Goal: Task Accomplishment & Management: Manage account settings

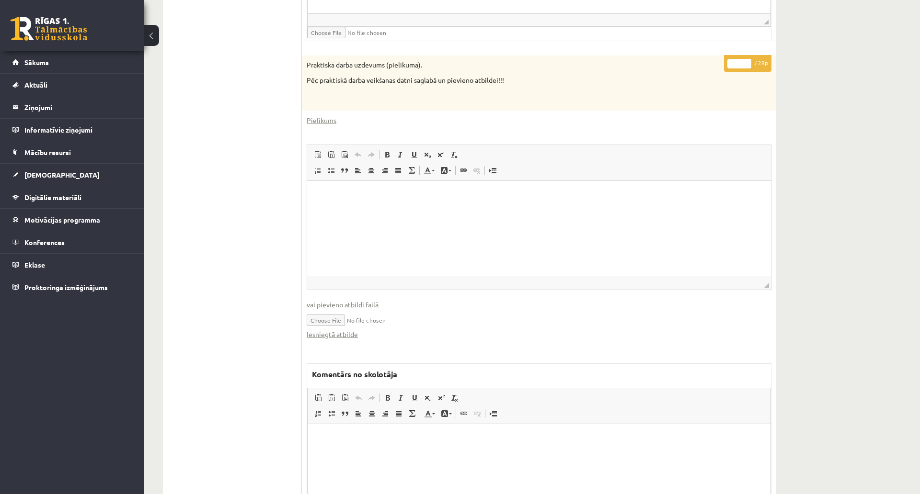
click at [820, 160] on div "Datorika 1.ieskaite 10.a2 klase , Jegors Rogoļevs (10.a2 klase) Ieskaite jāpild…" at bounding box center [532, 47] width 776 height 1084
drag, startPoint x: 736, startPoint y: 61, endPoint x: 724, endPoint y: 63, distance: 12.1
click at [724, 63] on p "* / 28p" at bounding box center [747, 63] width 47 height 17
type input "**"
click at [864, 66] on div "Datorika 1.ieskaite 10.a2 klase , Jegors Rogoļevs (10.a2 klase) Ieskaite jāpild…" at bounding box center [532, 47] width 776 height 1084
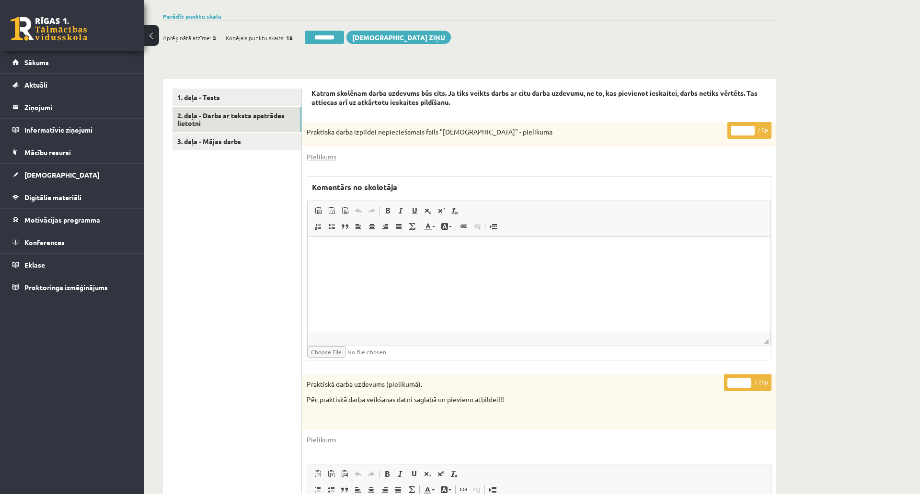
scroll to position [106, 0]
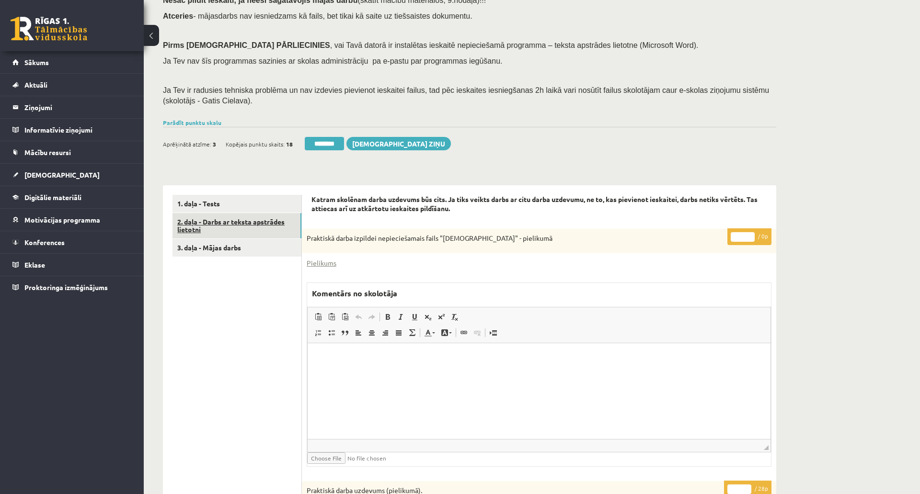
click at [272, 216] on link "2. daļa - Darbs ar teksta apstrādes lietotni" at bounding box center [236, 226] width 129 height 26
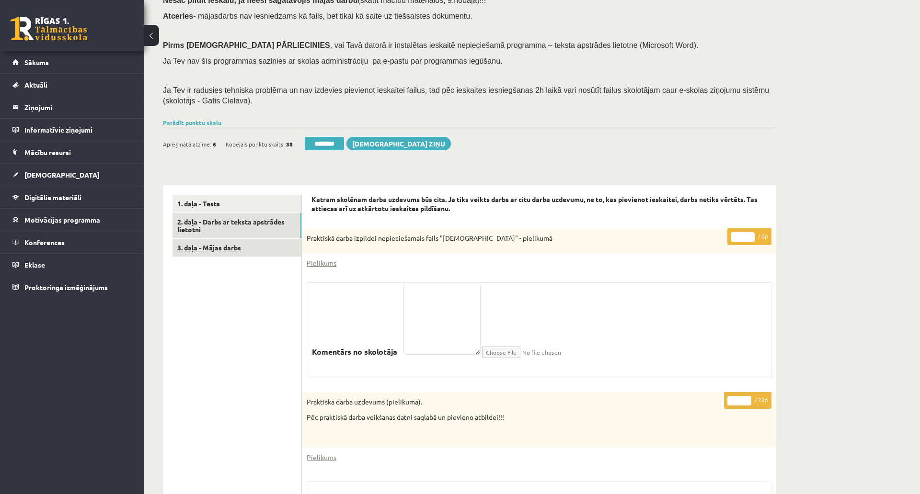
click at [234, 251] on link "3. daļa - Mājas darbs" at bounding box center [236, 248] width 129 height 18
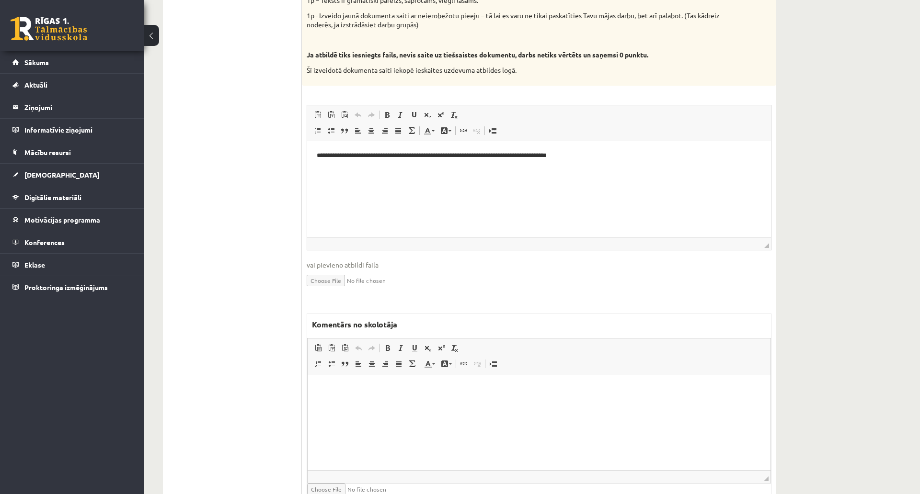
scroll to position [532, 0]
drag, startPoint x: 649, startPoint y: 159, endPoint x: 318, endPoint y: 149, distance: 331.2
click at [318, 149] on html "**********" at bounding box center [539, 154] width 464 height 29
copy p "**********"
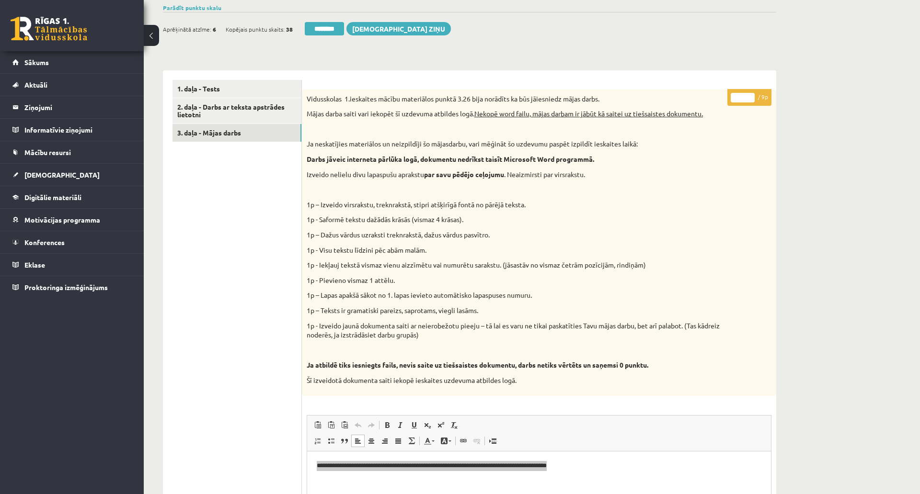
scroll to position [213, 0]
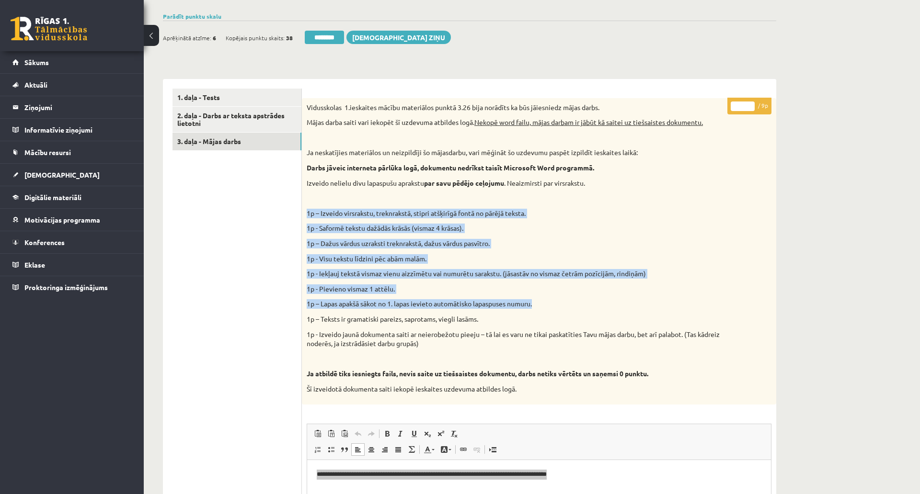
drag, startPoint x: 549, startPoint y: 308, endPoint x: 302, endPoint y: 210, distance: 265.4
click at [302, 210] on div "Vidusskolas 1.ieskaites mācību materiālos punktā 3.26 bija norādīts ka būs jāie…" at bounding box center [539, 251] width 474 height 307
copy div "1p – Izveido virsrakstu, treknrakstā, stipri atšķirīgā fontā no pārējā teksta. …"
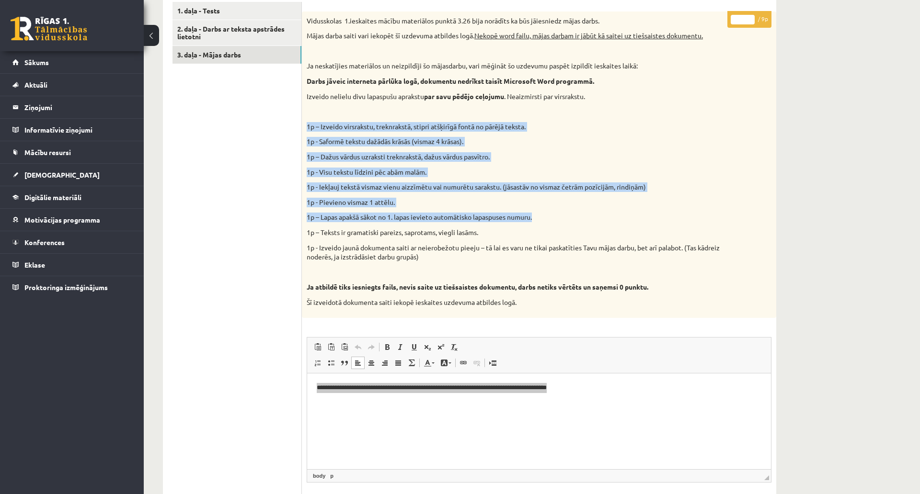
scroll to position [585, 0]
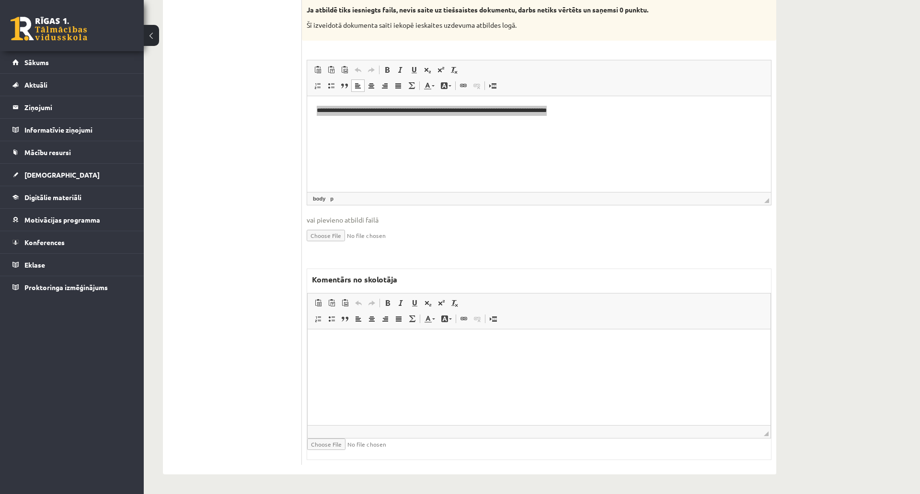
click at [439, 351] on html at bounding box center [539, 343] width 463 height 29
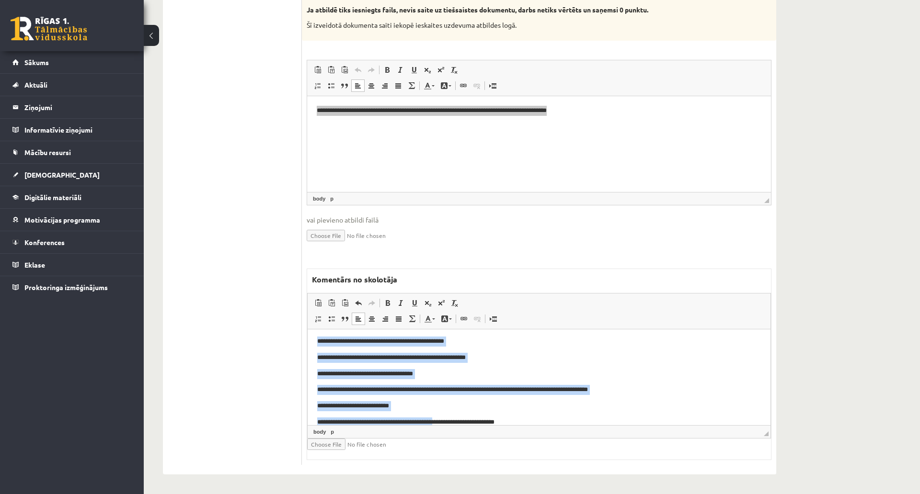
scroll to position [46, 0]
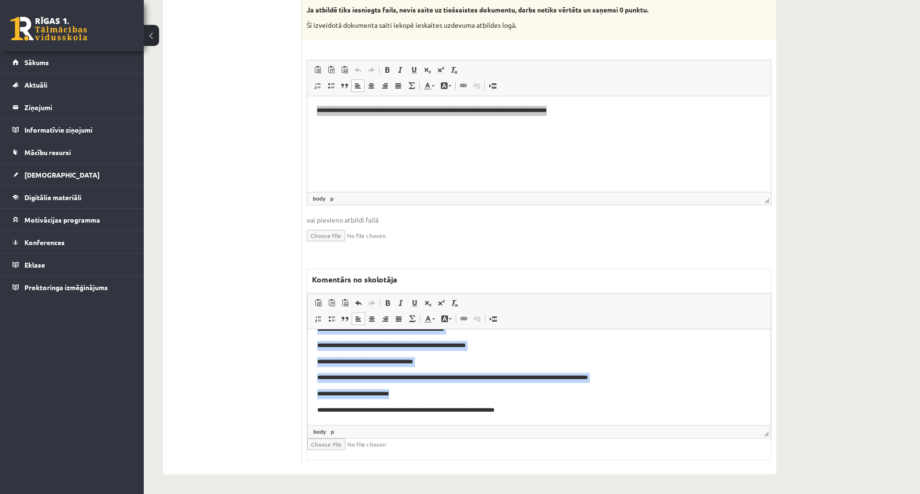
drag, startPoint x: 310, startPoint y: 373, endPoint x: 447, endPoint y: 389, distance: 138.0
click at [447, 389] on html "**********" at bounding box center [539, 354] width 463 height 142
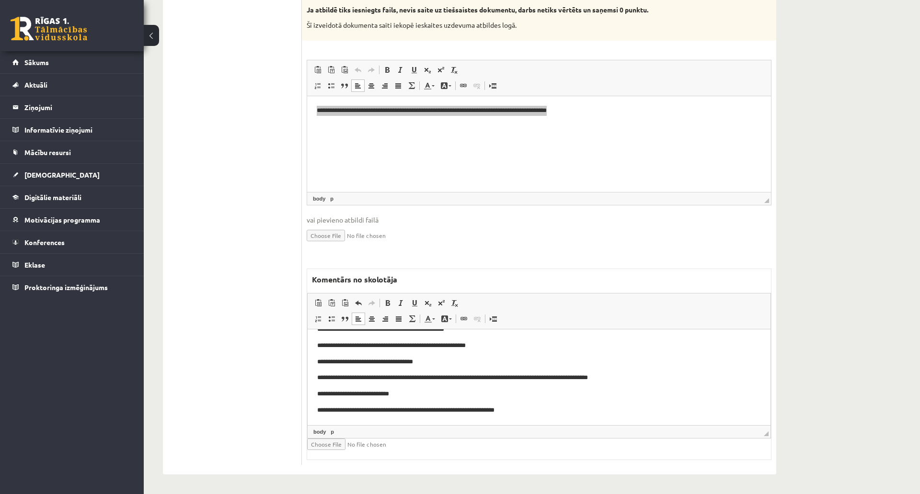
scroll to position [0, 0]
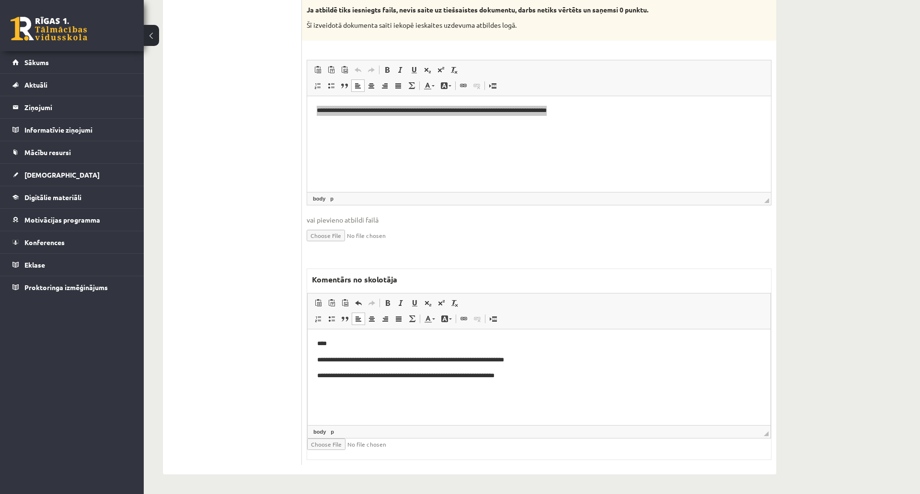
click at [361, 377] on p "**********" at bounding box center [539, 376] width 444 height 10
click at [389, 299] on span at bounding box center [388, 303] width 8 height 8
click at [447, 352] on body "**********" at bounding box center [539, 360] width 444 height 42
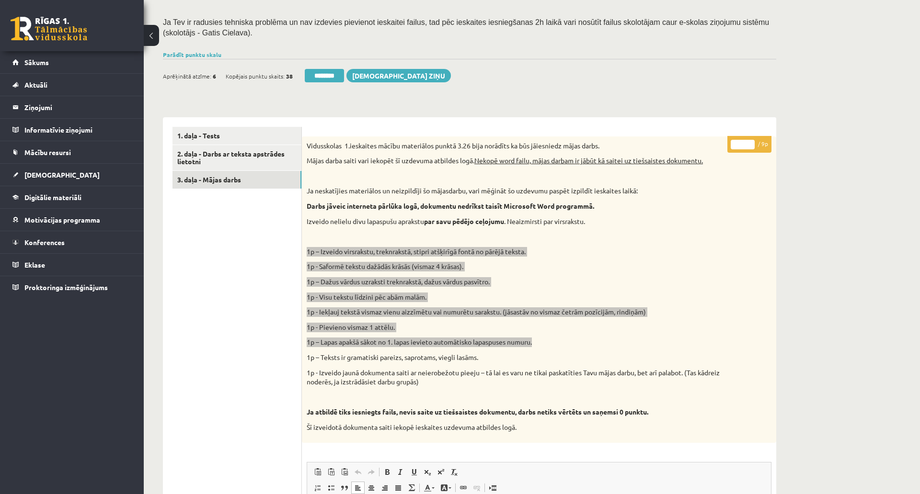
scroll to position [160, 0]
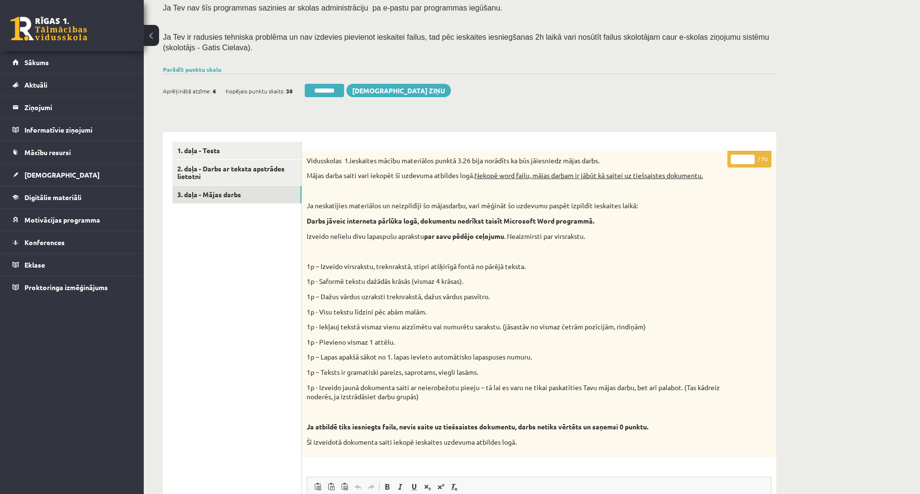
drag, startPoint x: 741, startPoint y: 161, endPoint x: 687, endPoint y: 159, distance: 53.3
type input "*"
click at [783, 101] on div "Datorika 1.ieskaite 10.a2 klase , Jegors Rogoļevs (10.a2 klase) Ieskaite jāpild…" at bounding box center [470, 394] width 652 height 1034
click at [225, 193] on link "3. daļa - Mājas darbs" at bounding box center [236, 195] width 129 height 18
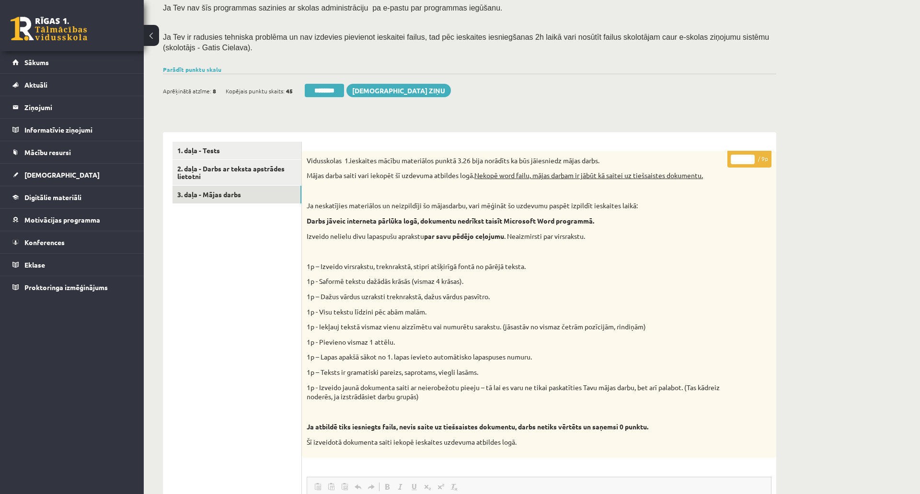
click at [198, 74] on div "Ieskaite saglabāta! Aprēķinātā atzīme: 8 Kopējais punktu skaits: 45 ******** Sū…" at bounding box center [469, 87] width 613 height 27
click at [197, 69] on link "Parādīt punktu skalu" at bounding box center [192, 70] width 58 height 8
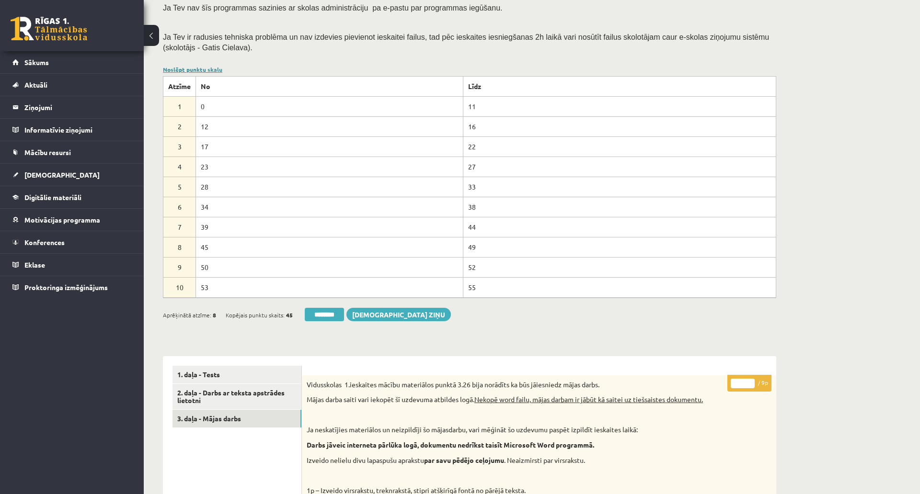
click at [197, 69] on link "Noslēpt punktu skalu" at bounding box center [192, 70] width 59 height 8
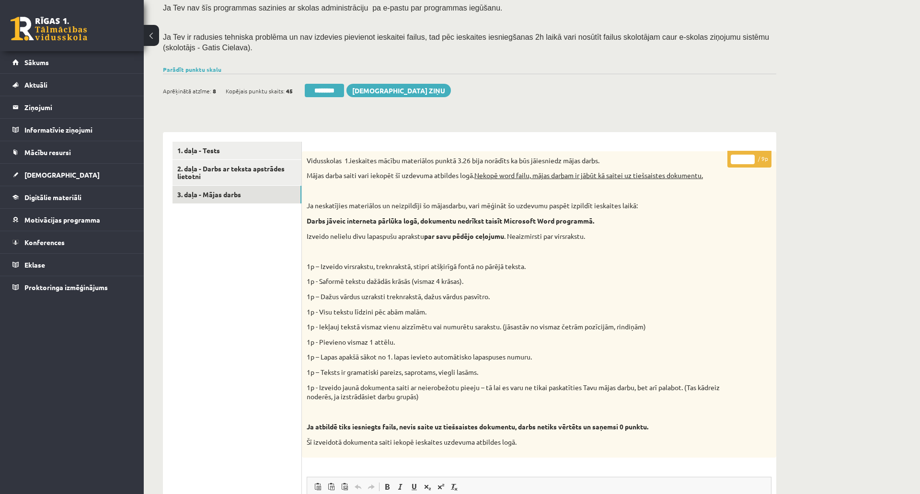
drag, startPoint x: 319, startPoint y: 88, endPoint x: 547, endPoint y: 33, distance: 235.1
click at [319, 88] on input "********" at bounding box center [324, 90] width 39 height 13
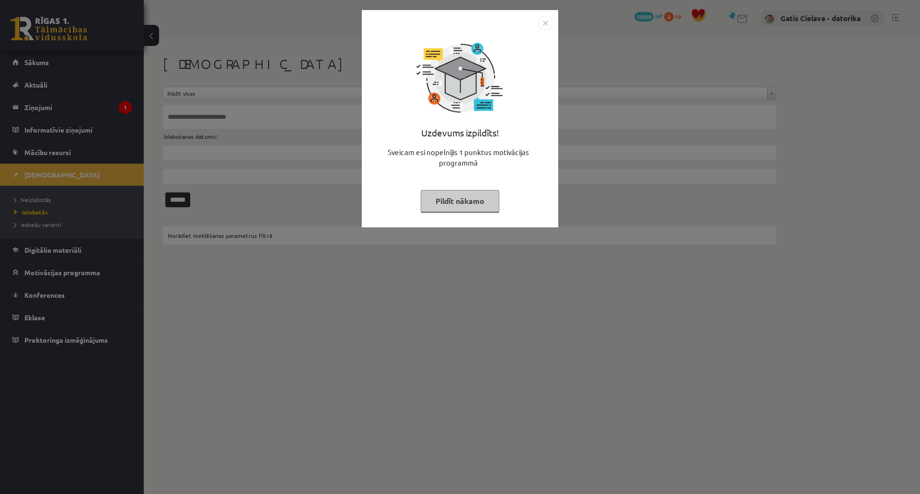
click at [499, 203] on button "Pildīt nākamo" at bounding box center [460, 201] width 79 height 22
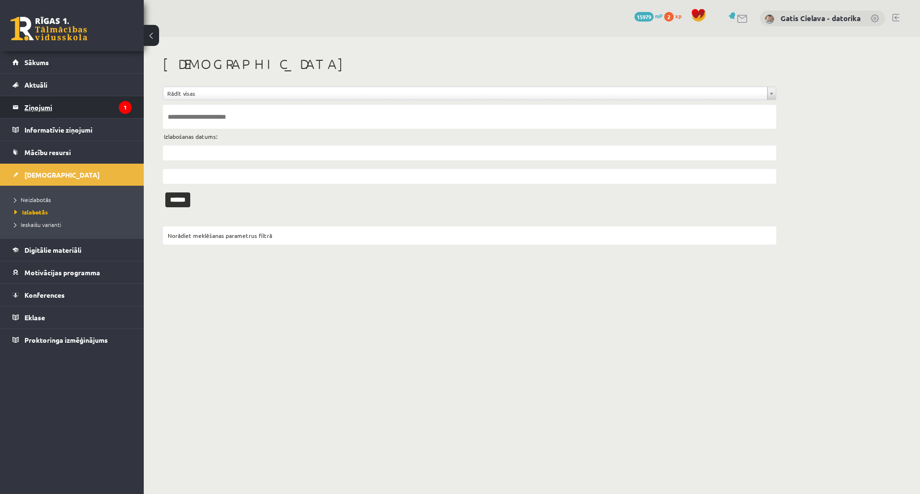
click at [46, 106] on legend "Ziņojumi 1" at bounding box center [77, 107] width 107 height 22
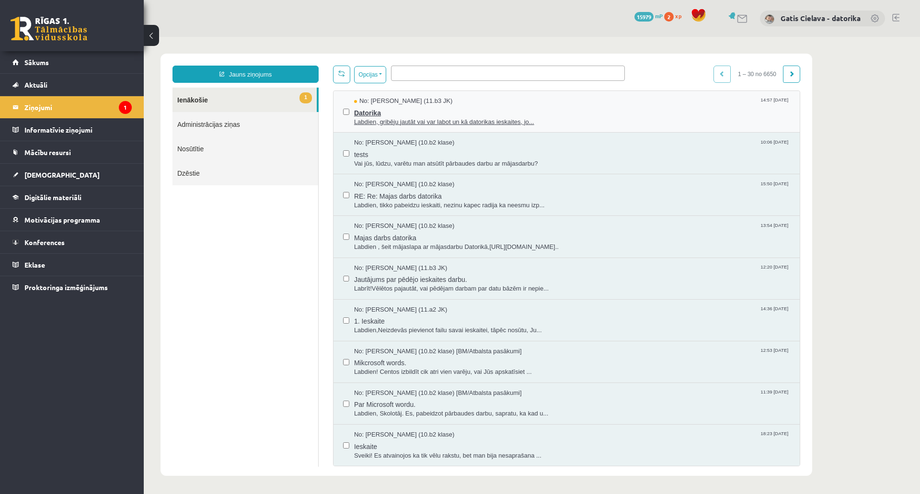
click at [437, 120] on span "Labdien, gribēju jautāt vai var labot un kā datorikas ieskaites, jo..." at bounding box center [572, 122] width 436 height 9
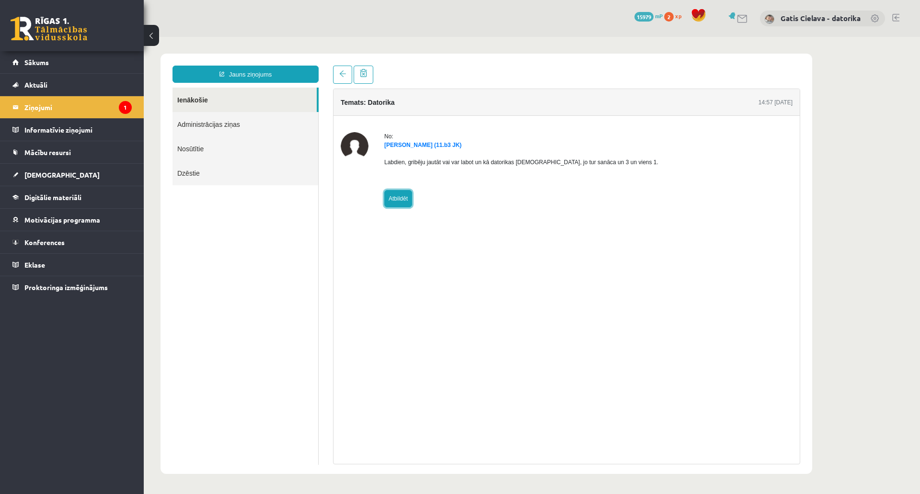
click at [405, 194] on link "Atbildēt" at bounding box center [398, 198] width 28 height 17
type input "**********"
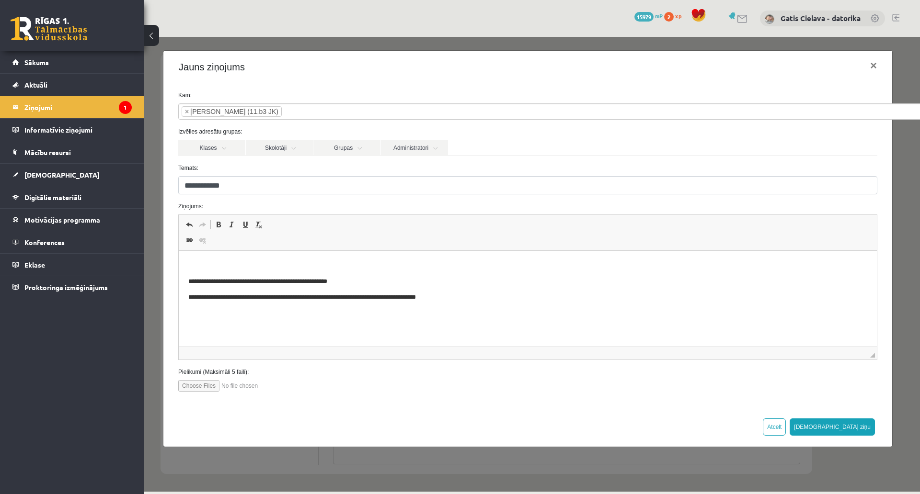
click at [352, 258] on html "**********" at bounding box center [528, 281] width 698 height 61
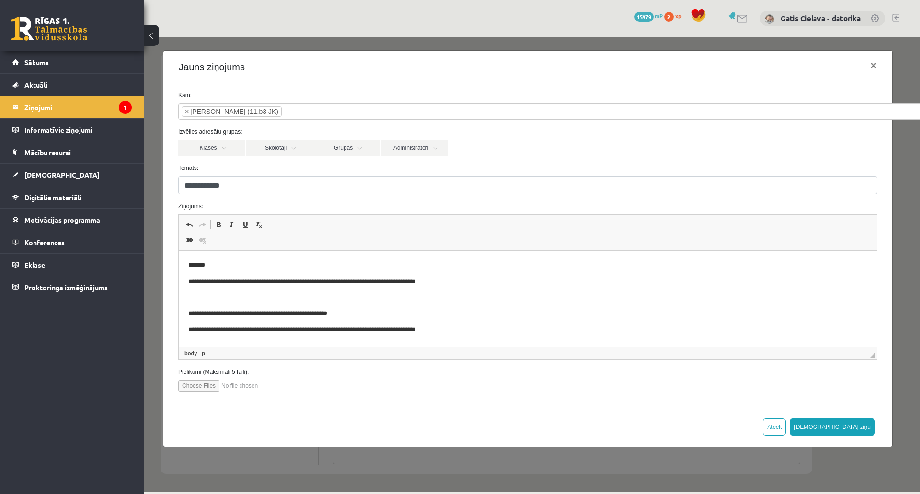
click at [484, 275] on body "**********" at bounding box center [527, 298] width 679 height 75
click at [435, 283] on p "**********" at bounding box center [576, 282] width 776 height 10
click at [438, 283] on p "**********" at bounding box center [576, 282] width 776 height 10
click at [521, 275] on body "**********" at bounding box center [527, 298] width 679 height 75
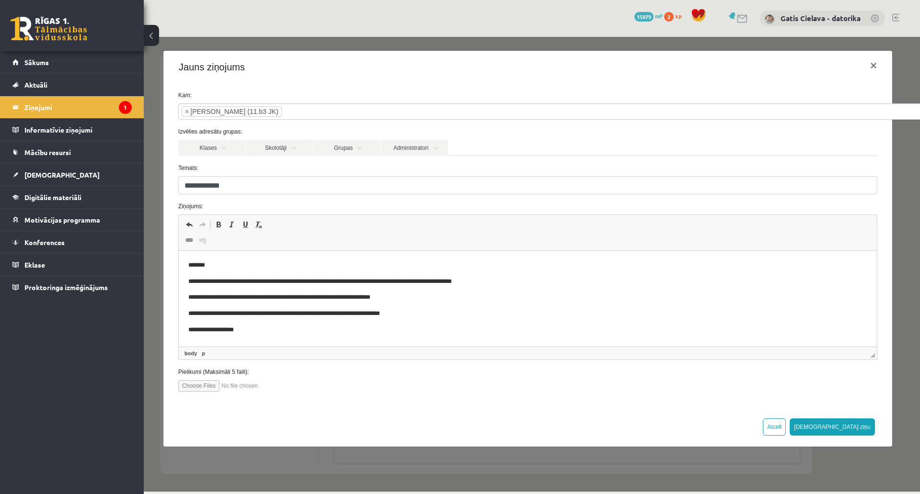
click at [423, 296] on p "**********" at bounding box center [571, 298] width 767 height 10
click at [461, 309] on p "**********" at bounding box center [571, 314] width 767 height 10
click at [539, 312] on p "**********" at bounding box center [571, 314] width 767 height 10
click at [875, 428] on button "[DEMOGRAPHIC_DATA] ziņu" at bounding box center [831, 427] width 85 height 17
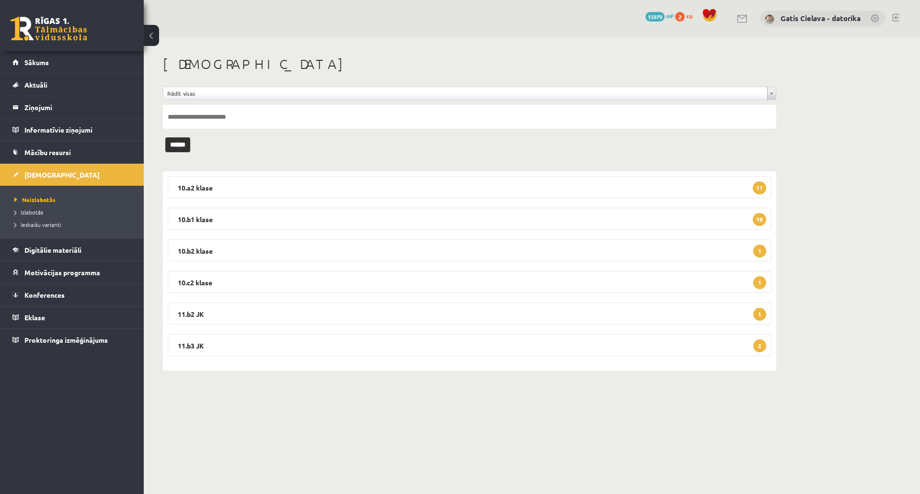
click at [235, 114] on input "text" at bounding box center [469, 117] width 613 height 24
click at [31, 212] on span "Izlabotās" at bounding box center [28, 212] width 29 height 8
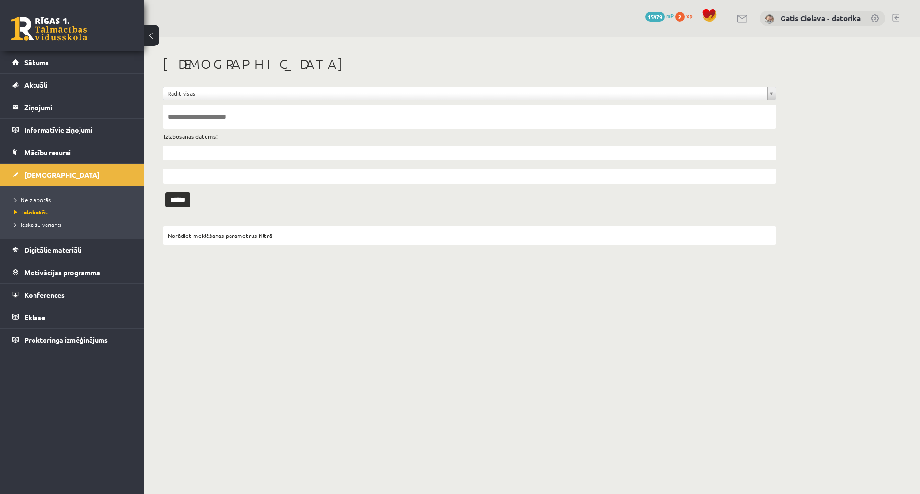
click at [205, 113] on input "text" at bounding box center [469, 117] width 613 height 24
type input "*****"
click at [183, 201] on input "******" at bounding box center [177, 200] width 25 height 15
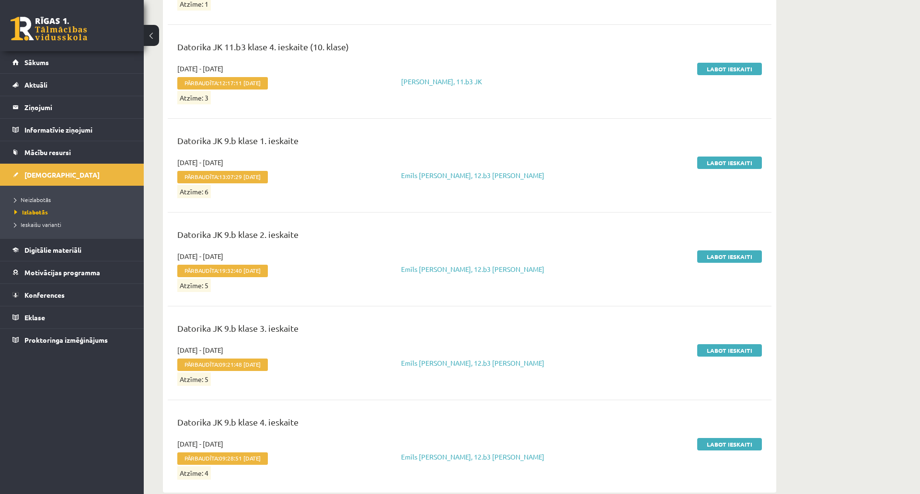
scroll to position [1725, 0]
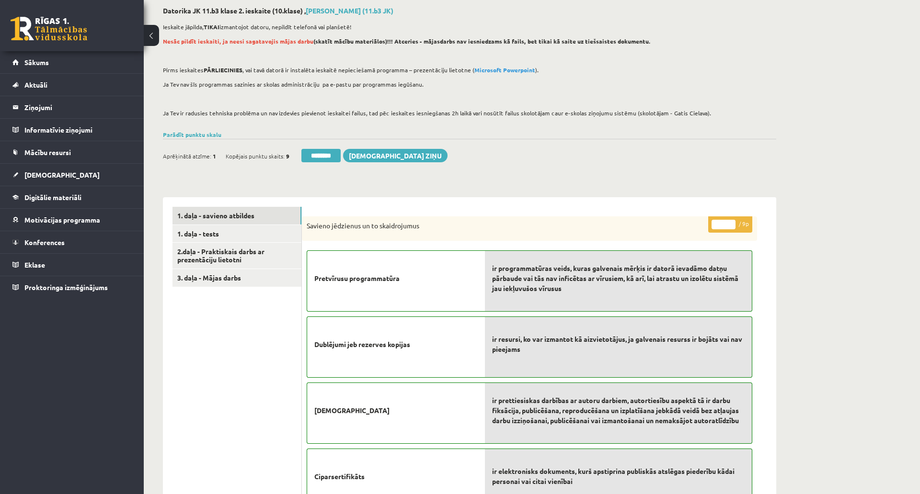
scroll to position [106, 0]
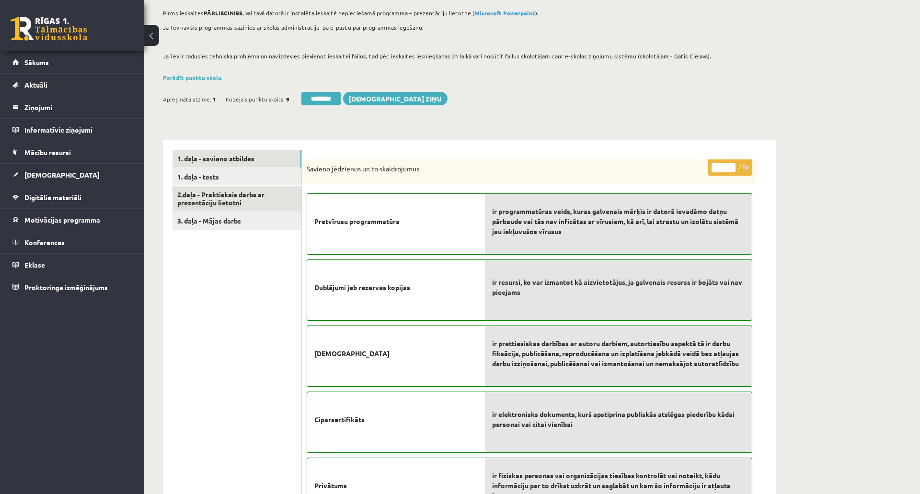
click at [226, 203] on link "2.daļa - Praktiskais darbs ar prezentāciju lietotni" at bounding box center [236, 199] width 129 height 26
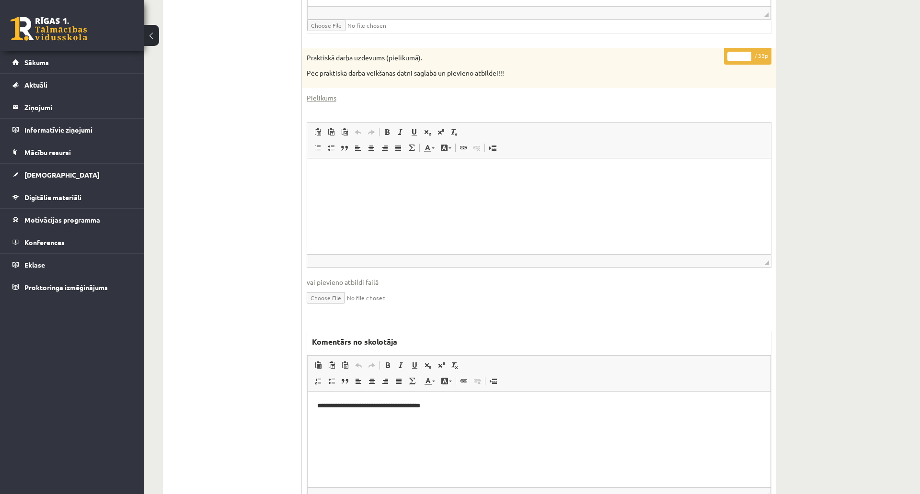
scroll to position [490, 0]
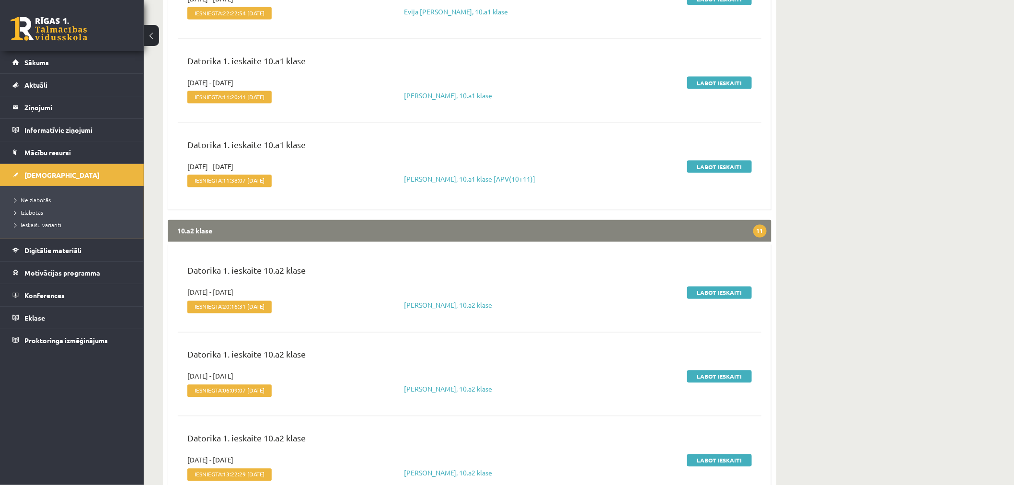
scroll to position [639, 0]
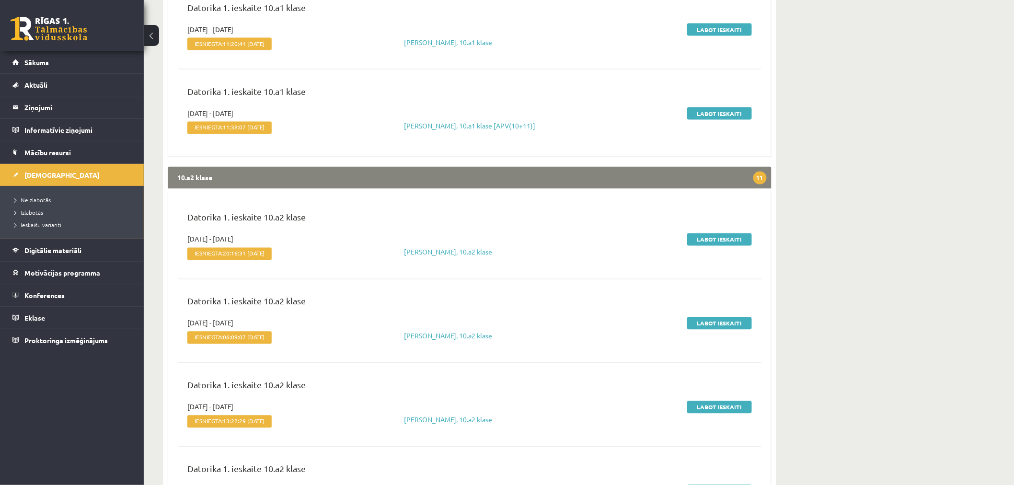
drag, startPoint x: 717, startPoint y: 406, endPoint x: 777, endPoint y: 266, distance: 151.5
click at [777, 266] on div "**********" at bounding box center [470, 357] width 652 height 1919
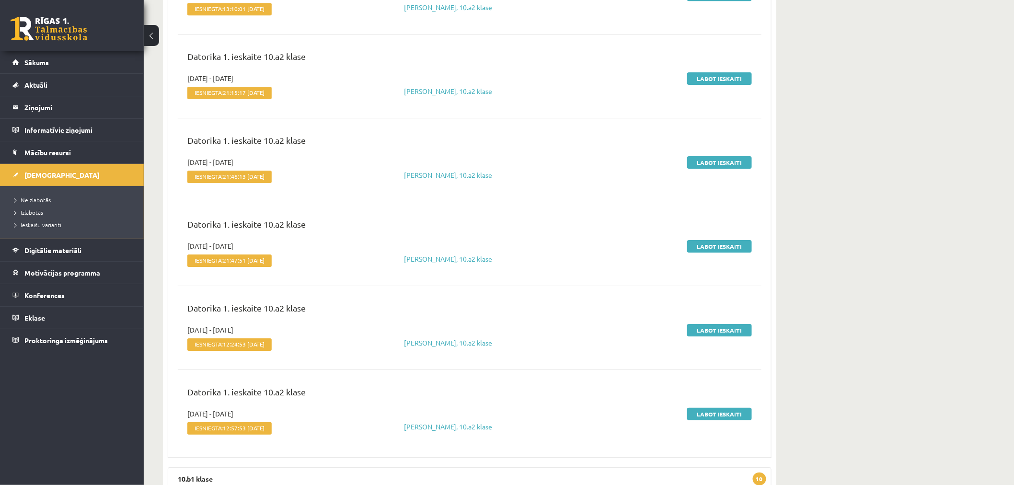
scroll to position [1330, 0]
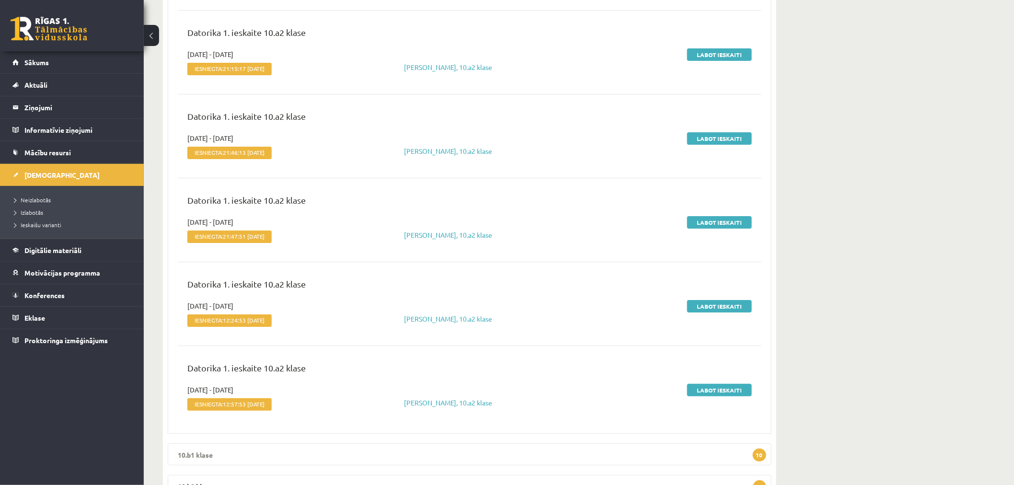
click at [313, 443] on legend "10.b1 klase 10" at bounding box center [470, 454] width 604 height 22
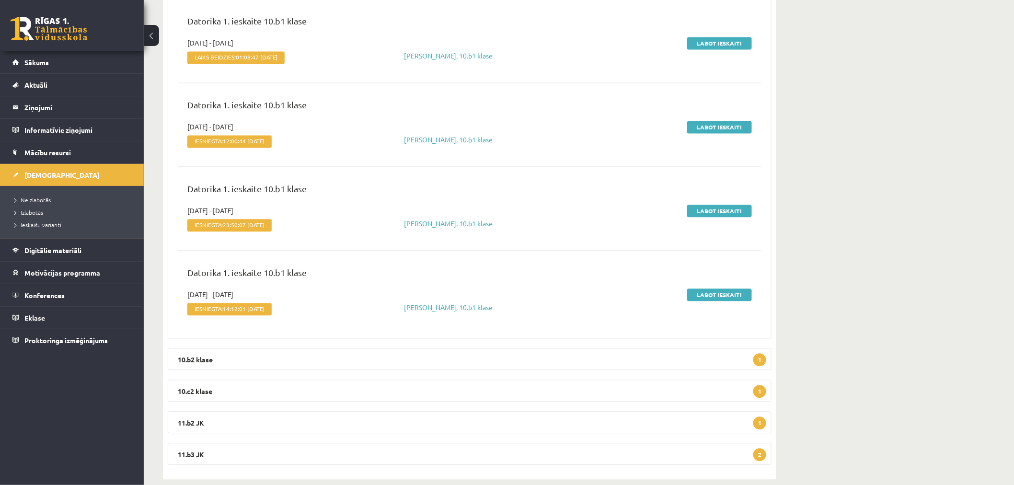
scroll to position [2309, 0]
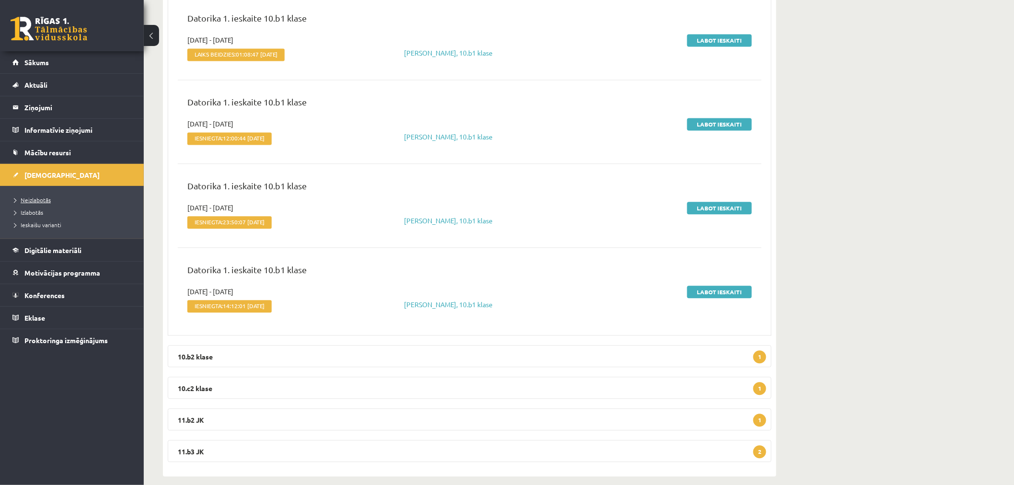
click at [32, 198] on span "Neizlabotās" at bounding box center [32, 200] width 36 height 8
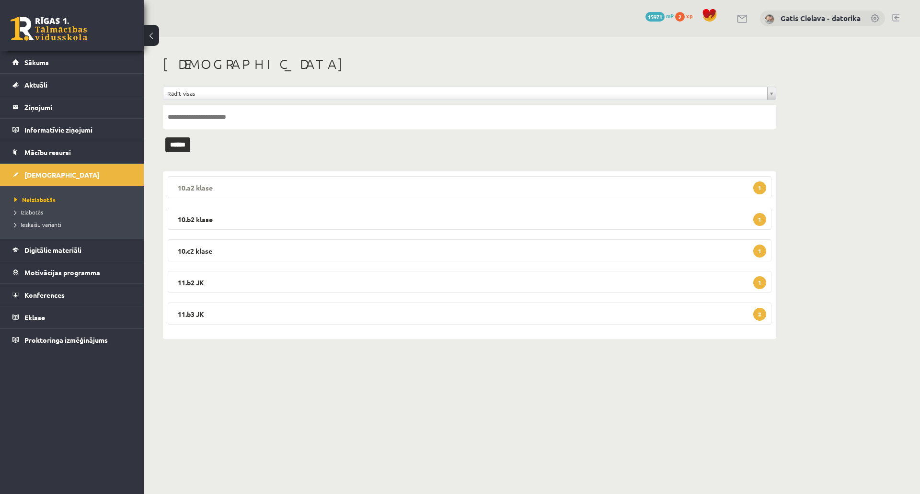
click at [427, 192] on legend "10.a2 klase 1" at bounding box center [470, 187] width 604 height 22
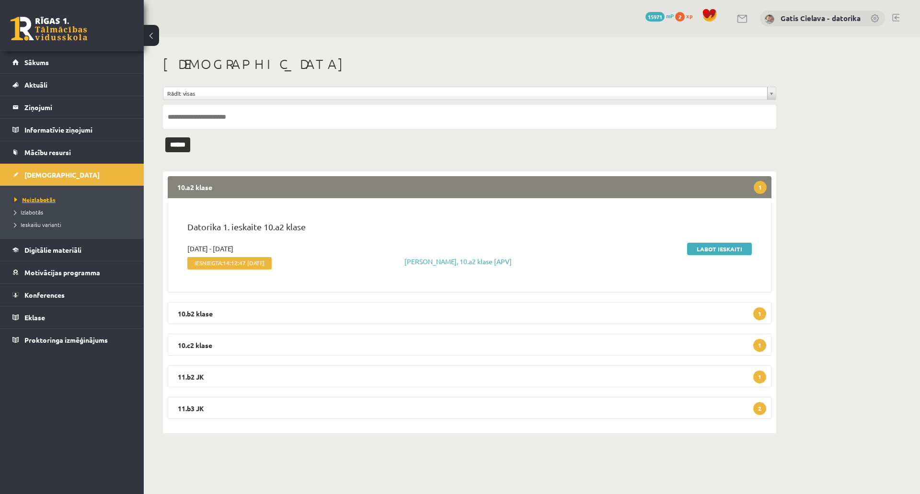
click at [46, 197] on span "Neizlabotās" at bounding box center [34, 200] width 41 height 8
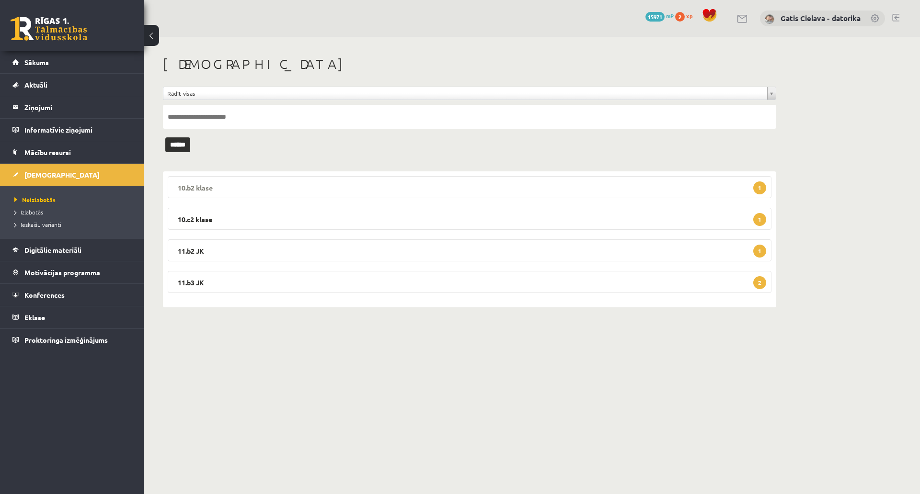
click at [696, 187] on legend "10.b2 klase 1" at bounding box center [470, 187] width 604 height 22
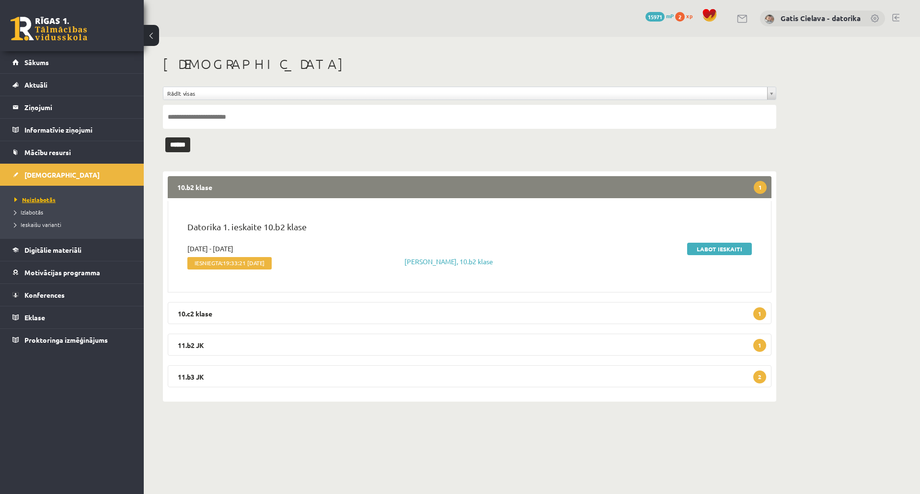
click at [47, 199] on span "Neizlabotās" at bounding box center [34, 200] width 41 height 8
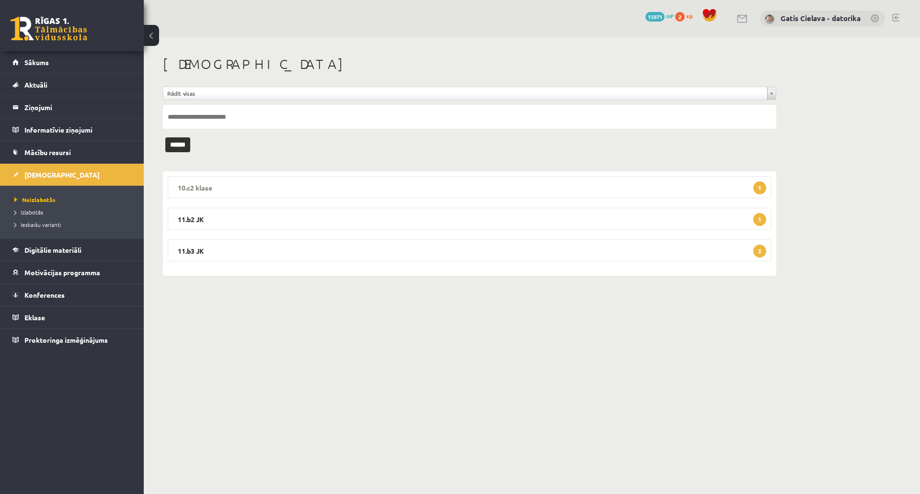
click at [523, 184] on legend "10.c2 klase 1" at bounding box center [470, 187] width 604 height 22
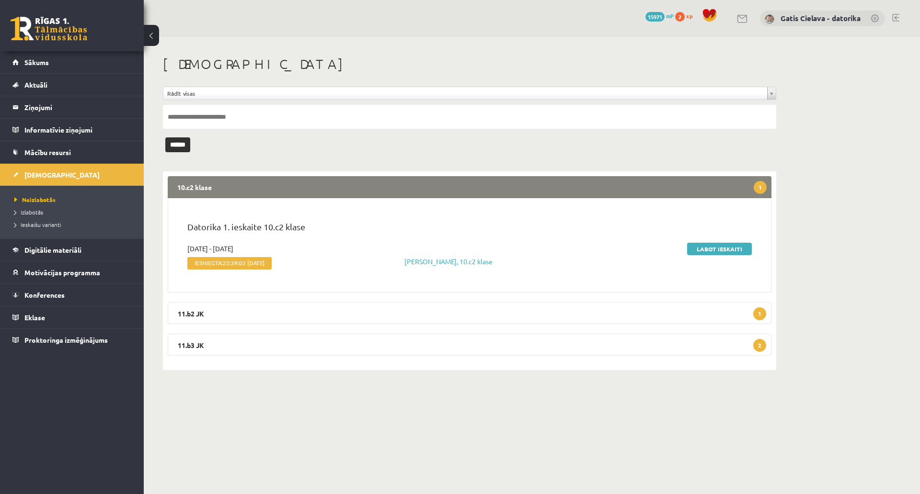
drag, startPoint x: 720, startPoint y: 243, endPoint x: 768, endPoint y: 250, distance: 48.8
click at [768, 250] on div "Datorika 1. ieskaite 10.c2 klase 2025-09-15 - 2025-09-18 Iesniegta: 22:39:02 18…" at bounding box center [470, 246] width 604 height 91
click at [476, 310] on legend "11.b2 JK 1" at bounding box center [470, 313] width 604 height 22
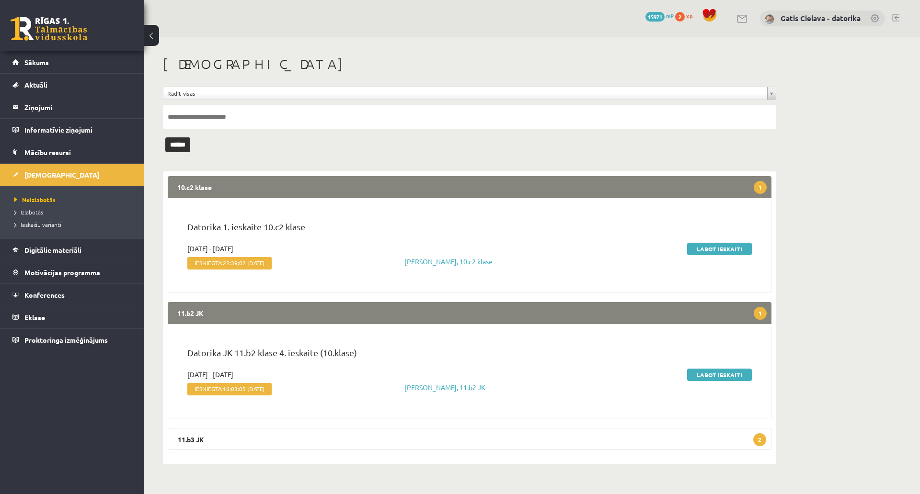
drag, startPoint x: 509, startPoint y: 439, endPoint x: 535, endPoint y: 361, distance: 82.0
click at [509, 435] on legend "11.b3 JK 2" at bounding box center [470, 439] width 604 height 22
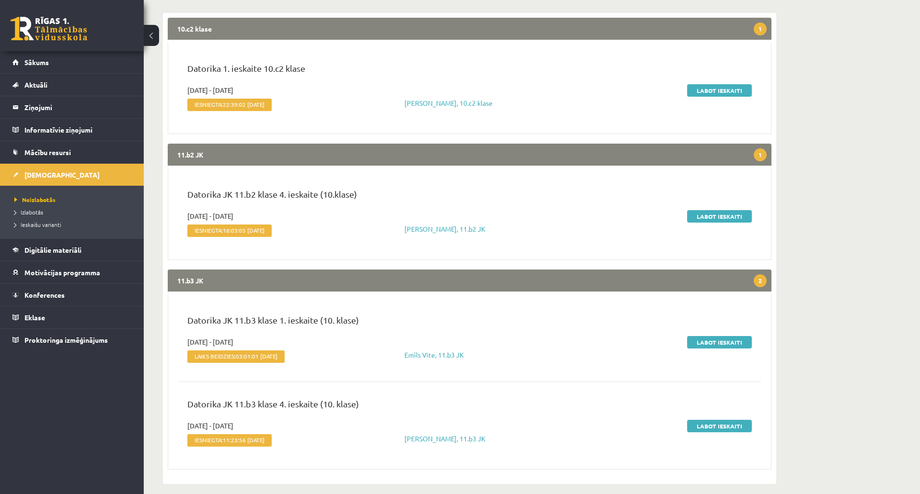
scroll to position [160, 0]
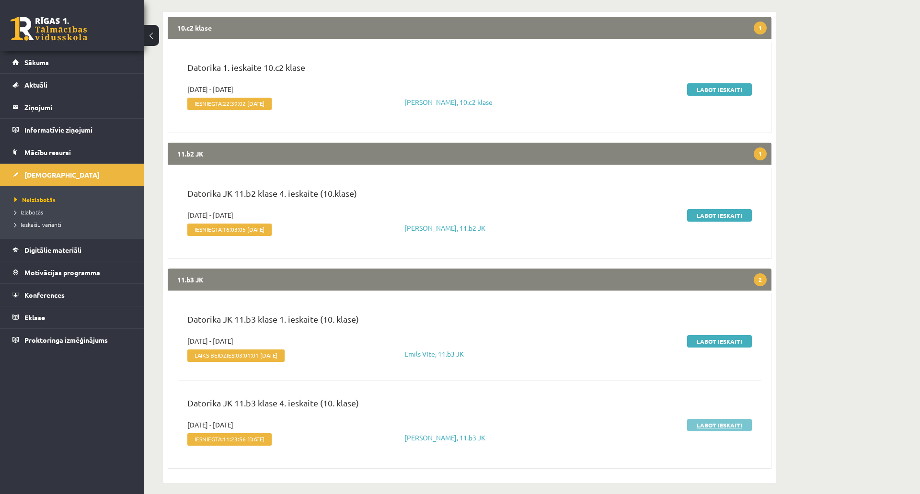
click at [706, 421] on link "Labot ieskaiti" at bounding box center [719, 425] width 65 height 12
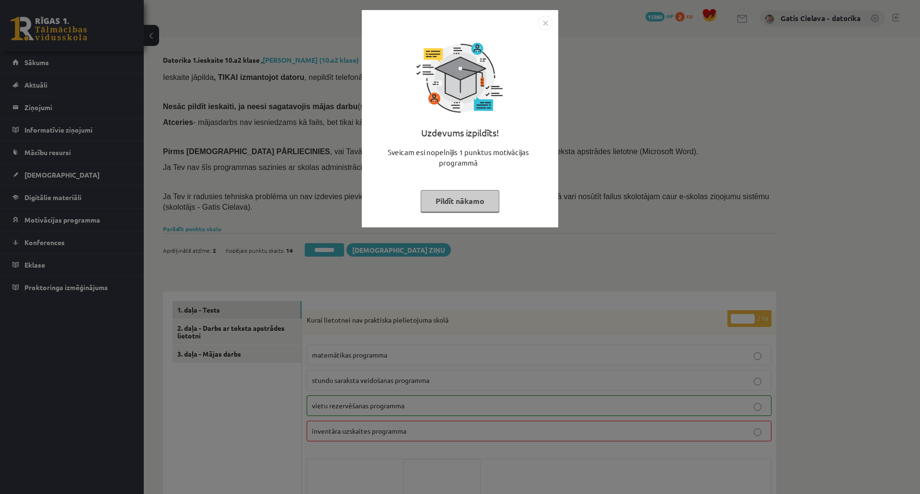
click at [499, 204] on button "Pildīt nākamo" at bounding box center [460, 201] width 79 height 22
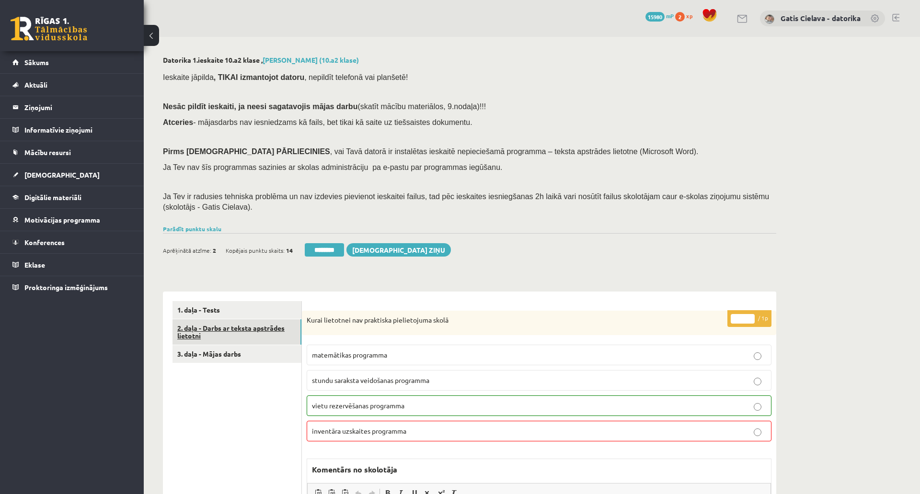
click at [274, 326] on link "2. daļa - Darbs ar teksta apstrādes lietotni" at bounding box center [236, 333] width 129 height 26
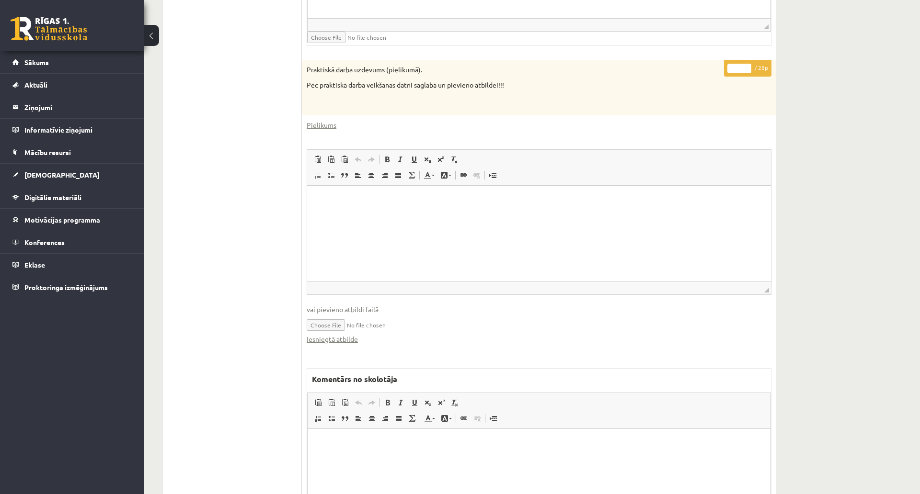
scroll to position [476, 0]
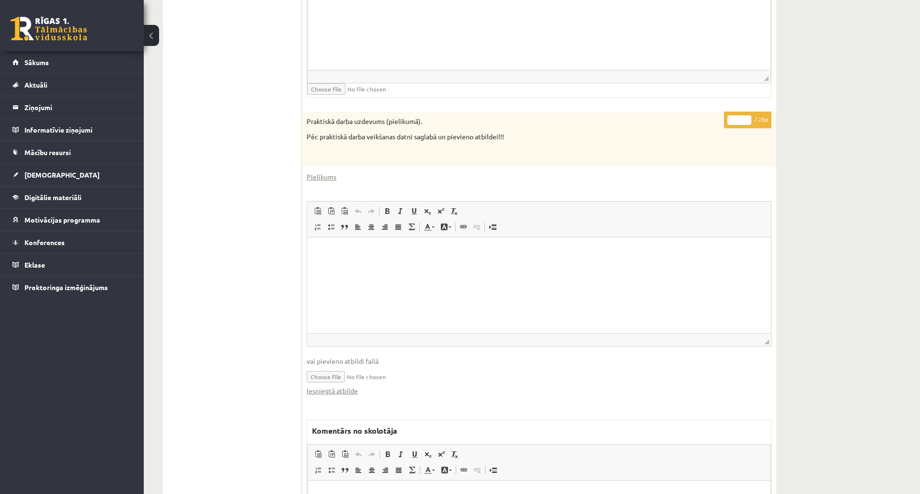
drag, startPoint x: 739, startPoint y: 118, endPoint x: 722, endPoint y: 117, distance: 17.3
click at [722, 117] on div "* / 28p Praktiskā darba uzdevums (pielikumā). Pēc praktiskā darba veikšanas dat…" at bounding box center [539, 364] width 474 height 504
type input "**"
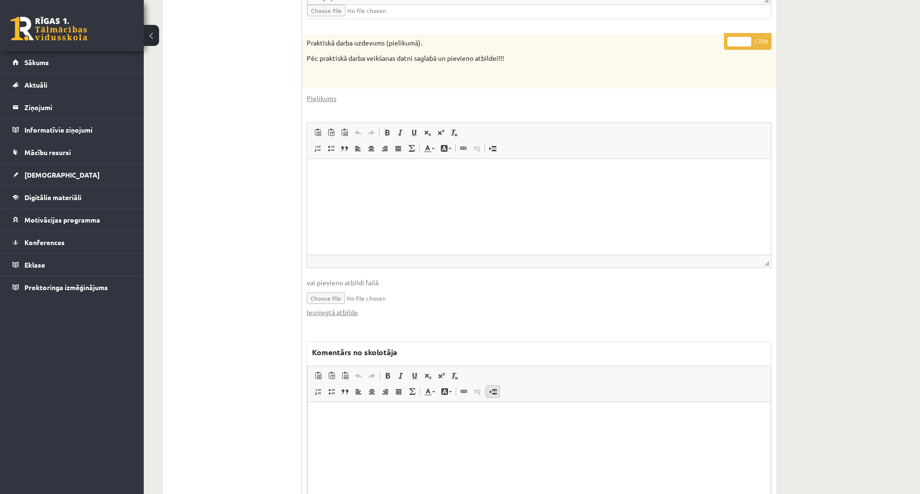
scroll to position [635, 0]
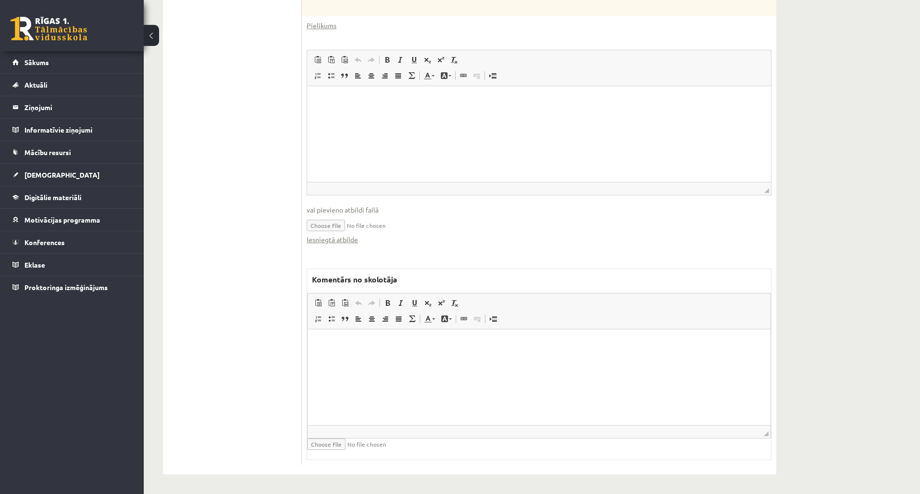
click at [426, 357] on html at bounding box center [539, 344] width 463 height 29
click at [459, 115] on html at bounding box center [539, 100] width 464 height 29
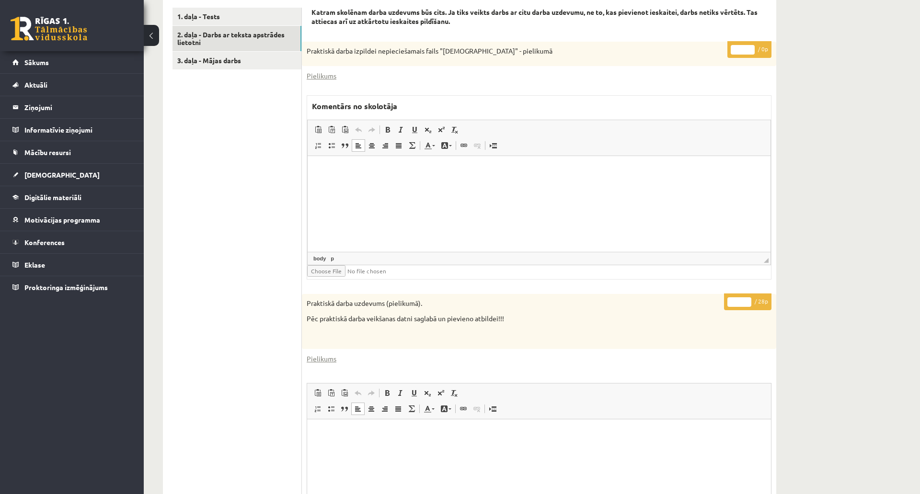
scroll to position [263, 0]
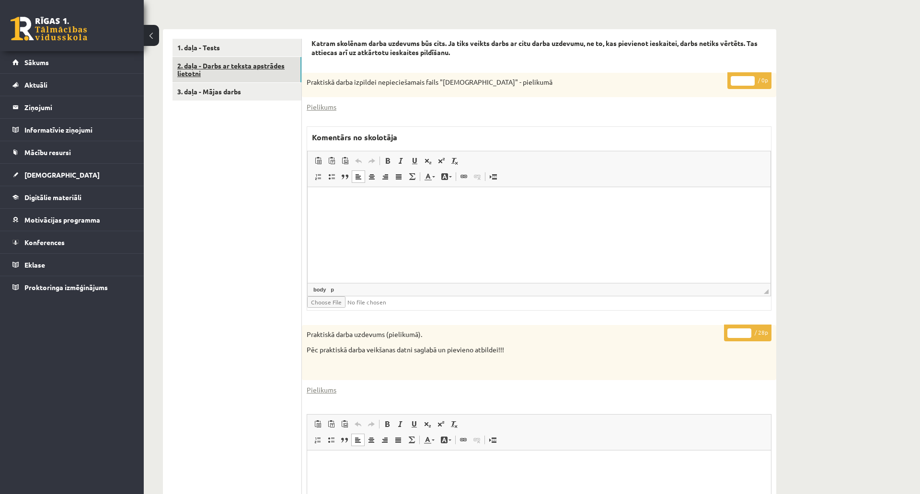
click at [252, 69] on link "2. daļa - Darbs ar teksta apstrādes lietotni" at bounding box center [236, 70] width 129 height 26
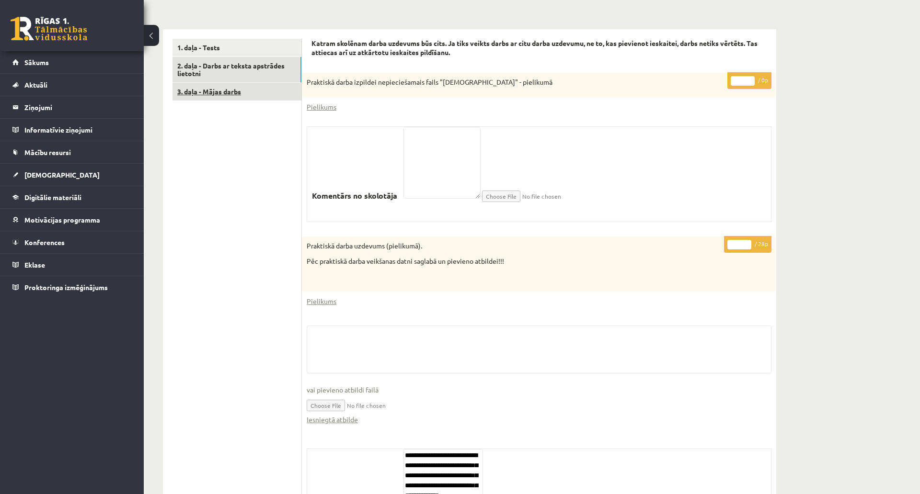
click at [229, 87] on link "3. daļa - Mājas darbs" at bounding box center [236, 92] width 129 height 18
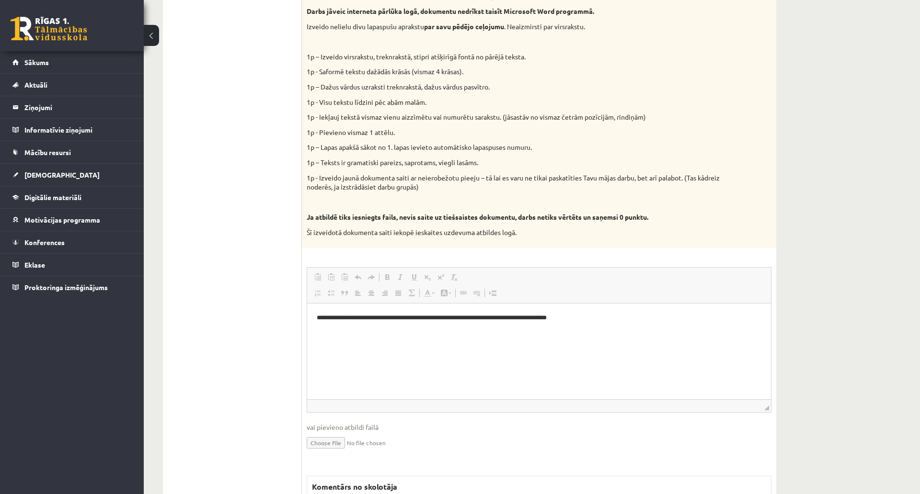
scroll to position [0, 0]
drag, startPoint x: 653, startPoint y: 326, endPoint x: 607, endPoint y: 620, distance: 297.2
click at [307, 316] on html "**********" at bounding box center [539, 317] width 464 height 29
copy p "**********"
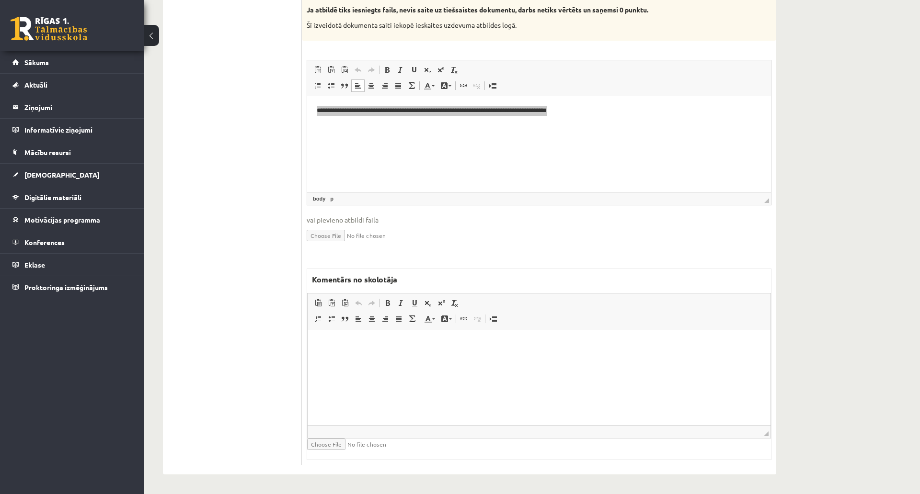
scroll to position [585, 0]
click at [515, 358] on html at bounding box center [539, 343] width 463 height 29
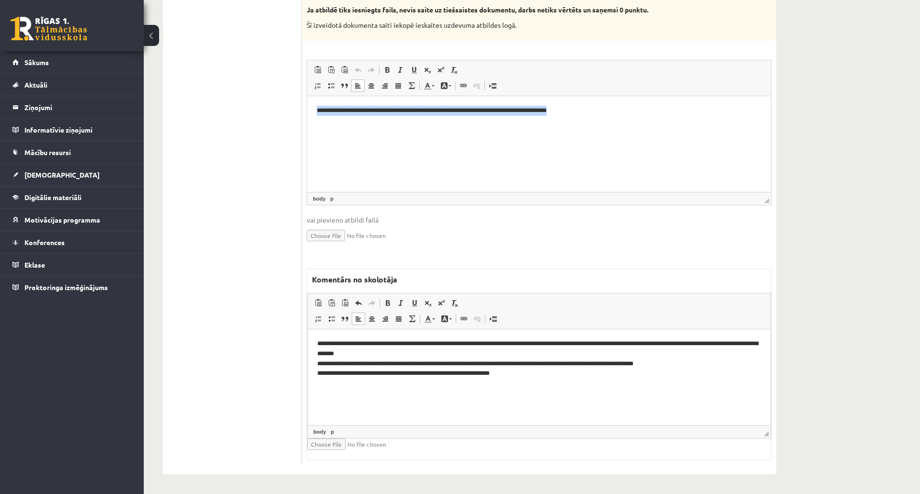
click at [514, 125] on html "**********" at bounding box center [539, 110] width 464 height 29
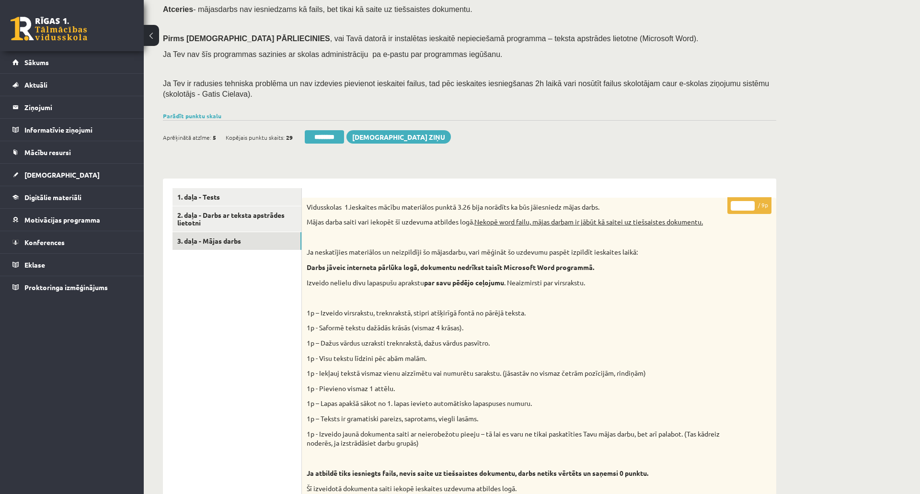
scroll to position [106, 0]
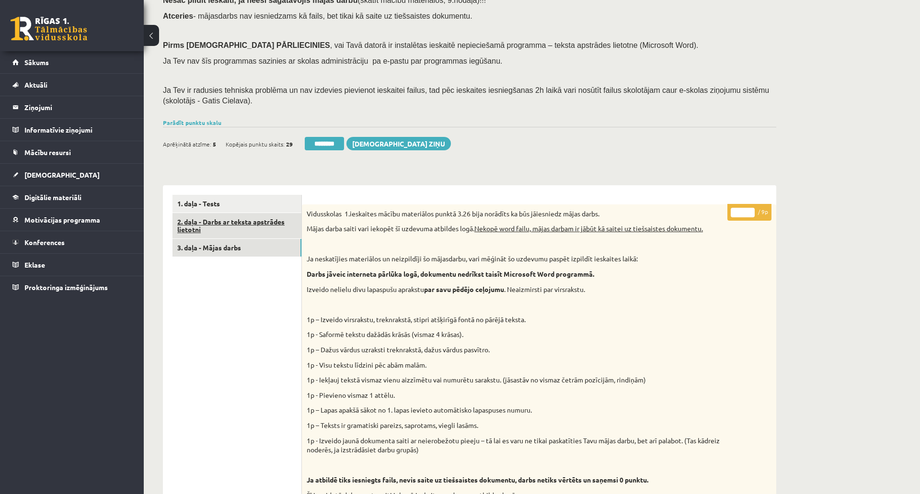
click at [259, 224] on link "2. daļa - Darbs ar teksta apstrādes lietotni" at bounding box center [236, 226] width 129 height 26
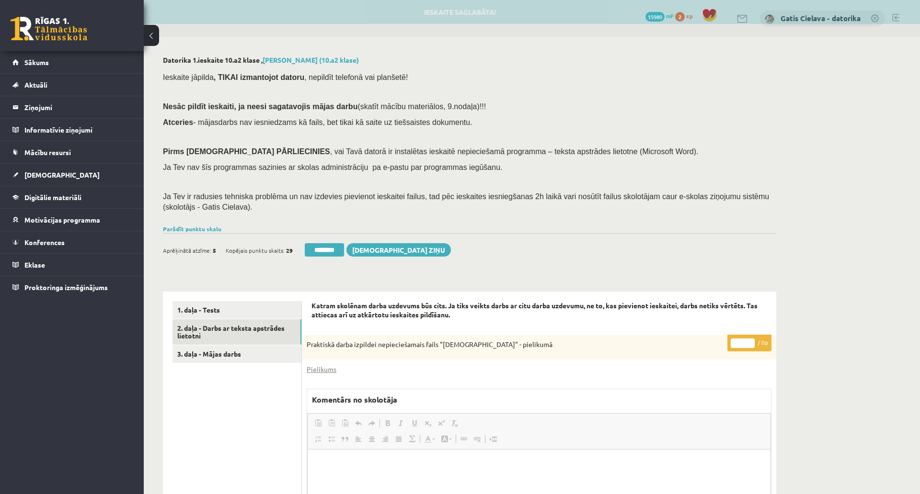
scroll to position [0, 0]
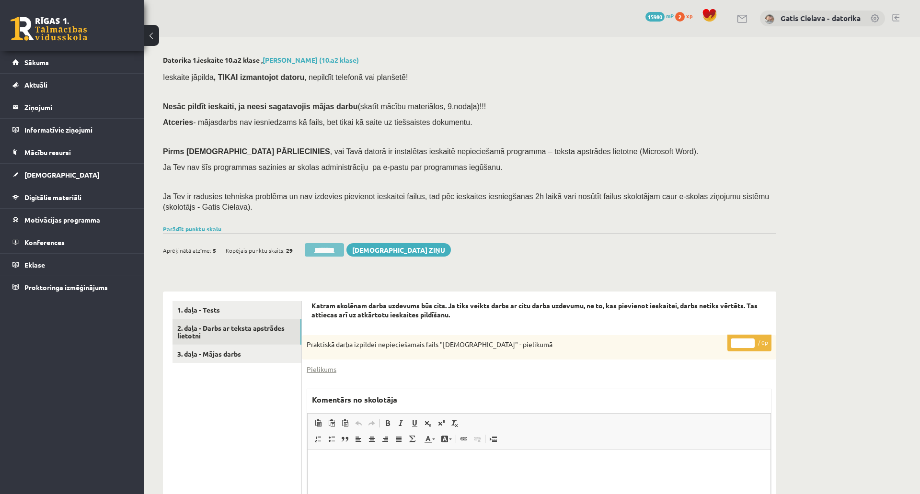
click at [332, 252] on input "********" at bounding box center [324, 249] width 39 height 13
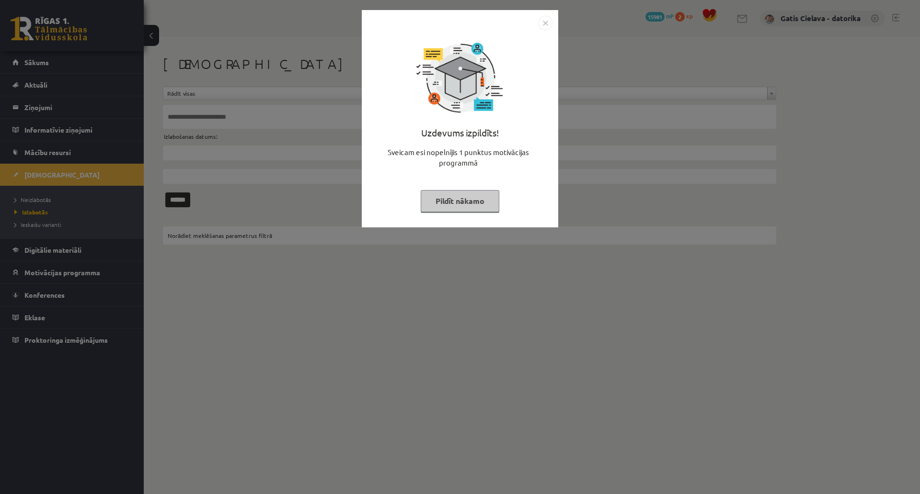
click at [499, 198] on button "Pildīt nākamo" at bounding box center [460, 201] width 79 height 22
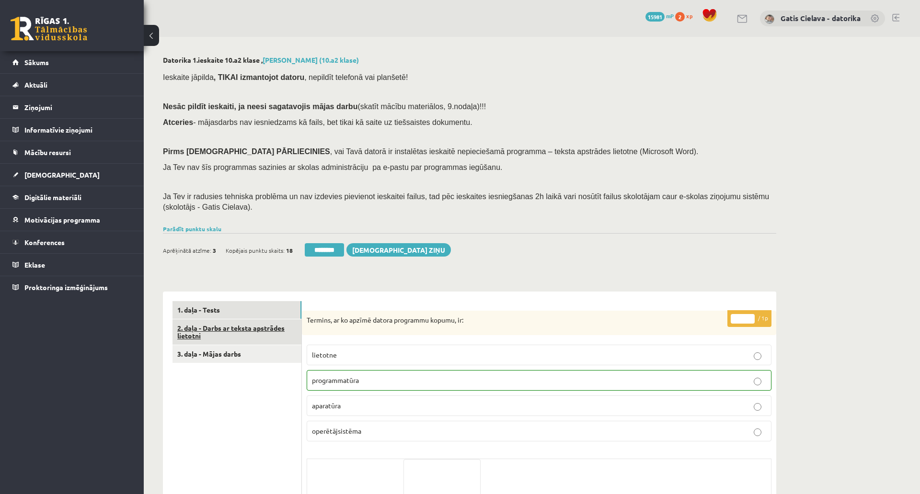
click at [236, 329] on link "2. daļa - Darbs ar teksta apstrādes lietotni" at bounding box center [236, 333] width 129 height 26
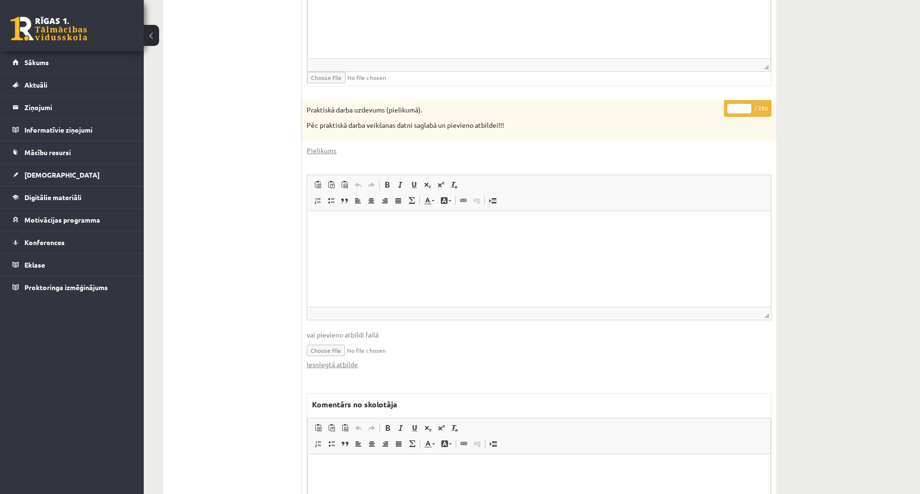
scroll to position [461, 0]
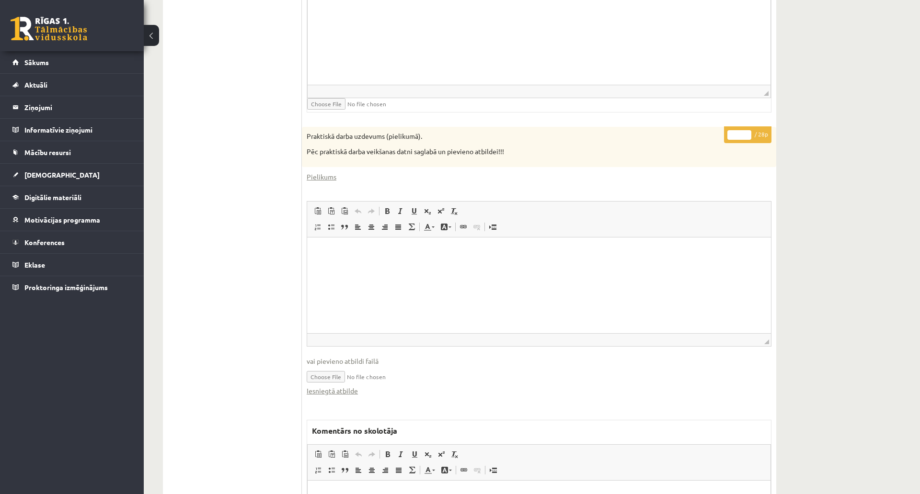
drag, startPoint x: 736, startPoint y: 133, endPoint x: 720, endPoint y: 134, distance: 16.3
click at [720, 134] on div "* / 28p Praktiskā darba uzdevums (pielikumā). Pēc praktiskā darba veikšanas dat…" at bounding box center [539, 371] width 474 height 489
type input "**"
click at [683, 19] on html at bounding box center [539, 3] width 463 height 29
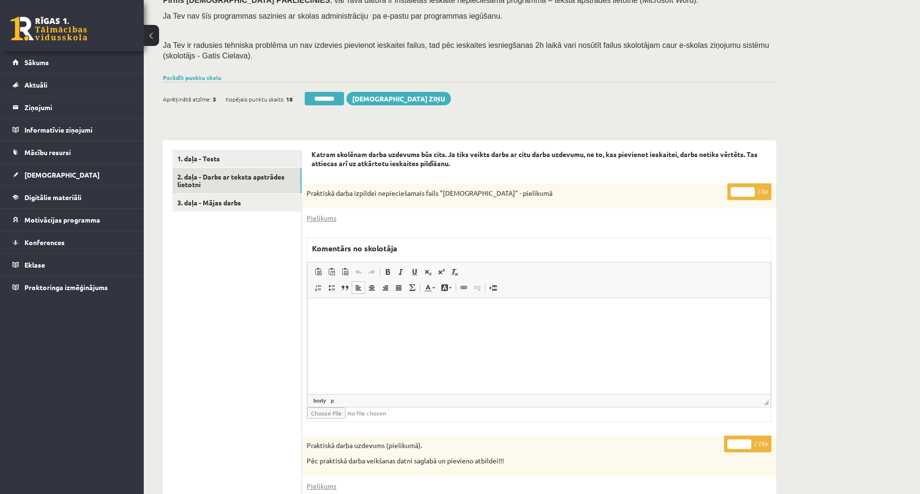
scroll to position [141, 0]
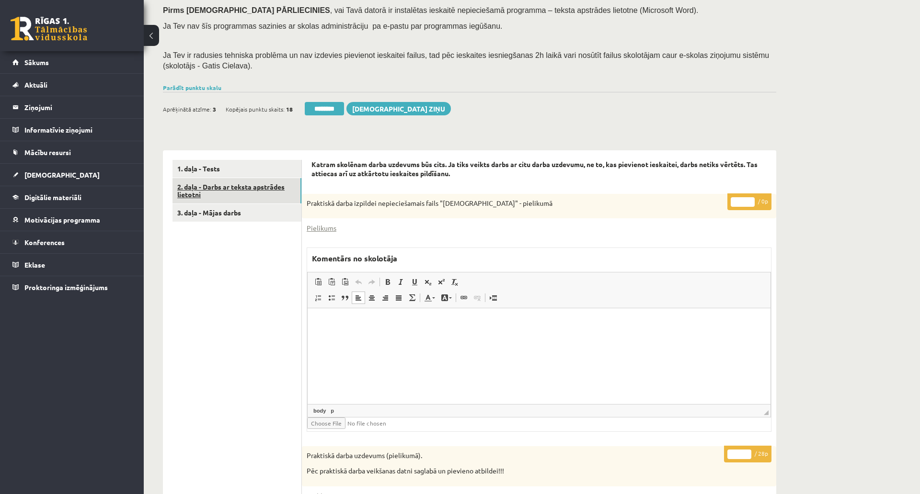
click at [254, 192] on link "2. daļa - Darbs ar teksta apstrādes lietotni" at bounding box center [236, 191] width 129 height 26
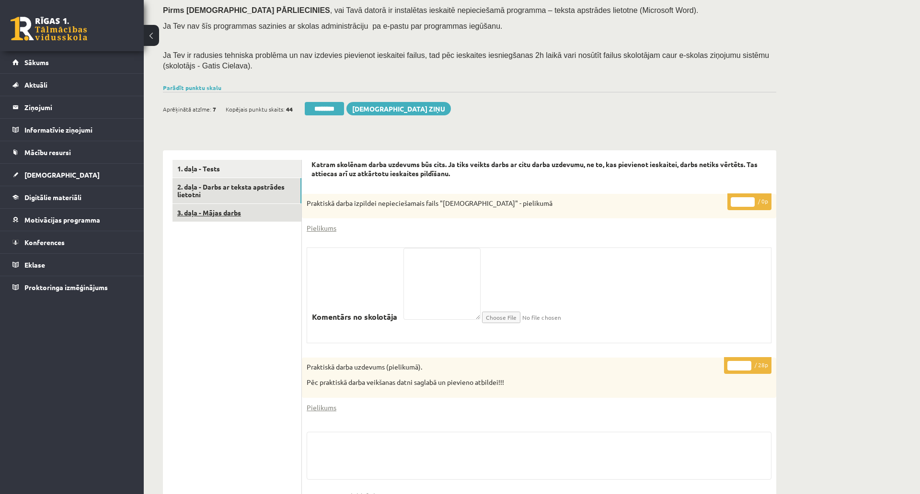
click at [231, 212] on link "3. daļa - Mājas darbs" at bounding box center [236, 213] width 129 height 18
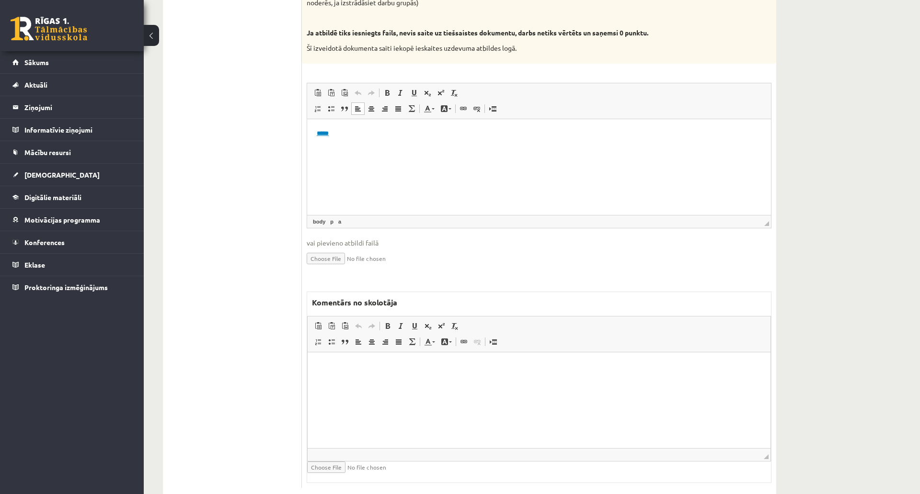
scroll to position [0, 0]
click at [363, 155] on span "Rediģēt saiti" at bounding box center [354, 154] width 41 height 14
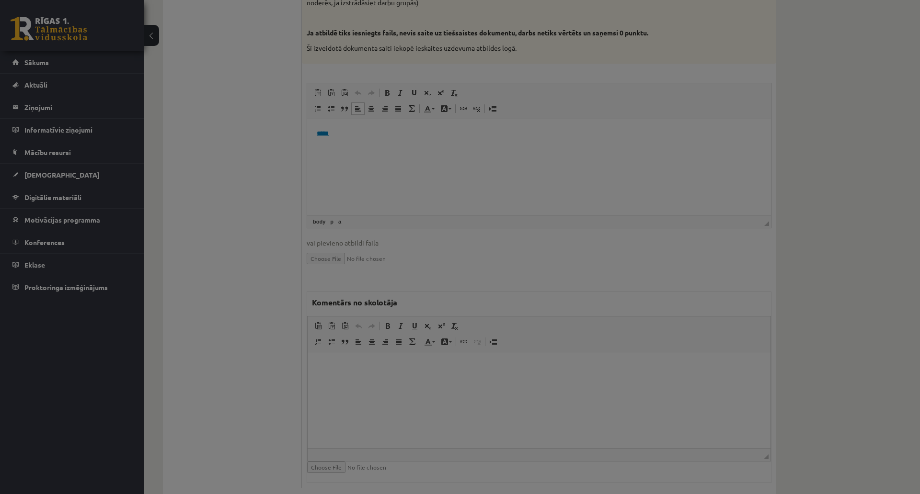
type input "*****"
select select "********"
type input "**********"
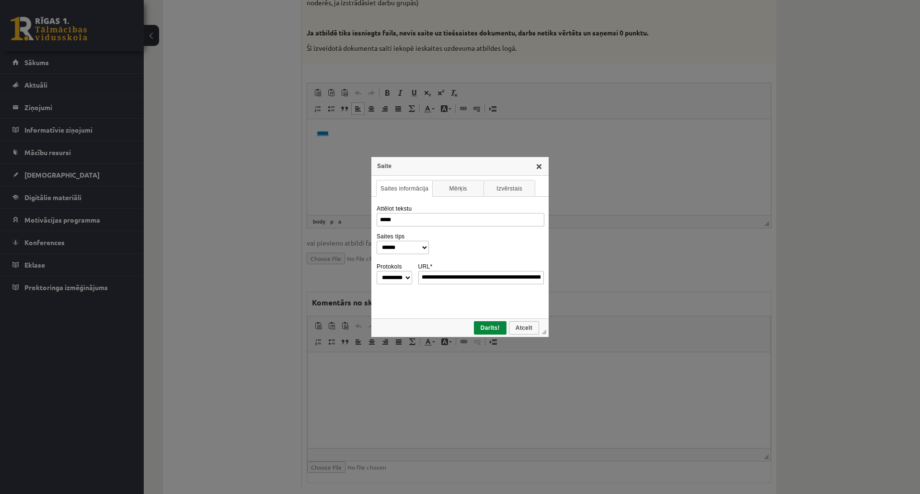
click at [543, 164] on link "X" at bounding box center [539, 166] width 8 height 8
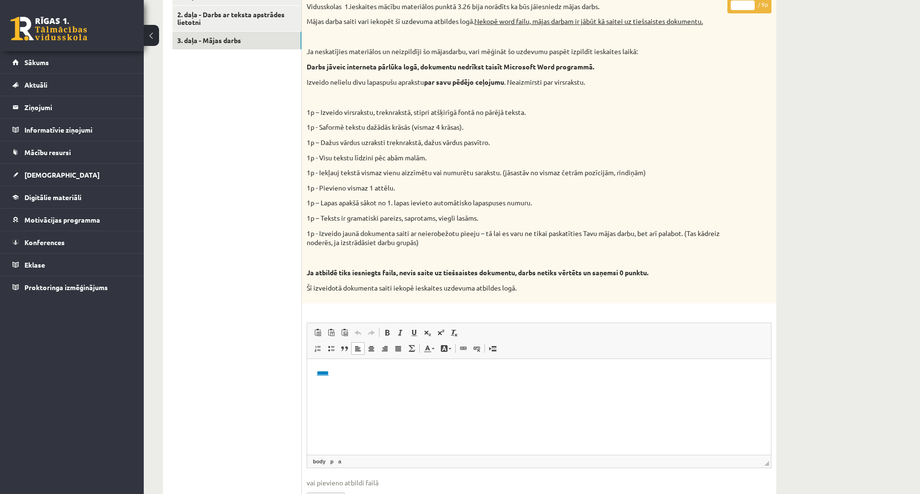
scroll to position [288, 0]
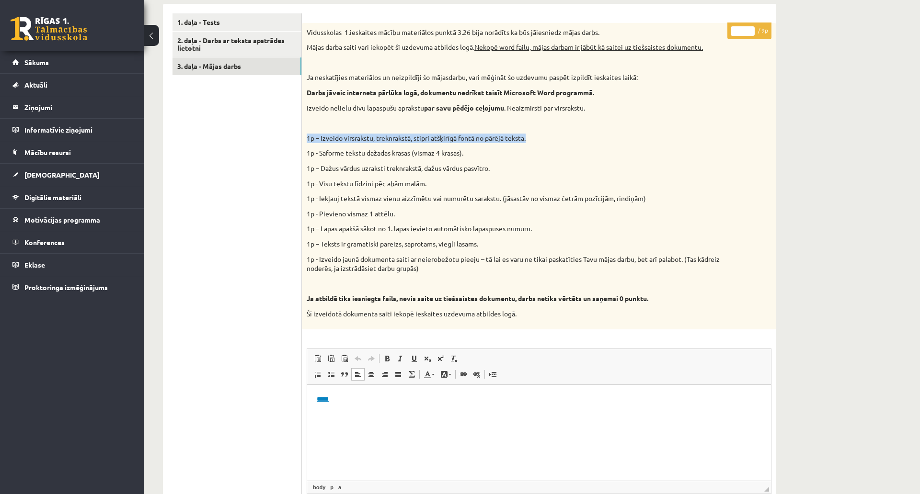
drag, startPoint x: 535, startPoint y: 141, endPoint x: 303, endPoint y: 135, distance: 231.9
click at [303, 135] on div "Vidusskolas 1.ieskaites mācību materiālos punktā 3.26 bija norādīts ka būs jāie…" at bounding box center [539, 176] width 474 height 307
copy p "1p – Izveido virsrakstu, treknrakstā, stipri atšķirīgā fontā no pārējā teksta."
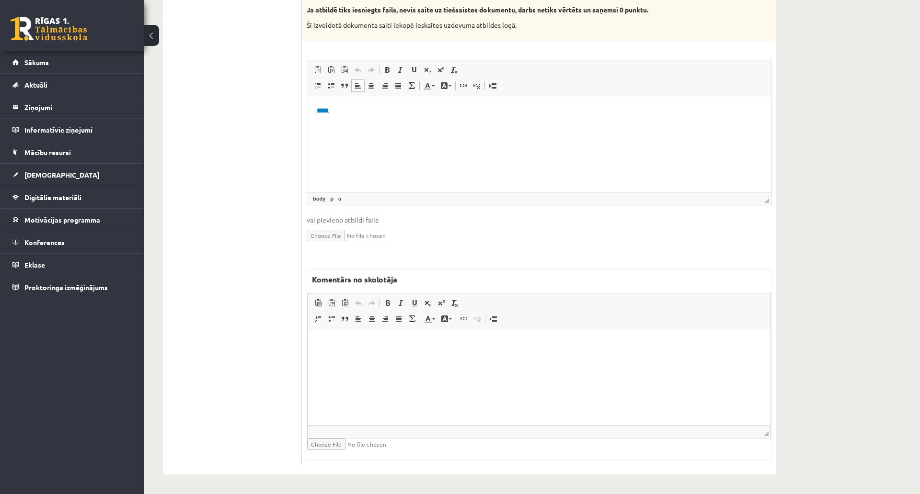
scroll to position [585, 0]
click at [462, 358] on html at bounding box center [539, 343] width 463 height 29
drag, startPoint x: 470, startPoint y: 340, endPoint x: 417, endPoint y: 341, distance: 53.7
click at [417, 341] on p "**********" at bounding box center [539, 344] width 444 height 10
click at [386, 299] on span at bounding box center [388, 303] width 8 height 8
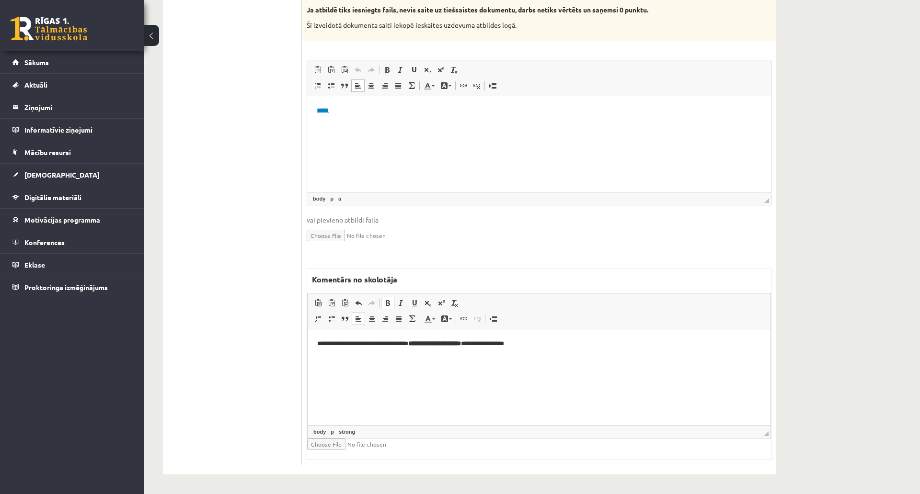
click at [519, 350] on html "**********" at bounding box center [539, 343] width 463 height 29
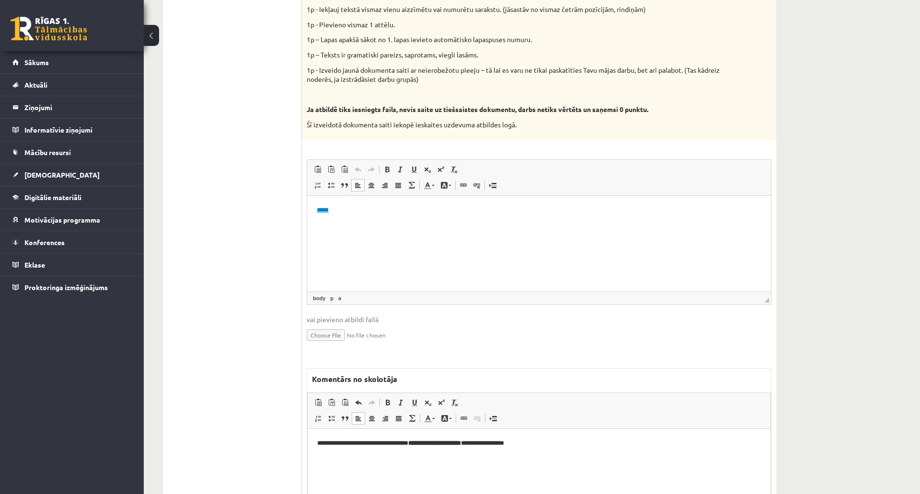
scroll to position [213, 0]
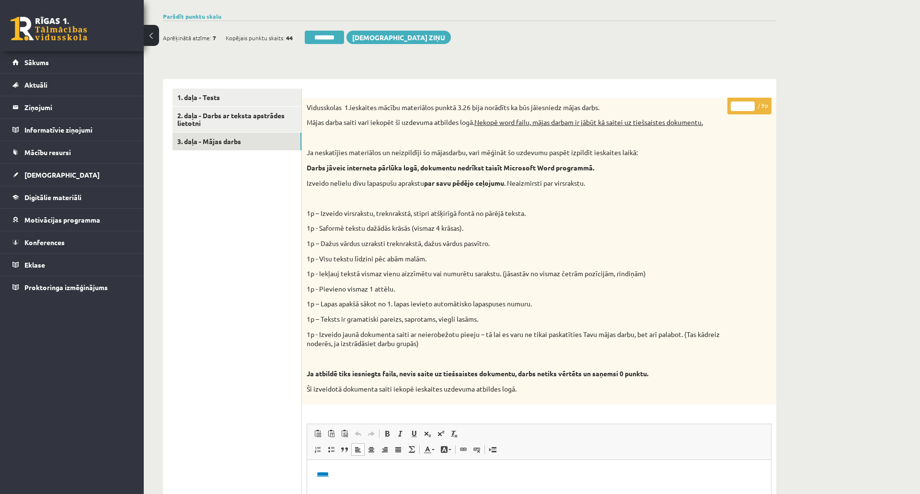
drag, startPoint x: 743, startPoint y: 103, endPoint x: 732, endPoint y: 103, distance: 11.0
click at [732, 103] on input "*" at bounding box center [743, 107] width 24 height 10
type input "*"
click at [806, 81] on div "Datorika 1.ieskaite 10.a2 klase , Enija Kristiāna Mezīte (10.a2 klase) Ieskaite…" at bounding box center [532, 341] width 776 height 1034
click at [267, 119] on link "2. daļa - Darbs ar teksta apstrādes lietotni" at bounding box center [236, 120] width 129 height 26
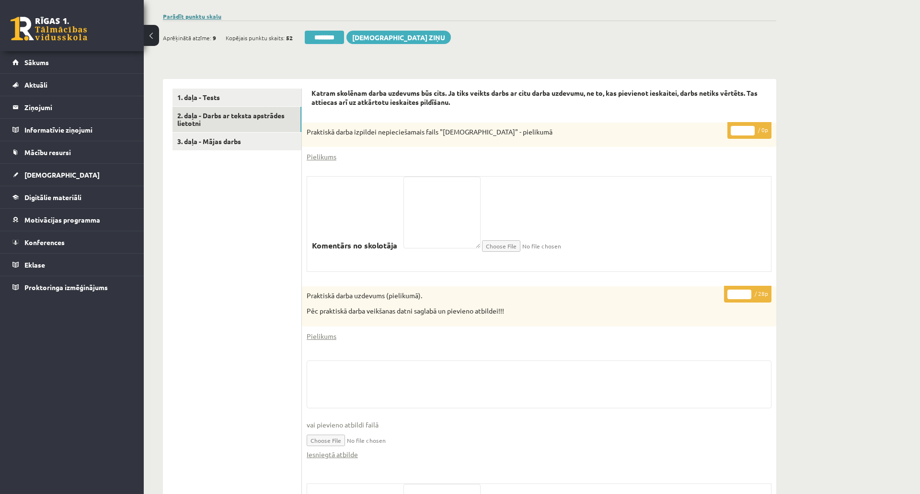
click at [203, 18] on link "Parādīt punktu skalu" at bounding box center [192, 16] width 58 height 8
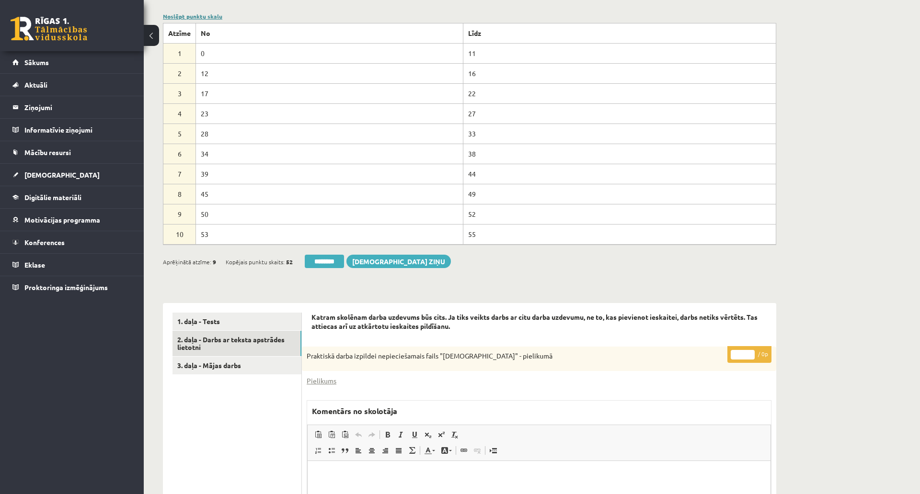
scroll to position [0, 0]
click at [203, 18] on link "Noslēpt punktu skalu" at bounding box center [192, 16] width 59 height 8
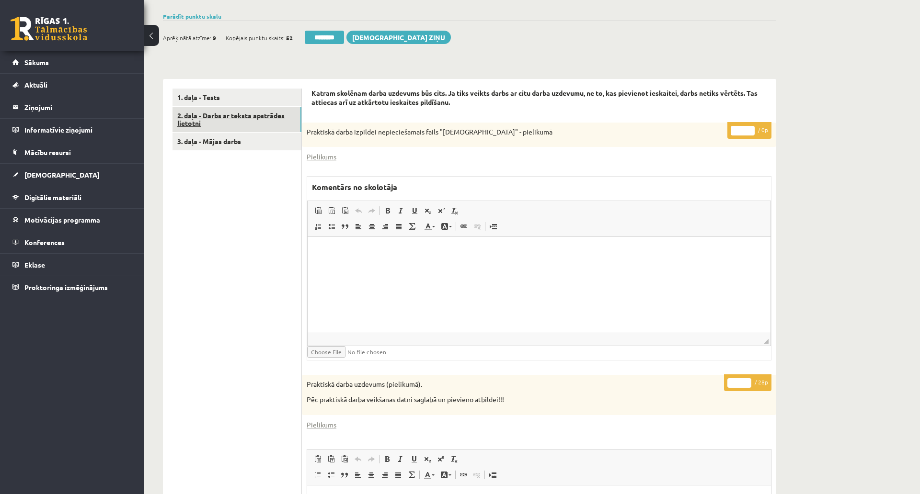
click at [248, 114] on link "2. daļa - Darbs ar teksta apstrādes lietotni" at bounding box center [236, 120] width 129 height 26
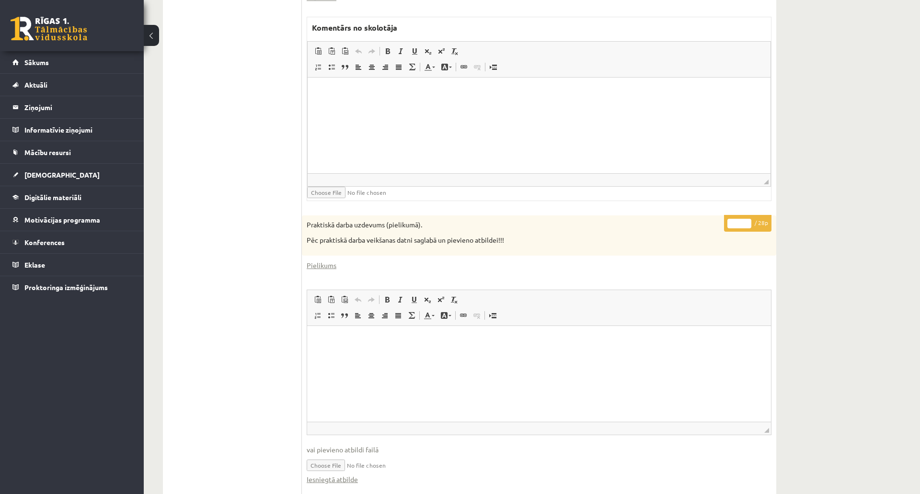
type input "**"
click at [746, 219] on input "**" at bounding box center [739, 224] width 24 height 10
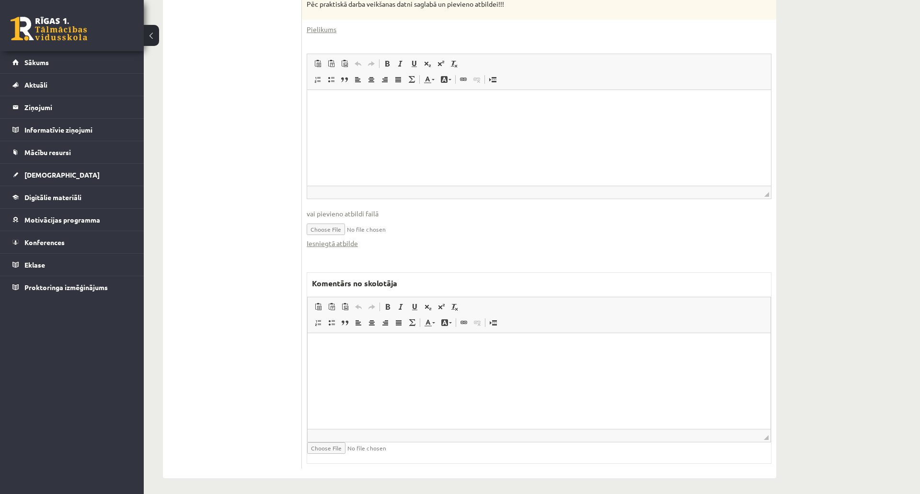
scroll to position [620, 0]
click at [464, 115] on html at bounding box center [539, 100] width 464 height 29
click at [430, 358] on html at bounding box center [539, 343] width 463 height 29
click at [395, 358] on html at bounding box center [539, 343] width 463 height 29
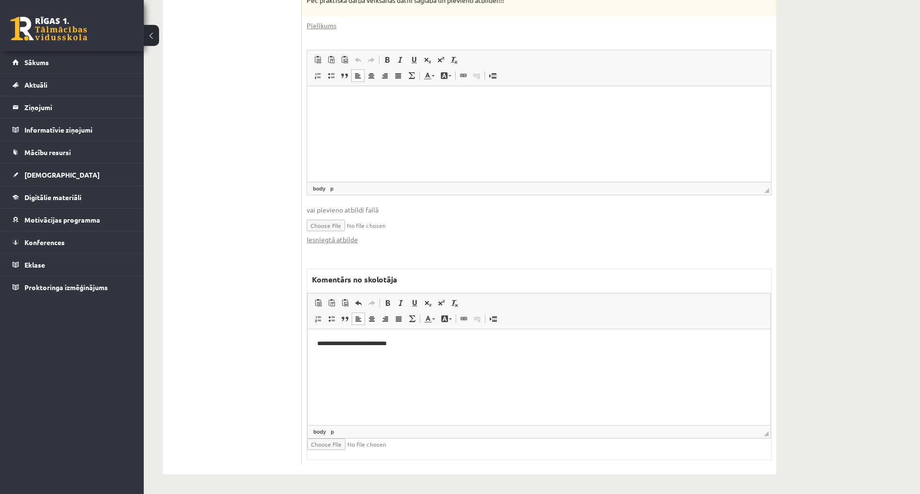
click at [407, 358] on html "**********" at bounding box center [539, 343] width 463 height 29
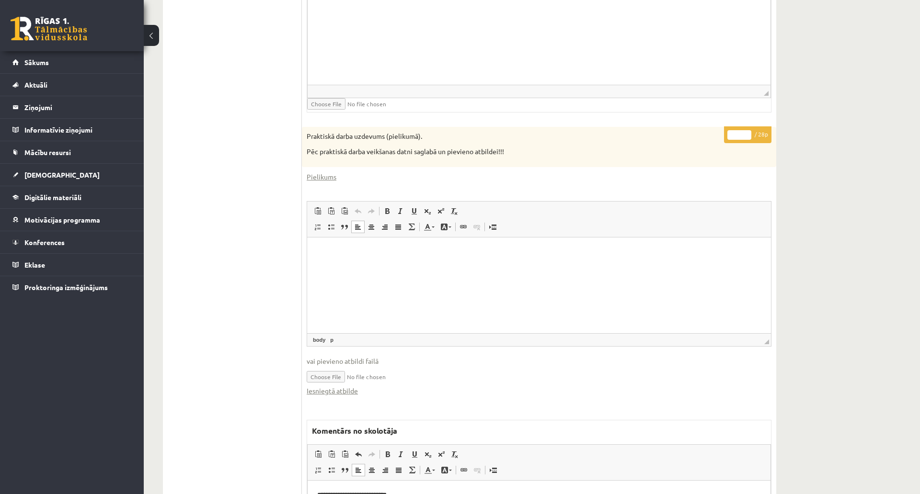
click at [452, 266] on html at bounding box center [539, 251] width 464 height 29
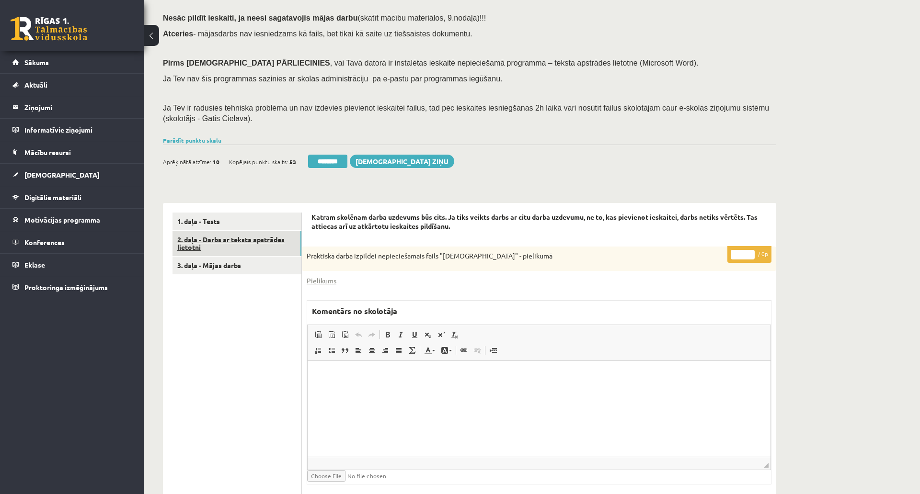
scroll to position [88, 0]
click at [245, 254] on link "2. daļa - Darbs ar teksta apstrādes lietotni" at bounding box center [236, 244] width 129 height 26
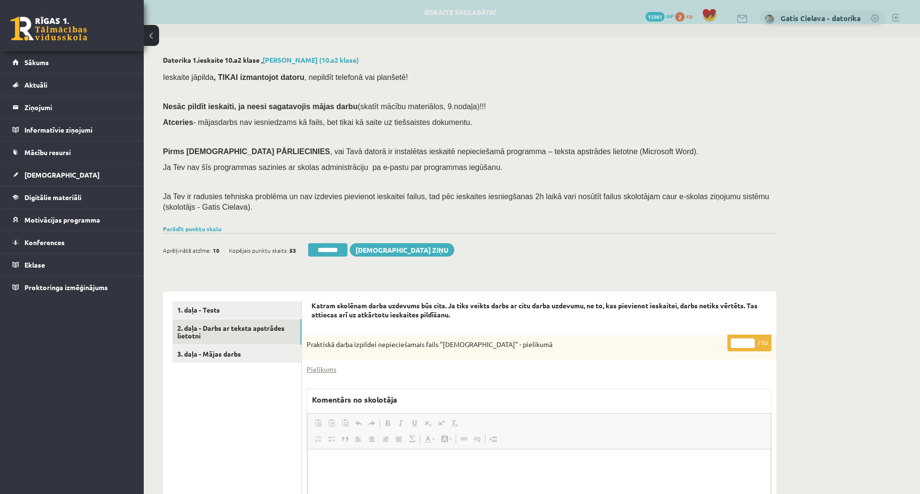
scroll to position [0, 0]
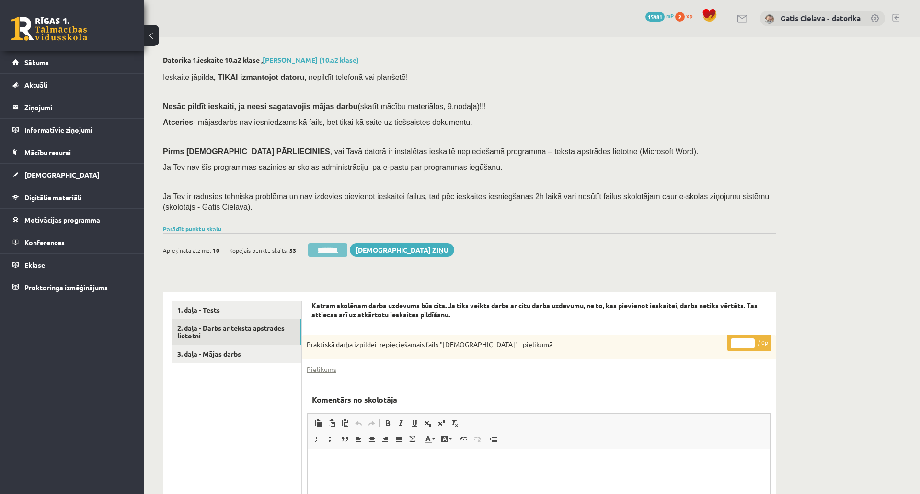
click at [339, 250] on input "********" at bounding box center [327, 249] width 39 height 13
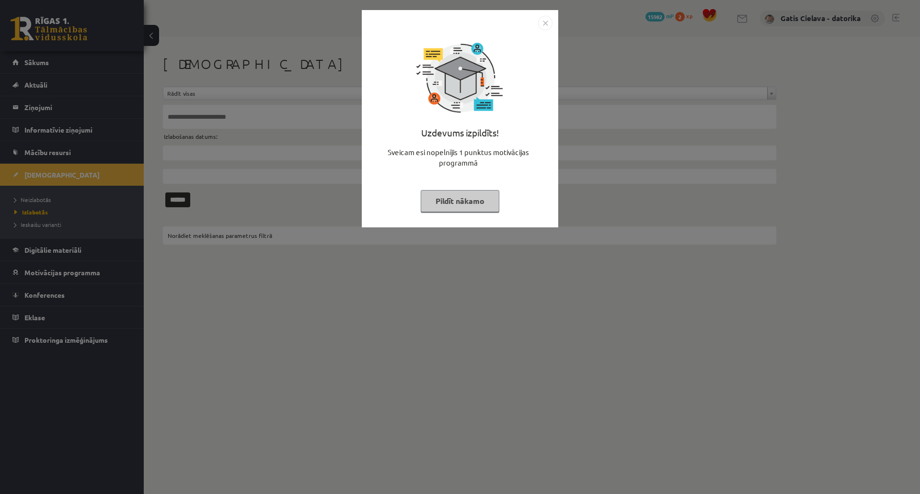
click at [499, 200] on button "Pildīt nākamo" at bounding box center [460, 201] width 79 height 22
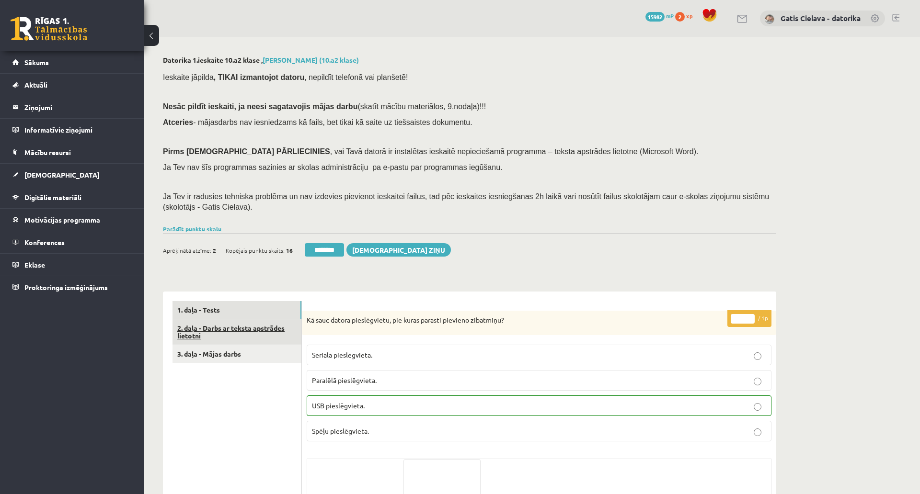
click at [255, 332] on link "2. daļa - Darbs ar teksta apstrādes lietotni" at bounding box center [236, 333] width 129 height 26
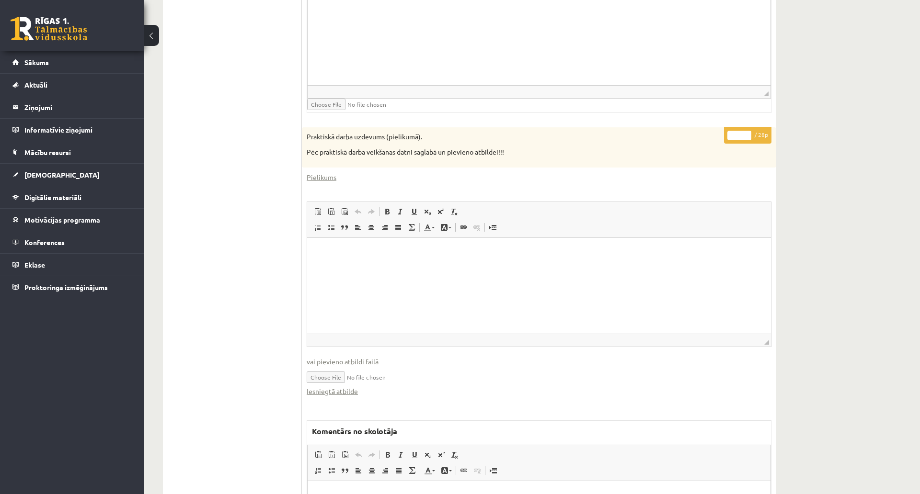
scroll to position [479, 0]
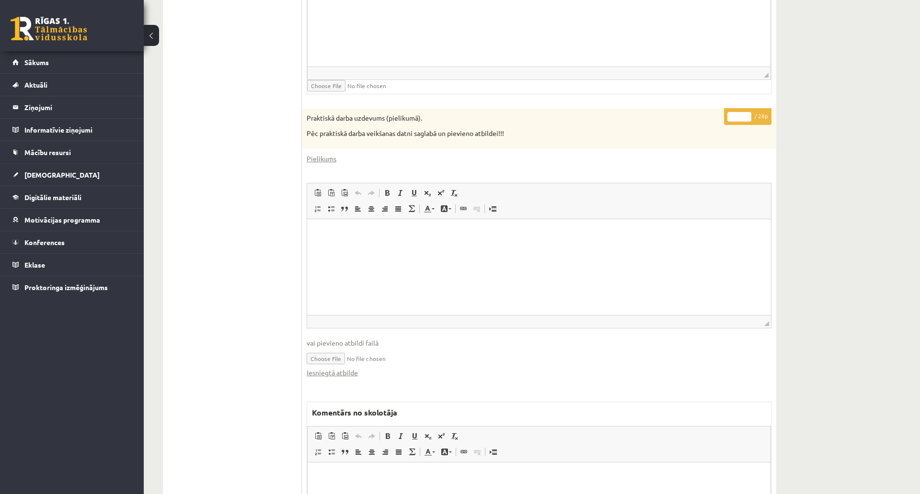
click at [739, 116] on input "*" at bounding box center [739, 117] width 24 height 10
type input "*"
click at [851, 109] on div "Datorika 1.ieskaite 10.a2 klase , Valērija Martinova (10.a2 klase) Ieskaite jāp…" at bounding box center [532, 92] width 776 height 1069
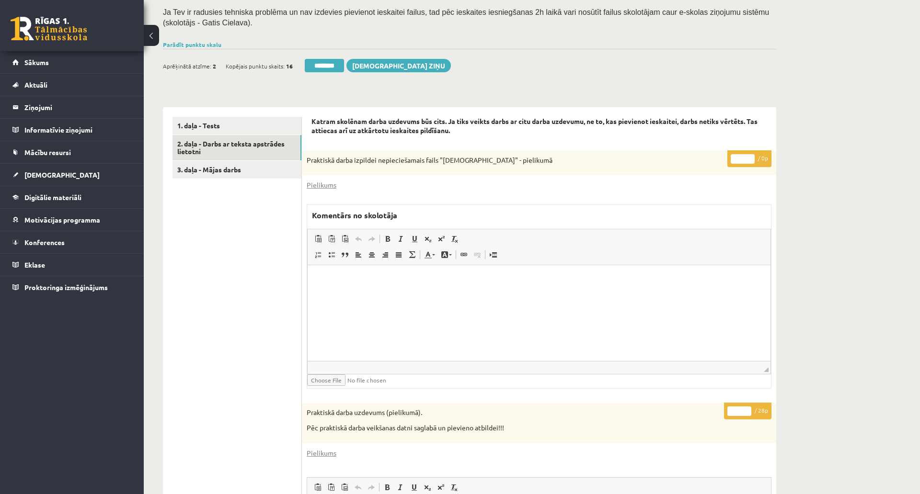
scroll to position [160, 0]
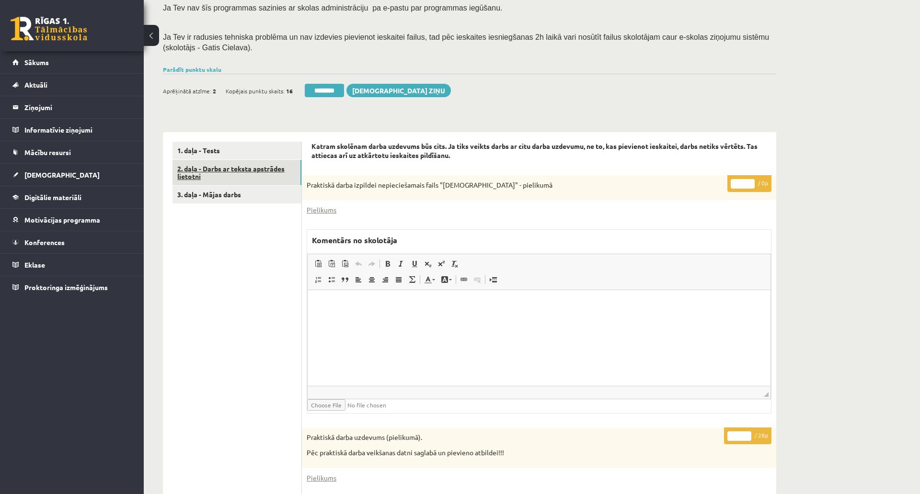
click at [265, 164] on link "2. daļa - Darbs ar teksta apstrādes lietotni" at bounding box center [236, 173] width 129 height 26
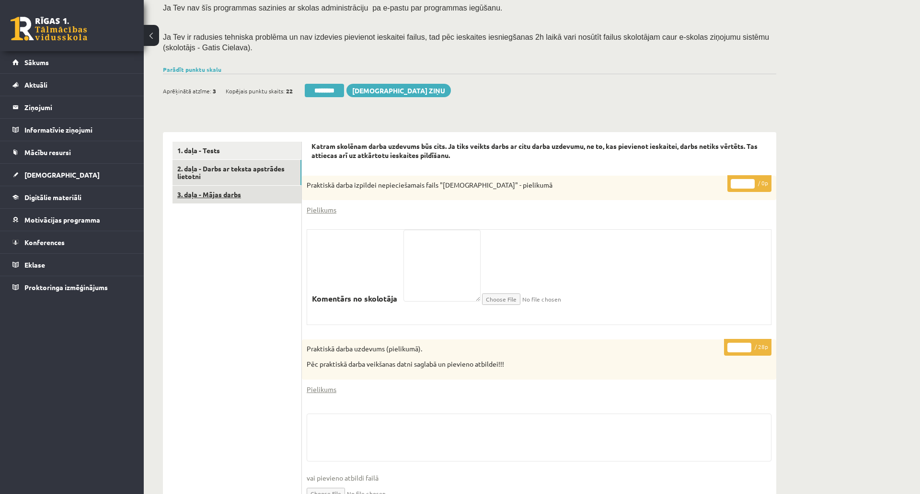
click at [226, 190] on link "3. daļa - Mājas darbs" at bounding box center [236, 195] width 129 height 18
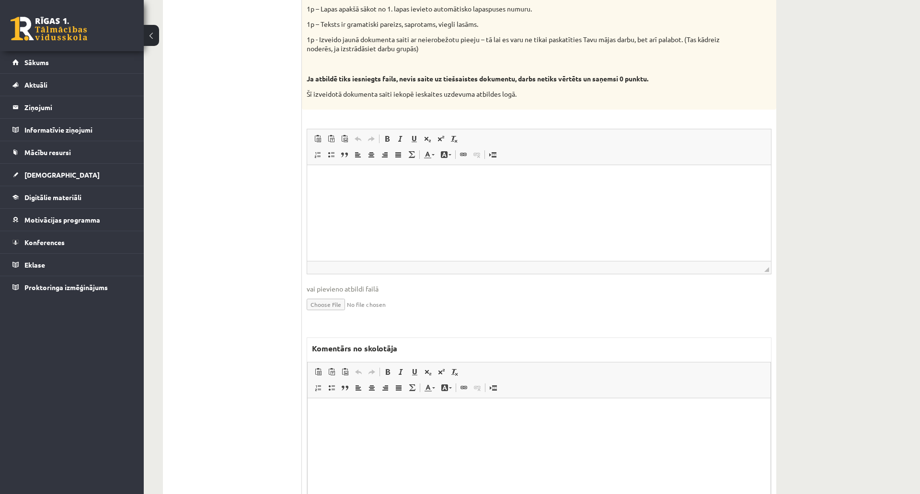
scroll to position [585, 0]
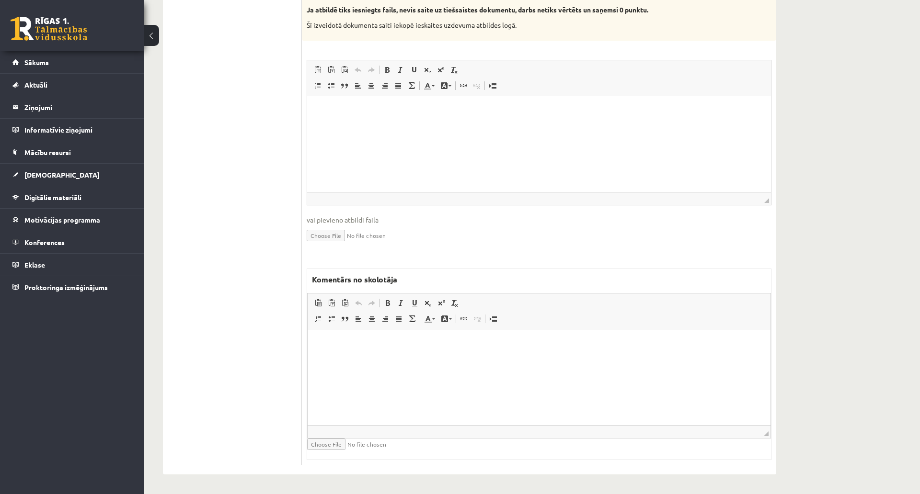
click at [572, 357] on html at bounding box center [539, 343] width 463 height 29
click at [485, 125] on html at bounding box center [539, 110] width 464 height 29
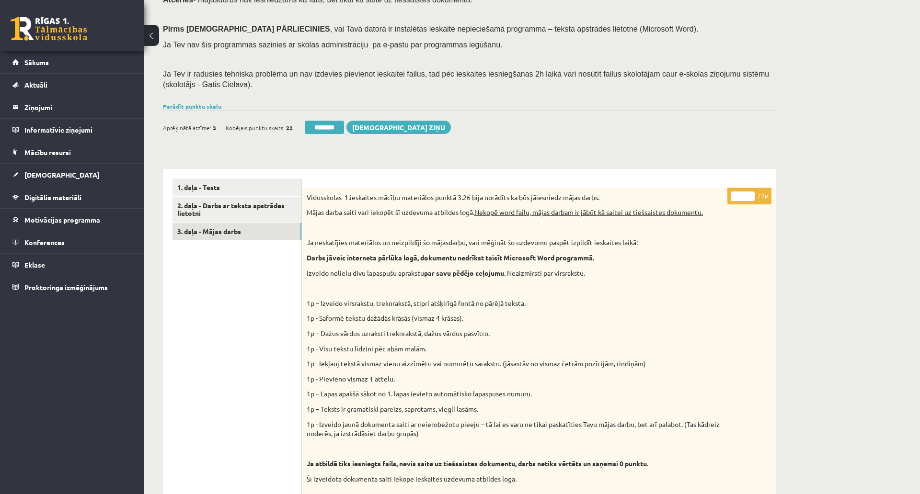
scroll to position [106, 0]
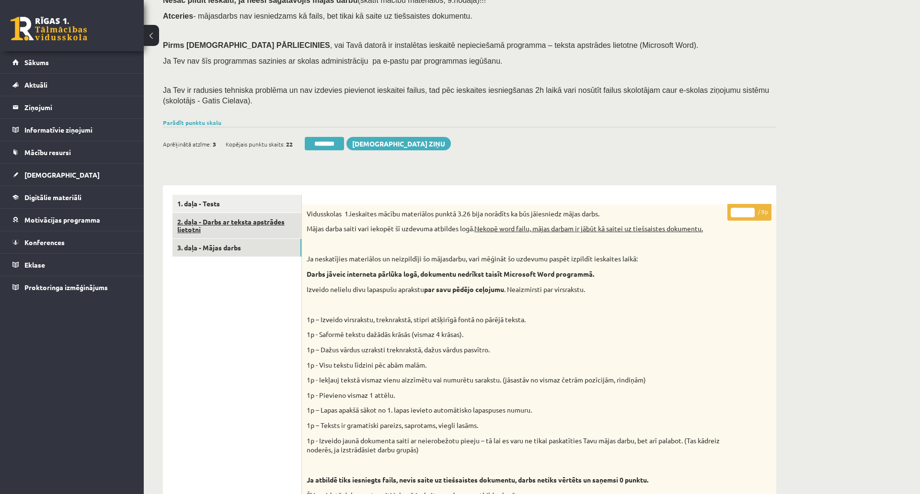
click at [255, 229] on link "2. daļa - Darbs ar teksta apstrādes lietotni" at bounding box center [236, 226] width 129 height 26
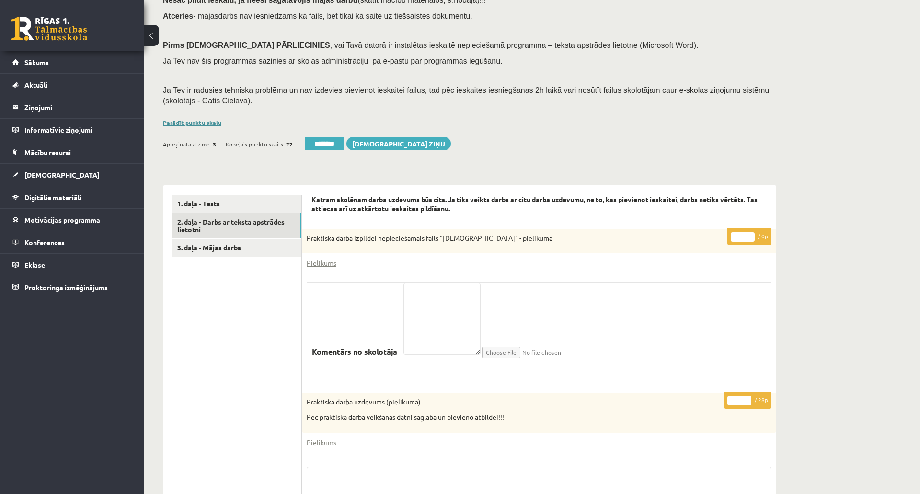
click at [198, 120] on link "Parādīt punktu skalu" at bounding box center [192, 123] width 58 height 8
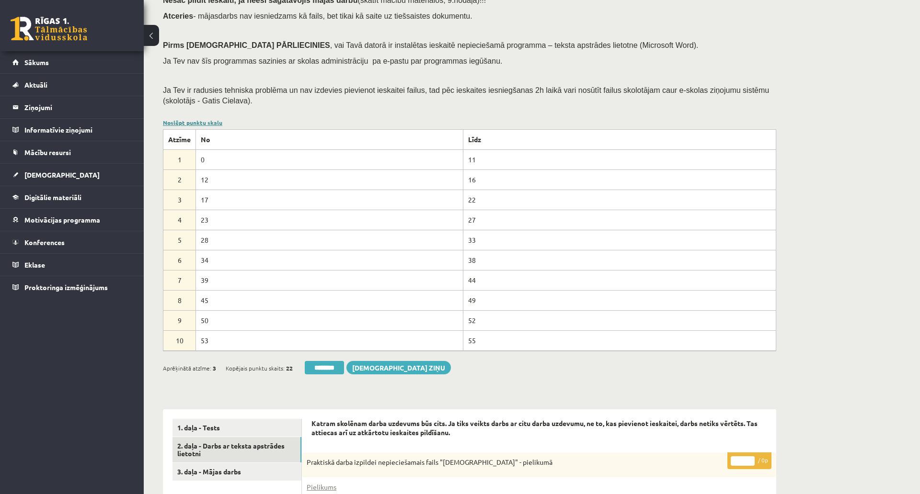
scroll to position [0, 0]
click at [198, 120] on link "Noslēpt punktu skalu" at bounding box center [192, 123] width 59 height 8
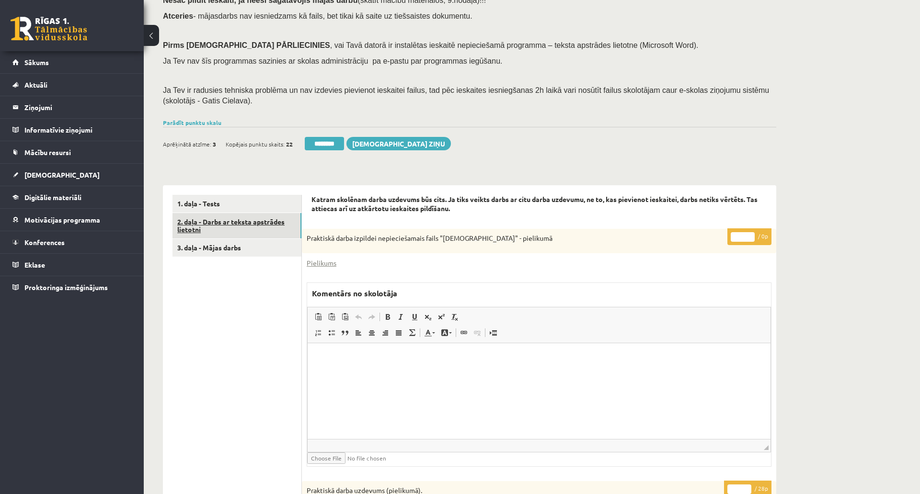
click at [243, 221] on link "2. daļa - Darbs ar teksta apstrādes lietotni" at bounding box center [236, 226] width 129 height 26
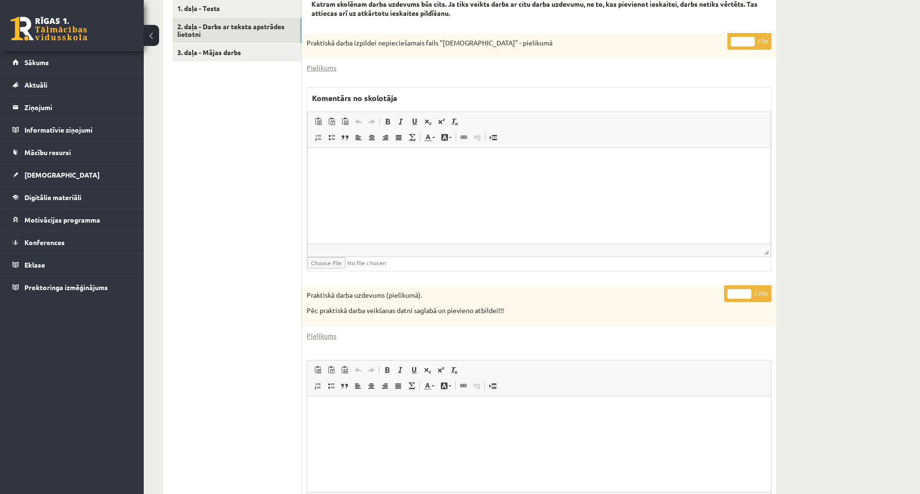
scroll to position [319, 0]
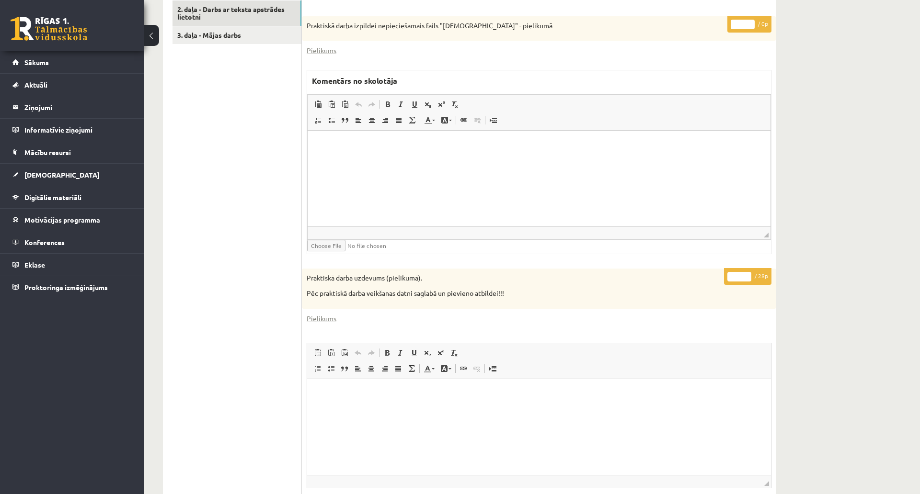
type input "*"
click at [747, 274] on input "*" at bounding box center [739, 277] width 24 height 10
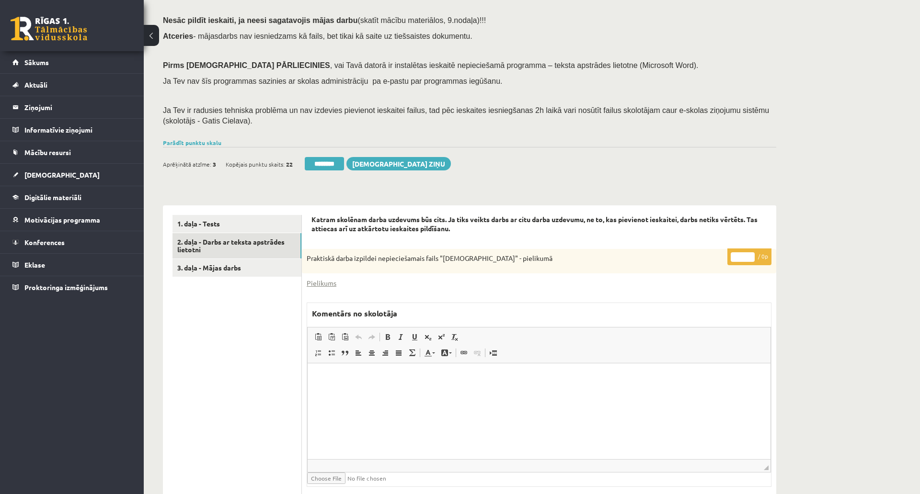
scroll to position [53, 0]
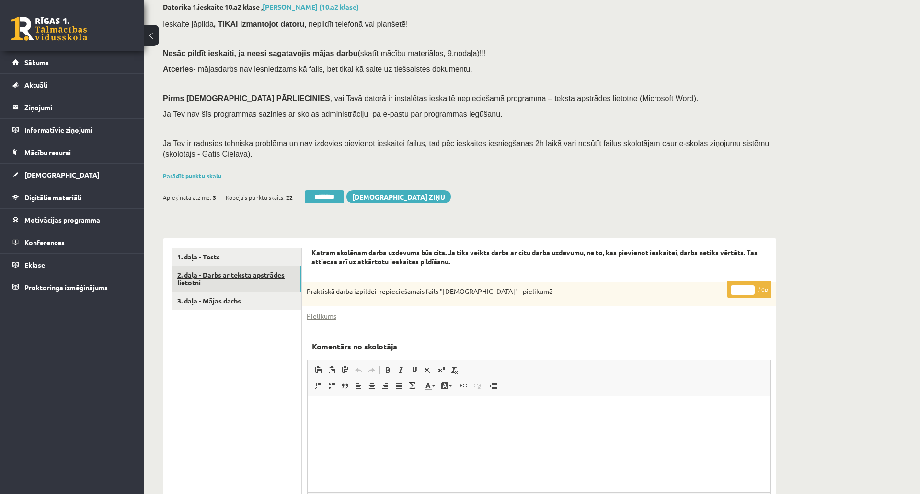
click at [270, 282] on link "2. daļa - Darbs ar teksta apstrādes lietotni" at bounding box center [236, 279] width 129 height 26
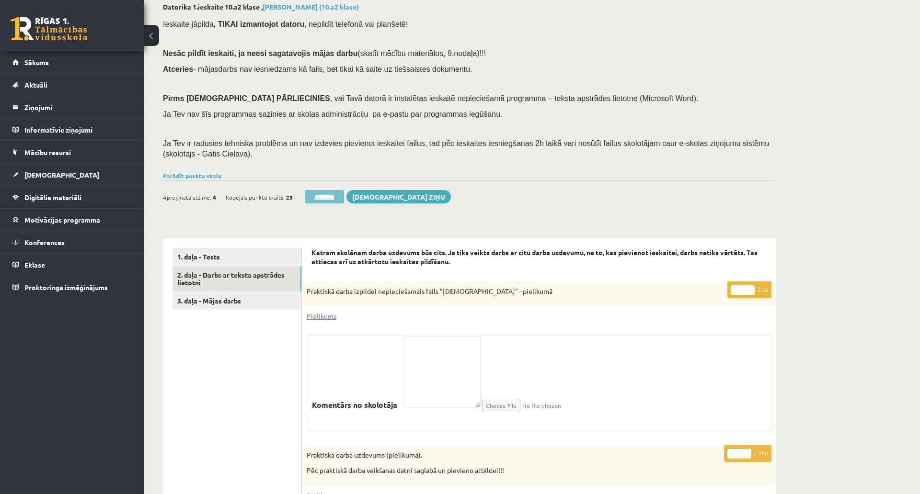
click at [320, 190] on input "********" at bounding box center [324, 196] width 39 height 13
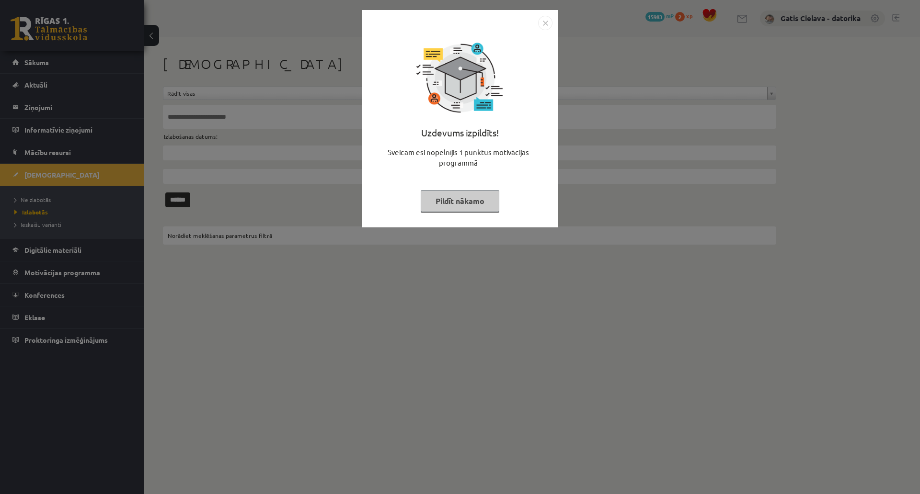
click at [499, 198] on button "Pildīt nākamo" at bounding box center [460, 201] width 79 height 22
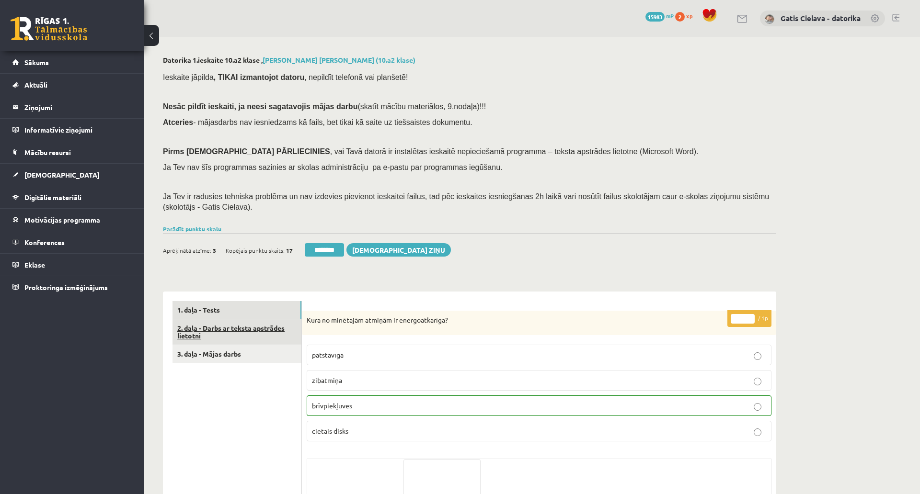
click at [233, 334] on link "2. daļa - Darbs ar teksta apstrādes lietotni" at bounding box center [236, 333] width 129 height 26
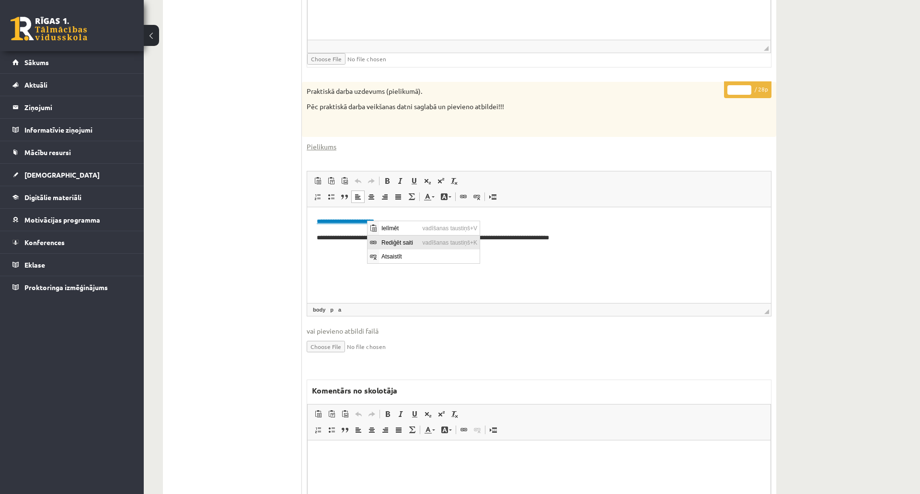
click at [400, 241] on span "Rediģēt saiti" at bounding box center [399, 242] width 41 height 14
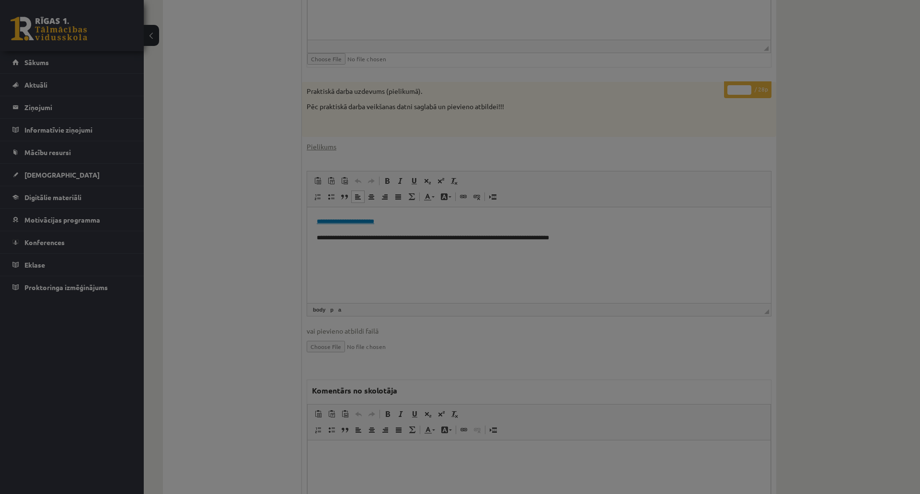
type input "**********"
select select "********"
type input "**********"
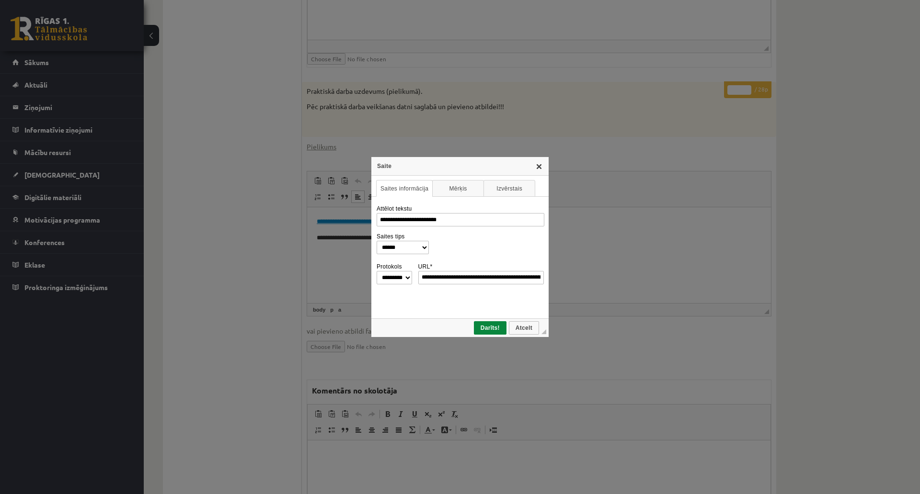
click at [543, 162] on link "X" at bounding box center [539, 166] width 8 height 8
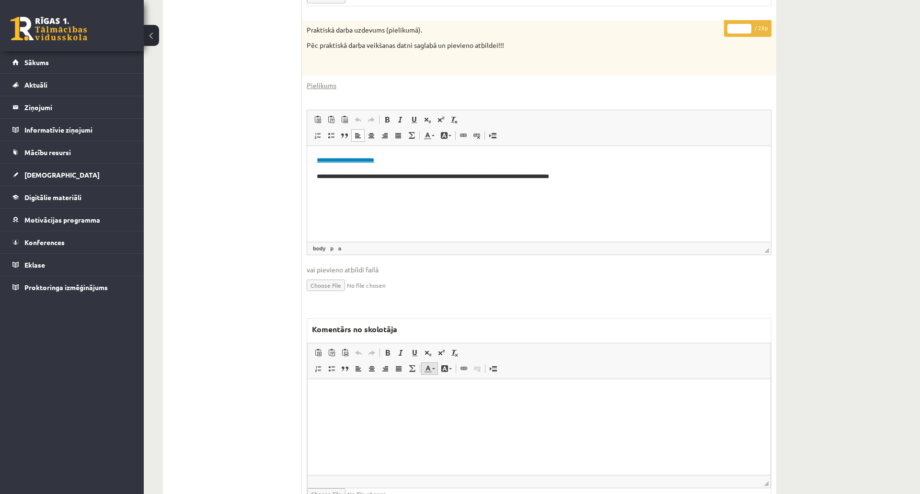
scroll to position [626, 0]
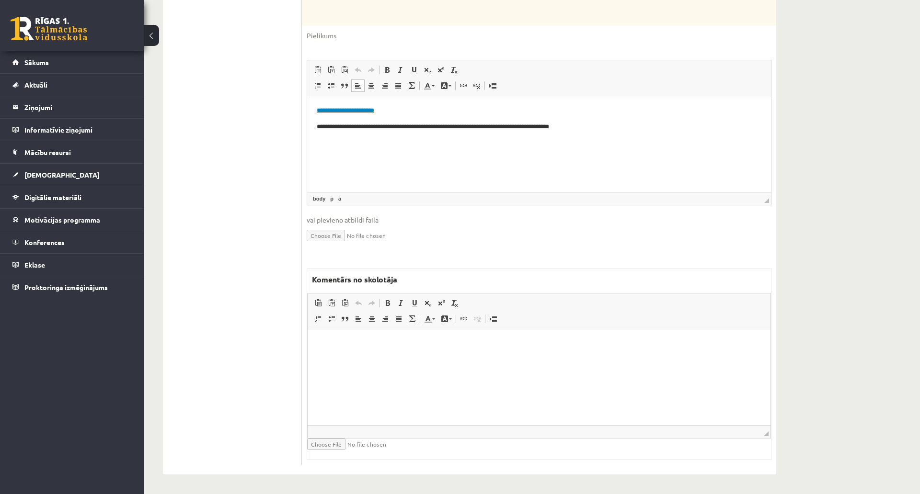
click at [325, 439] on input "file" at bounding box center [364, 444] width 114 height 11
type input "**********"
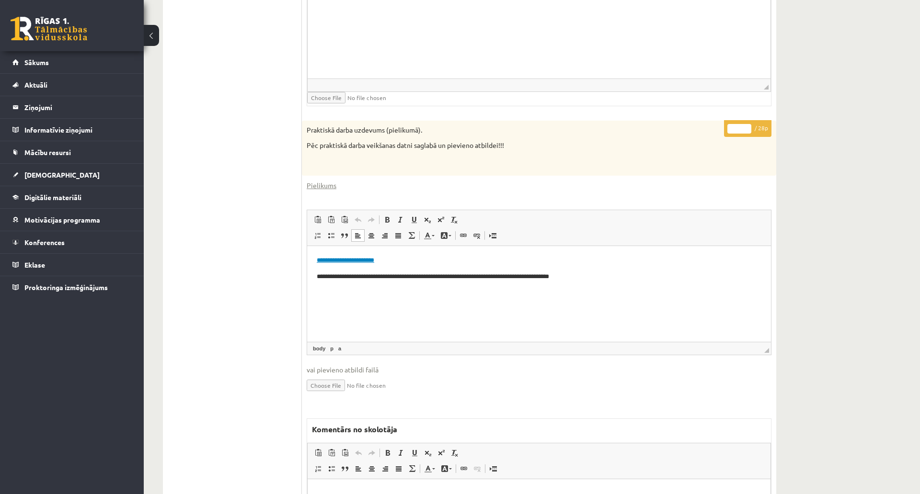
scroll to position [466, 0]
drag, startPoint x: 739, startPoint y: 133, endPoint x: 718, endPoint y: 129, distance: 21.9
click at [718, 129] on div "**********" at bounding box center [539, 375] width 474 height 507
type input "*"
click at [875, 124] on div "Datorika 1.ieskaite 10.a2 klase , [PERSON_NAME] [PERSON_NAME] (10.a2 klase) Ies…" at bounding box center [532, 114] width 776 height 1086
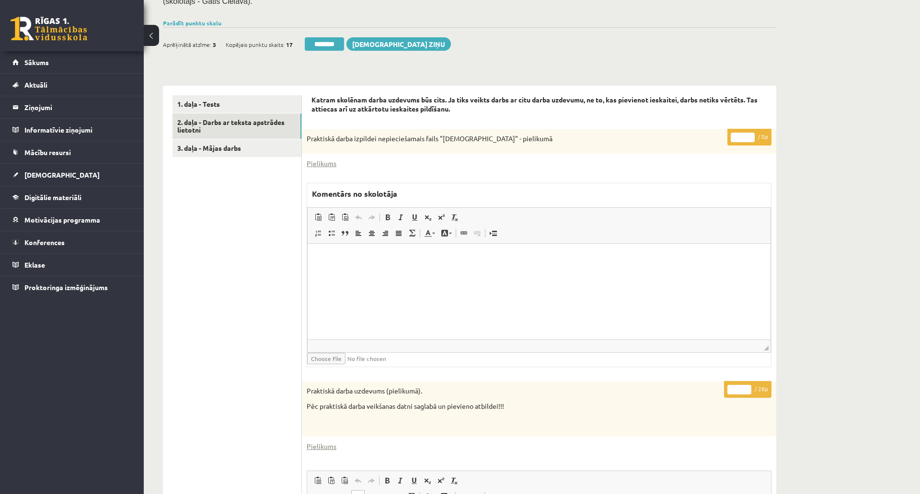
scroll to position [200, 0]
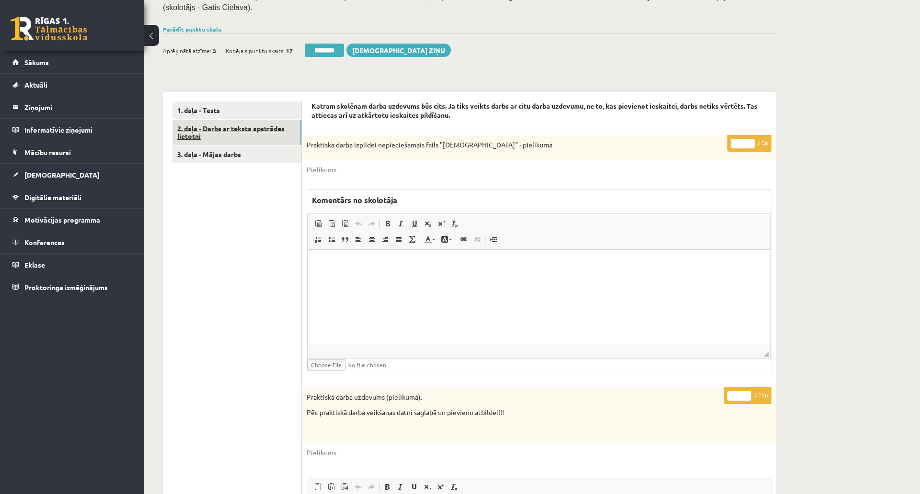
click at [242, 133] on link "2. daļa - Darbs ar teksta apstrādes lietotni" at bounding box center [236, 133] width 129 height 26
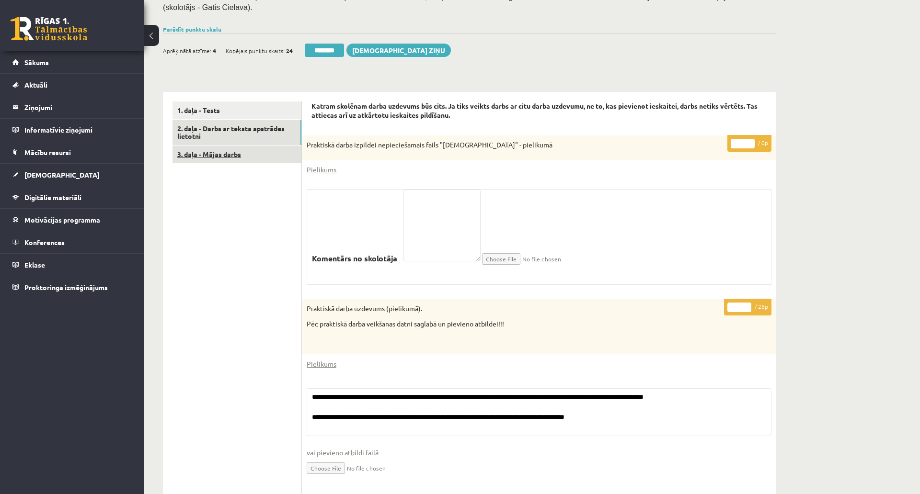
click at [221, 160] on link "3. daļa - Mājas darbs" at bounding box center [236, 155] width 129 height 18
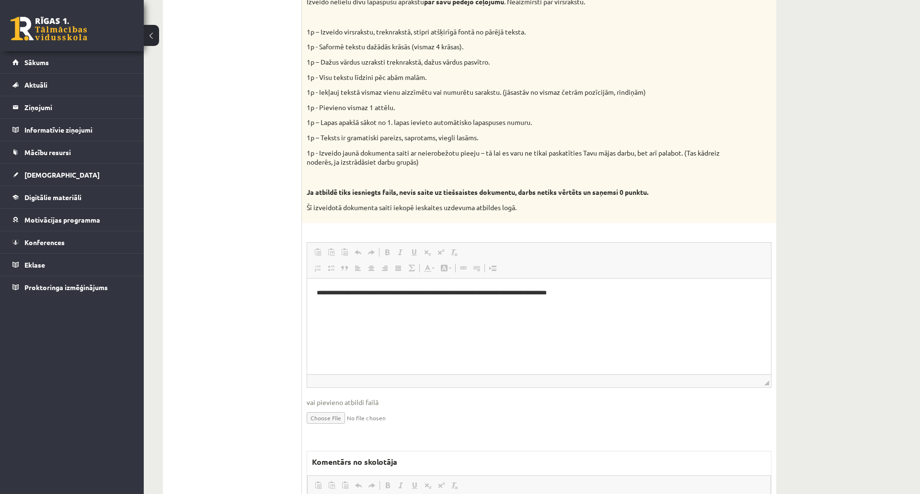
scroll to position [0, 0]
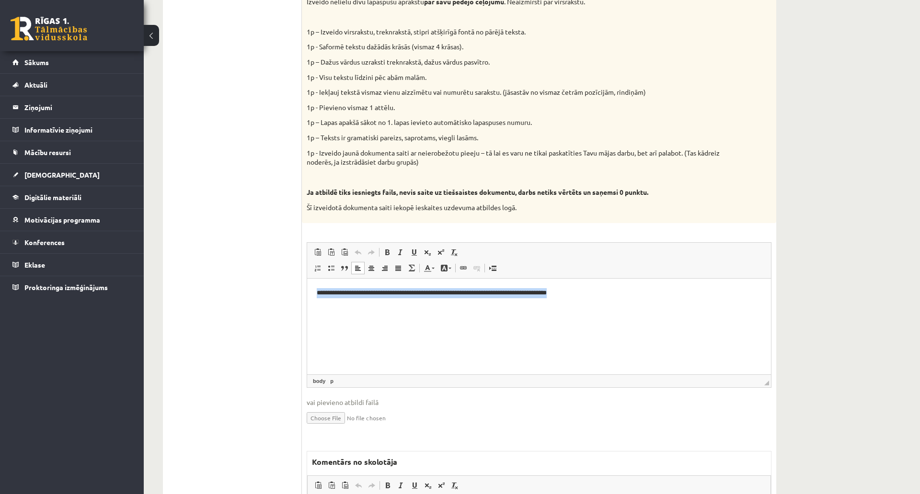
drag, startPoint x: 662, startPoint y: 297, endPoint x: 582, endPoint y: 568, distance: 282.7
click at [307, 288] on html "**********" at bounding box center [539, 292] width 464 height 29
copy p "**********"
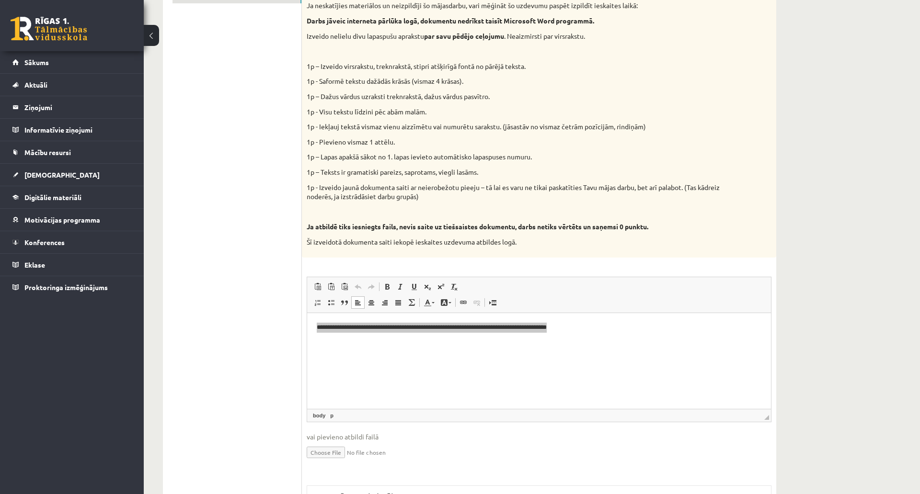
scroll to position [341, 0]
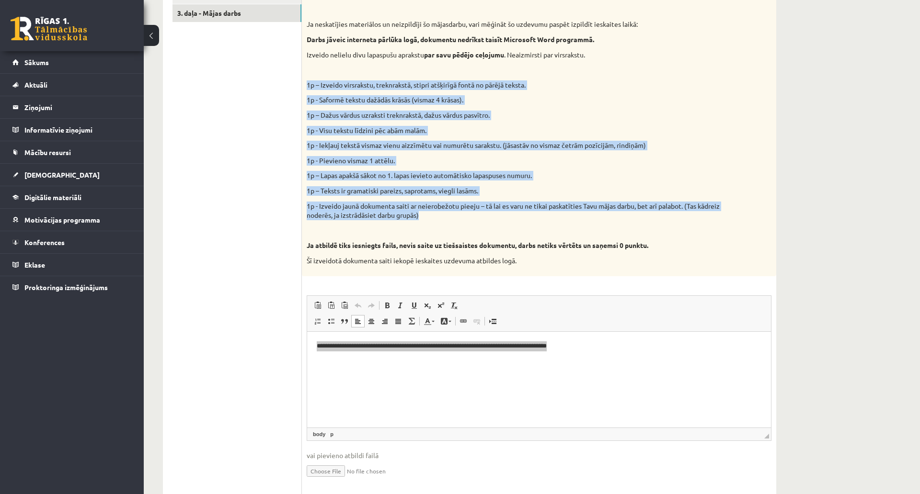
drag, startPoint x: 446, startPoint y: 217, endPoint x: 307, endPoint y: 83, distance: 193.8
click at [307, 83] on div "Vidusskolas 1.ieskaites mācību materiālos punktā 3.26 bija norādīts ka būs jāie…" at bounding box center [539, 123] width 474 height 307
copy div "1p – Izveido virsrakstu, treknrakstā, stipri atšķirīgā fontā no pārējā teksta. …"
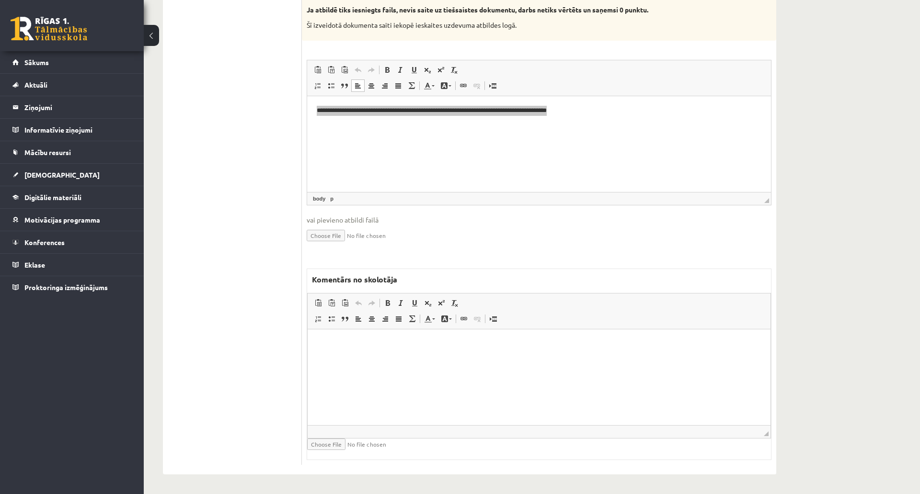
scroll to position [585, 0]
click at [451, 358] on html at bounding box center [539, 343] width 463 height 29
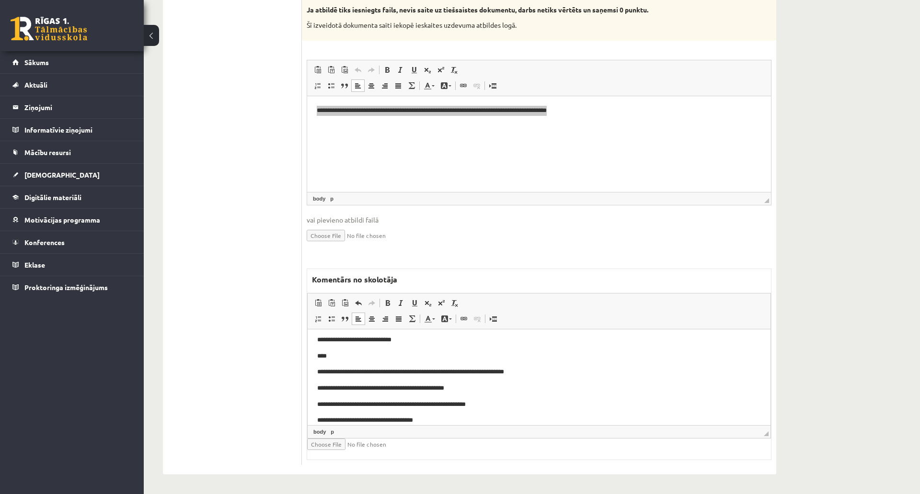
scroll to position [0, 0]
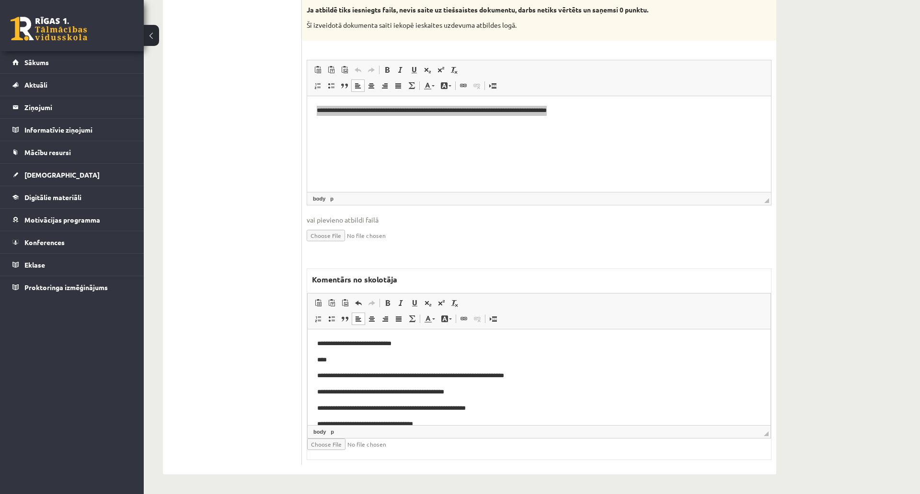
click at [451, 373] on p "**********" at bounding box center [534, 376] width 435 height 10
drag, startPoint x: 531, startPoint y: 377, endPoint x: 613, endPoint y: 701, distance: 334.9
click at [308, 380] on html "**********" at bounding box center [539, 429] width 463 height 200
drag, startPoint x: 481, startPoint y: 389, endPoint x: 298, endPoint y: 374, distance: 184.1
click at [308, 374] on html "**********" at bounding box center [539, 429] width 463 height 200
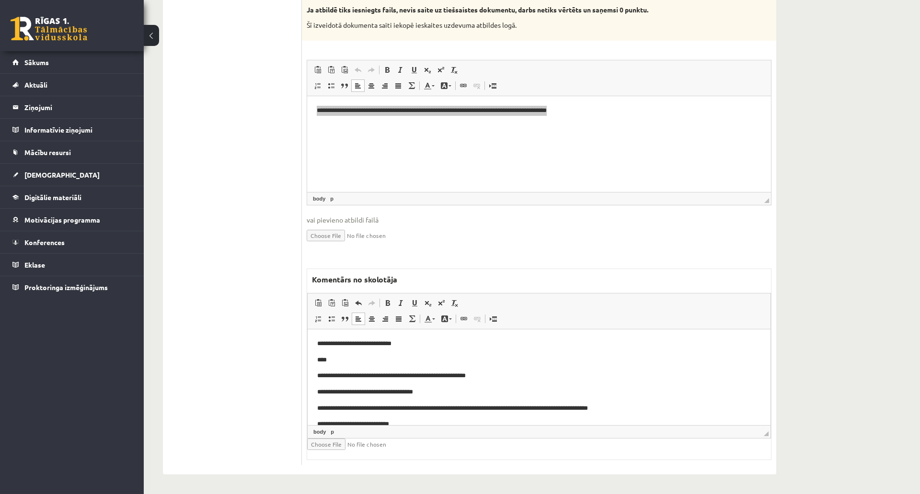
click at [462, 377] on p "**********" at bounding box center [534, 376] width 435 height 10
drag, startPoint x: 515, startPoint y: 374, endPoint x: 285, endPoint y: 373, distance: 230.4
click at [308, 373] on html "**********" at bounding box center [539, 413] width 463 height 168
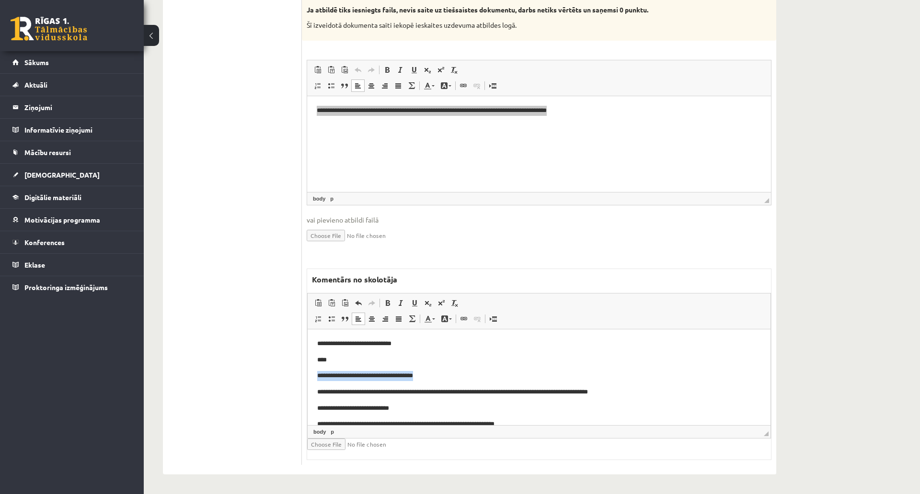
drag, startPoint x: 436, startPoint y: 377, endPoint x: 259, endPoint y: 374, distance: 177.3
click at [308, 374] on html "**********" at bounding box center [539, 405] width 463 height 152
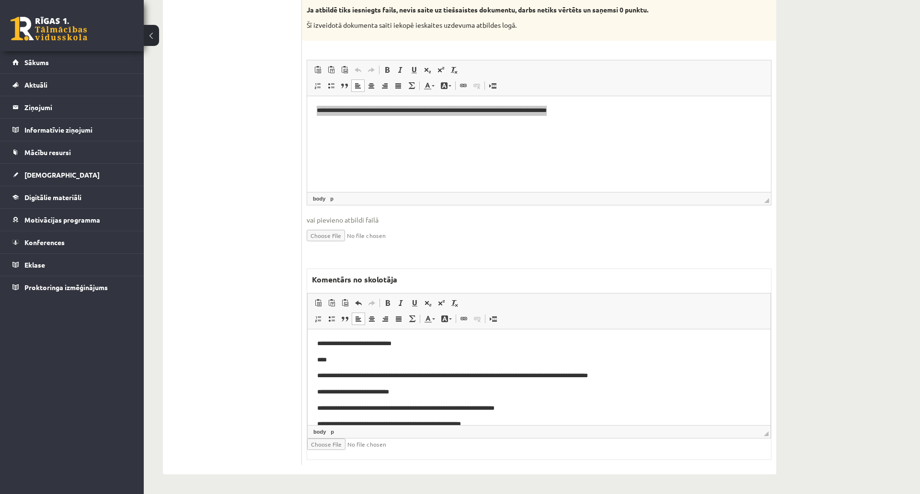
click at [516, 372] on p "**********" at bounding box center [534, 376] width 435 height 10
drag, startPoint x: 640, startPoint y: 376, endPoint x: 305, endPoint y: 373, distance: 335.8
click at [308, 373] on html "**********" at bounding box center [539, 397] width 463 height 136
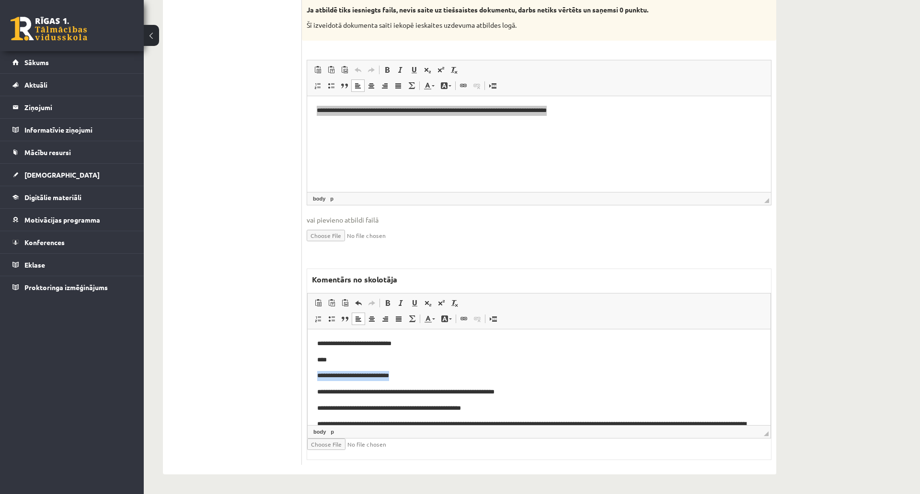
drag, startPoint x: 408, startPoint y: 377, endPoint x: 613, endPoint y: 697, distance: 379.7
click at [308, 376] on html "**********" at bounding box center [539, 389] width 463 height 120
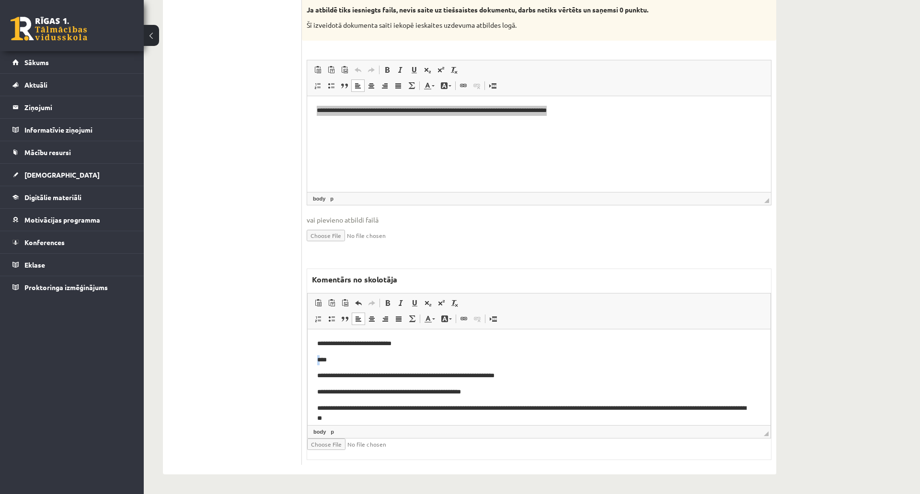
drag, startPoint x: 320, startPoint y: 360, endPoint x: 309, endPoint y: 360, distance: 11.0
click at [309, 360] on html "**********" at bounding box center [539, 380] width 463 height 103
click at [500, 381] on body "**********" at bounding box center [539, 381] width 444 height 84
click at [422, 388] on p "**********" at bounding box center [534, 392] width 435 height 10
click at [487, 390] on p "**********" at bounding box center [534, 392] width 435 height 10
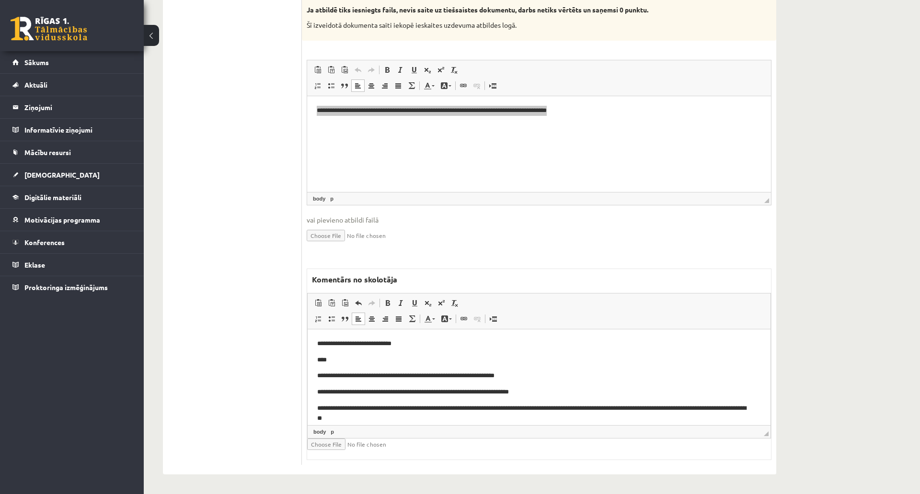
click at [469, 414] on p "**********" at bounding box center [534, 413] width 435 height 20
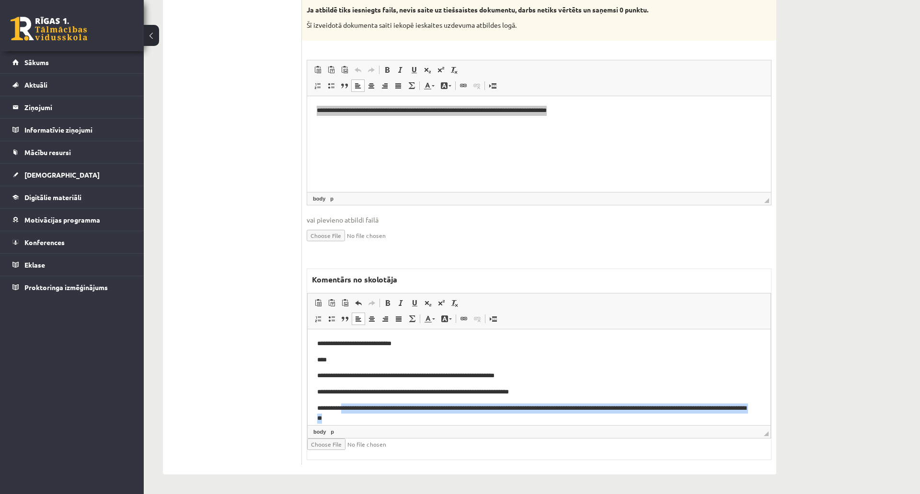
scroll to position [1, 0]
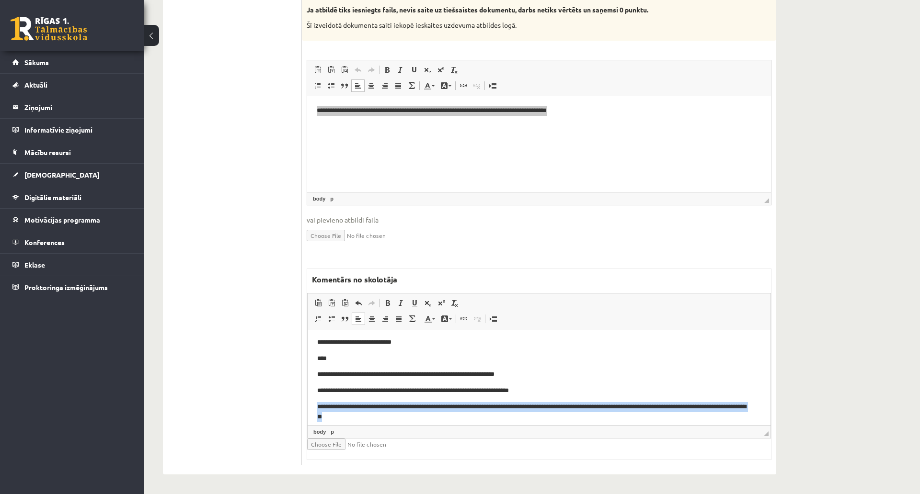
drag, startPoint x: 398, startPoint y: 420, endPoint x: 611, endPoint y: 722, distance: 370.6
click at [308, 401] on html "**********" at bounding box center [539, 379] width 463 height 103
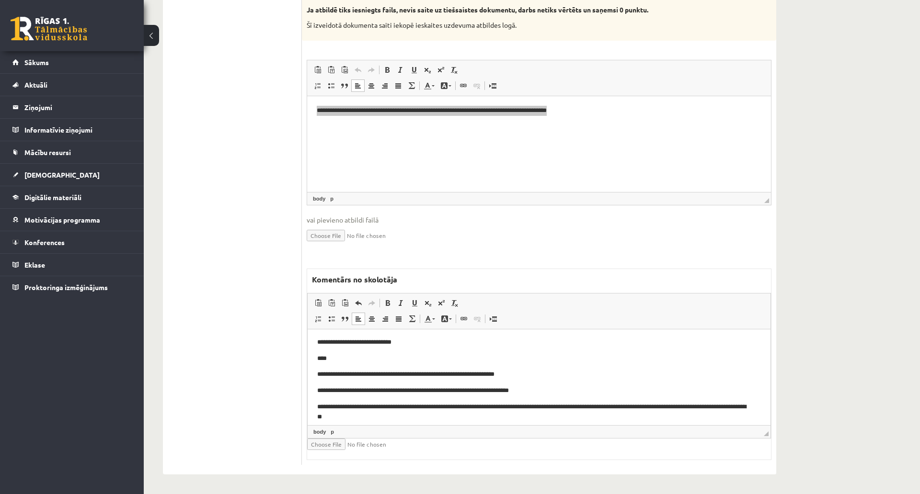
scroll to position [0, 0]
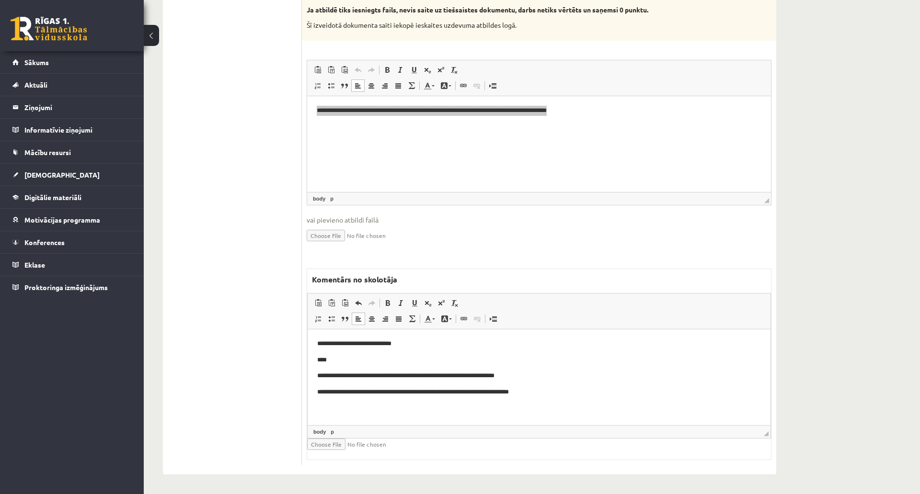
click at [411, 377] on p "**********" at bounding box center [539, 376] width 444 height 10
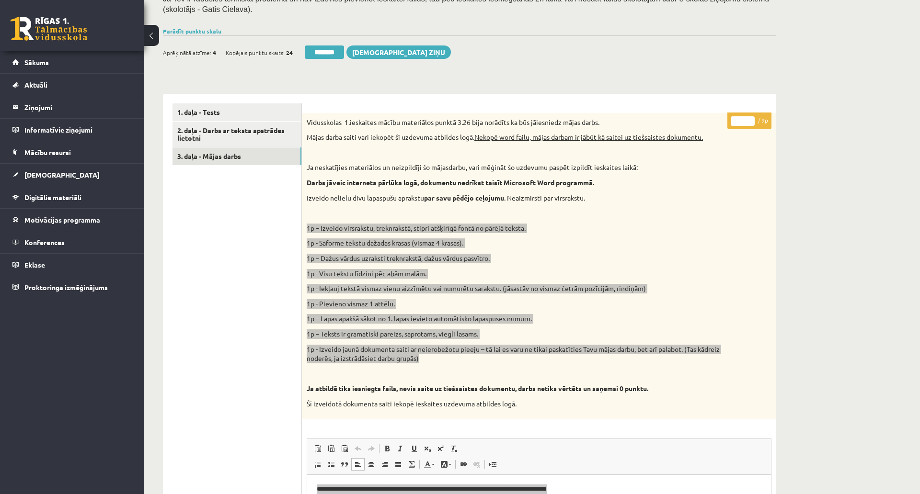
scroll to position [160, 0]
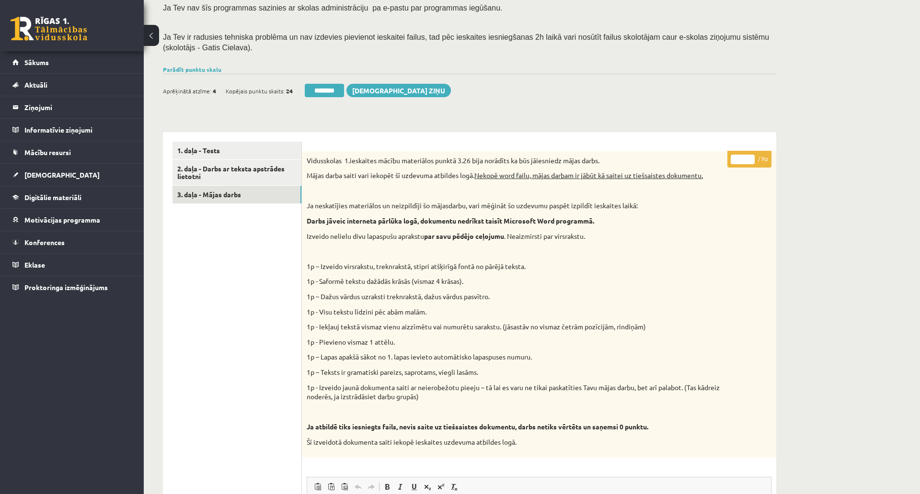
drag, startPoint x: 744, startPoint y: 157, endPoint x: 731, endPoint y: 158, distance: 13.5
click at [731, 158] on input "*" at bounding box center [743, 160] width 24 height 10
type input "*"
click at [788, 124] on div "Datorika 1.ieskaite 10.a2 klase , Endija Elizabete Zēvalde (10.a2 klase) Ieskai…" at bounding box center [470, 394] width 652 height 1034
click at [231, 194] on link "3. daļa - Mājas darbs" at bounding box center [236, 195] width 129 height 18
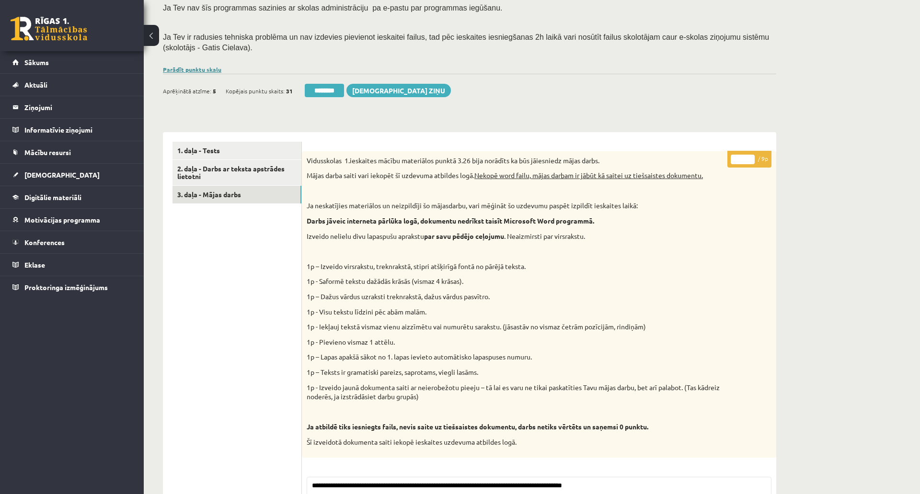
click at [203, 66] on link "Parādīt punktu skalu" at bounding box center [192, 70] width 58 height 8
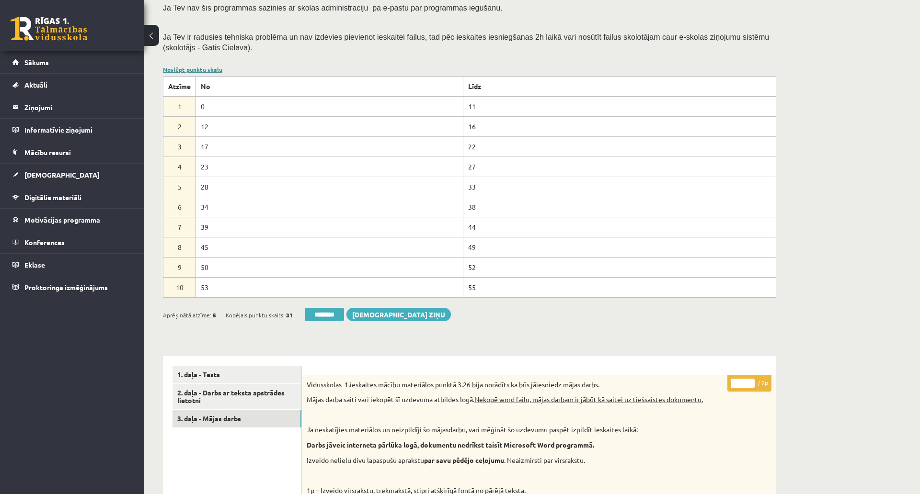
scroll to position [0, 0]
click at [201, 66] on link "Noslēpt punktu skalu" at bounding box center [192, 70] width 59 height 8
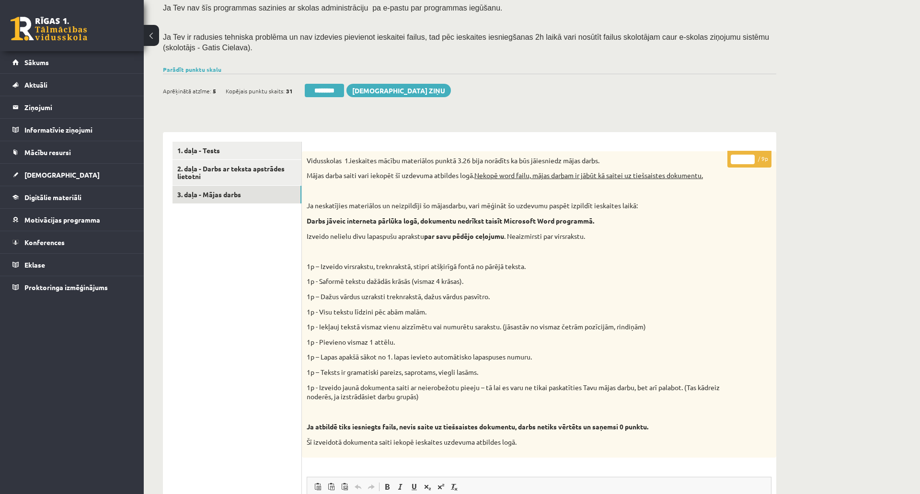
drag, startPoint x: 326, startPoint y: 87, endPoint x: 551, endPoint y: 33, distance: 231.1
click at [326, 87] on input "********" at bounding box center [324, 90] width 39 height 13
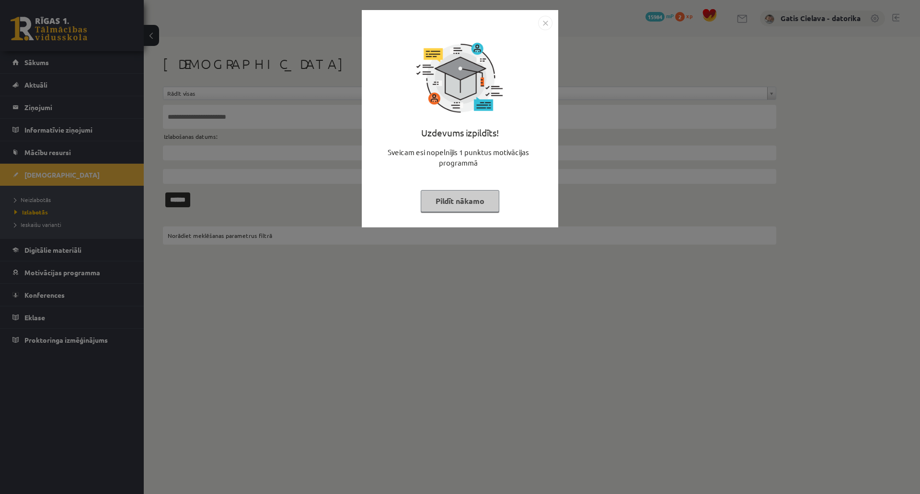
click at [489, 209] on button "Pildīt nākamo" at bounding box center [460, 201] width 79 height 22
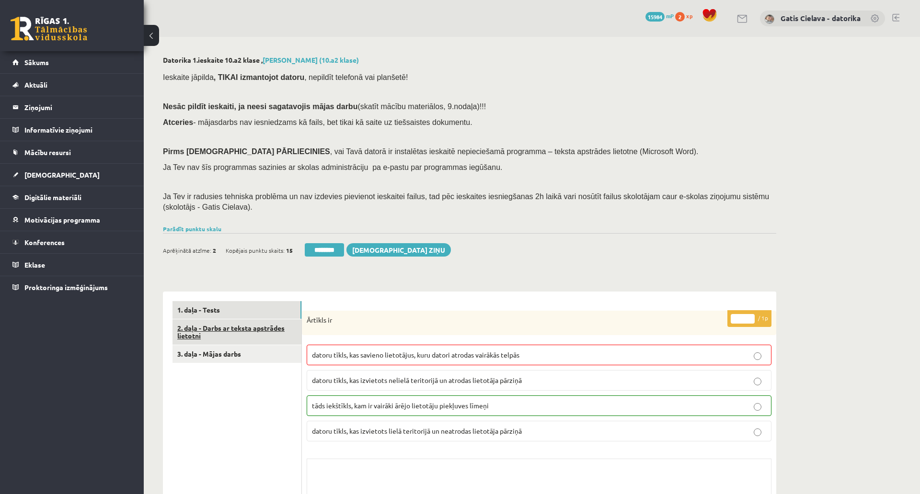
click at [245, 329] on link "2. daļa - Darbs ar teksta apstrādes lietotni" at bounding box center [236, 333] width 129 height 26
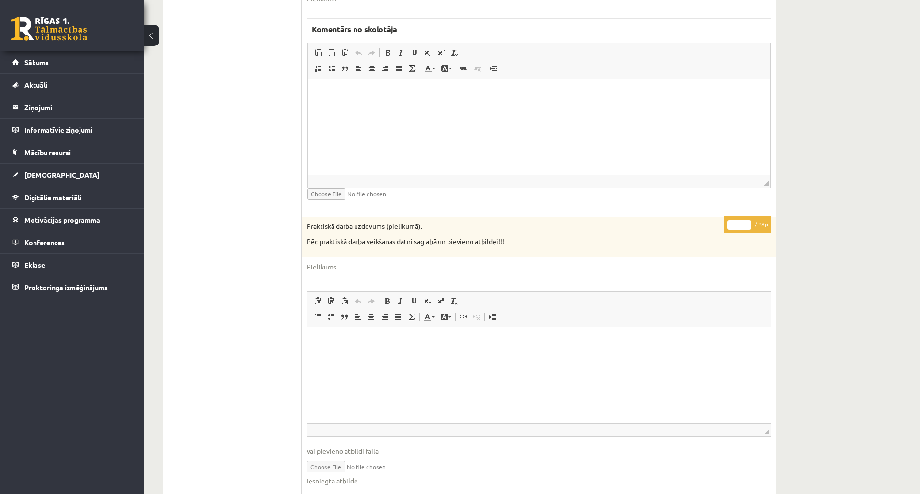
scroll to position [355, 0]
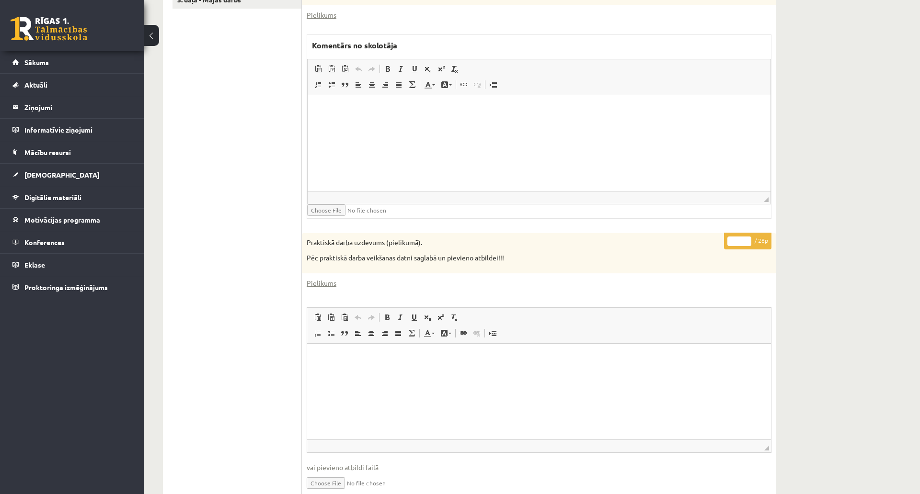
drag, startPoint x: 738, startPoint y: 241, endPoint x: 723, endPoint y: 242, distance: 14.4
click at [723, 242] on div "* / 28p Praktiskā darba uzdevums (pielikumā). Pēc praktiskā darba veikšanas dat…" at bounding box center [539, 477] width 474 height 489
type input "**"
click at [663, 125] on html at bounding box center [539, 109] width 463 height 29
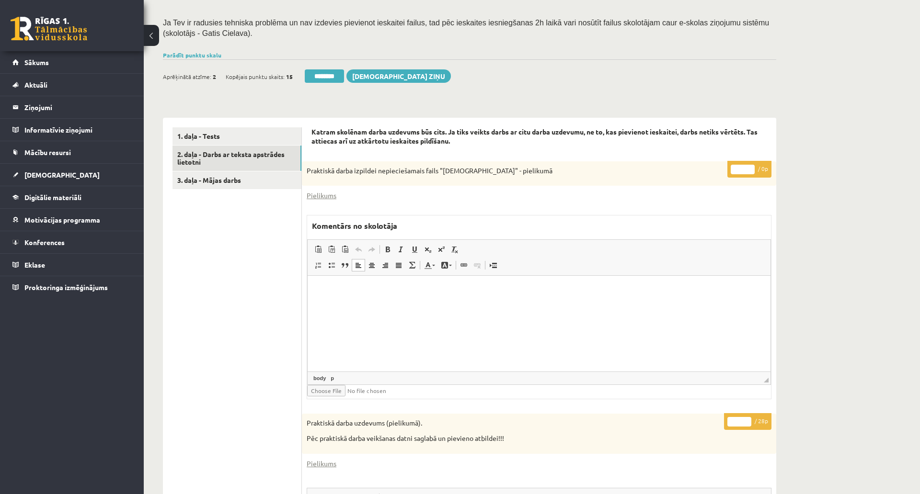
scroll to position [141, 0]
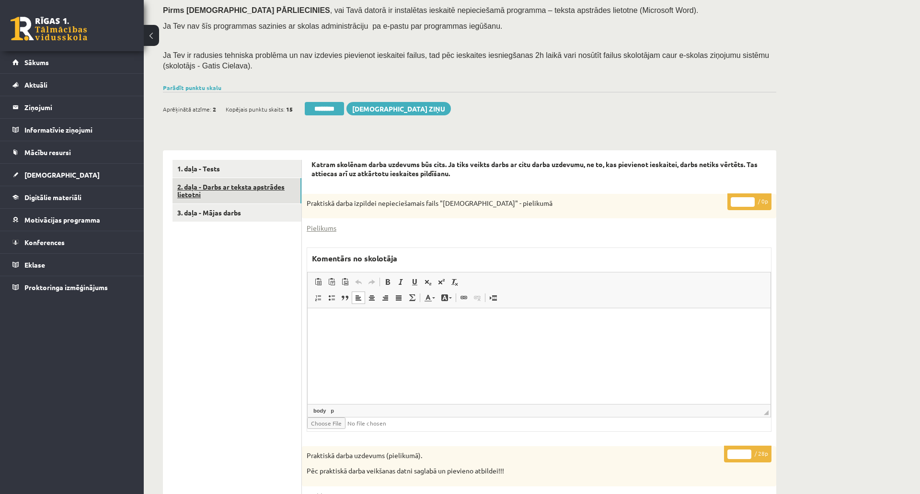
click at [255, 184] on link "2. daļa - Darbs ar teksta apstrādes lietotni" at bounding box center [236, 191] width 129 height 26
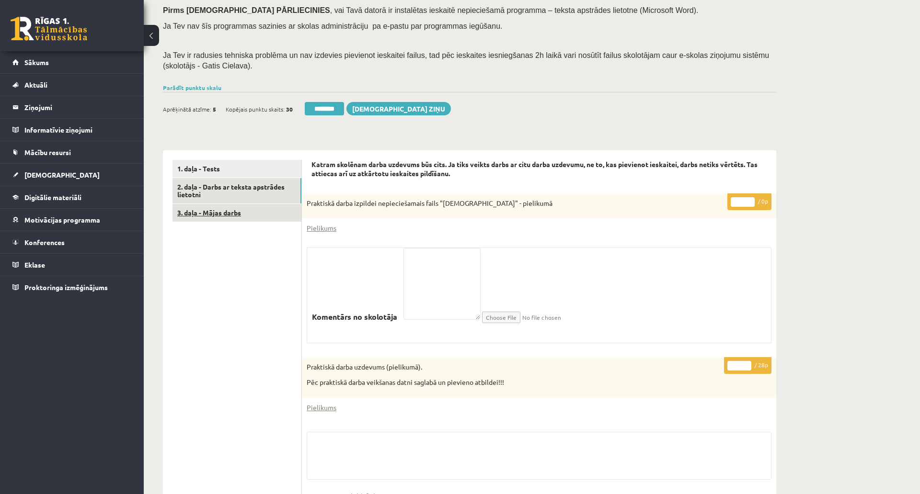
click at [232, 216] on link "3. daļa - Mājas darbs" at bounding box center [236, 213] width 129 height 18
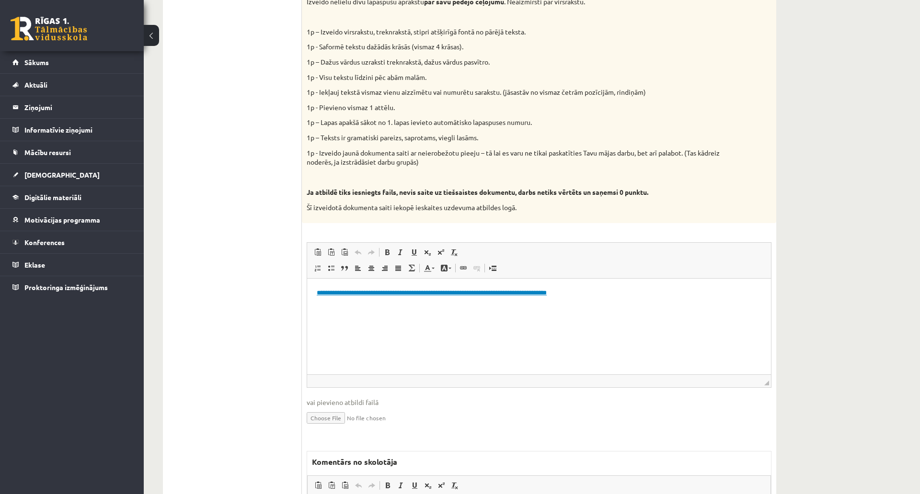
scroll to position [501, 0]
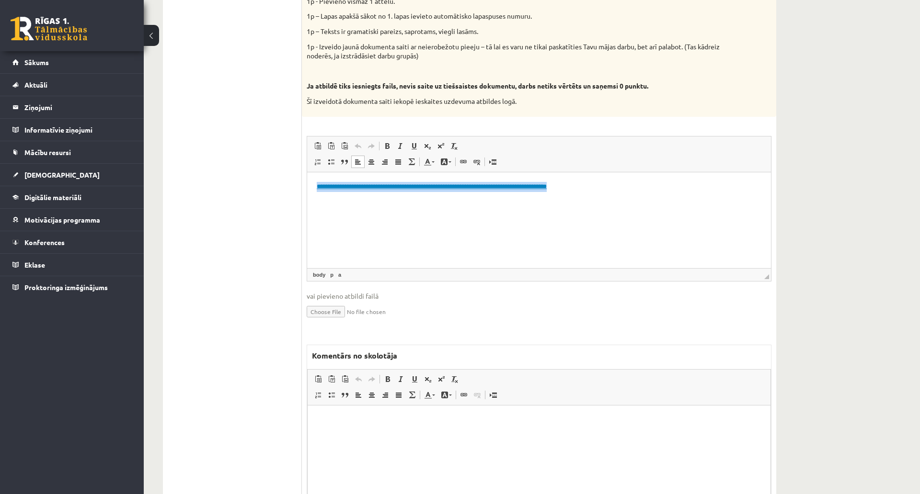
drag, startPoint x: 634, startPoint y: 189, endPoint x: 283, endPoint y: 158, distance: 353.0
click at [307, 172] on html "**********" at bounding box center [539, 195] width 464 height 46
copy link "**********"
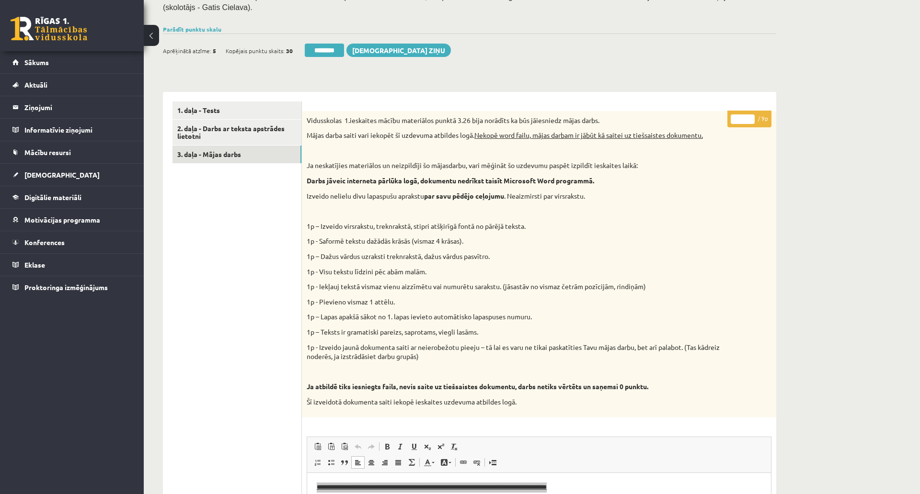
scroll to position [181, 0]
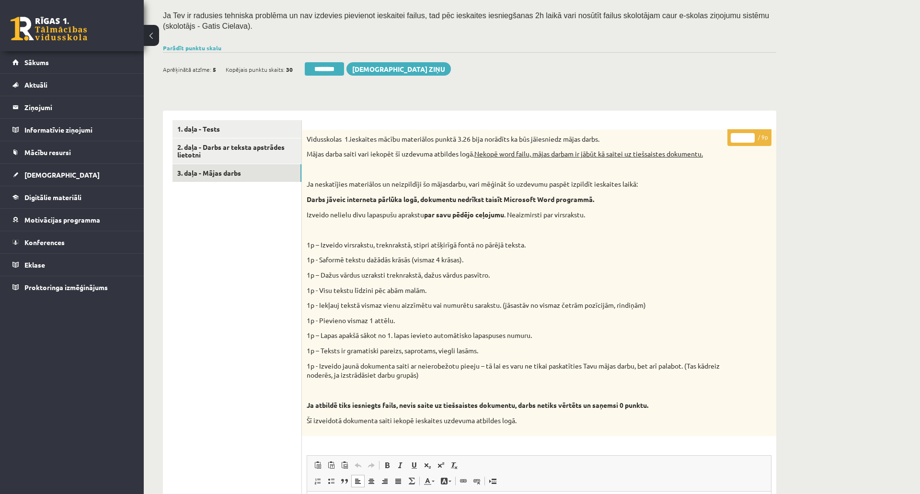
drag, startPoint x: 740, startPoint y: 135, endPoint x: 732, endPoint y: 135, distance: 8.6
click at [732, 135] on input "*" at bounding box center [743, 138] width 24 height 10
type input "*"
click at [841, 90] on div "Datorika 1.ieskaite 10.a2 klase , [PERSON_NAME] (10.a2 klase) Ieskaite jāpilda …" at bounding box center [532, 373] width 776 height 1034
click at [230, 172] on link "3. daļa - Mājas darbs" at bounding box center [236, 173] width 129 height 18
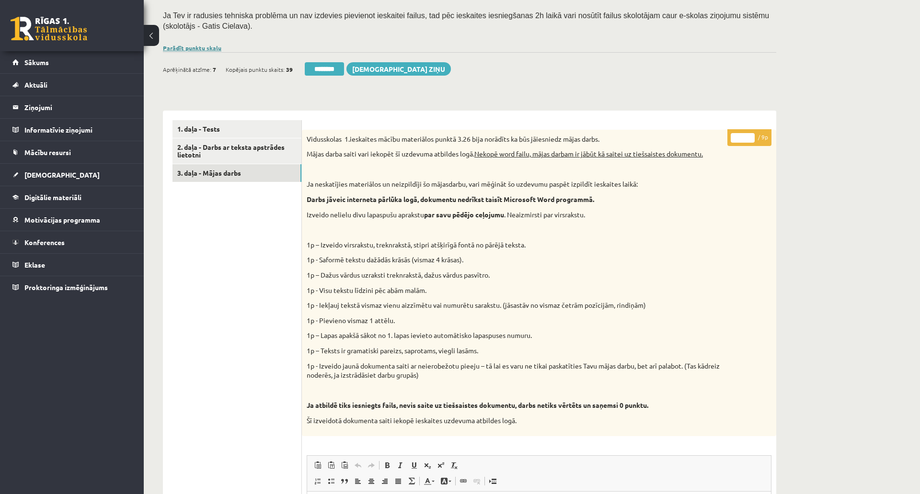
click at [198, 45] on link "Parādīt punktu skalu" at bounding box center [192, 48] width 58 height 8
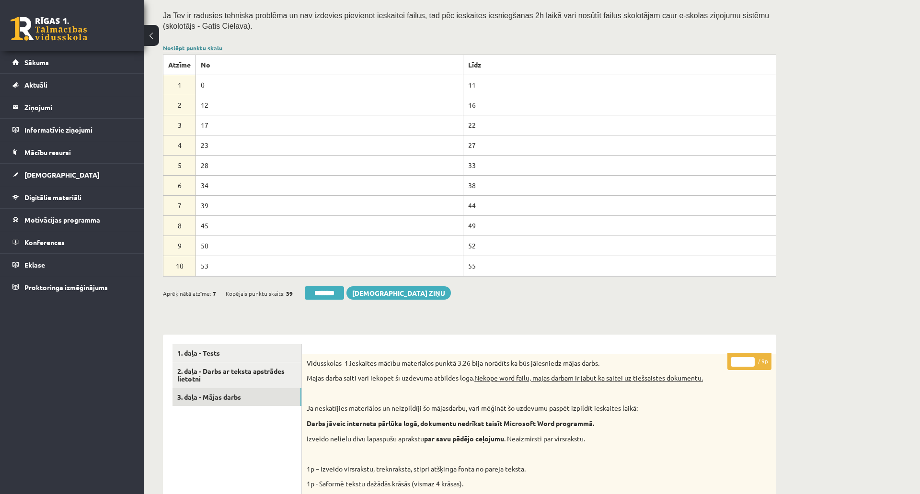
click at [198, 45] on link "Noslēpt punktu skalu" at bounding box center [192, 48] width 59 height 8
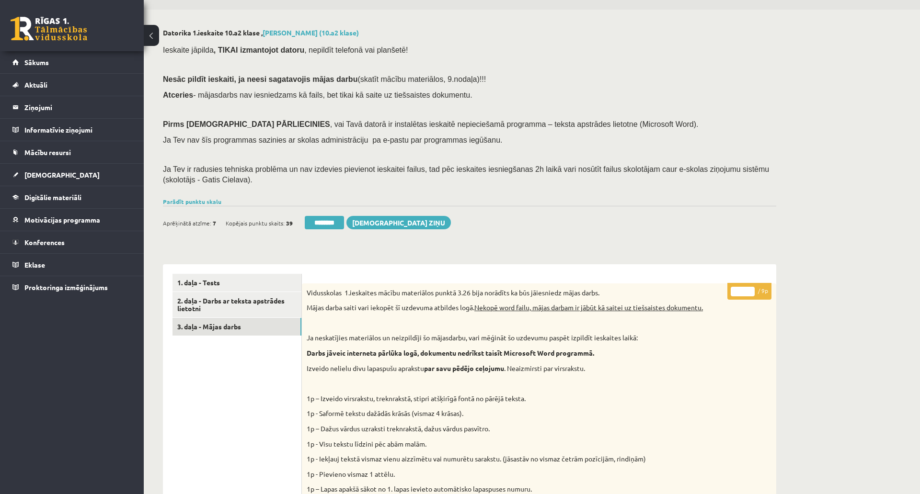
scroll to position [22, 0]
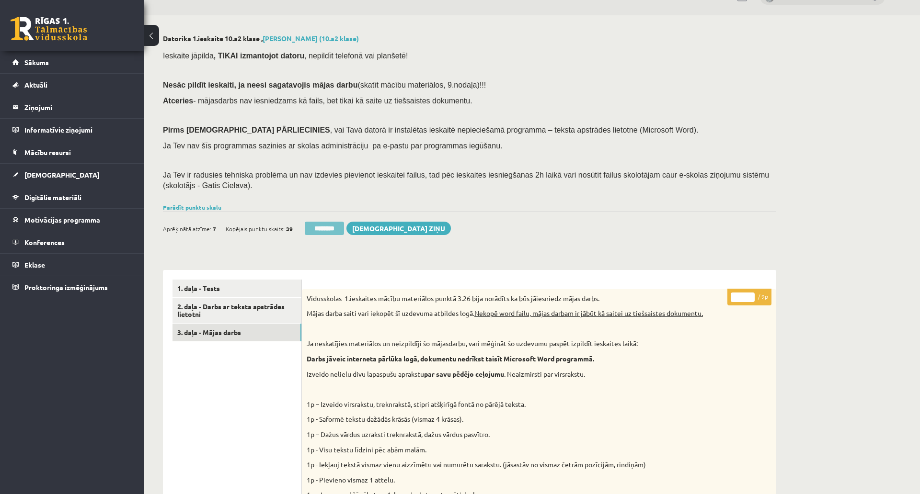
click at [324, 228] on input "********" at bounding box center [324, 228] width 39 height 13
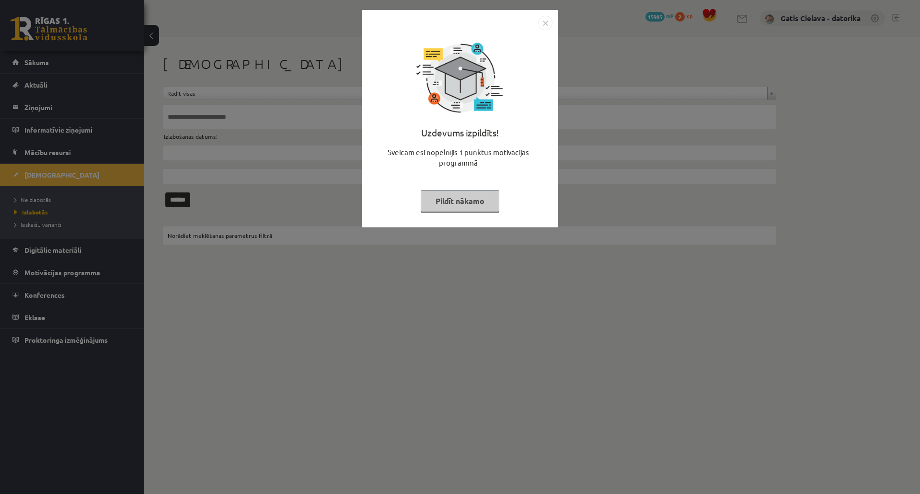
click at [499, 194] on button "Pildīt nākamo" at bounding box center [460, 201] width 79 height 22
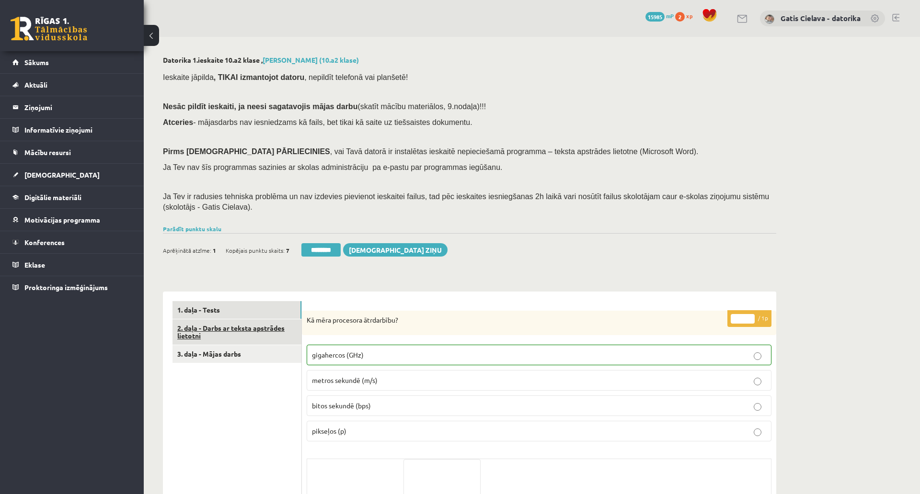
click at [237, 329] on link "2. daļa - Darbs ar teksta apstrādes lietotni" at bounding box center [236, 333] width 129 height 26
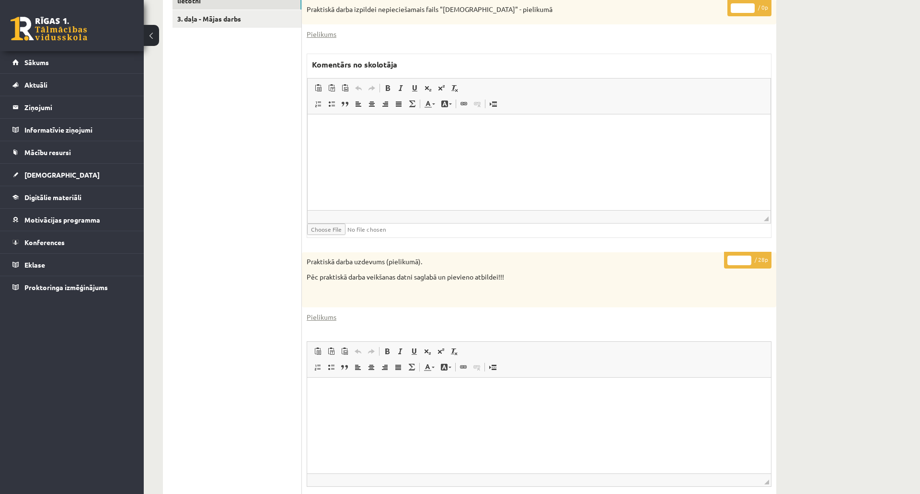
scroll to position [425, 0]
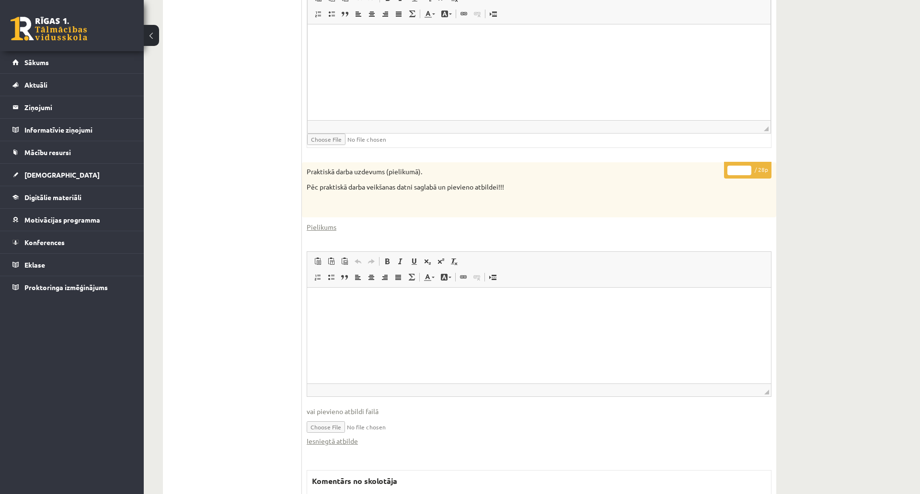
drag, startPoint x: 737, startPoint y: 167, endPoint x: 719, endPoint y: 168, distance: 18.3
click at [719, 168] on div "* / 28p Praktiskā darba uzdevums (pielikumā). Pēc praktiskā darba veikšanas dat…" at bounding box center [539, 414] width 474 height 504
type input "**"
click at [667, 54] on html at bounding box center [539, 38] width 463 height 29
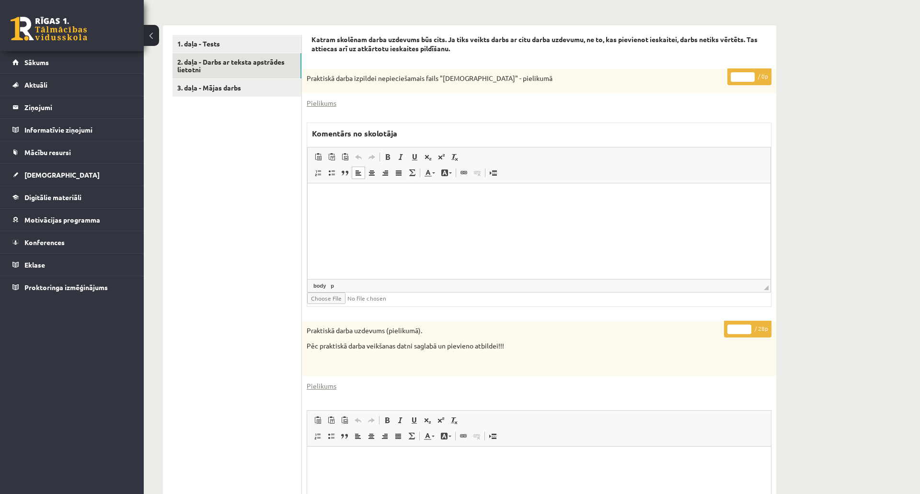
scroll to position [160, 0]
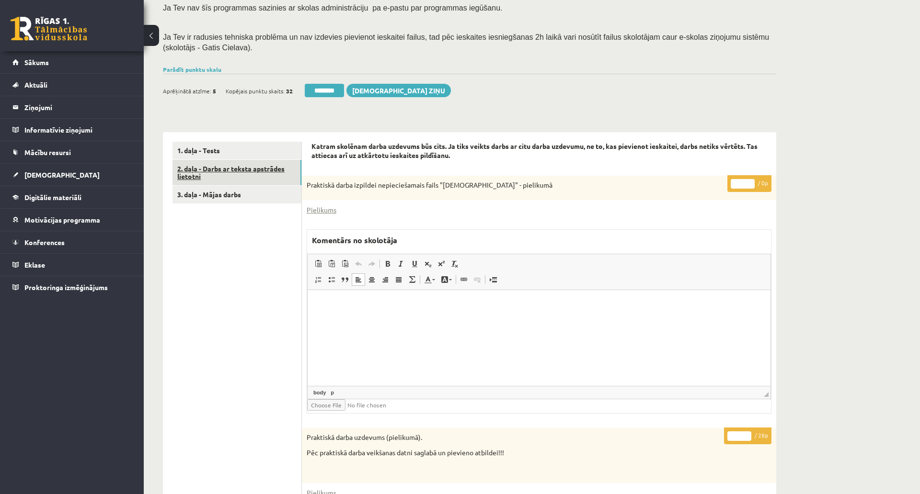
click at [266, 169] on link "2. daļa - Darbs ar teksta apstrādes lietotni" at bounding box center [236, 173] width 129 height 26
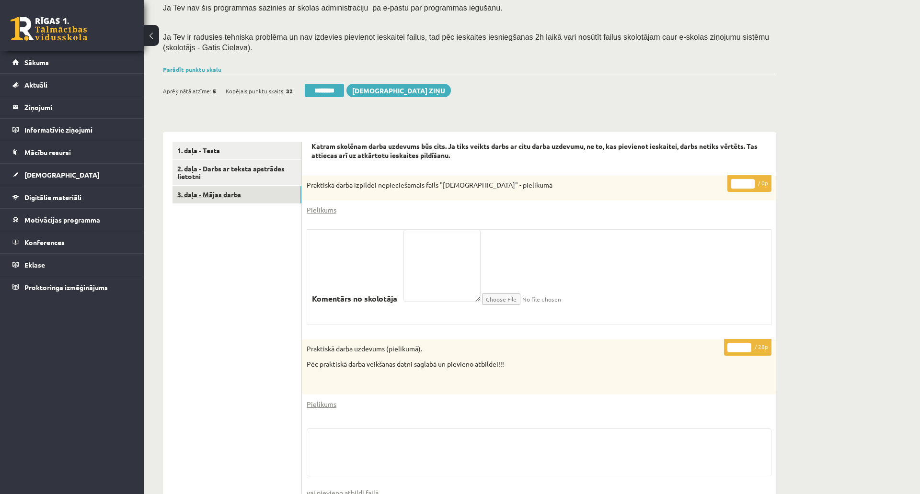
click at [231, 197] on link "3. daļa - Mājas darbs" at bounding box center [236, 195] width 129 height 18
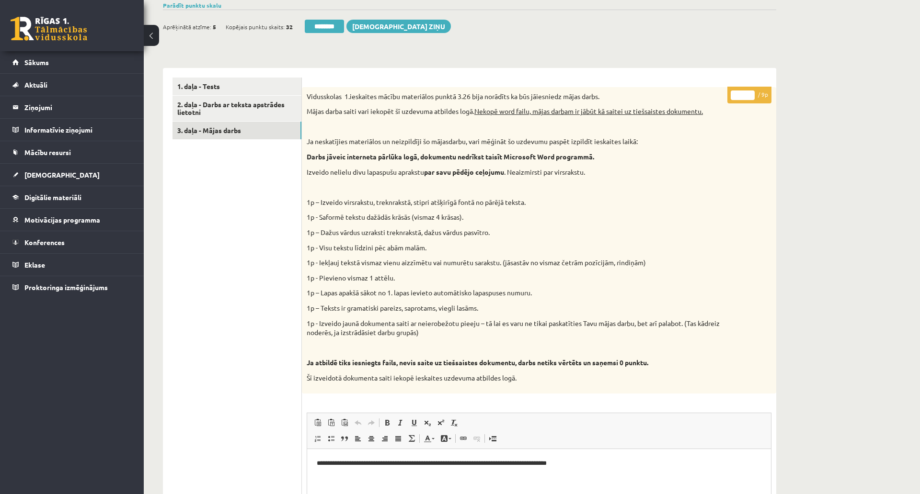
scroll to position [372, 0]
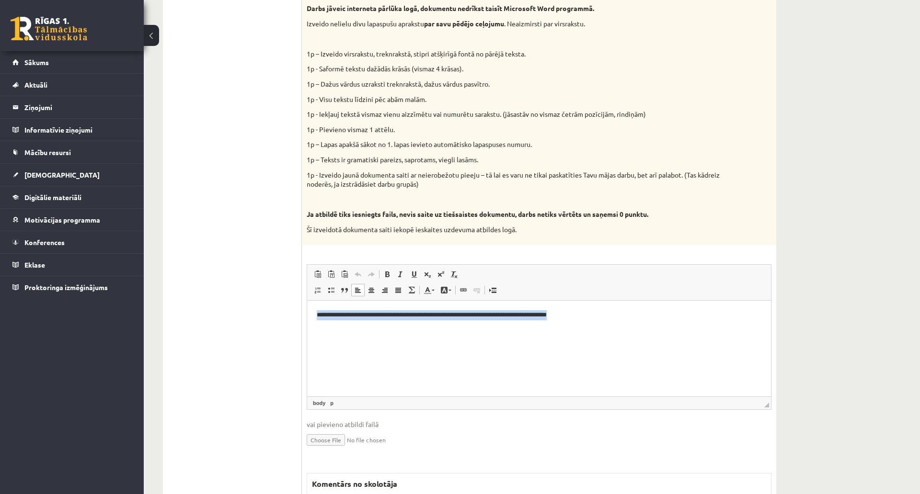
drag, startPoint x: 650, startPoint y: 314, endPoint x: 301, endPoint y: 309, distance: 348.8
click at [307, 309] on html "**********" at bounding box center [539, 314] width 464 height 29
copy p "**********"
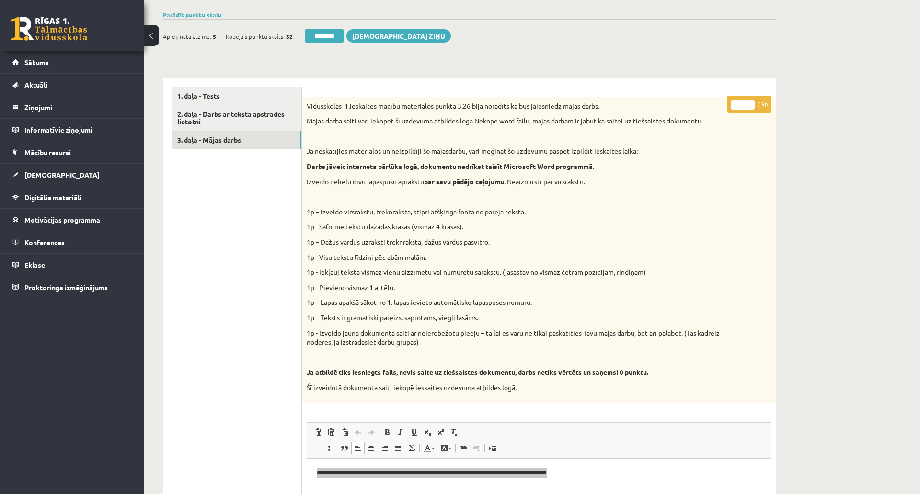
scroll to position [160, 0]
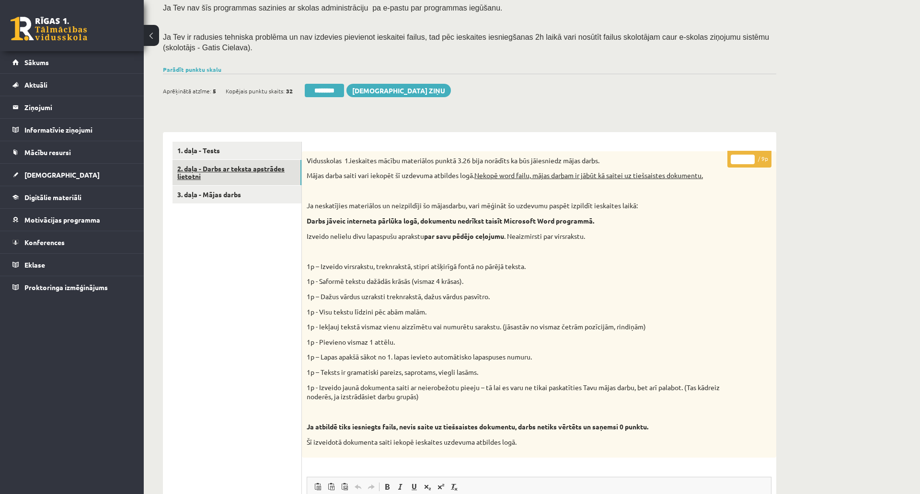
click at [236, 164] on link "2. daļa - Darbs ar teksta apstrādes lietotni" at bounding box center [236, 173] width 129 height 26
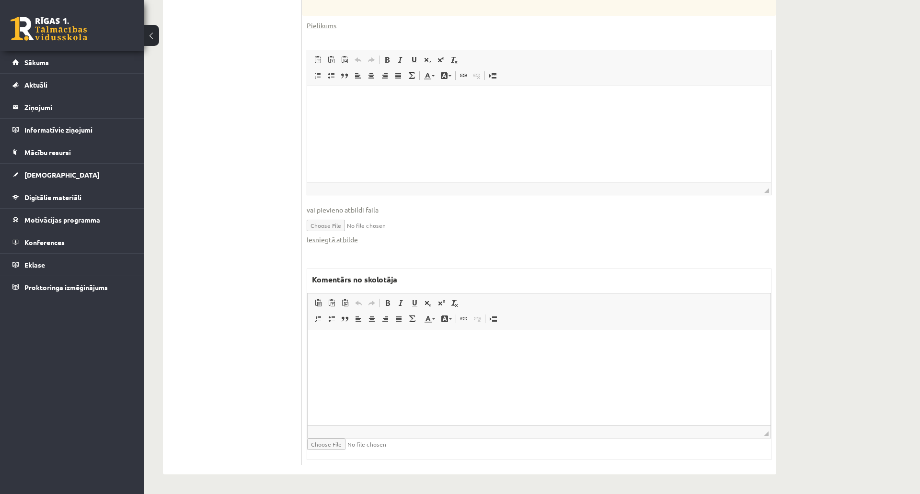
scroll to position [635, 0]
click at [395, 359] on html at bounding box center [539, 344] width 463 height 29
click at [466, 115] on html at bounding box center [539, 100] width 464 height 29
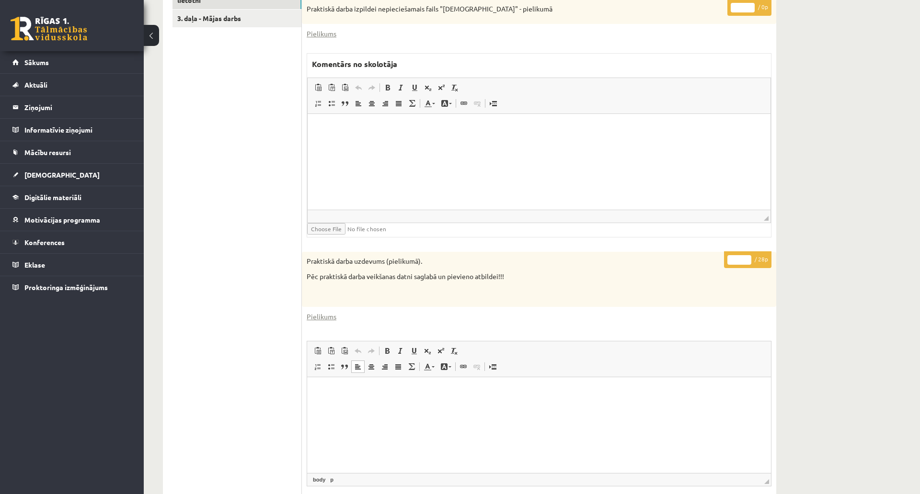
scroll to position [209, 0]
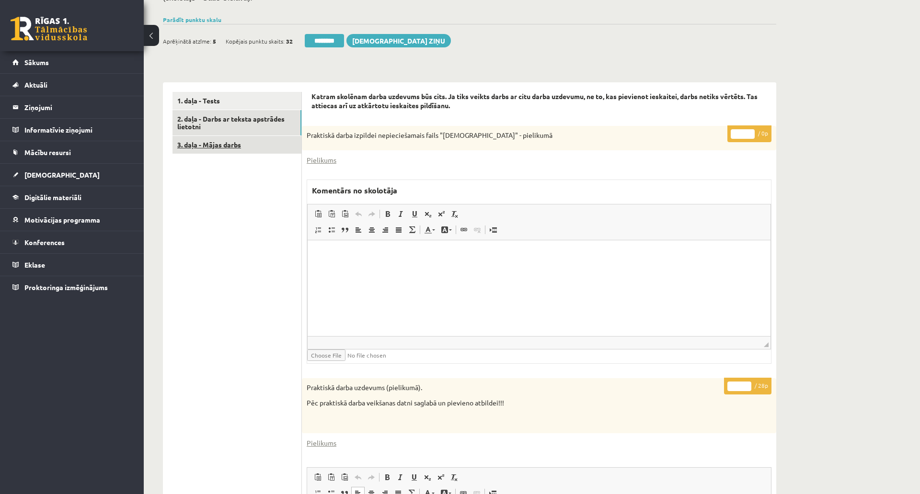
click at [216, 149] on link "3. daļa - Mājas darbs" at bounding box center [236, 145] width 129 height 18
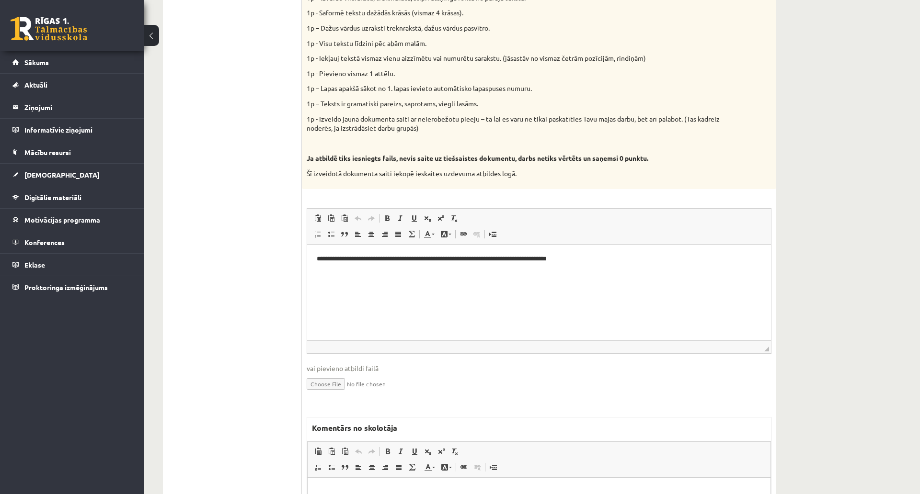
scroll to position [476, 0]
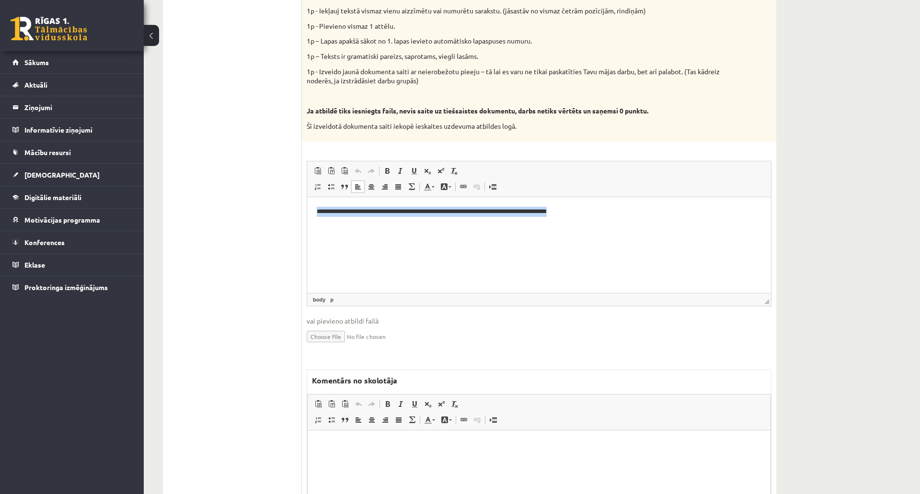
drag, startPoint x: 663, startPoint y: 223, endPoint x: 271, endPoint y: 215, distance: 391.9
click at [307, 215] on html "**********" at bounding box center [539, 211] width 464 height 29
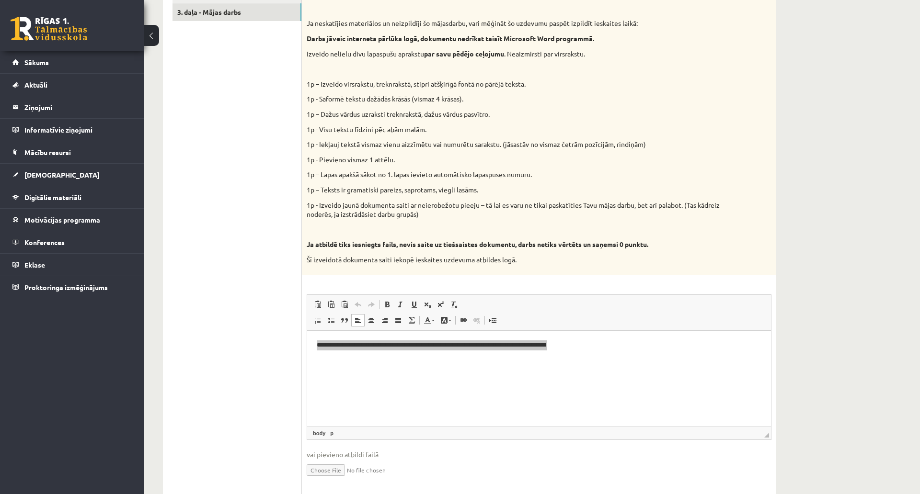
scroll to position [263, 0]
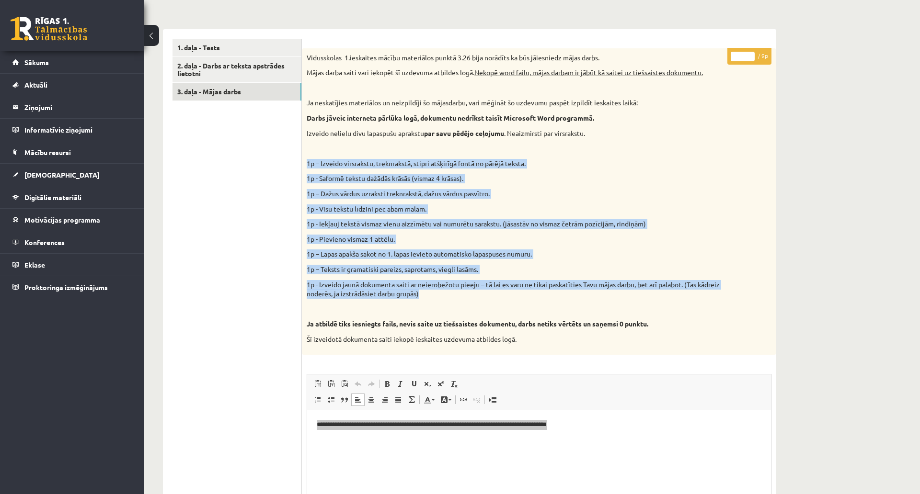
drag, startPoint x: 452, startPoint y: 295, endPoint x: 305, endPoint y: 168, distance: 193.6
click at [305, 168] on div "Vidusskolas 1.ieskaites mācību materiālos punktā 3.26 bija norādīts ka būs jāie…" at bounding box center [539, 201] width 474 height 307
copy div "1p – Izveido virsrakstu, treknrakstā, stipri atšķirīgā fontā no pārējā teksta. …"
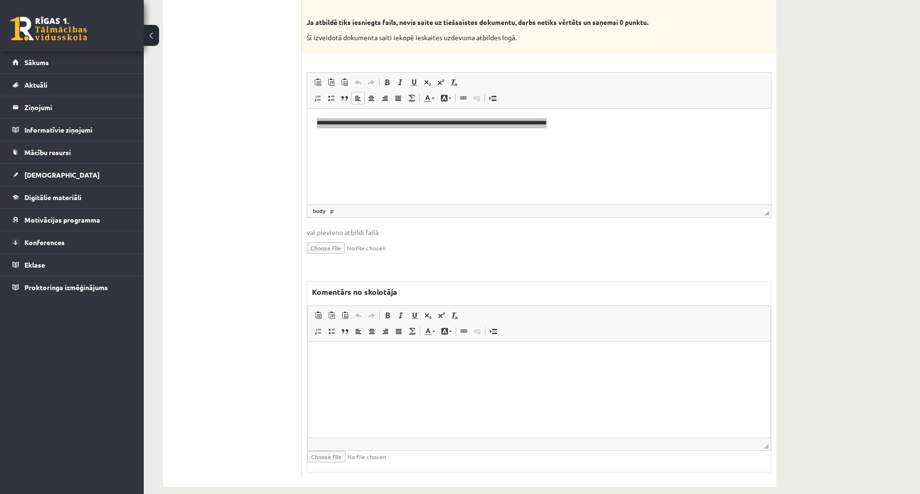
scroll to position [585, 0]
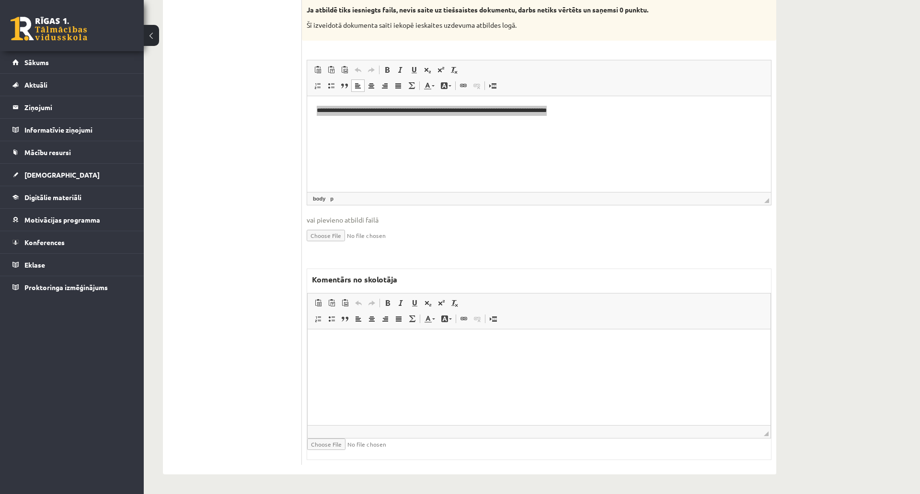
drag, startPoint x: 418, startPoint y: 371, endPoint x: 467, endPoint y: 354, distance: 51.7
click at [423, 358] on html at bounding box center [539, 343] width 463 height 29
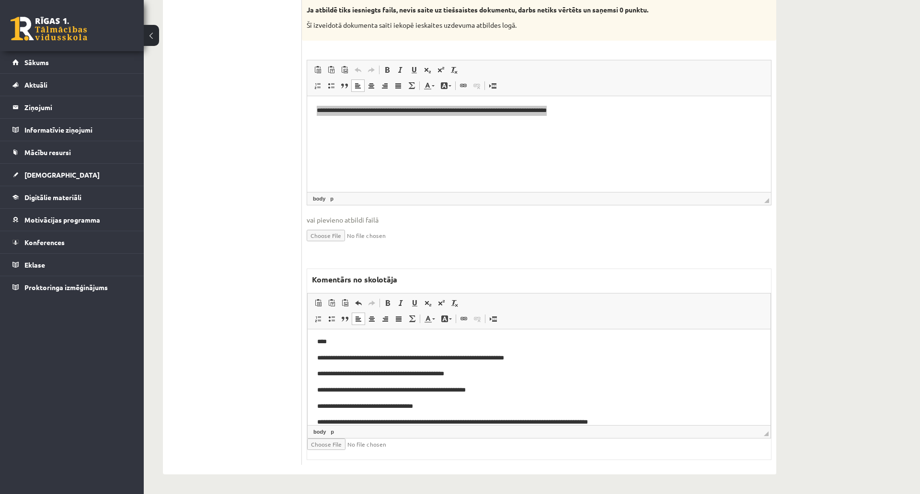
scroll to position [0, 0]
click at [435, 365] on body "**********" at bounding box center [539, 421] width 444 height 165
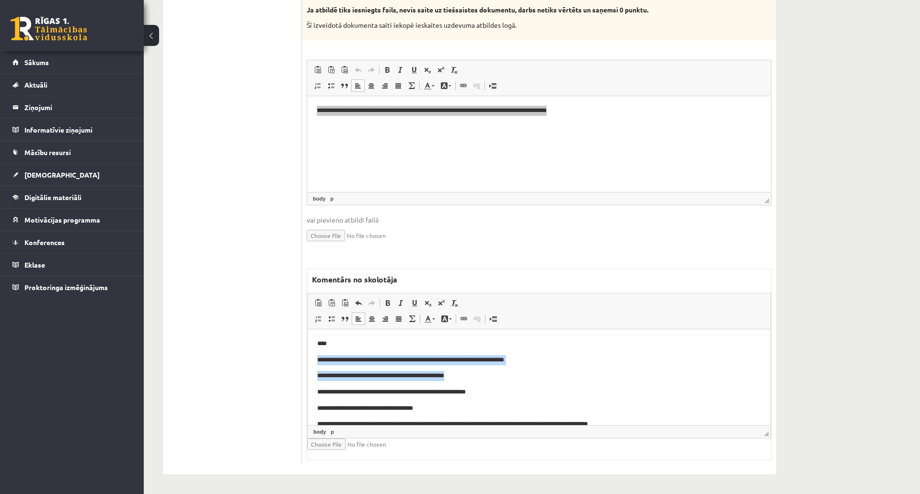
drag, startPoint x: 484, startPoint y: 377, endPoint x: 282, endPoint y: 358, distance: 203.1
click at [308, 358] on html "**********" at bounding box center [539, 421] width 463 height 184
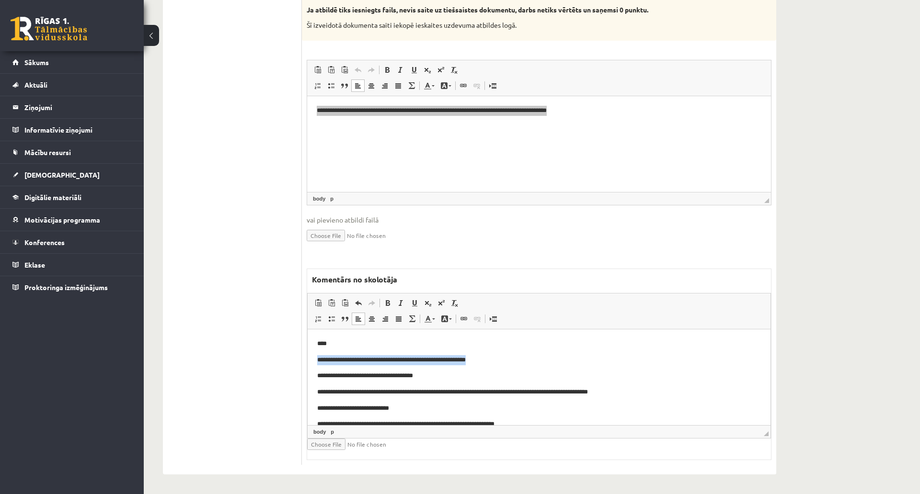
drag, startPoint x: 518, startPoint y: 355, endPoint x: 603, endPoint y: 681, distance: 336.5
click at [308, 360] on html "**********" at bounding box center [539, 405] width 463 height 152
drag, startPoint x: 435, startPoint y: 375, endPoint x: 278, endPoint y: 358, distance: 157.6
click at [308, 358] on html "**********" at bounding box center [539, 405] width 463 height 152
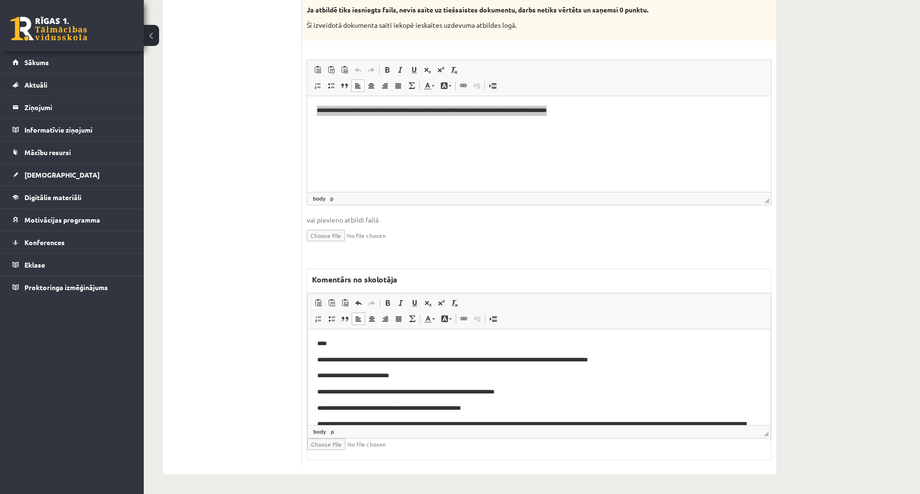
click at [399, 375] on p "**********" at bounding box center [534, 376] width 435 height 10
click at [452, 389] on p "**********" at bounding box center [534, 392] width 435 height 10
drag, startPoint x: 543, startPoint y: 394, endPoint x: 312, endPoint y: 394, distance: 230.4
click at [312, 394] on html "**********" at bounding box center [539, 389] width 463 height 120
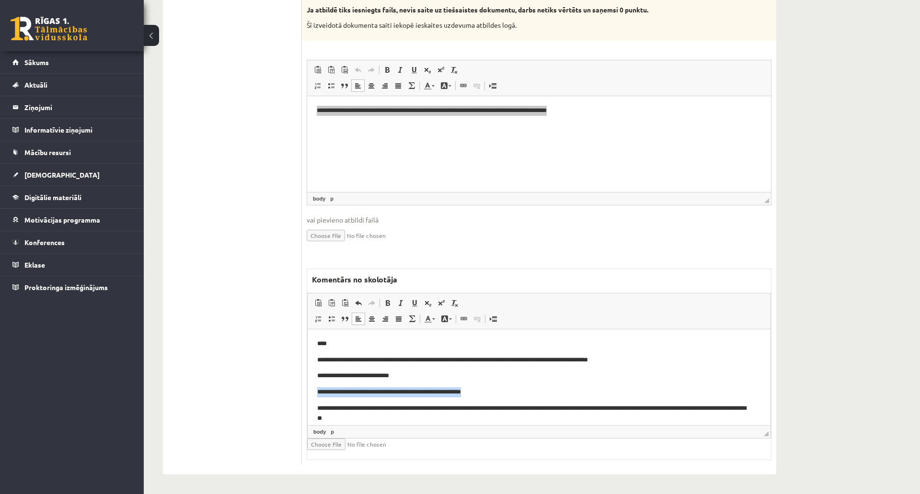
drag, startPoint x: 492, startPoint y: 390, endPoint x: 302, endPoint y: 392, distance: 190.7
click at [308, 392] on html "**********" at bounding box center [539, 380] width 463 height 103
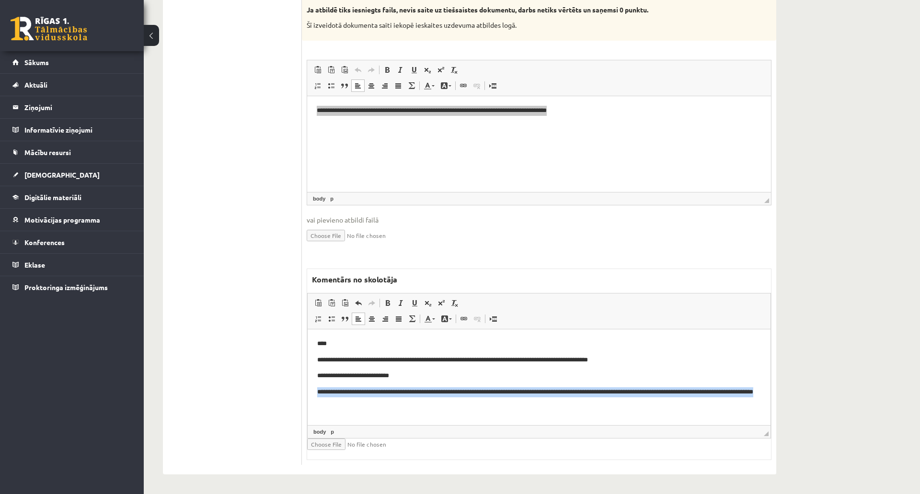
drag, startPoint x: 409, startPoint y: 404, endPoint x: 278, endPoint y: 394, distance: 131.2
click at [308, 394] on html "**********" at bounding box center [539, 373] width 463 height 88
drag, startPoint x: 384, startPoint y: 391, endPoint x: 425, endPoint y: 390, distance: 40.7
click at [385, 391] on p "**********" at bounding box center [539, 397] width 444 height 20
click at [442, 388] on p "**********" at bounding box center [539, 397] width 444 height 20
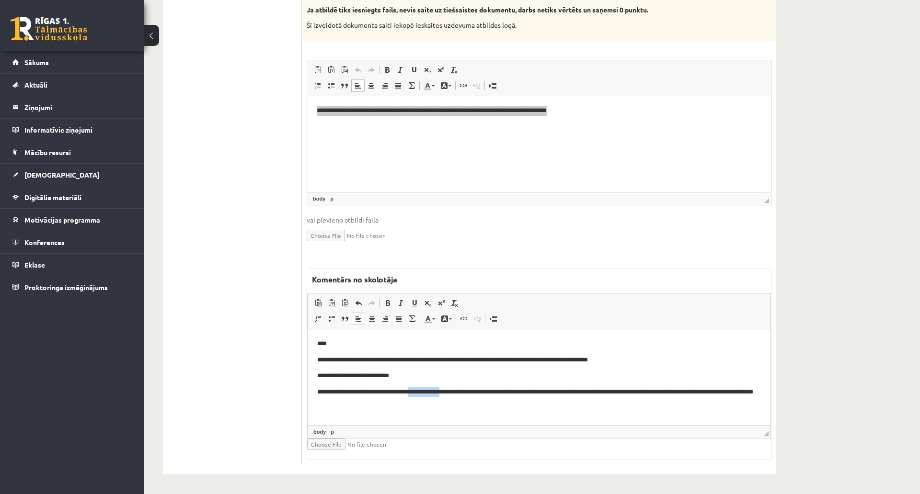
click at [442, 388] on p "**********" at bounding box center [539, 397] width 444 height 20
click at [387, 299] on link "Treknraksts Klaviatūras saīsne vadīšanas taustiņš+B" at bounding box center [387, 303] width 13 height 12
click at [426, 359] on p "**********" at bounding box center [539, 360] width 444 height 10
click at [490, 374] on p "**********" at bounding box center [539, 376] width 444 height 10
click at [550, 125] on html "**********" at bounding box center [539, 110] width 464 height 29
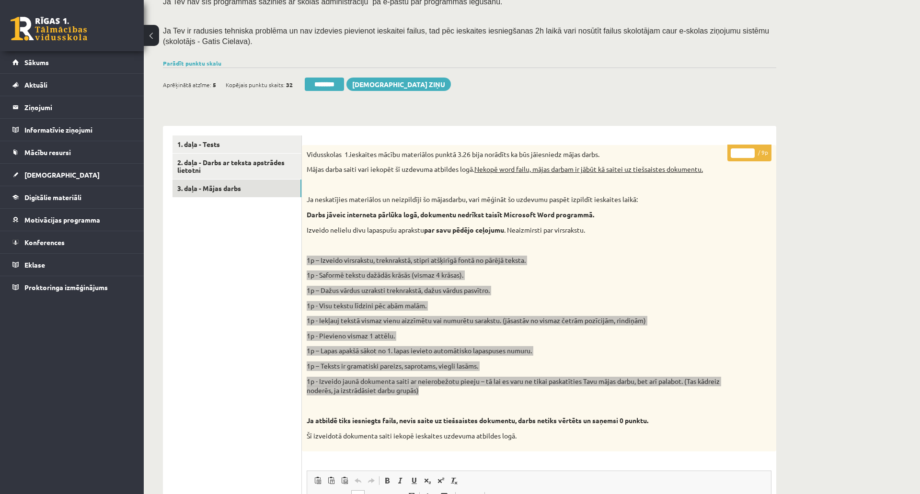
scroll to position [160, 0]
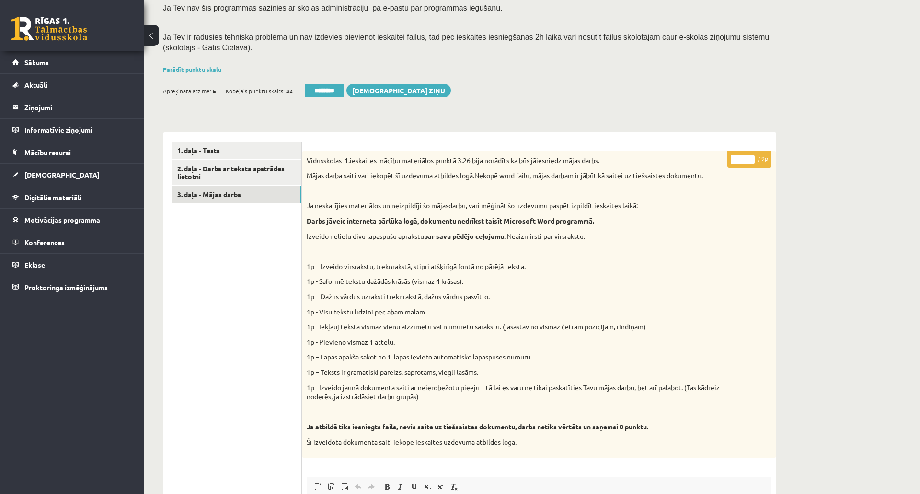
drag, startPoint x: 743, startPoint y: 157, endPoint x: 725, endPoint y: 155, distance: 17.4
type input "*"
click at [826, 121] on div "Datorika 1.ieskaite 10.a2 klase , Samanta Žigaļeva (10.a2 klase) Ieskaite jāpil…" at bounding box center [532, 394] width 776 height 1034
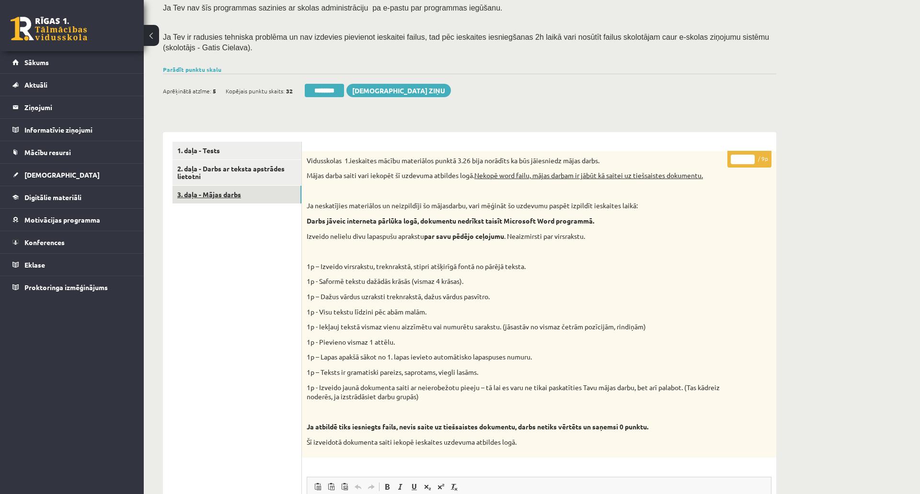
click at [234, 201] on link "3. daļa - Mājas darbs" at bounding box center [236, 195] width 129 height 18
click at [212, 72] on div "Parādīt punktu skalu Atzīme No Līdz 1 0 11 2 12 16 3 17 22 4 23 27 5 28 33 6 34…" at bounding box center [469, 69] width 613 height 9
click at [206, 63] on div "Datorika 1.ieskaite 10.a2 klase , Samanta Žigaļeva (10.a2 klase) Ieskaite jāpil…" at bounding box center [470, 394] width 652 height 1034
click at [206, 68] on link "Parādīt punktu skalu" at bounding box center [192, 70] width 58 height 8
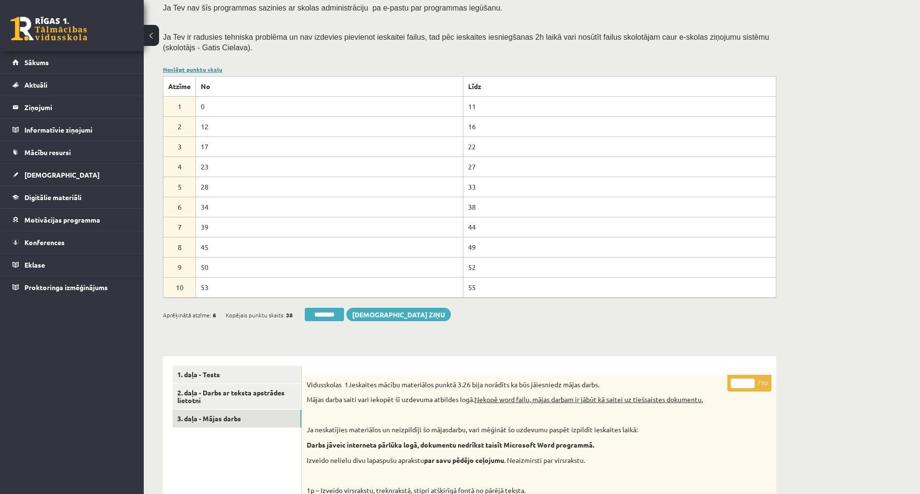
click at [206, 68] on link "Noslēpt punktu skalu" at bounding box center [192, 70] width 59 height 8
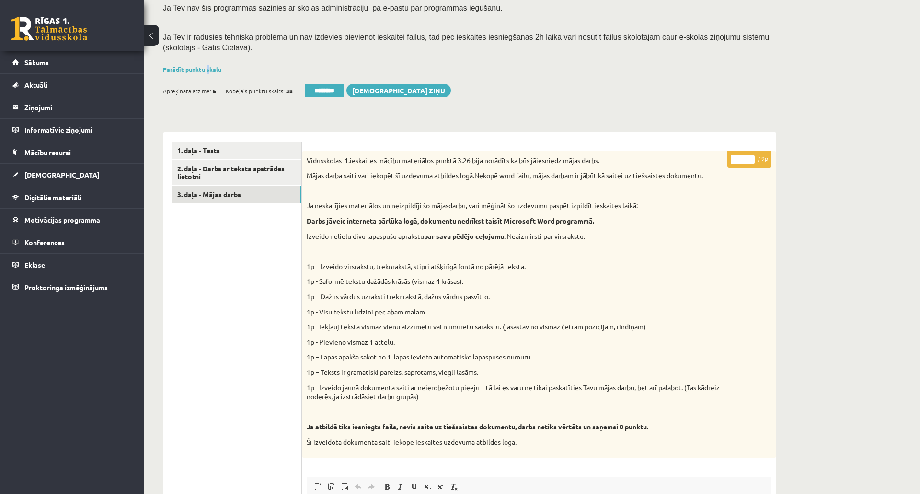
click at [205, 65] on div "Parādīt punktu skalu Atzīme No Līdz 1 0 11 2 12 16 3 17 22 4 23 27 5 28 33 6 34…" at bounding box center [469, 69] width 613 height 9
click at [205, 67] on link "Parādīt punktu skalu" at bounding box center [192, 70] width 58 height 8
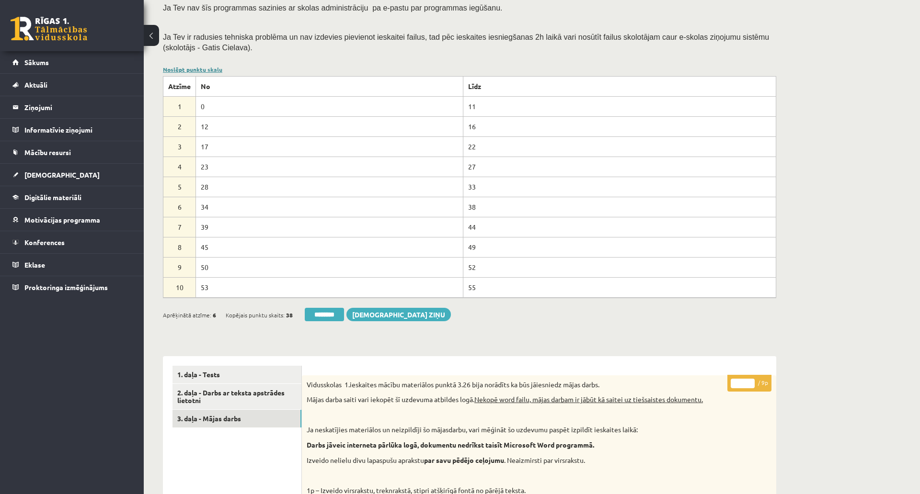
click at [205, 67] on link "Noslēpt punktu skalu" at bounding box center [192, 70] width 59 height 8
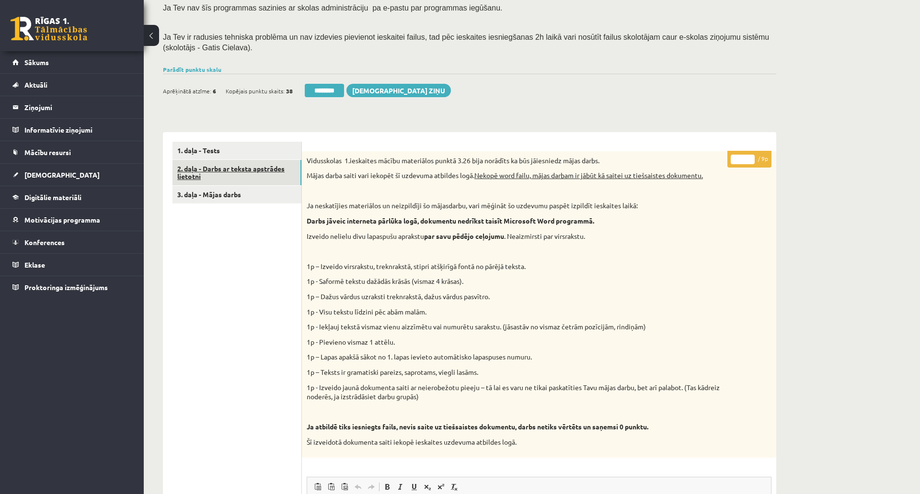
click at [252, 167] on link "2. daļa - Darbs ar teksta apstrādes lietotni" at bounding box center [236, 173] width 129 height 26
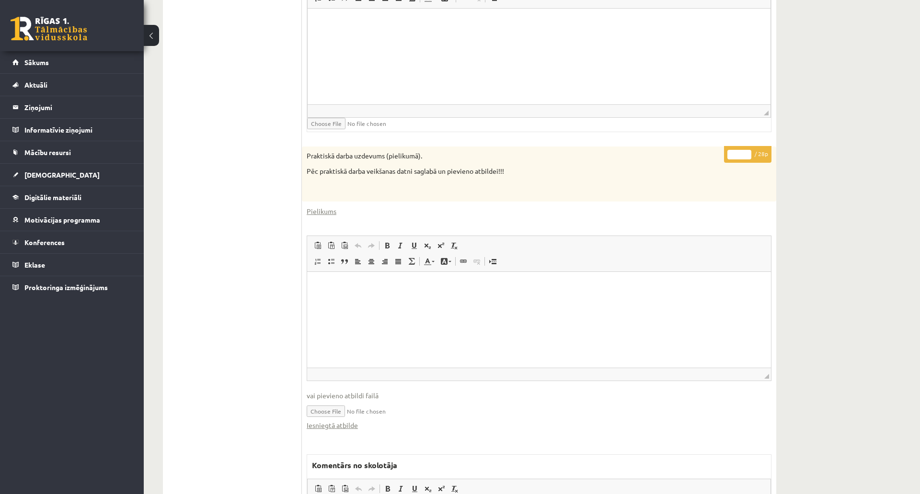
scroll to position [423, 0]
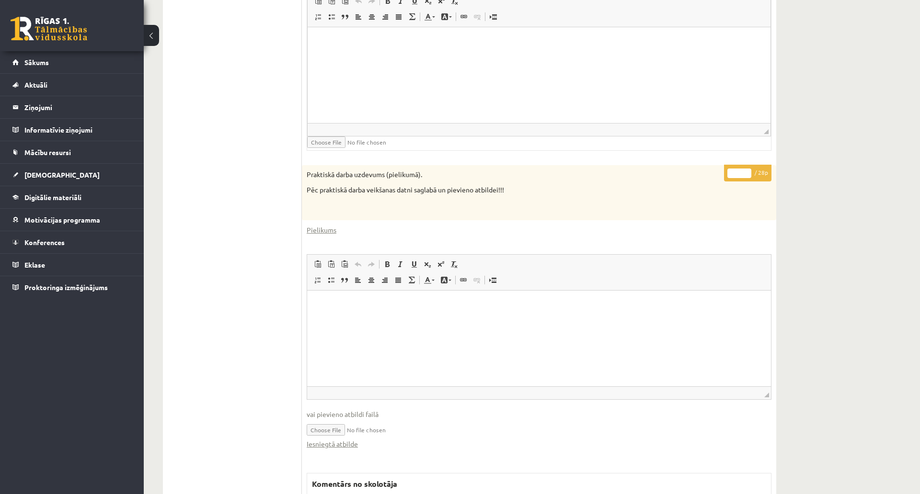
drag, startPoint x: 729, startPoint y: 173, endPoint x: 711, endPoint y: 173, distance: 18.2
click at [711, 173] on div "** / 28p Praktiskā darba uzdevums (pielikumā). Pēc praktiskā darba veikšanas da…" at bounding box center [539, 417] width 474 height 504
type input "*"
click at [680, 57] on html at bounding box center [539, 41] width 463 height 29
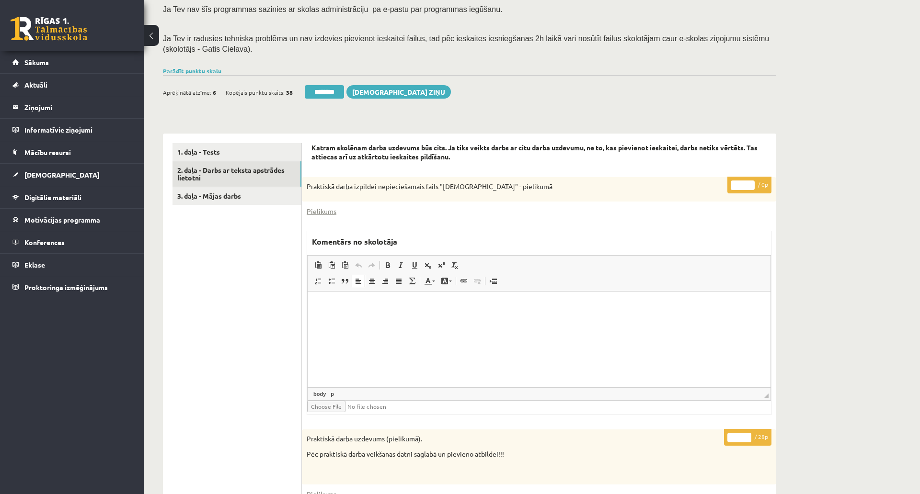
scroll to position [156, 0]
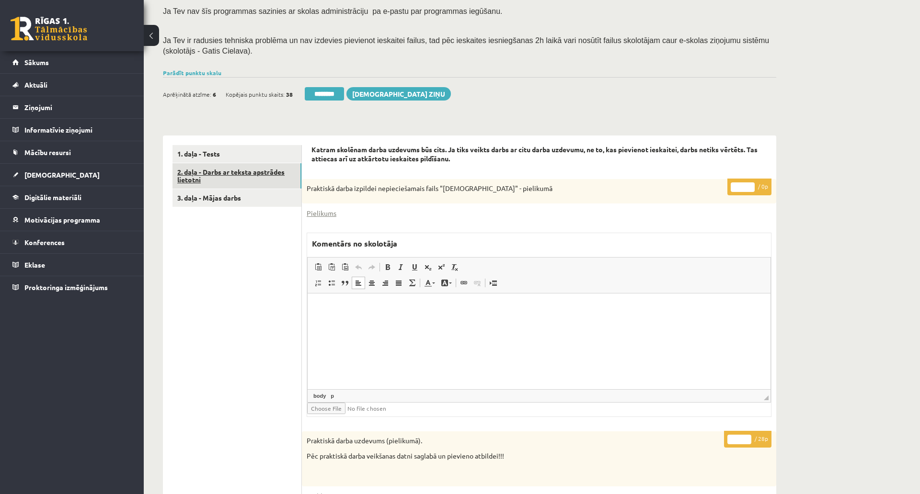
click at [256, 173] on link "2. daļa - Darbs ar teksta apstrādes lietotni" at bounding box center [236, 176] width 129 height 26
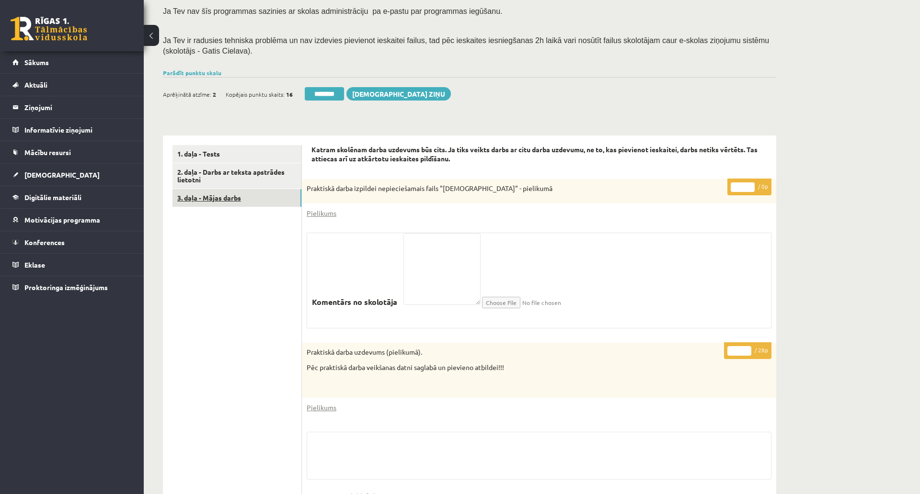
click at [229, 197] on link "3. daļa - Mājas darbs" at bounding box center [236, 198] width 129 height 18
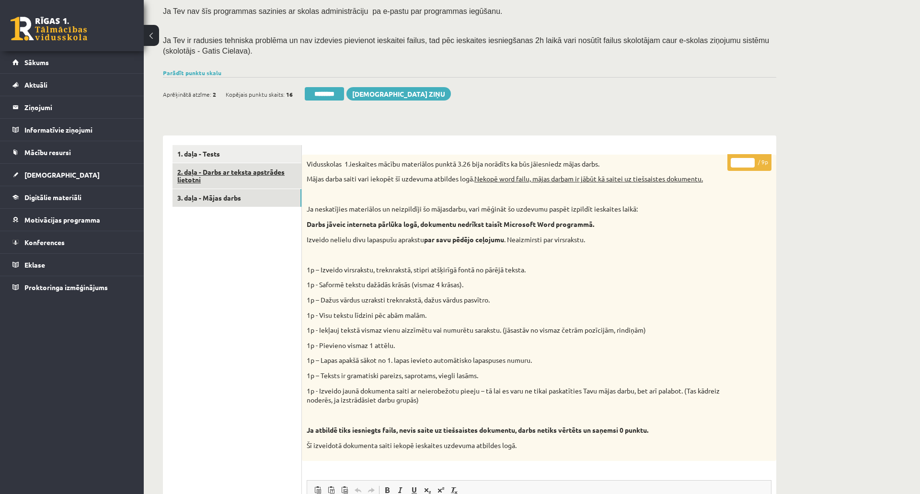
scroll to position [0, 0]
click at [230, 169] on link "2. daļa - Darbs ar teksta apstrādes lietotni" at bounding box center [236, 176] width 129 height 26
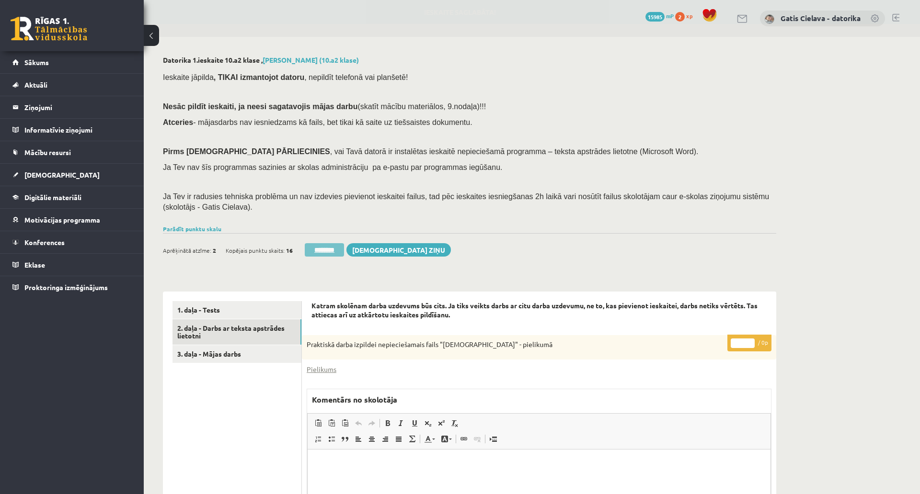
click at [332, 250] on input "********" at bounding box center [324, 249] width 39 height 13
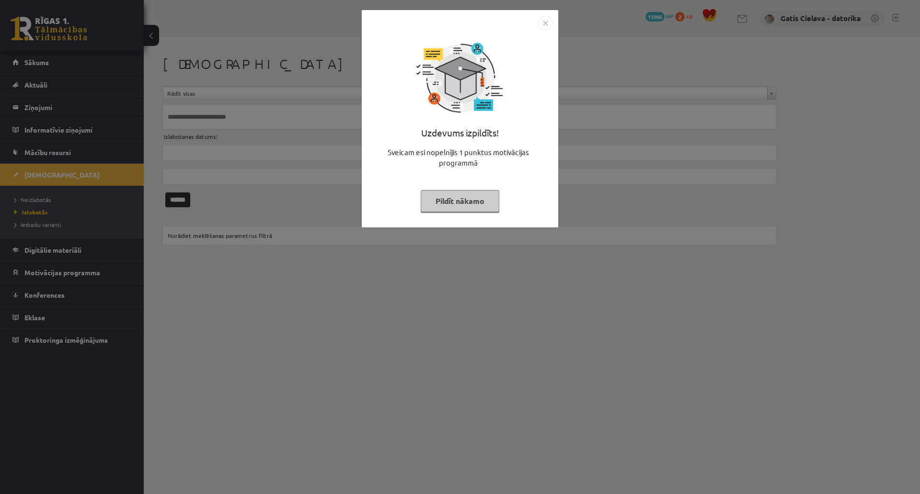
click at [499, 200] on button "Pildīt nākamo" at bounding box center [460, 201] width 79 height 22
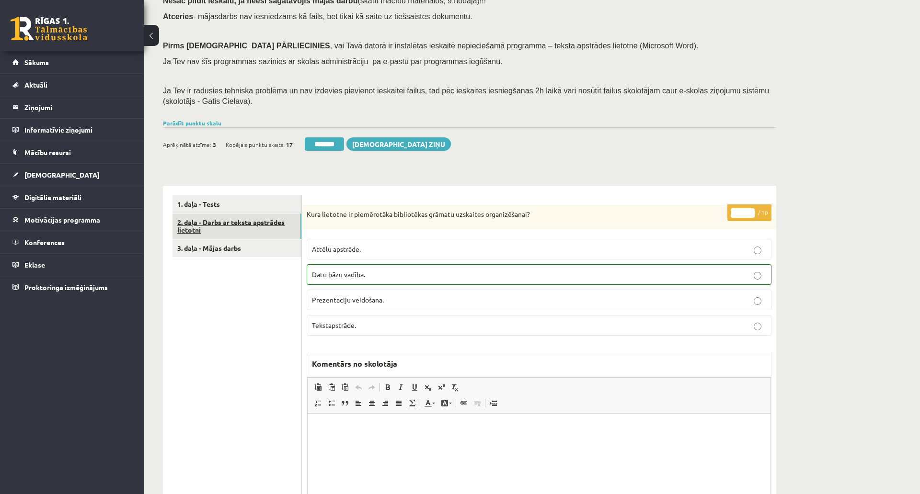
scroll to position [106, 0]
click at [264, 221] on link "2. daļa - Darbs ar teksta apstrādes lietotni" at bounding box center [236, 226] width 129 height 26
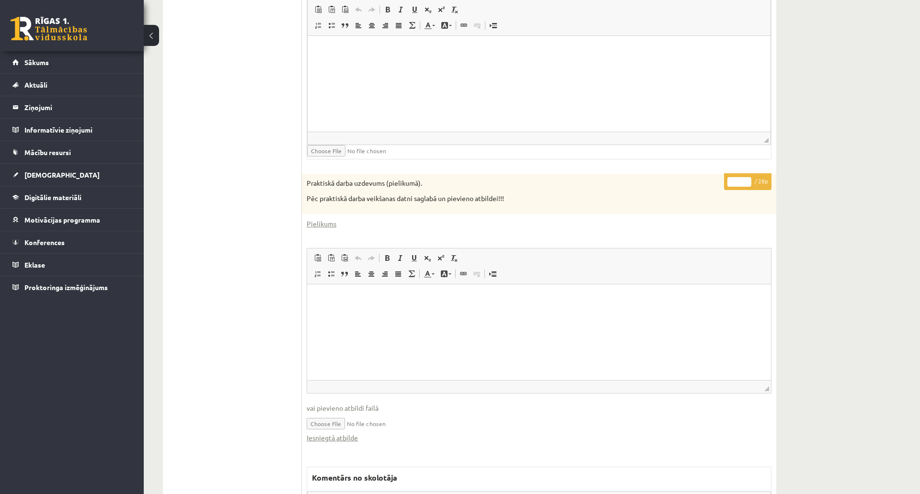
scroll to position [408, 0]
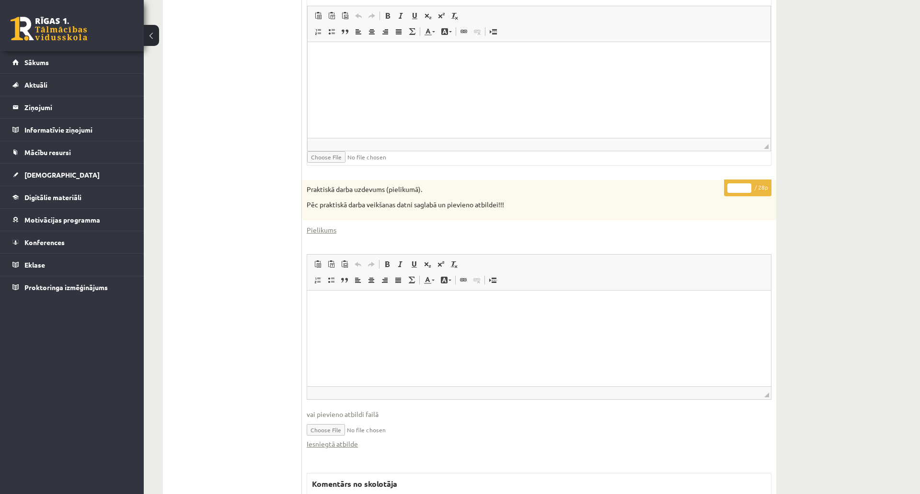
drag, startPoint x: 739, startPoint y: 185, endPoint x: 726, endPoint y: 186, distance: 12.9
click at [726, 186] on p "* / 28p" at bounding box center [747, 188] width 47 height 17
type input "**"
click at [707, 71] on html at bounding box center [539, 56] width 463 height 29
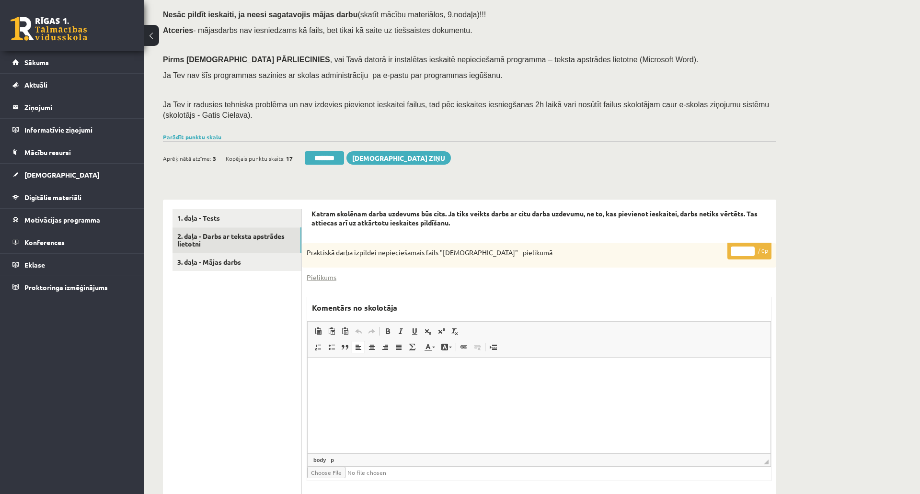
scroll to position [88, 0]
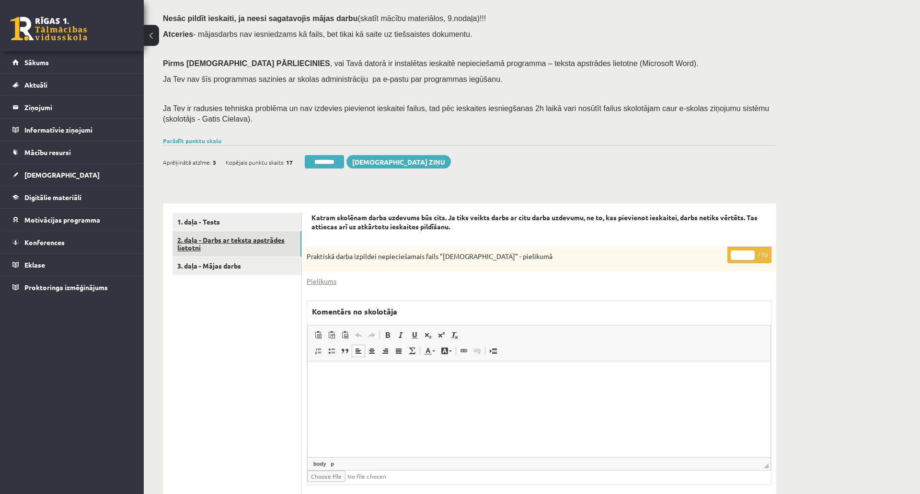
click at [266, 236] on link "2. daļa - Darbs ar teksta apstrādes lietotni" at bounding box center [236, 244] width 129 height 26
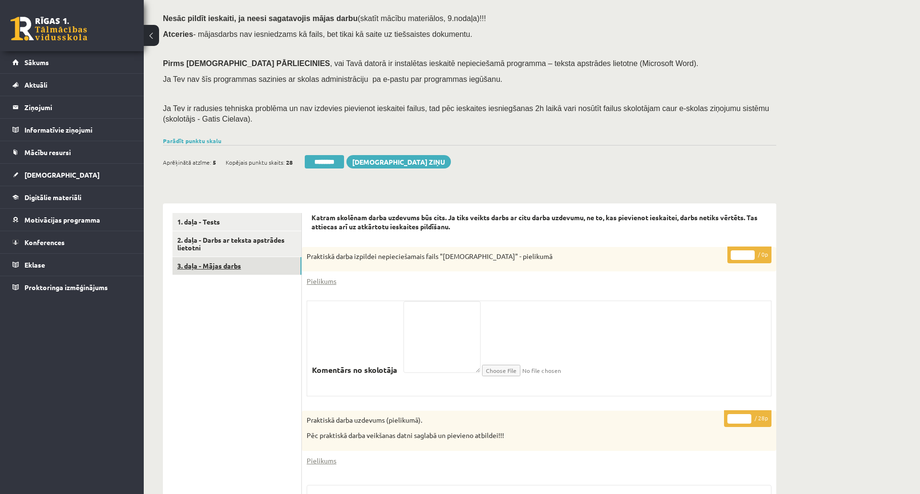
drag, startPoint x: 221, startPoint y: 267, endPoint x: 237, endPoint y: 262, distance: 16.7
click at [221, 267] on link "3. daļa - Mājas darbs" at bounding box center [236, 266] width 129 height 18
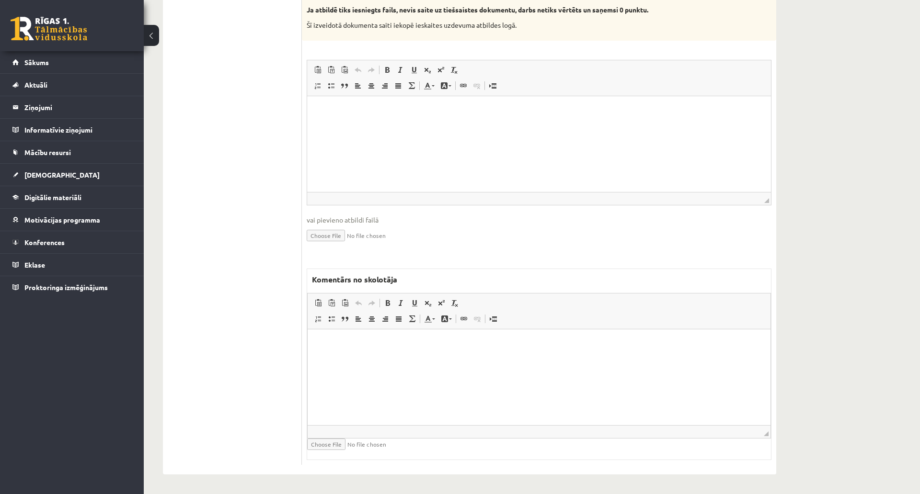
scroll to position [585, 0]
click at [533, 338] on html at bounding box center [539, 343] width 463 height 29
click at [478, 125] on html at bounding box center [539, 110] width 464 height 29
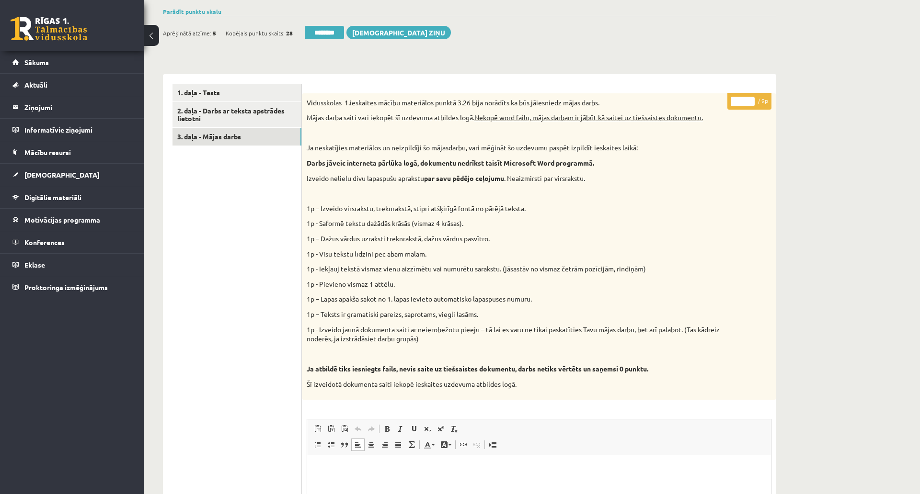
scroll to position [160, 0]
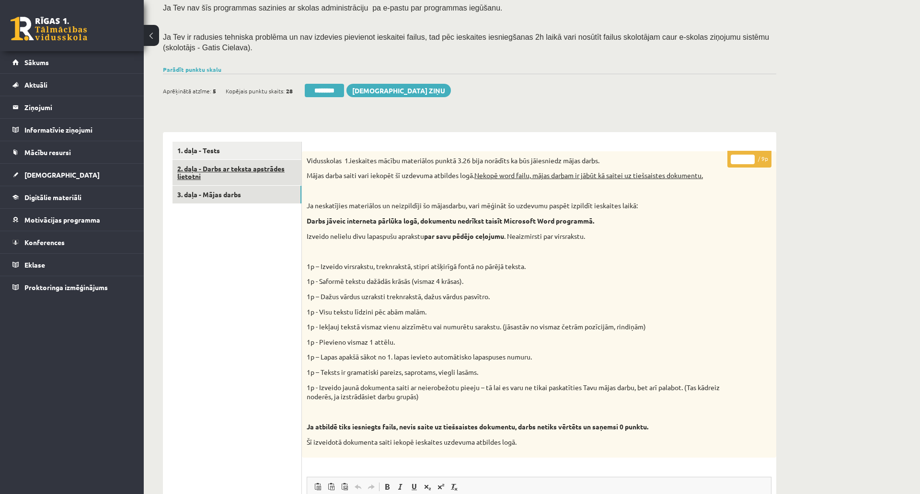
click at [264, 179] on link "2. daļa - Darbs ar teksta apstrādes lietotni" at bounding box center [236, 173] width 129 height 26
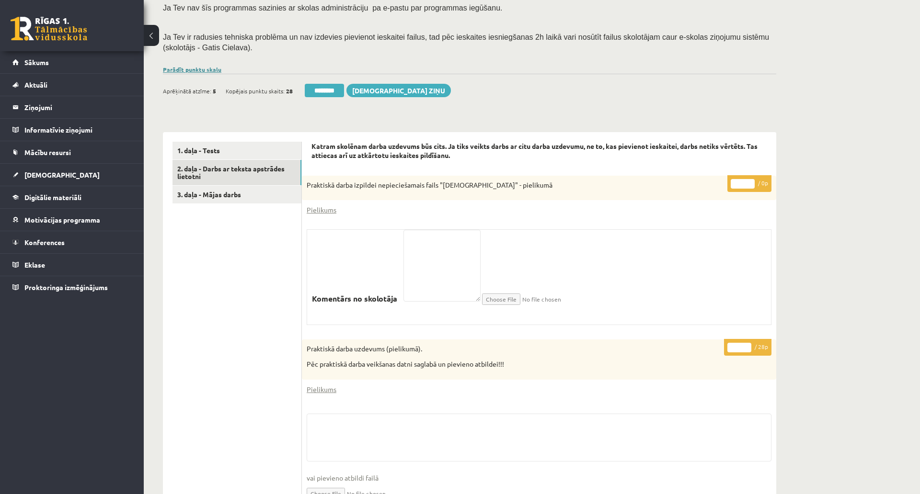
click at [208, 71] on link "Parādīt punktu skalu" at bounding box center [192, 70] width 58 height 8
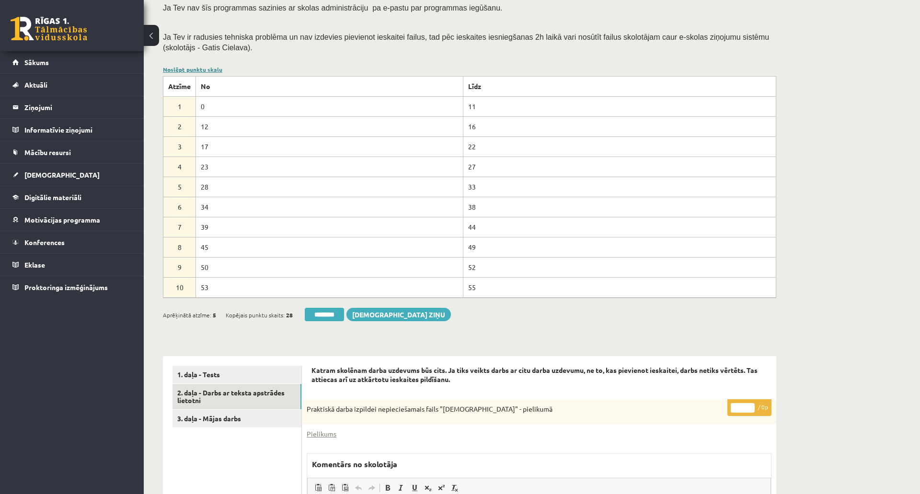
click at [208, 71] on link "Noslēpt punktu skalu" at bounding box center [192, 70] width 59 height 8
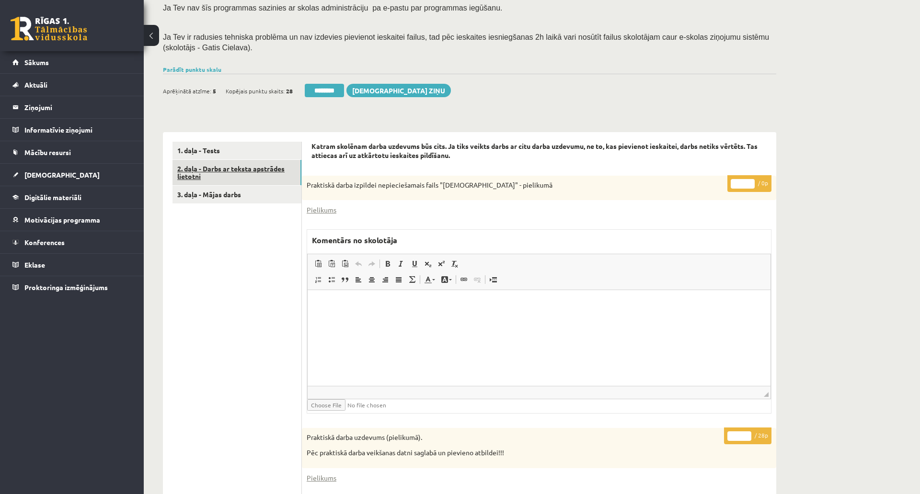
click at [195, 166] on link "2. daļa - Darbs ar teksta apstrādes lietotni" at bounding box center [236, 173] width 129 height 26
click at [241, 169] on link "2. daļa - Darbs ar teksta apstrādes lietotni" at bounding box center [236, 173] width 129 height 26
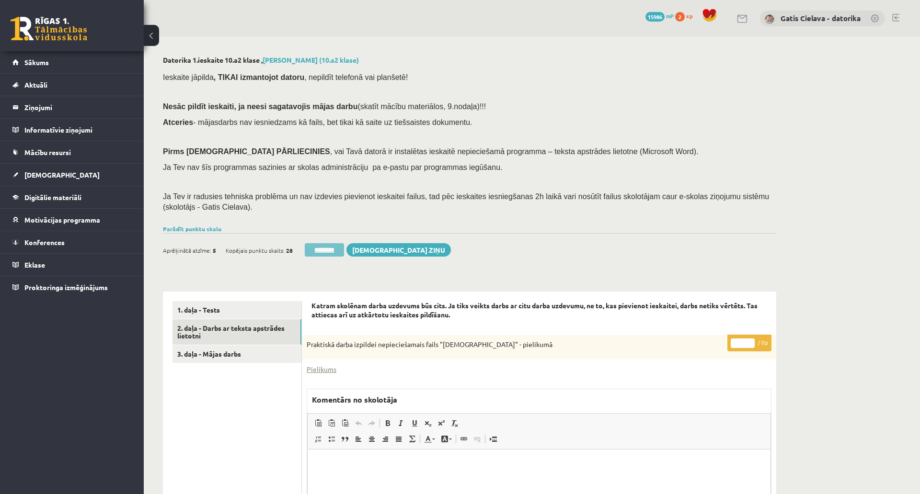
click at [327, 247] on input "********" at bounding box center [324, 249] width 39 height 13
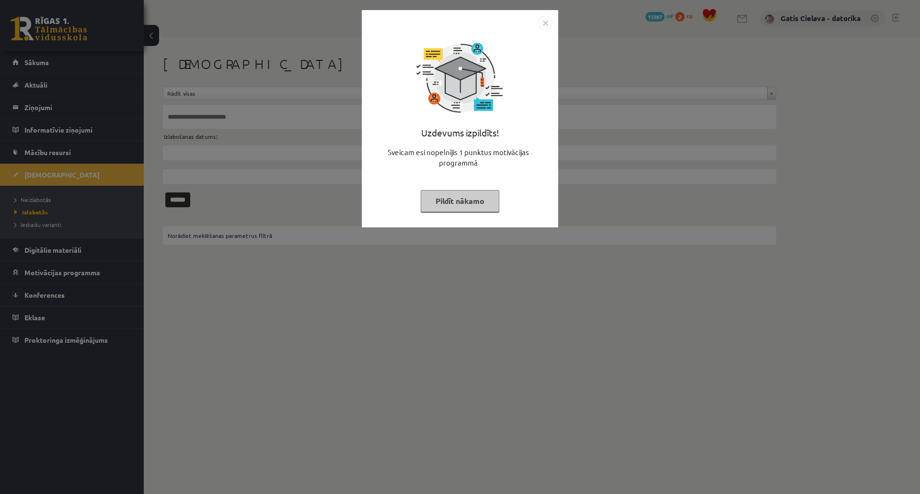
click at [499, 197] on button "Pildīt nākamo" at bounding box center [460, 201] width 79 height 22
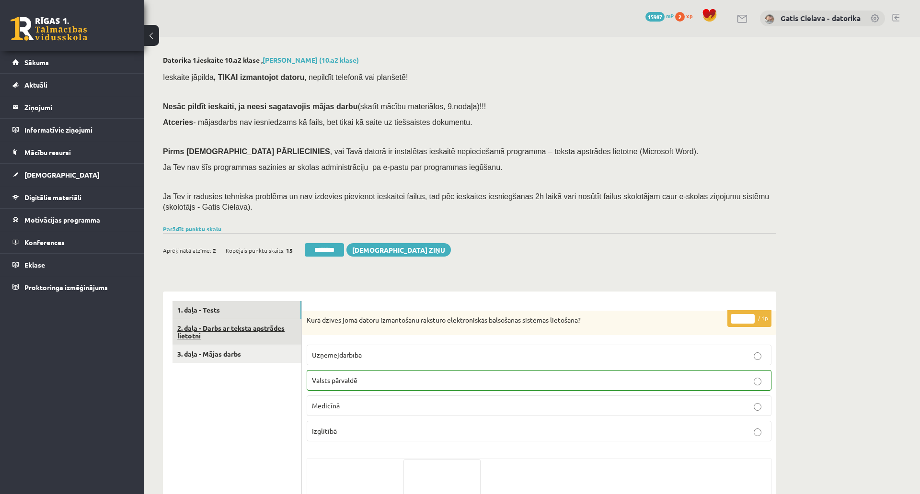
click at [236, 326] on link "2. daļa - Darbs ar teksta apstrādes lietotni" at bounding box center [236, 333] width 129 height 26
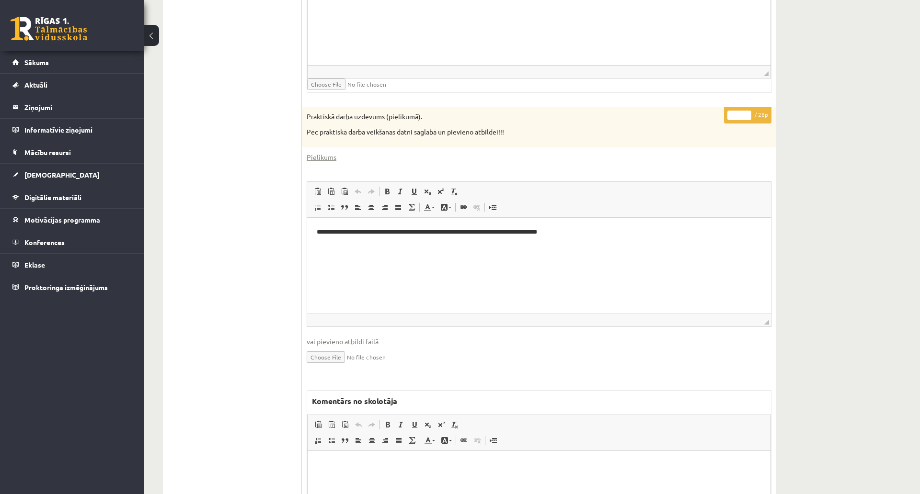
scroll to position [532, 0]
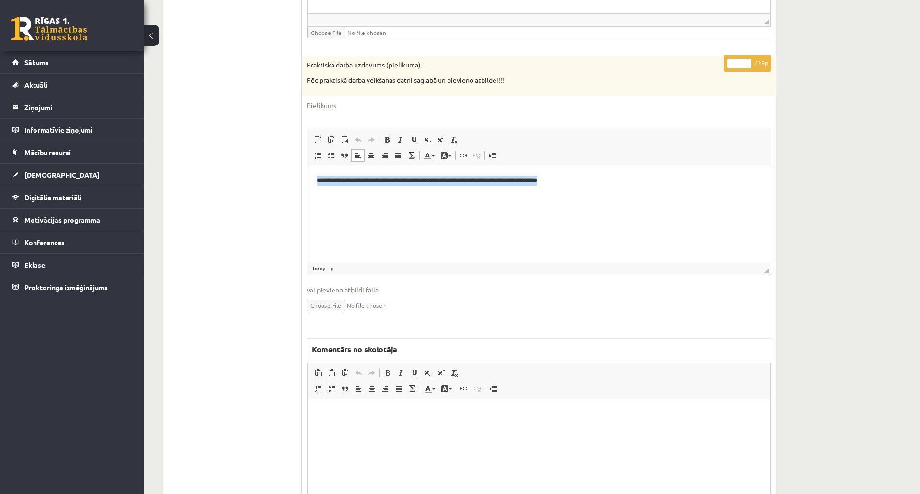
drag, startPoint x: 670, startPoint y: 187, endPoint x: 301, endPoint y: 176, distance: 369.0
click at [307, 176] on html "**********" at bounding box center [539, 180] width 464 height 29
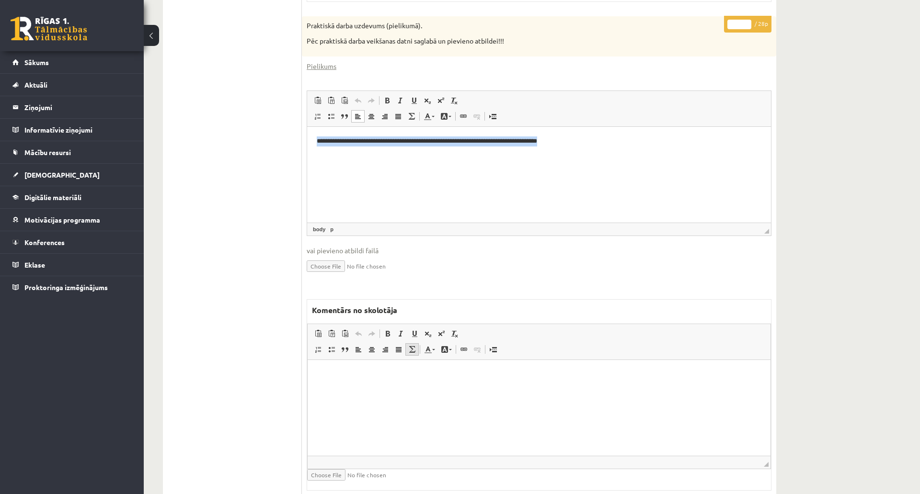
scroll to position [610, 0]
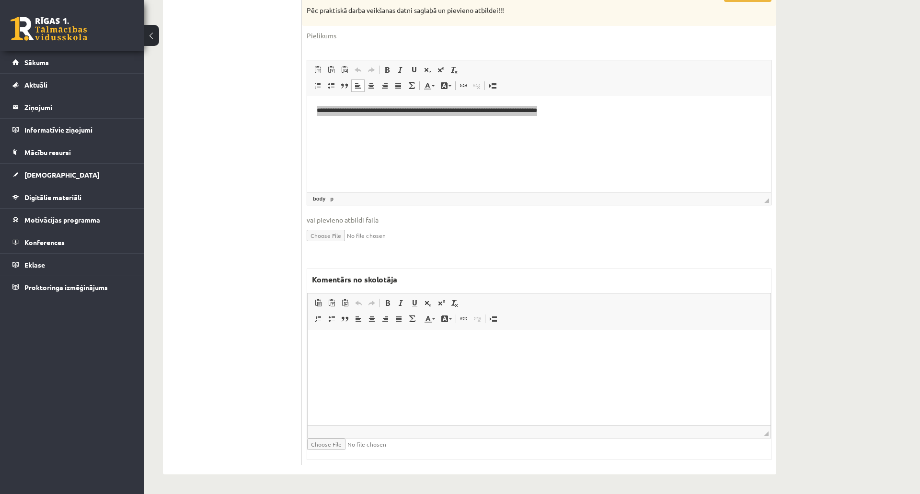
click at [333, 439] on input "file" at bounding box center [364, 444] width 114 height 11
type input "**********"
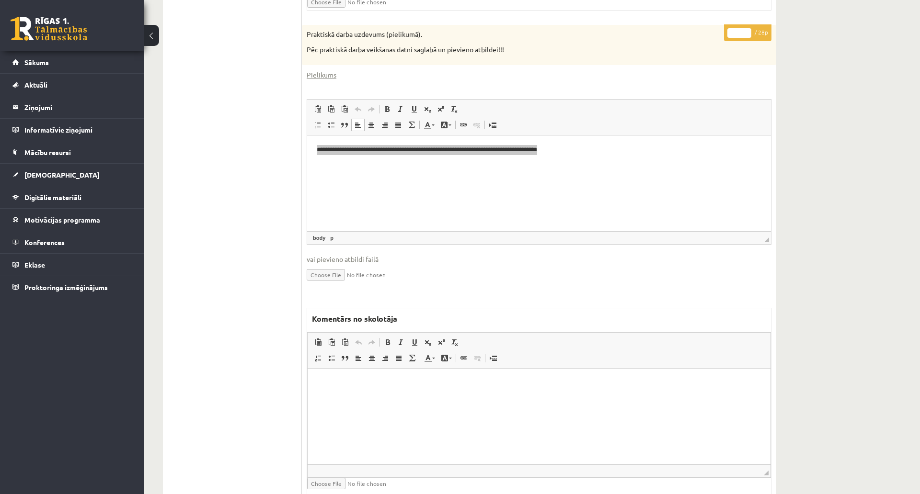
scroll to position [398, 0]
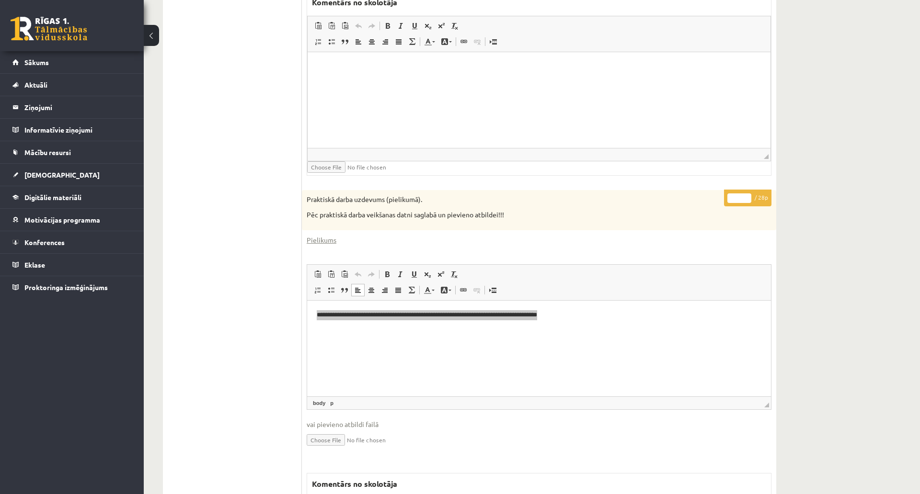
drag, startPoint x: 741, startPoint y: 197, endPoint x: 725, endPoint y: 197, distance: 15.3
click at [725, 197] on p "* / 28p" at bounding box center [747, 198] width 47 height 17
type input "*"
click at [663, 81] on html at bounding box center [539, 66] width 463 height 29
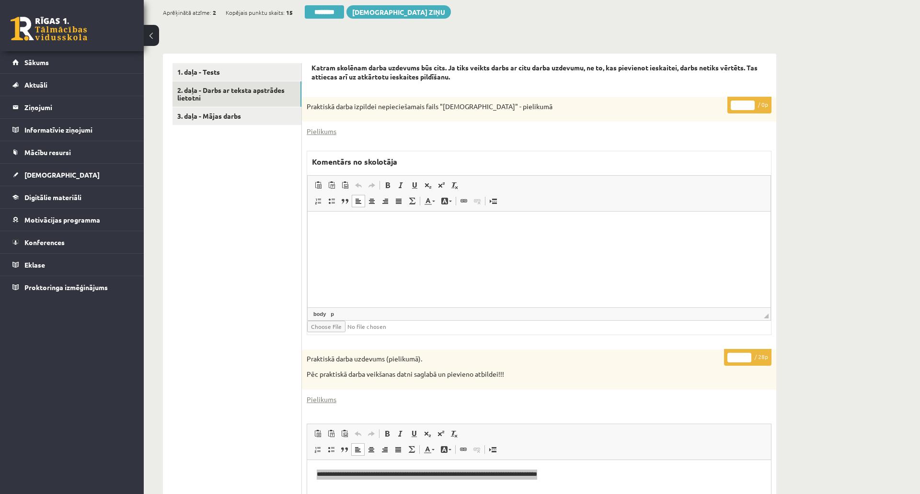
scroll to position [238, 0]
click at [214, 90] on link "2. daļa - Darbs ar teksta apstrādes lietotni" at bounding box center [236, 95] width 129 height 26
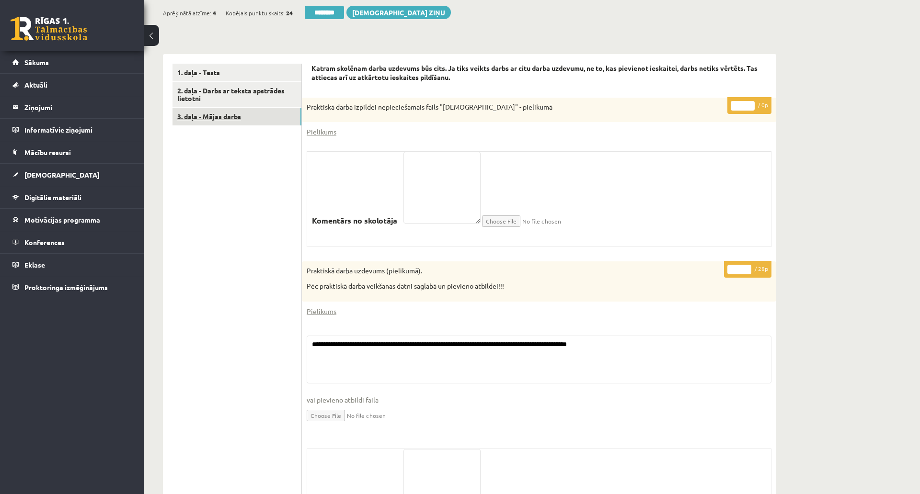
click at [226, 114] on link "3. daļa - Mājas darbs" at bounding box center [236, 117] width 129 height 18
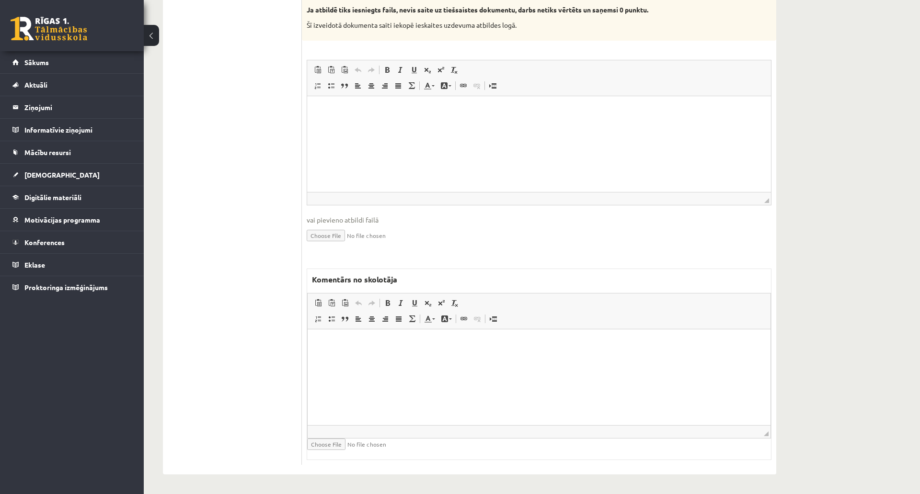
scroll to position [585, 0]
click at [505, 350] on html at bounding box center [539, 343] width 463 height 29
click at [491, 125] on html at bounding box center [539, 110] width 464 height 29
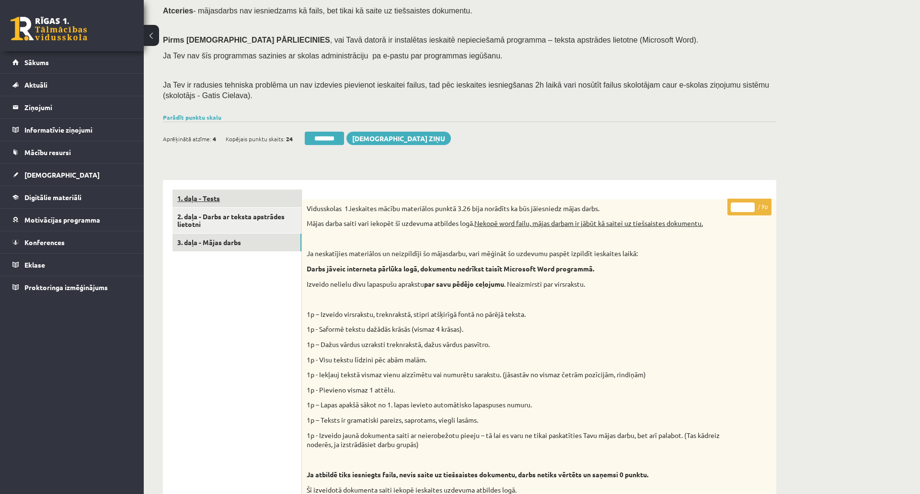
scroll to position [106, 0]
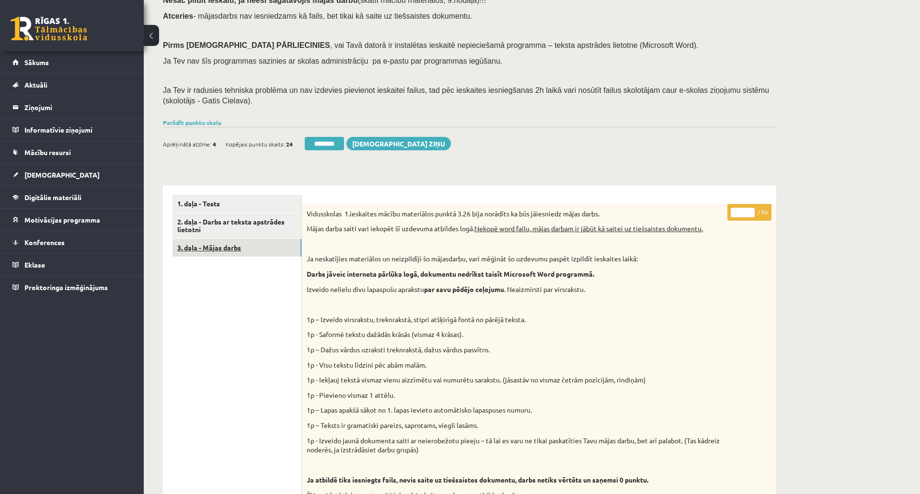
click at [235, 245] on link "3. daļa - Mājas darbs" at bounding box center [236, 248] width 129 height 18
click at [235, 223] on link "2. daļa - Darbs ar teksta apstrādes lietotni" at bounding box center [236, 226] width 129 height 26
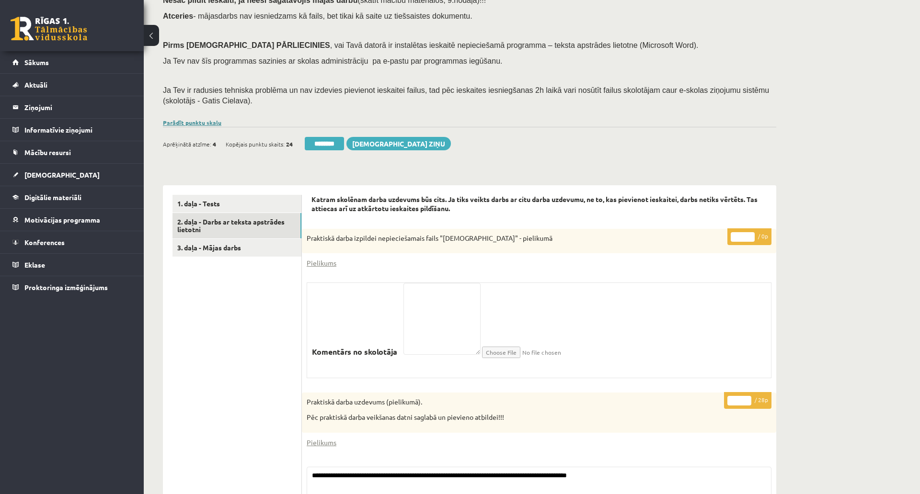
click at [203, 121] on link "Parādīt punktu skalu" at bounding box center [192, 123] width 58 height 8
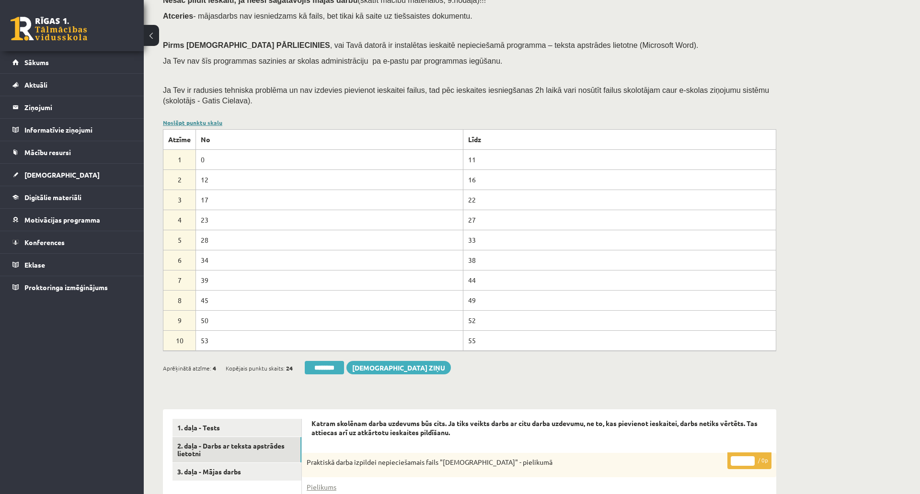
click at [203, 121] on link "Noslēpt punktu skalu" at bounding box center [192, 123] width 59 height 8
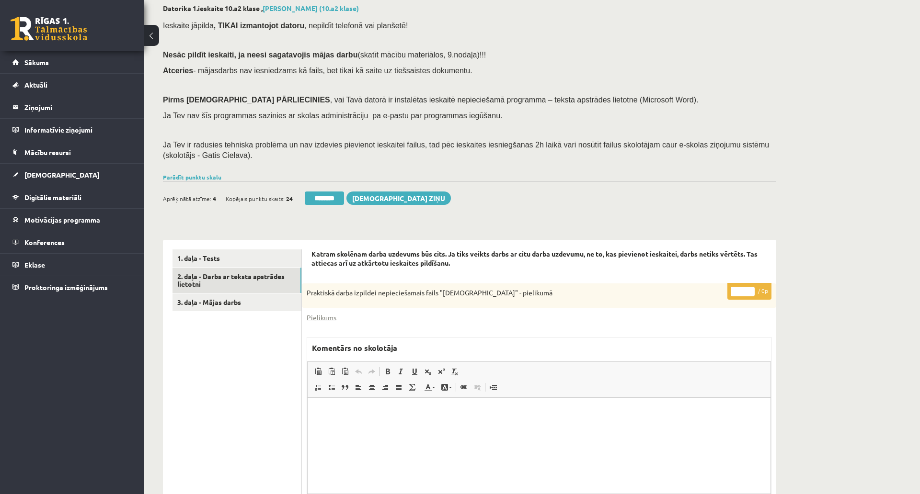
scroll to position [0, 0]
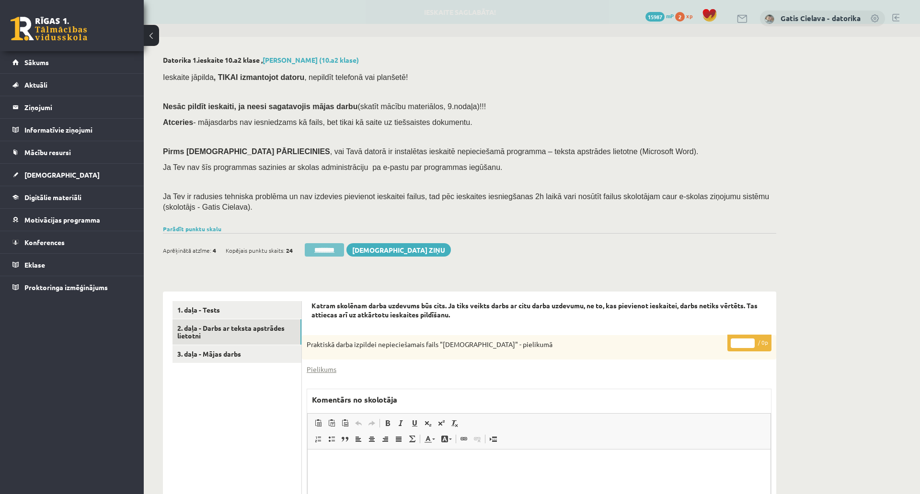
click at [332, 249] on input "********" at bounding box center [324, 249] width 39 height 13
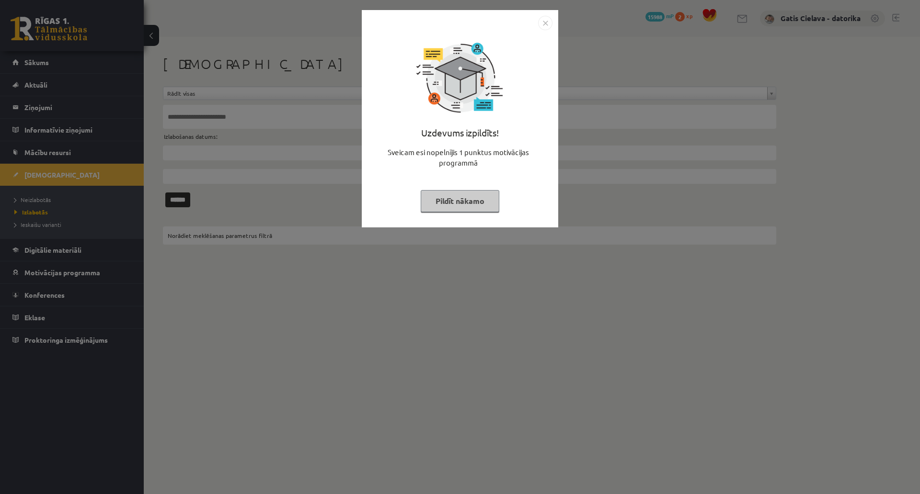
click at [499, 207] on button "Pildīt nākamo" at bounding box center [460, 201] width 79 height 22
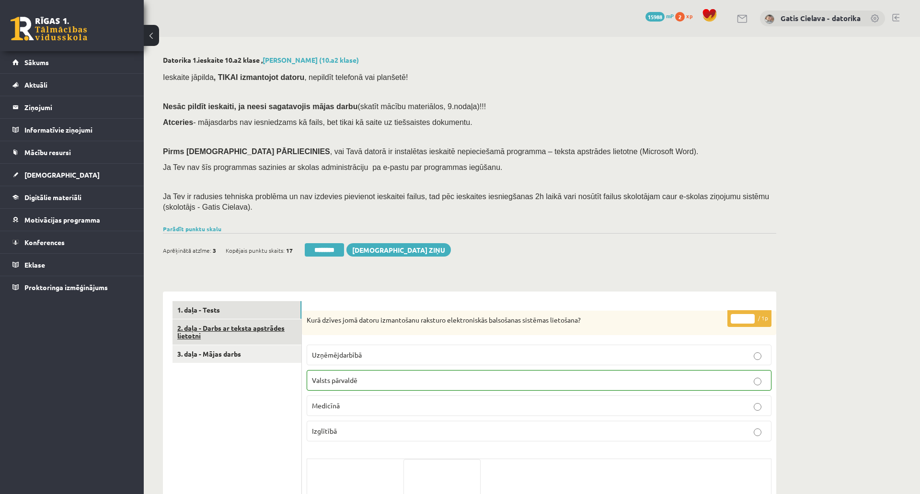
click at [236, 326] on link "2. daļa - Darbs ar teksta apstrādes lietotni" at bounding box center [236, 333] width 129 height 26
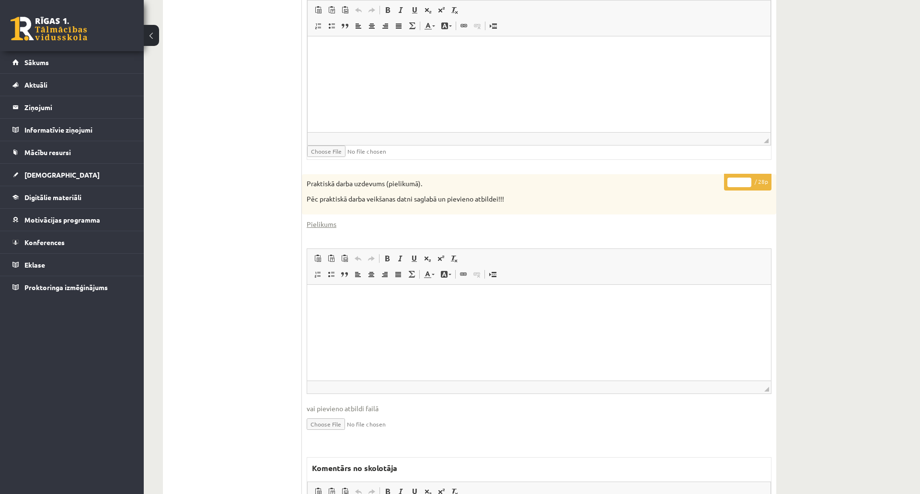
scroll to position [597, 0]
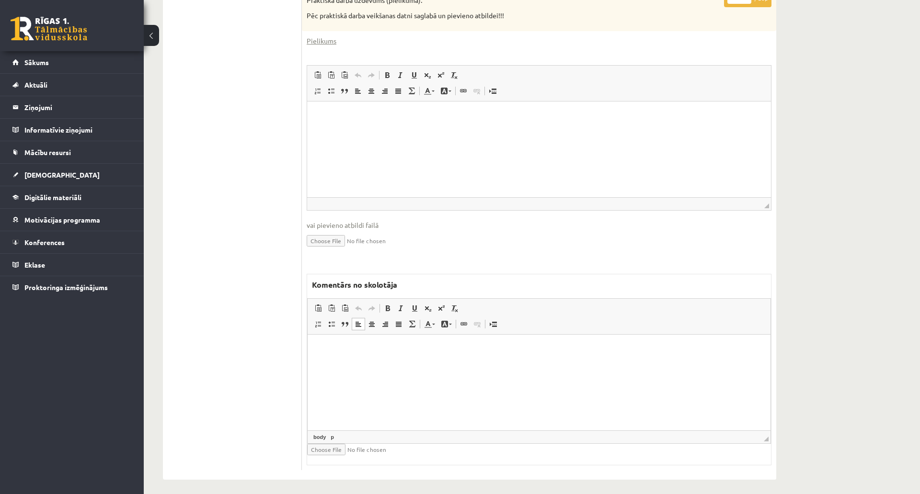
click at [477, 364] on html at bounding box center [539, 348] width 463 height 29
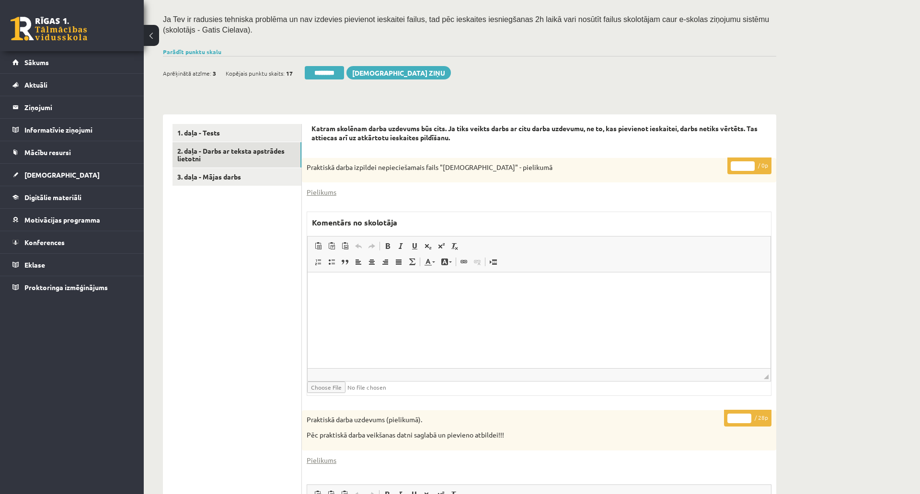
scroll to position [171, 0]
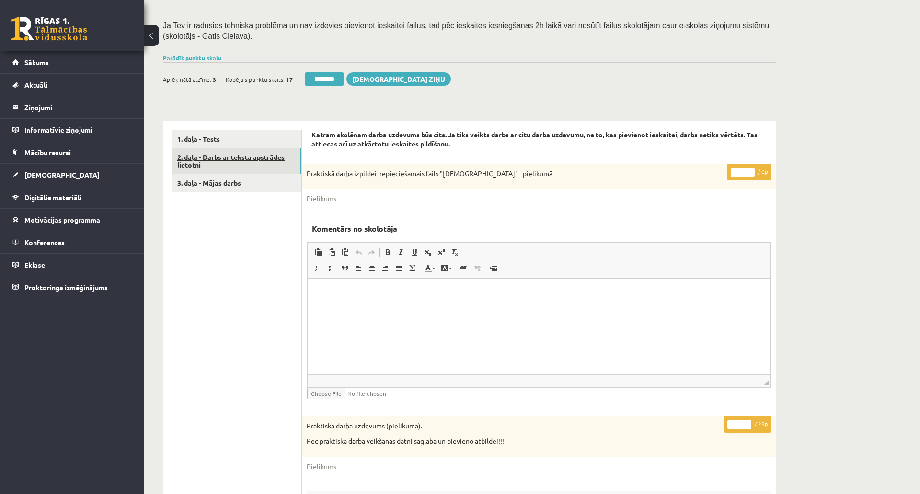
click at [253, 158] on link "2. daļa - Darbs ar teksta apstrādes lietotni" at bounding box center [236, 162] width 129 height 26
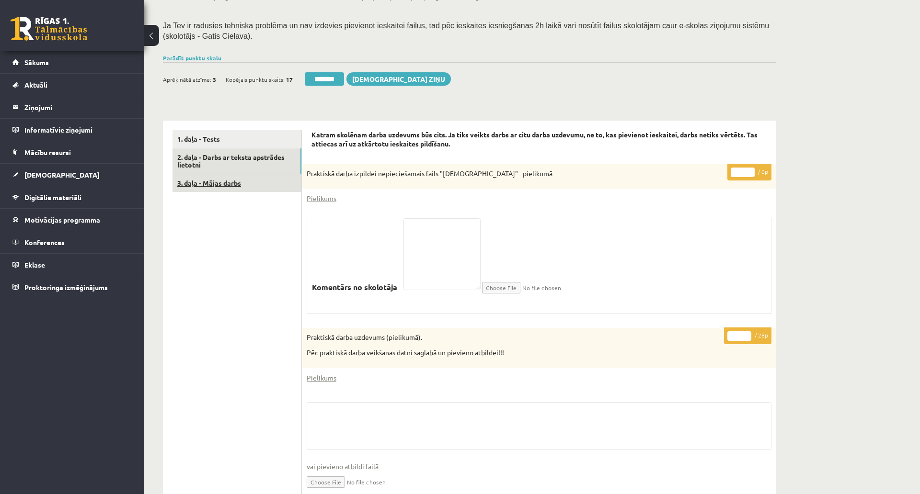
click at [226, 180] on link "3. daļa - Mājas darbs" at bounding box center [236, 183] width 129 height 18
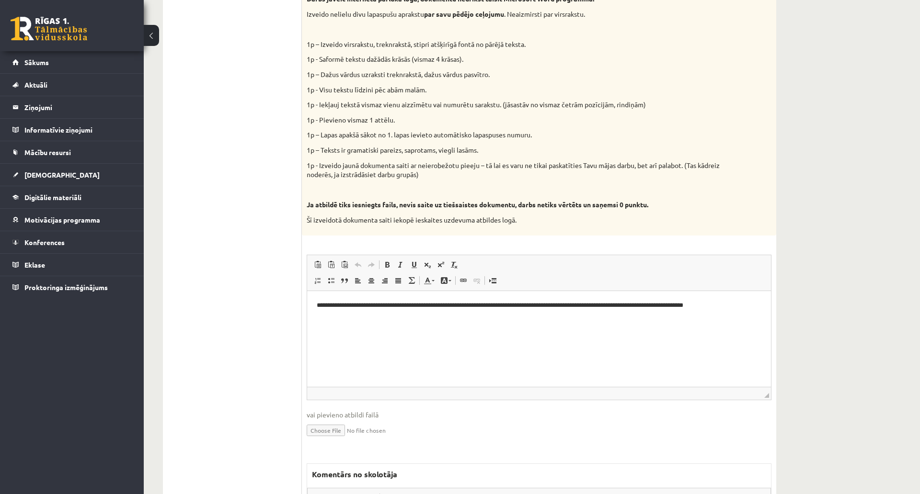
scroll to position [384, 0]
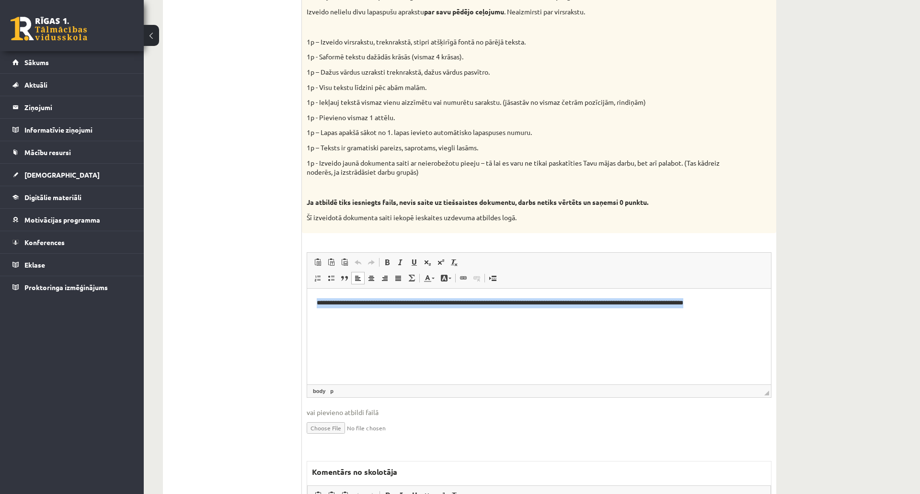
drag, startPoint x: 376, startPoint y: 303, endPoint x: 602, endPoint y: 568, distance: 349.0
click at [307, 288] on html "**********" at bounding box center [539, 307] width 464 height 39
copy p "**********"
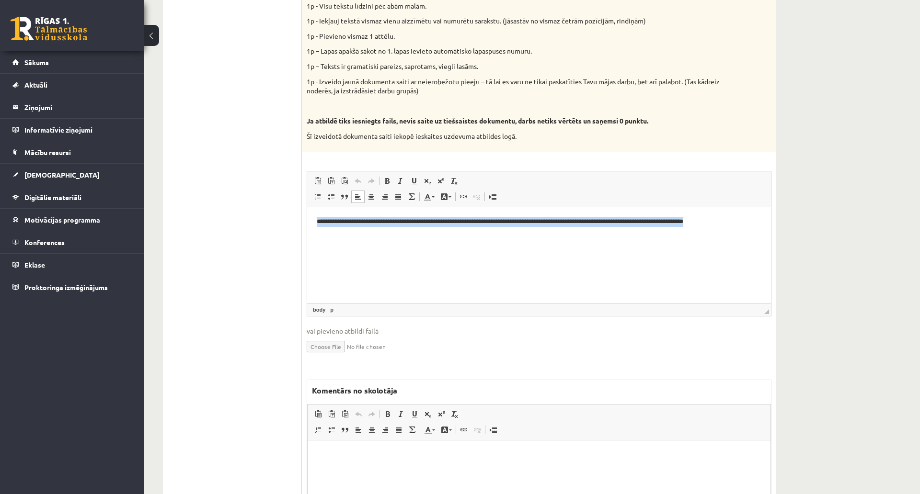
scroll to position [585, 0]
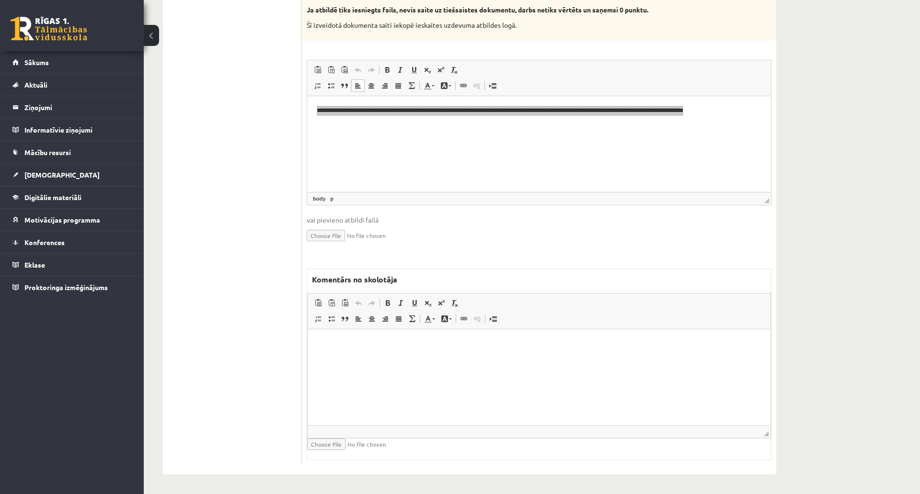
click at [434, 357] on html at bounding box center [539, 343] width 463 height 29
drag, startPoint x: 492, startPoint y: 407, endPoint x: 491, endPoint y: 399, distance: 8.2
click at [491, 358] on html at bounding box center [539, 343] width 463 height 29
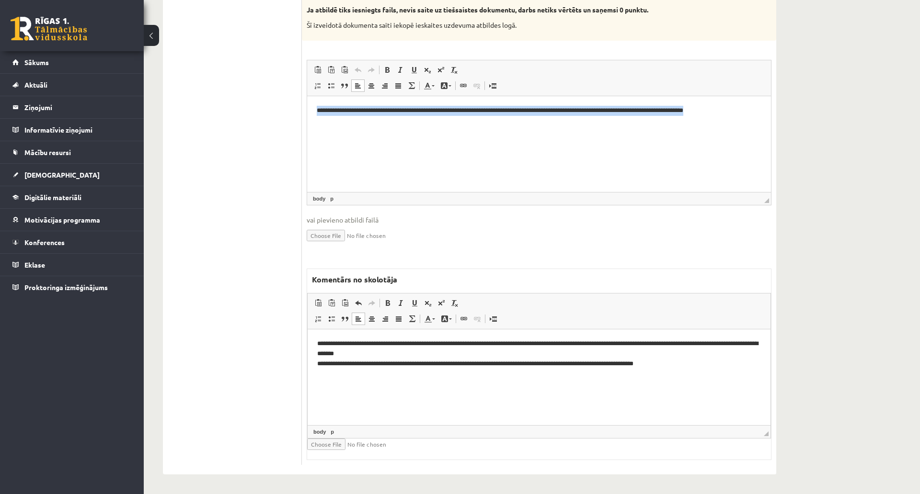
click at [564, 135] on html "**********" at bounding box center [539, 115] width 464 height 39
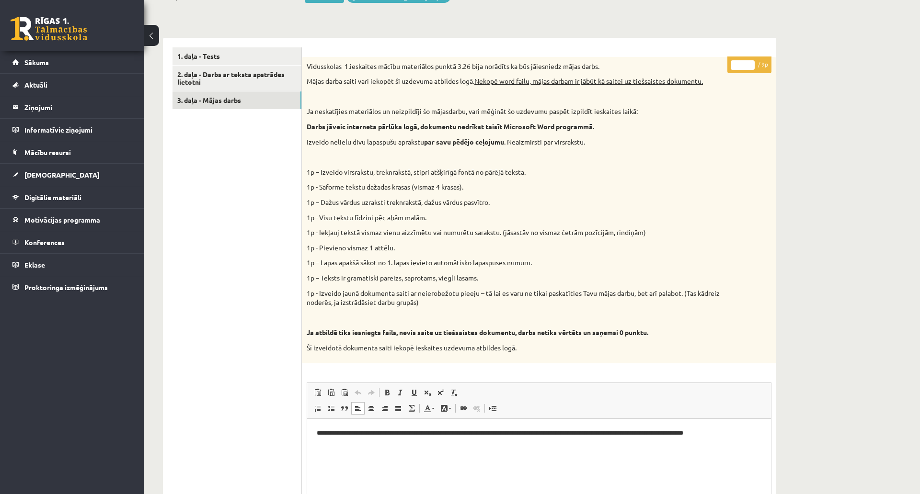
scroll to position [160, 0]
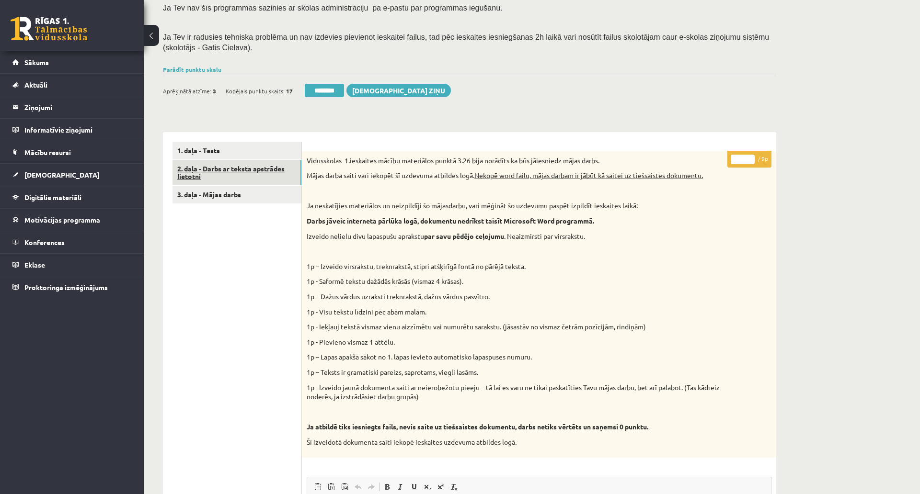
click at [250, 168] on link "2. daļa - Darbs ar teksta apstrādes lietotni" at bounding box center [236, 173] width 129 height 26
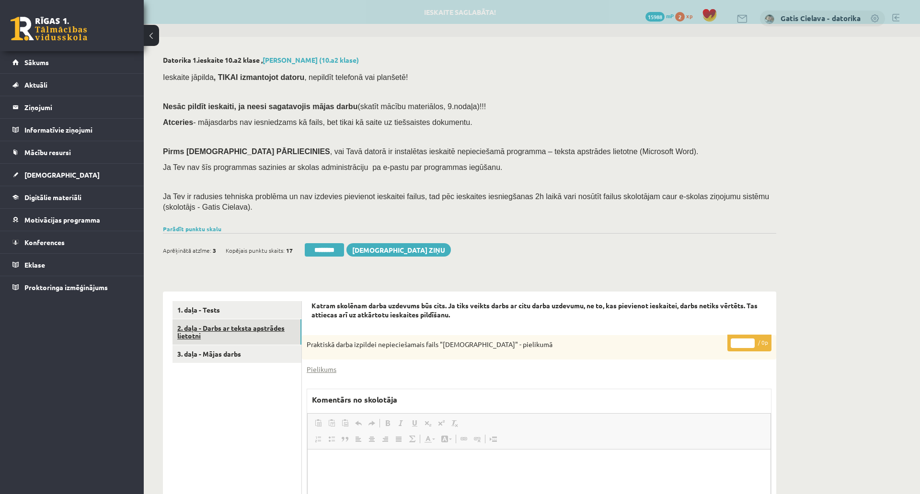
scroll to position [0, 0]
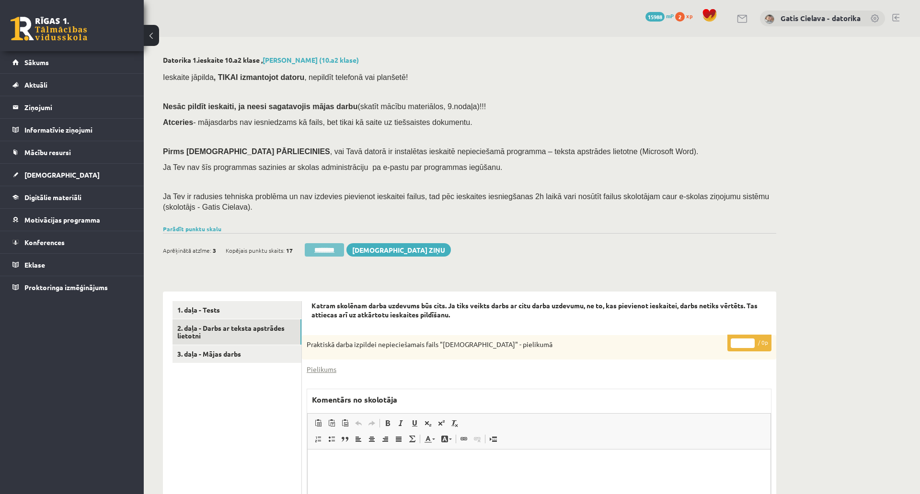
click at [327, 251] on input "********" at bounding box center [324, 249] width 39 height 13
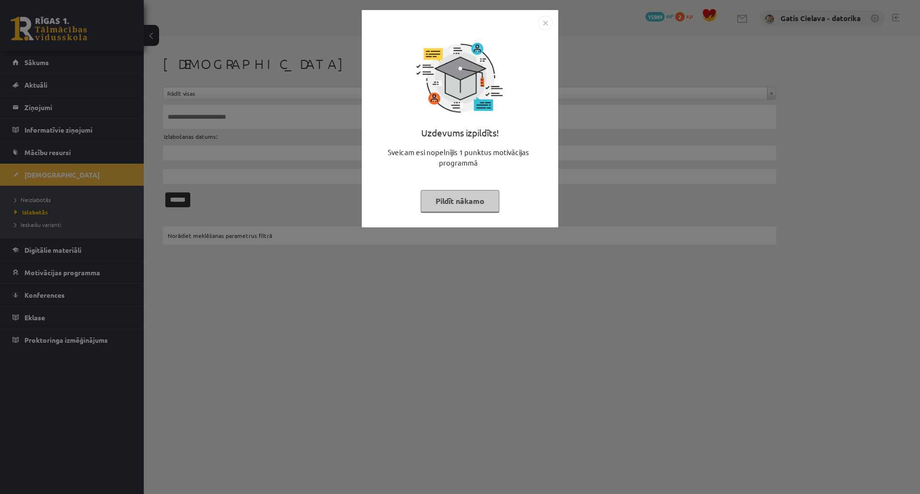
click at [499, 206] on button "Pildīt nākamo" at bounding box center [460, 201] width 79 height 22
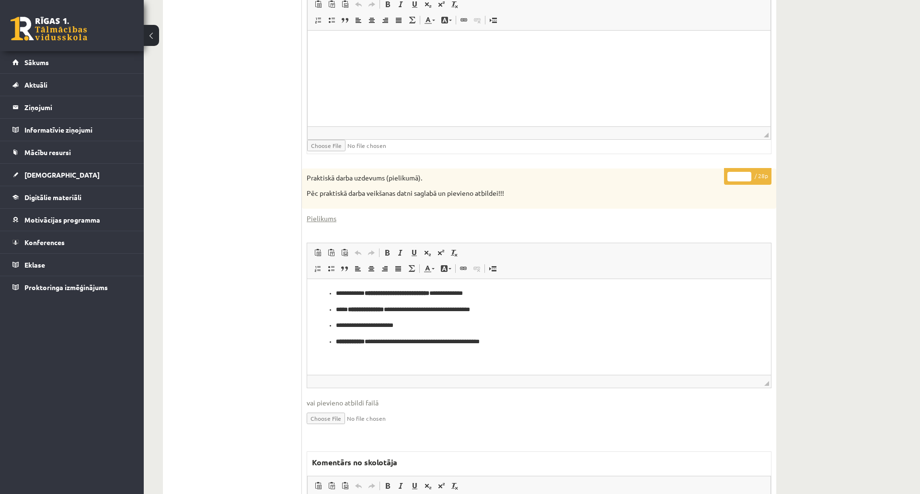
scroll to position [425, 0]
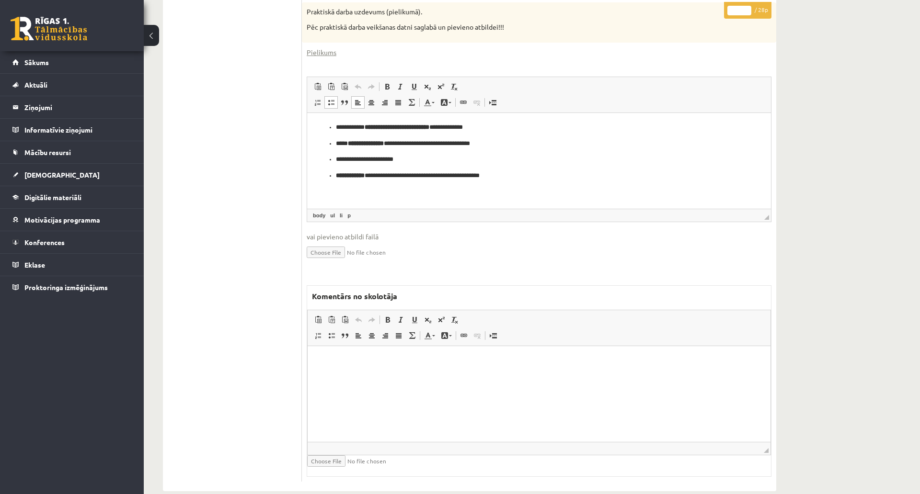
click at [512, 171] on p "**********" at bounding box center [539, 176] width 406 height 10
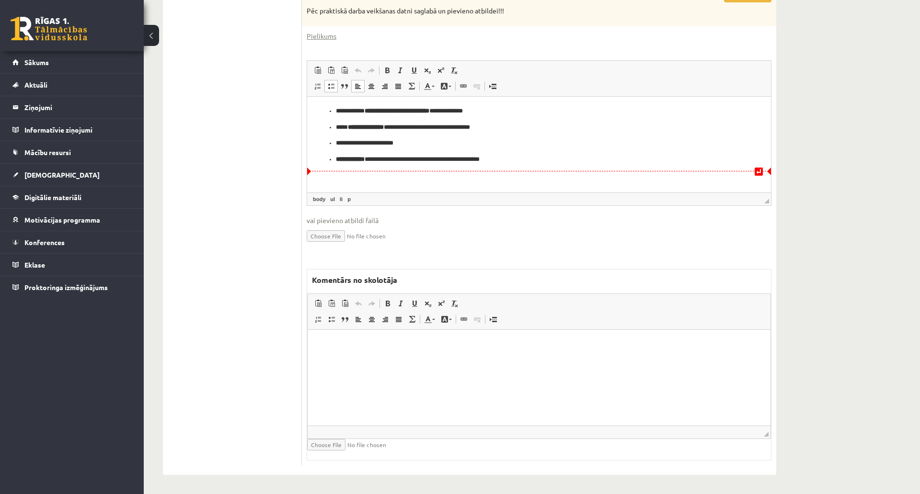
scroll to position [610, 0]
click at [442, 356] on html at bounding box center [539, 343] width 463 height 29
drag, startPoint x: 400, startPoint y: 359, endPoint x: 732, endPoint y: 633, distance: 431.2
click at [308, 339] on html "********" at bounding box center [539, 343] width 463 height 29
click at [561, 157] on p "**********" at bounding box center [539, 159] width 406 height 10
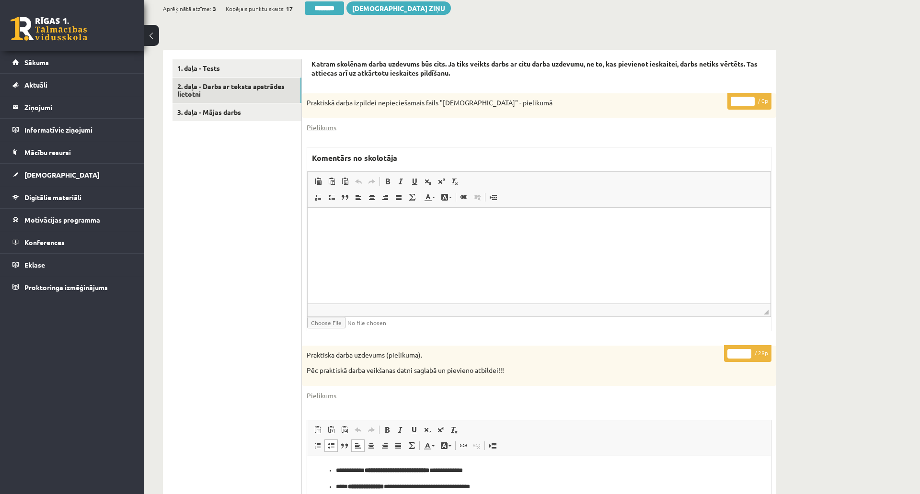
scroll to position [238, 0]
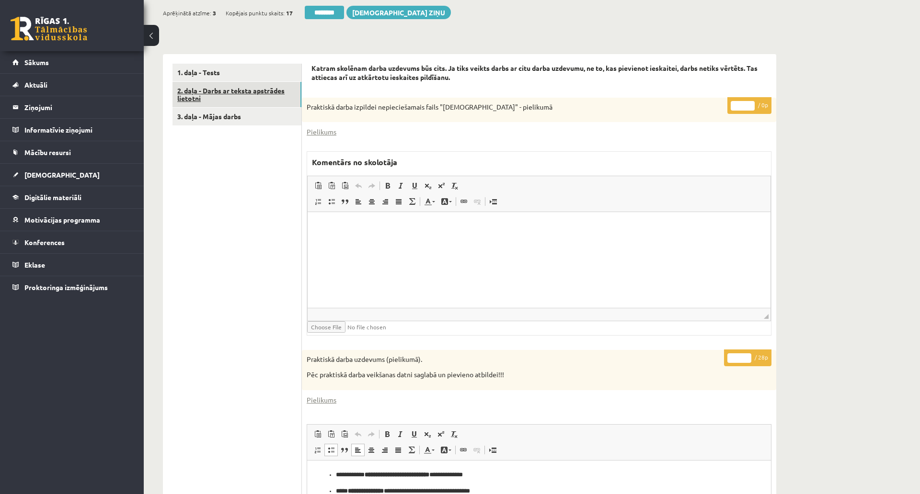
click at [261, 91] on link "2. daļa - Darbs ar teksta apstrādes lietotni" at bounding box center [236, 95] width 129 height 26
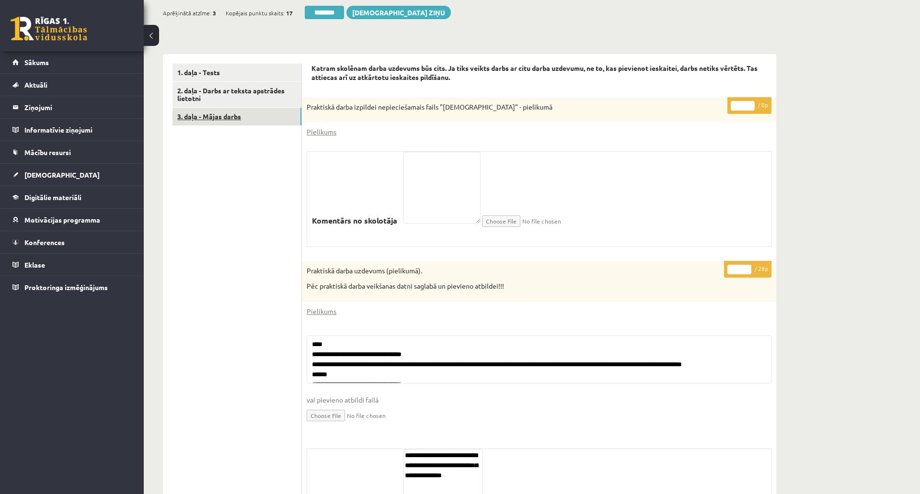
click at [229, 109] on link "3. daļa - Mājas darbs" at bounding box center [236, 117] width 129 height 18
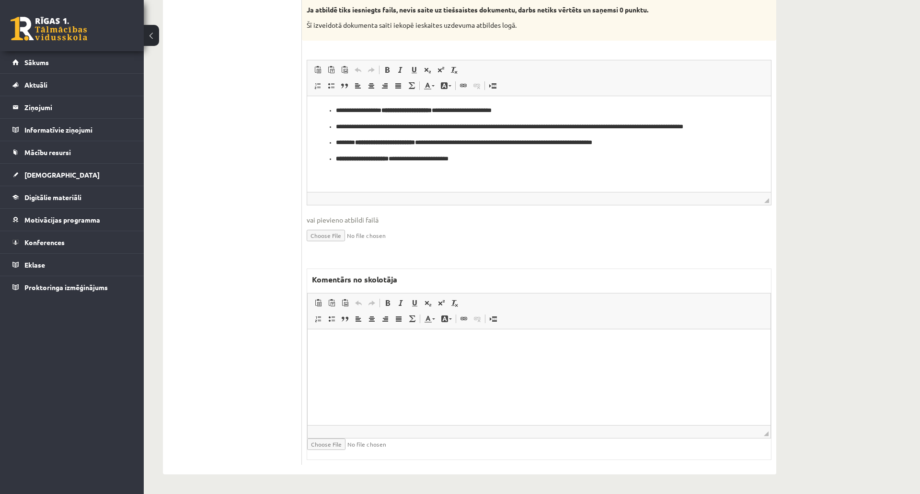
scroll to position [585, 0]
click at [436, 358] on html at bounding box center [539, 343] width 463 height 29
click at [534, 151] on ul "**********" at bounding box center [539, 134] width 445 height 58
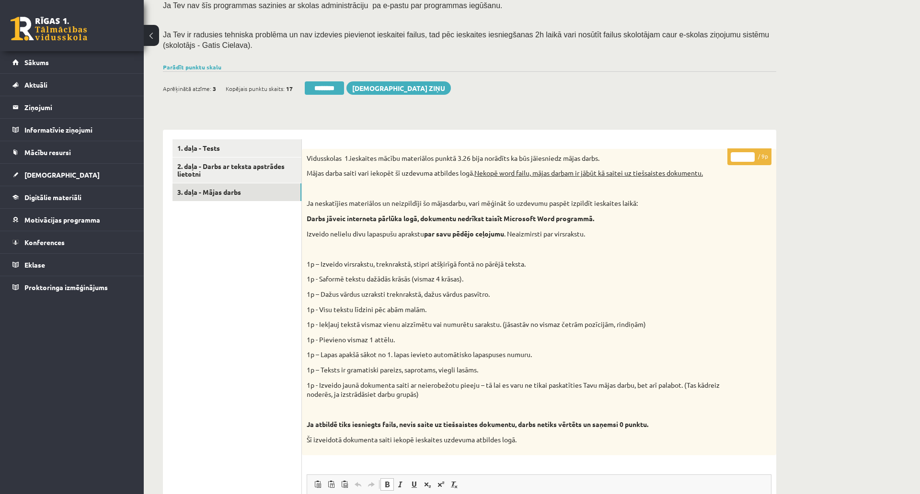
scroll to position [160, 0]
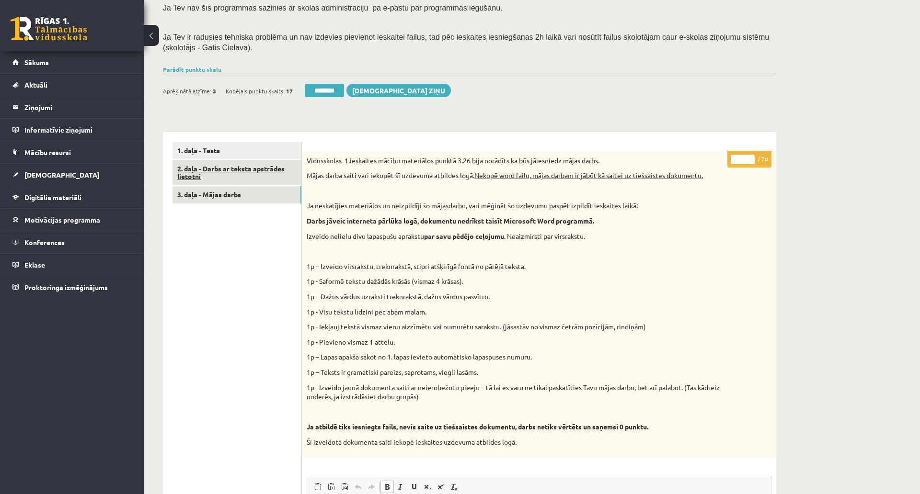
click at [248, 175] on link "2. daļa - Darbs ar teksta apstrādes lietotni" at bounding box center [236, 173] width 129 height 26
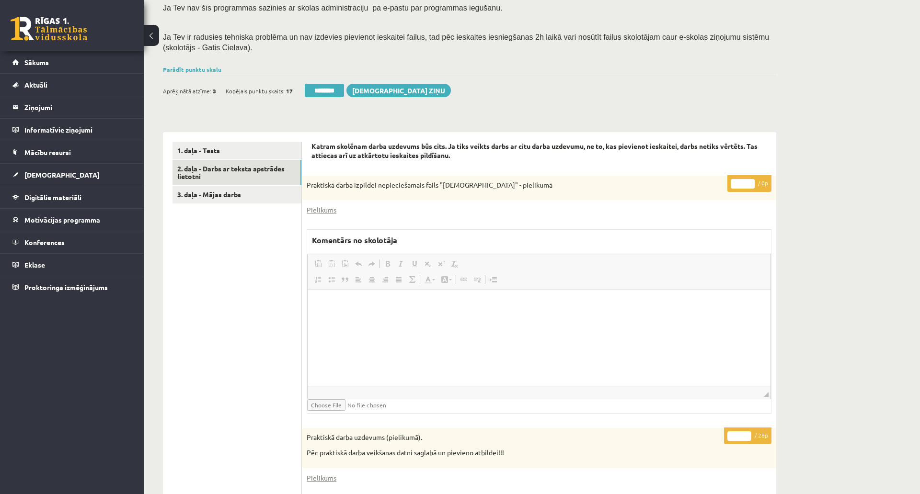
scroll to position [0, 0]
click at [325, 89] on input "********" at bounding box center [324, 90] width 39 height 13
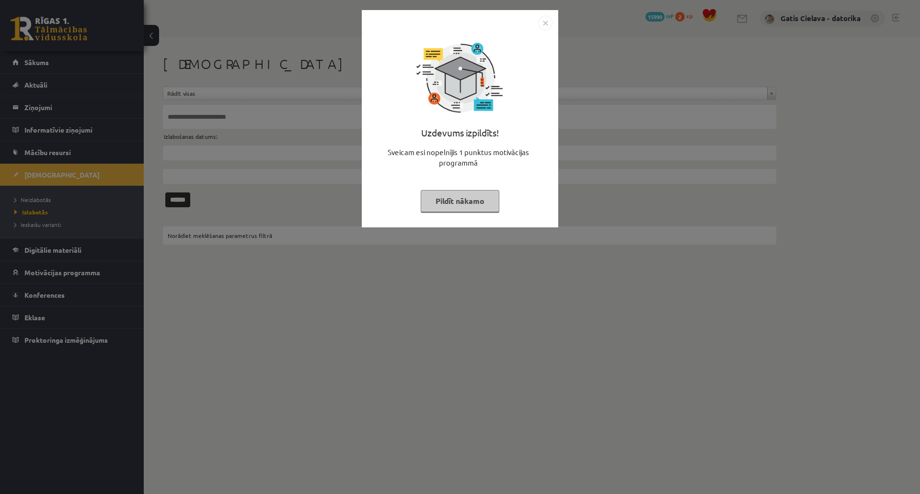
click at [499, 206] on button "Pildīt nākamo" at bounding box center [460, 201] width 79 height 22
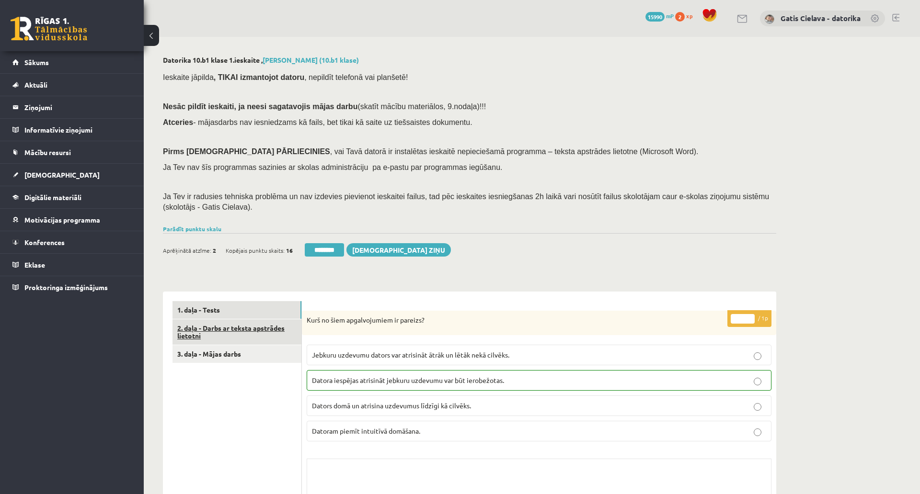
click at [239, 333] on link "2. daļa - Darbs ar teksta apstrādes lietotni" at bounding box center [236, 333] width 129 height 26
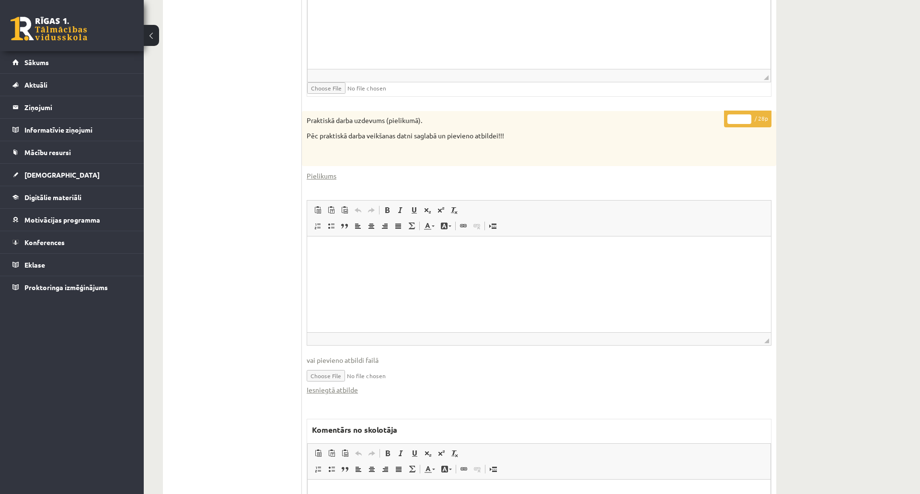
scroll to position [476, 0]
drag, startPoint x: 739, startPoint y: 120, endPoint x: 725, endPoint y: 118, distance: 14.0
click at [725, 118] on p "* / 28p" at bounding box center [747, 120] width 47 height 17
type input "**"
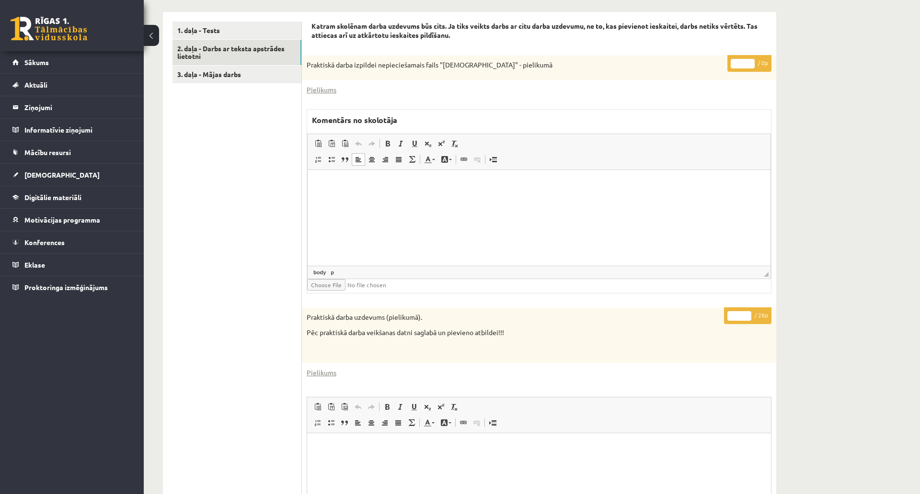
scroll to position [209, 0]
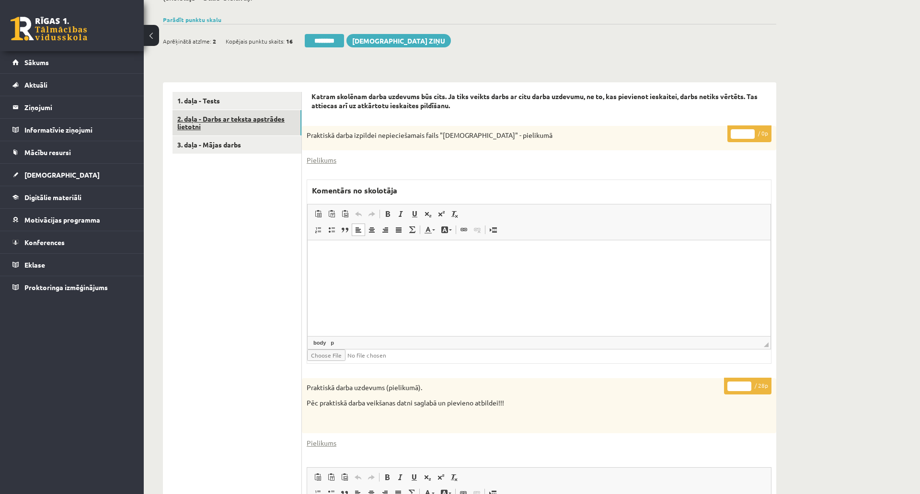
click at [275, 126] on link "2. daļa - Darbs ar teksta apstrādes lietotni" at bounding box center [236, 123] width 129 height 26
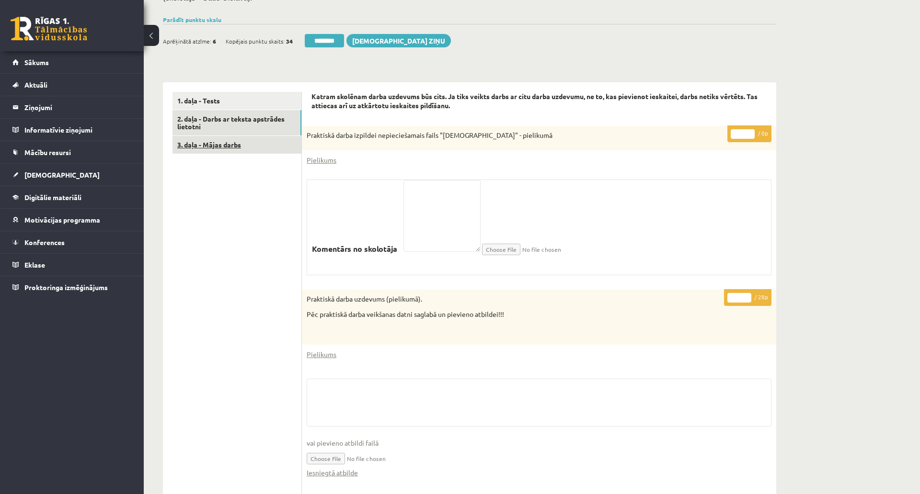
click at [223, 140] on link "3. daļa - Mājas darbs" at bounding box center [236, 145] width 129 height 18
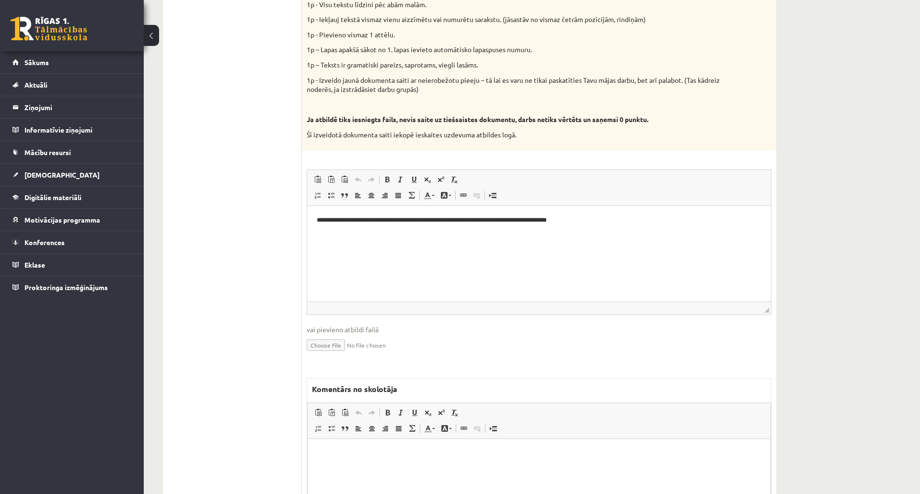
scroll to position [476, 0]
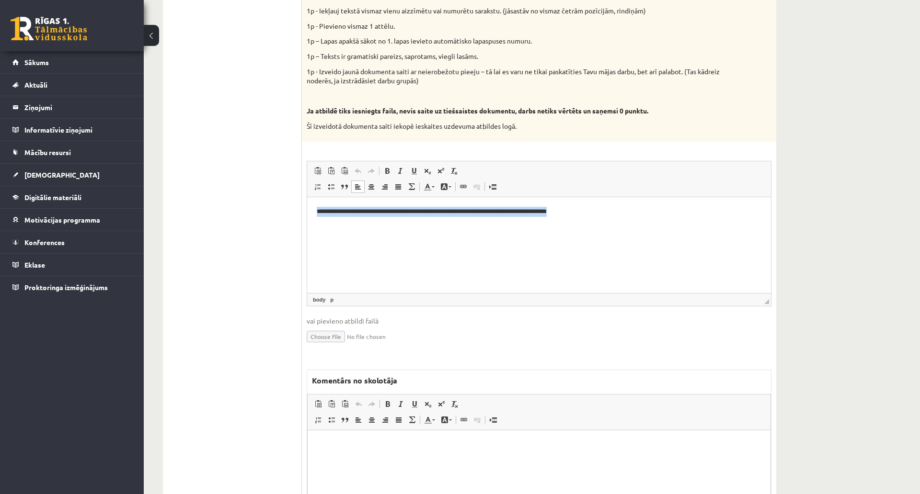
drag, startPoint x: 649, startPoint y: 205, endPoint x: 274, endPoint y: 211, distance: 374.7
click at [307, 211] on html "**********" at bounding box center [539, 211] width 464 height 29
copy p "**********"
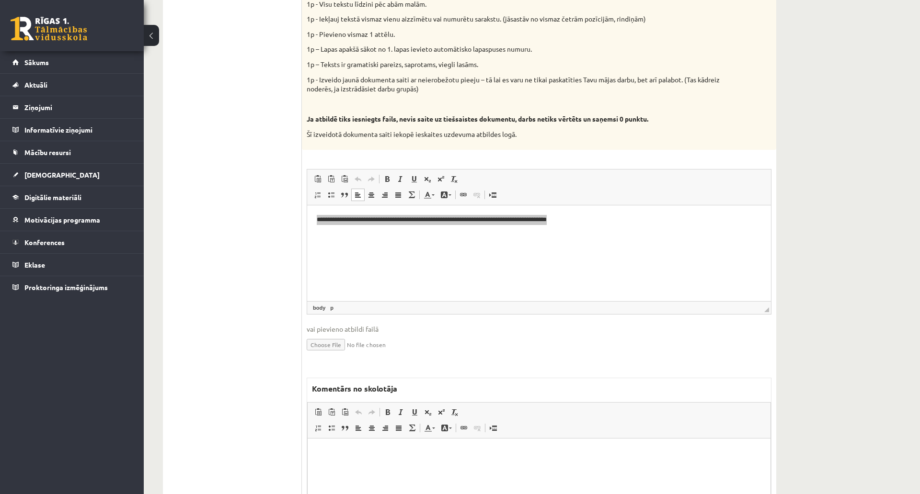
scroll to position [369, 0]
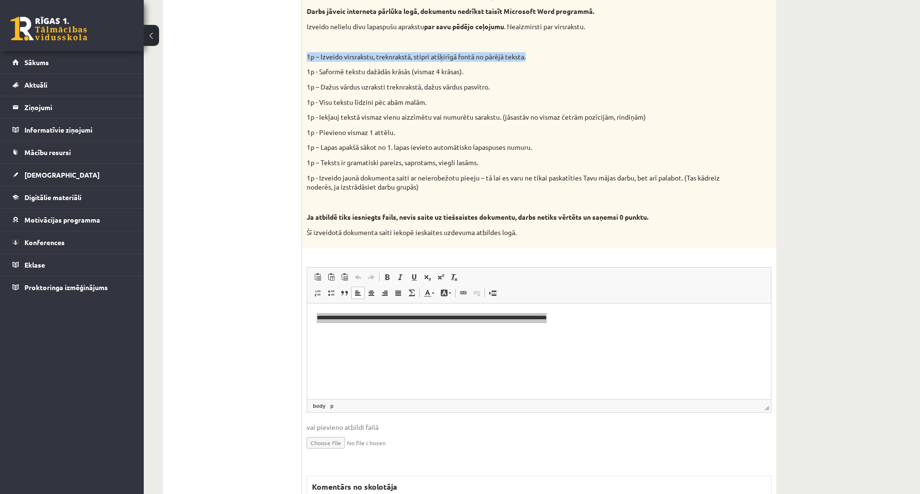
drag, startPoint x: 530, startPoint y: 56, endPoint x: 304, endPoint y: 51, distance: 225.7
click at [304, 51] on div "Vidusskolas 1.ieskaites mācību materiālos punktā 3.26 bija norādīts ka būs jāie…" at bounding box center [539, 95] width 474 height 307
copy p "1p – Izveido virsrakstu, treknrakstā, stipri atšķirīgā fontā no pārējā teksta."
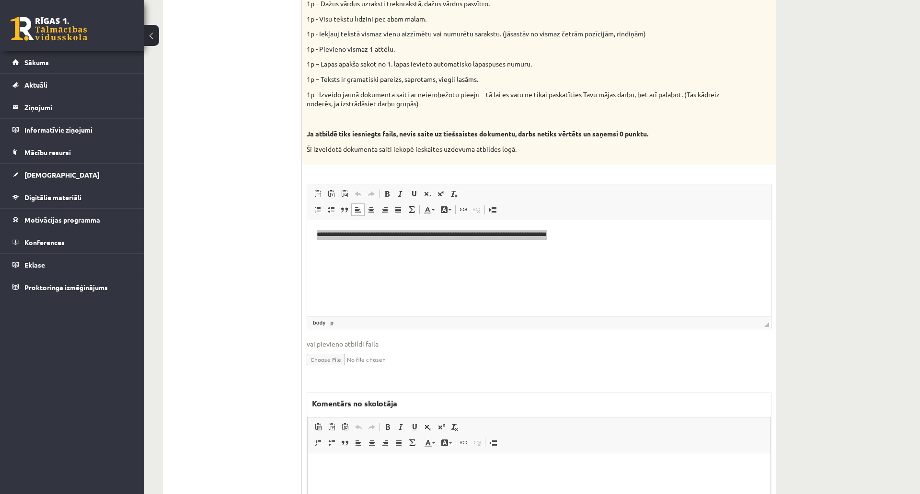
scroll to position [585, 0]
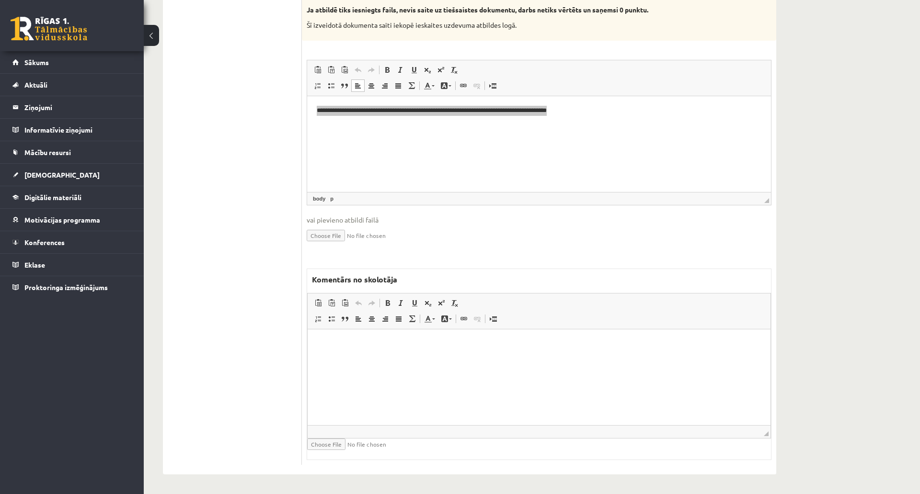
drag, startPoint x: 438, startPoint y: 348, endPoint x: 458, endPoint y: 349, distance: 20.1
click at [442, 348] on p "Bagātinātā teksta redaktors, wiswyg-editor-47433851840120-1758286382-674" at bounding box center [539, 344] width 444 height 10
drag, startPoint x: 471, startPoint y: 357, endPoint x: 416, endPoint y: 354, distance: 54.7
click at [416, 354] on body "**********" at bounding box center [539, 352] width 444 height 26
click at [391, 299] on span at bounding box center [388, 303] width 8 height 8
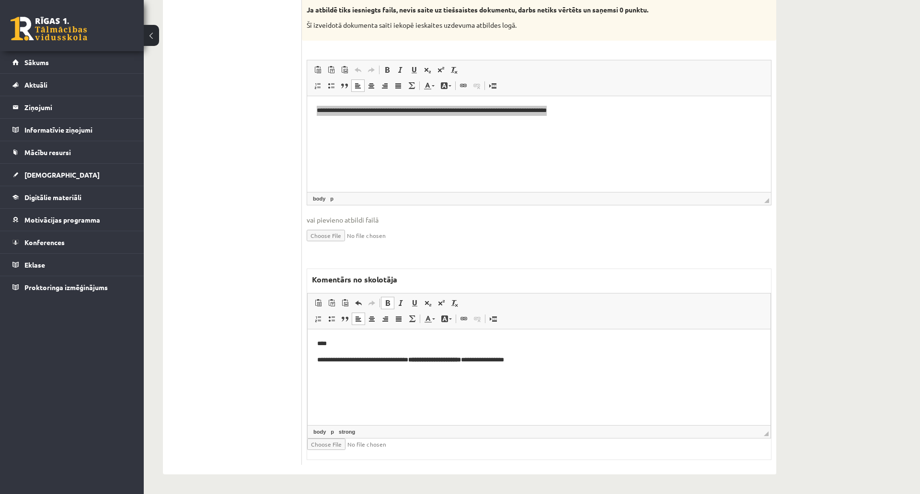
click at [537, 365] on p "**********" at bounding box center [539, 360] width 444 height 10
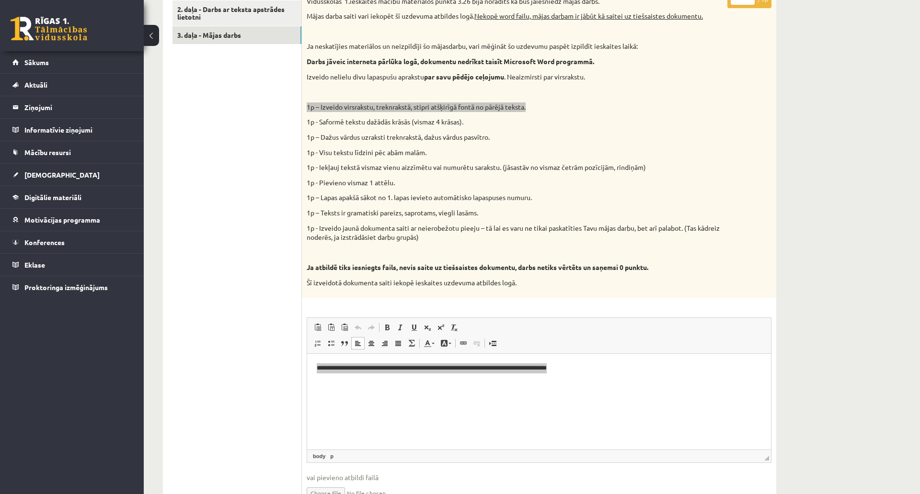
scroll to position [160, 0]
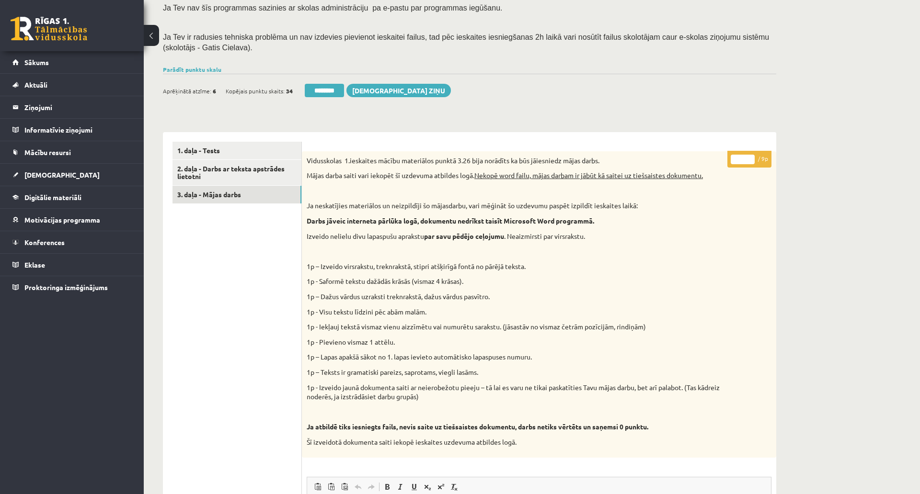
drag, startPoint x: 743, startPoint y: 159, endPoint x: 729, endPoint y: 154, distance: 15.8
click at [729, 154] on p "* / 9p" at bounding box center [749, 159] width 44 height 17
type input "*"
click at [749, 87] on div "Ieskaite saglabāta! Aprēķinātā atzīme: 6 Kopējais punktu skaits: 34 ******** Sū…" at bounding box center [469, 87] width 613 height 27
click at [227, 191] on link "3. daļa - Mājas darbs" at bounding box center [236, 195] width 129 height 18
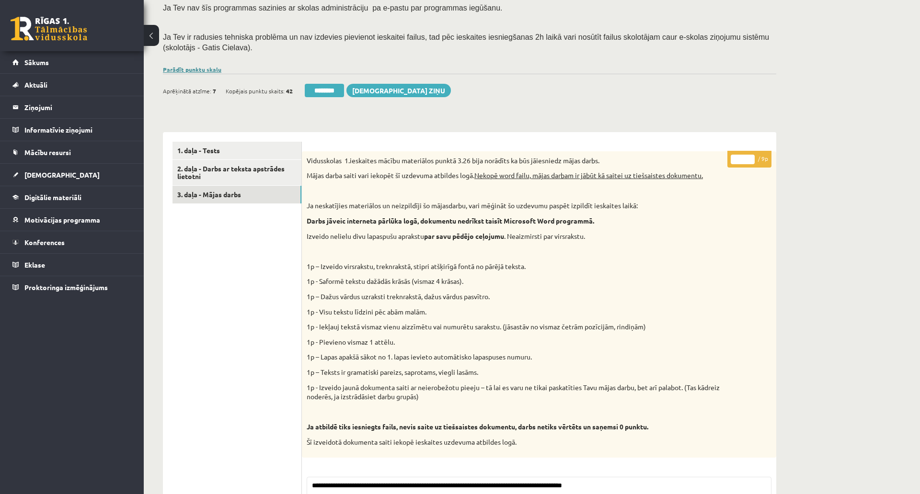
click at [209, 71] on link "Parādīt punktu skalu" at bounding box center [192, 70] width 58 height 8
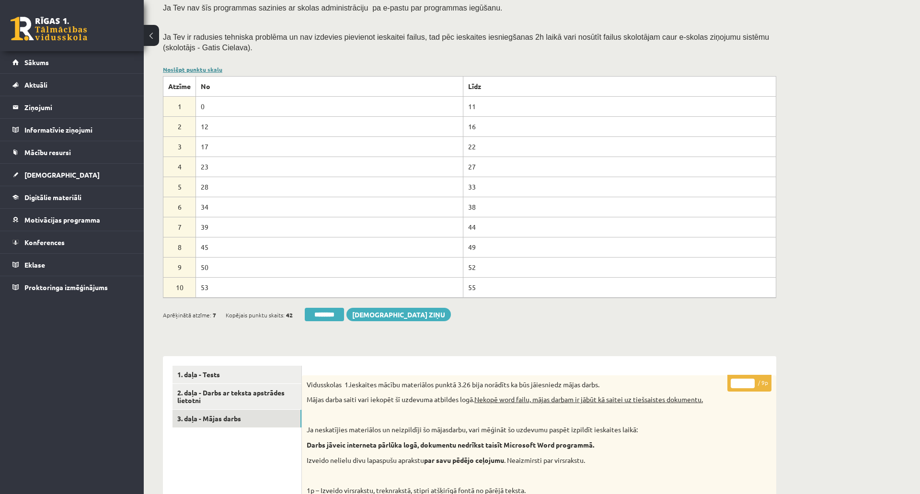
scroll to position [0, 0]
click at [209, 71] on link "Noslēpt punktu skalu" at bounding box center [192, 70] width 59 height 8
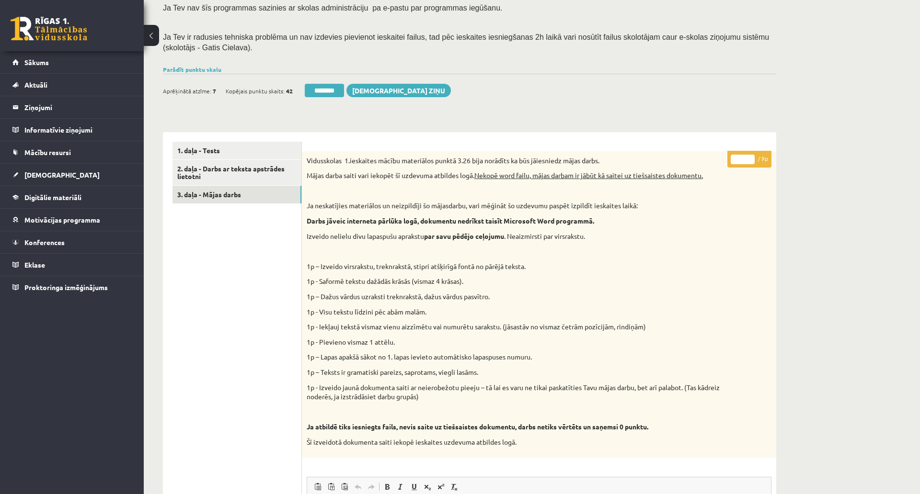
drag, startPoint x: 319, startPoint y: 91, endPoint x: 554, endPoint y: 34, distance: 241.6
click at [319, 91] on input "********" at bounding box center [324, 90] width 39 height 13
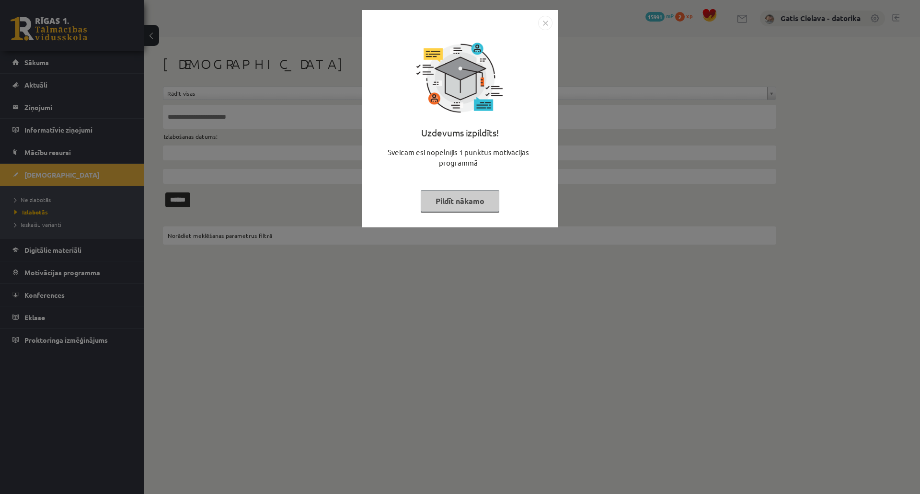
click at [499, 201] on button "Pildīt nākamo" at bounding box center [460, 201] width 79 height 22
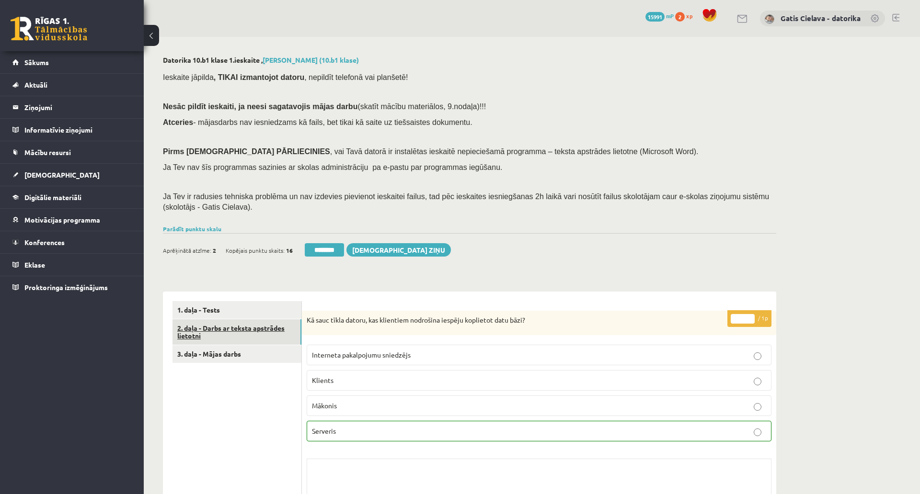
click at [240, 331] on link "2. daļa - Darbs ar teksta apstrādes lietotni" at bounding box center [236, 333] width 129 height 26
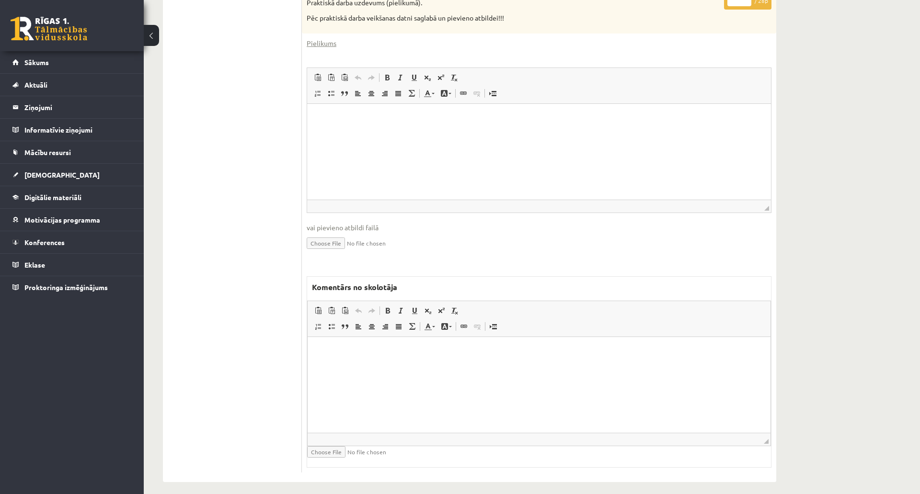
scroll to position [610, 0]
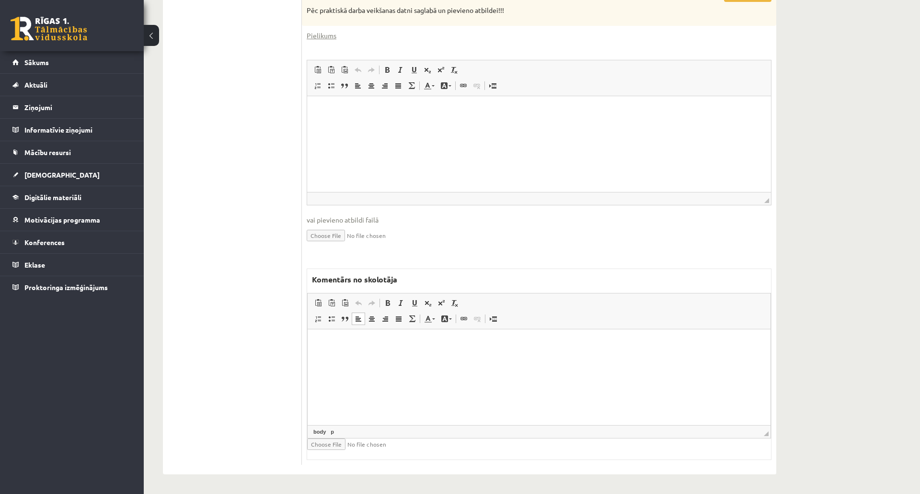
drag, startPoint x: 360, startPoint y: 364, endPoint x: 383, endPoint y: 329, distance: 41.2
click at [361, 358] on html at bounding box center [539, 343] width 463 height 29
click at [430, 125] on html at bounding box center [539, 110] width 464 height 29
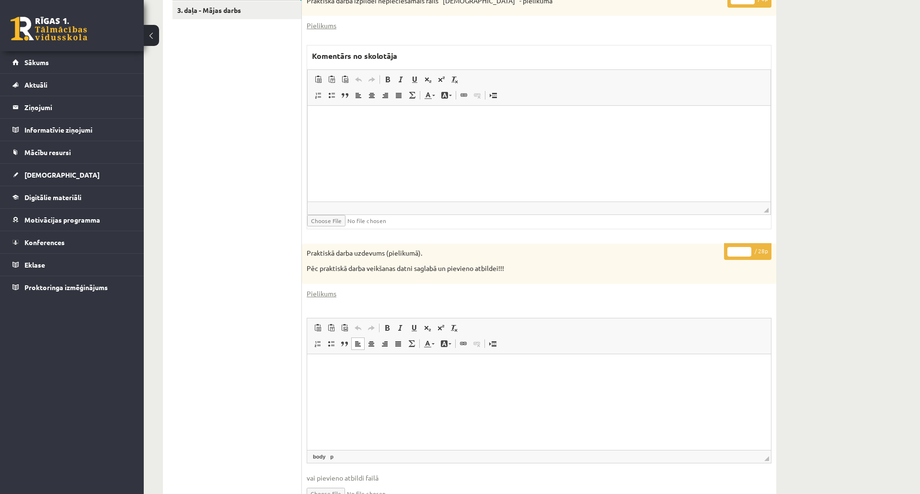
scroll to position [238, 0]
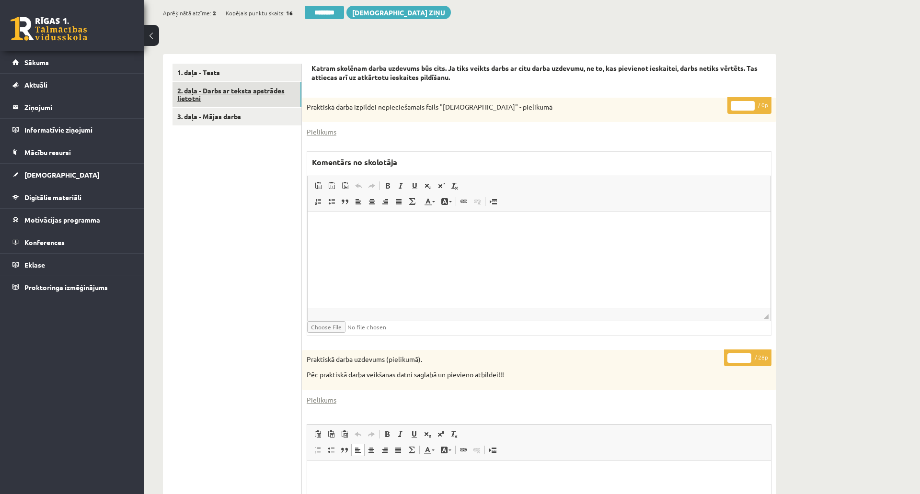
click at [241, 94] on link "2. daļa - Darbs ar teksta apstrādes lietotni" at bounding box center [236, 95] width 129 height 26
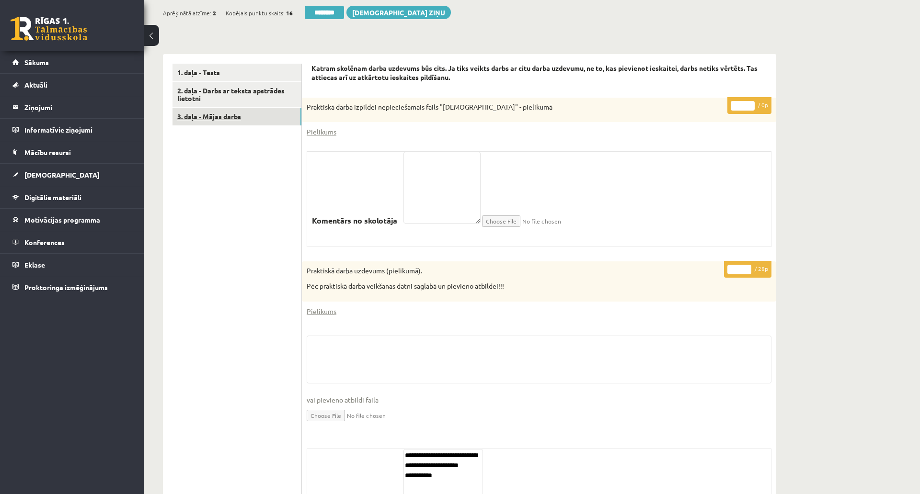
click at [232, 115] on link "3. daļa - Mājas darbs" at bounding box center [236, 117] width 129 height 18
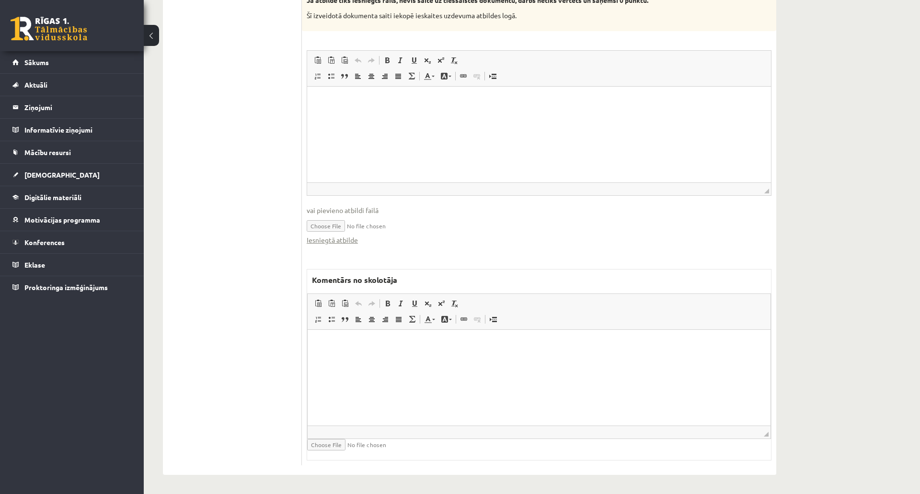
scroll to position [595, 0]
click at [486, 358] on html at bounding box center [539, 343] width 463 height 29
paste body "Bagātinātā teksta redaktors, wiswyg-editor-47433960335760-1758286455-394"
click at [467, 353] on p "**********" at bounding box center [539, 349] width 444 height 20
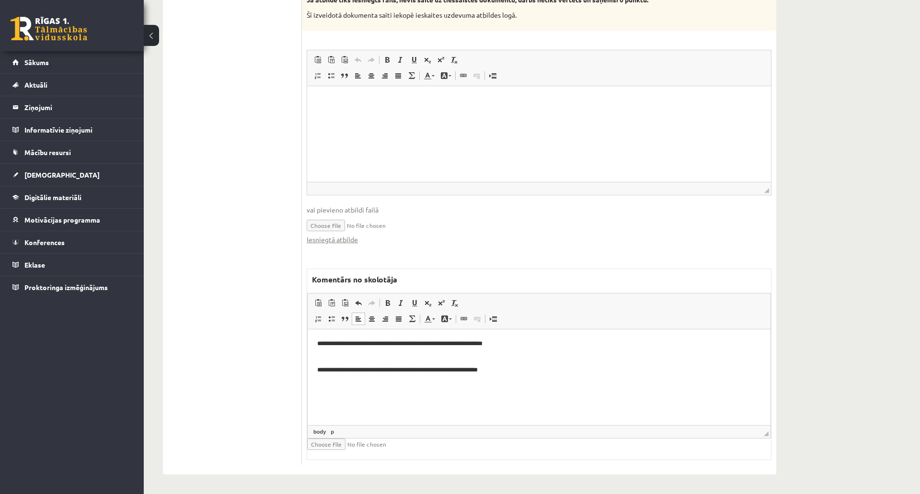
click at [359, 369] on p "**********" at bounding box center [539, 370] width 444 height 10
click at [514, 347] on p "**********" at bounding box center [539, 349] width 444 height 20
click at [495, 354] on p "**********" at bounding box center [539, 349] width 444 height 20
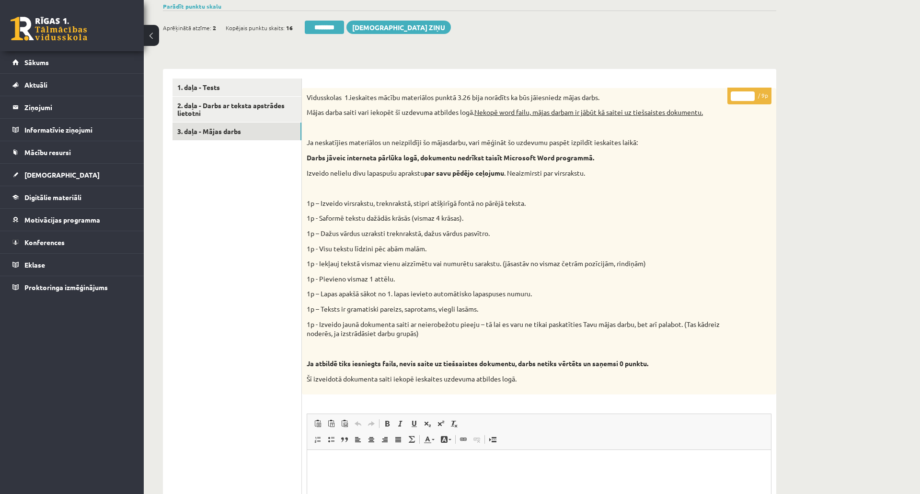
scroll to position [170, 0]
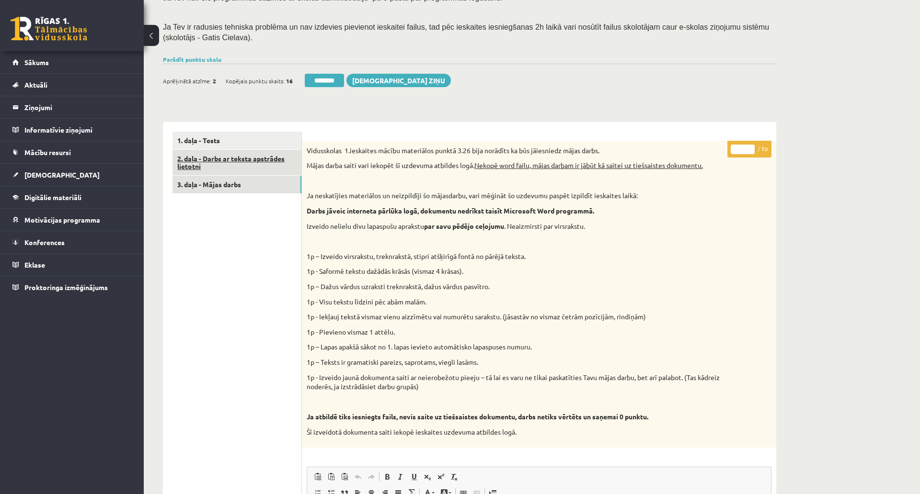
click at [274, 162] on link "2. daļa - Darbs ar teksta apstrādes lietotni" at bounding box center [236, 163] width 129 height 26
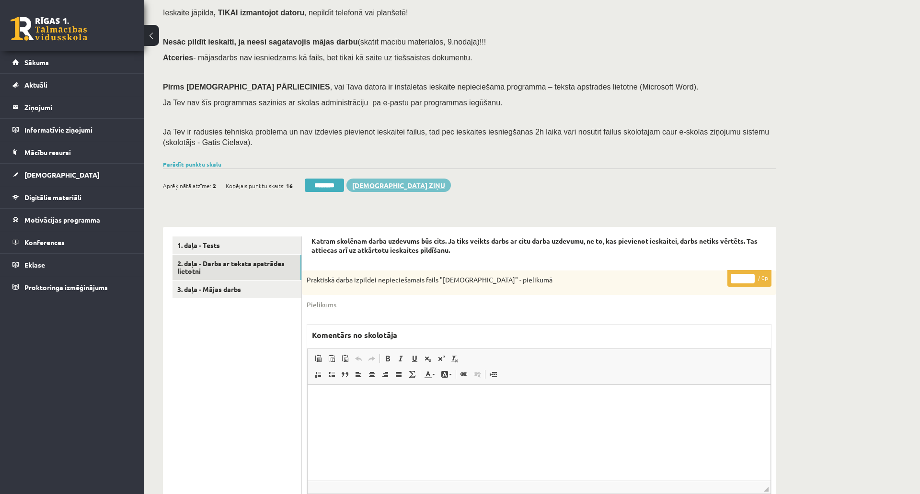
scroll to position [63, 0]
click at [261, 268] on link "2. daļa - Darbs ar teksta apstrādes lietotni" at bounding box center [236, 269] width 129 height 26
click at [242, 273] on link "2. daļa - Darbs ar teksta apstrādes lietotni" at bounding box center [236, 269] width 129 height 26
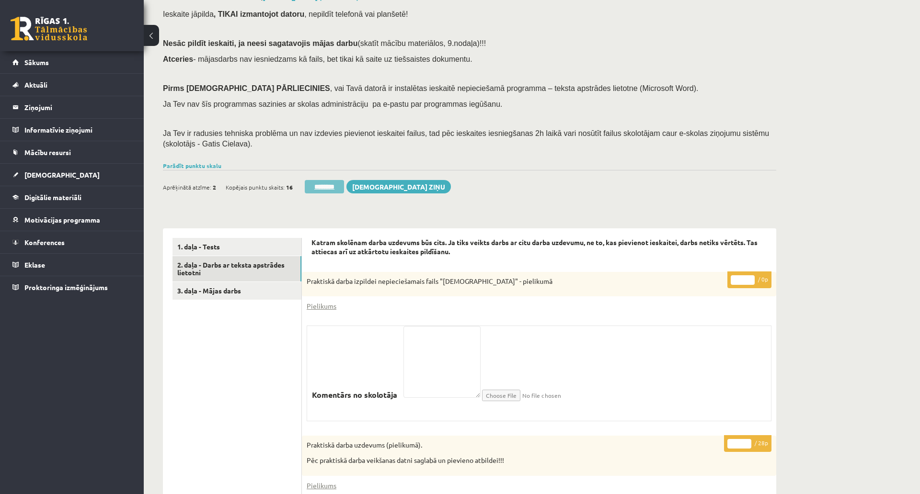
click at [332, 193] on input "********" at bounding box center [324, 186] width 39 height 13
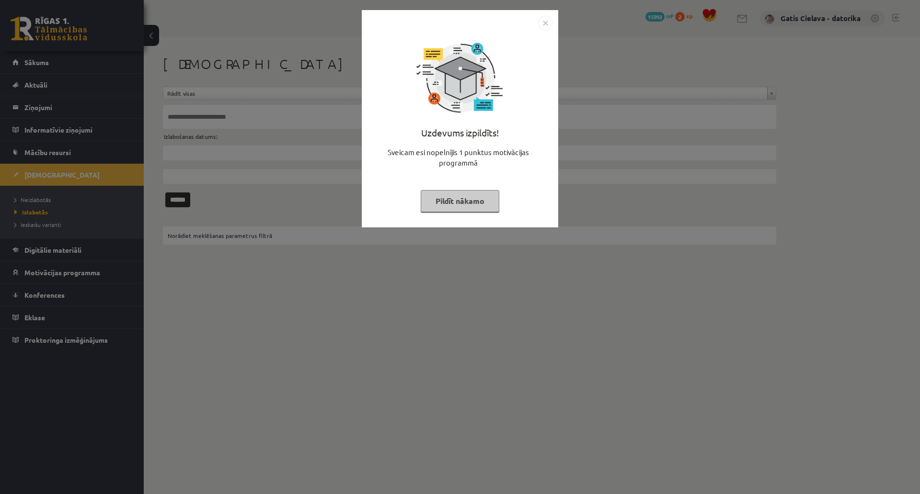
click at [499, 201] on button "Pildīt nākamo" at bounding box center [460, 201] width 79 height 22
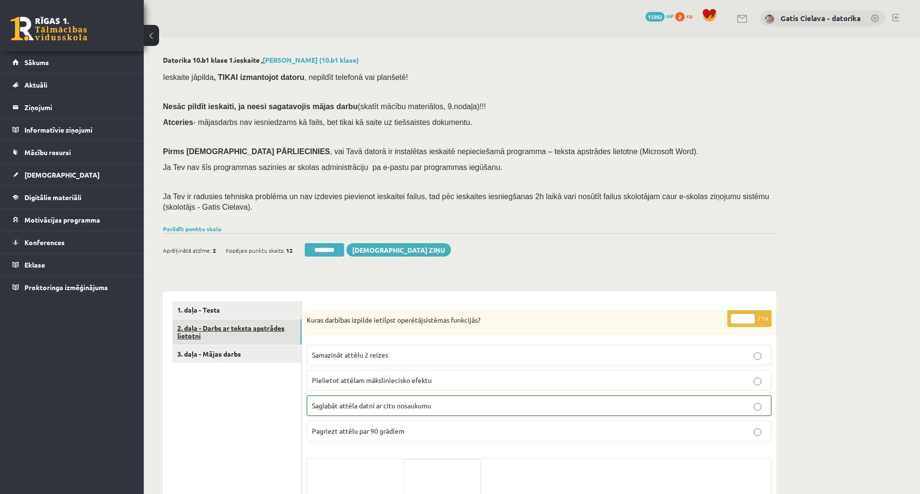
click at [261, 327] on link "2. daļa - Darbs ar teksta apstrādes lietotni" at bounding box center [236, 333] width 129 height 26
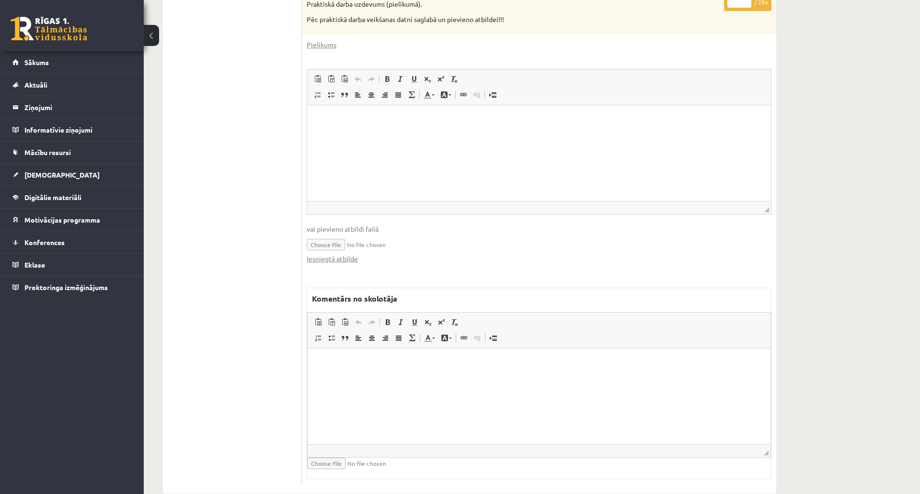
scroll to position [567, 0]
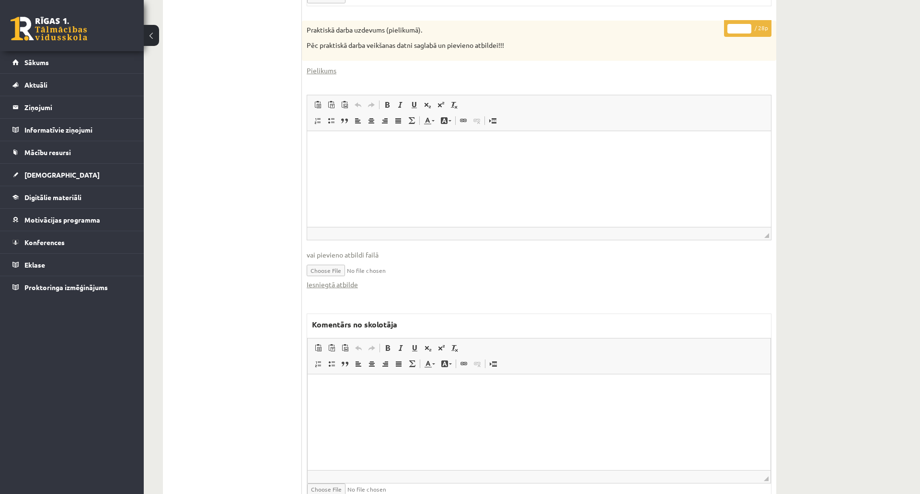
drag, startPoint x: 739, startPoint y: 30, endPoint x: 726, endPoint y: 29, distance: 13.0
click at [726, 29] on p "* / 28p" at bounding box center [747, 28] width 47 height 17
type input "**"
click at [794, 54] on div "Datorika 10.b1 klase 1.ieskaite , [PERSON_NAME] (10.b1 klase) Ieskaite jāpilda …" at bounding box center [470, 4] width 652 height 1069
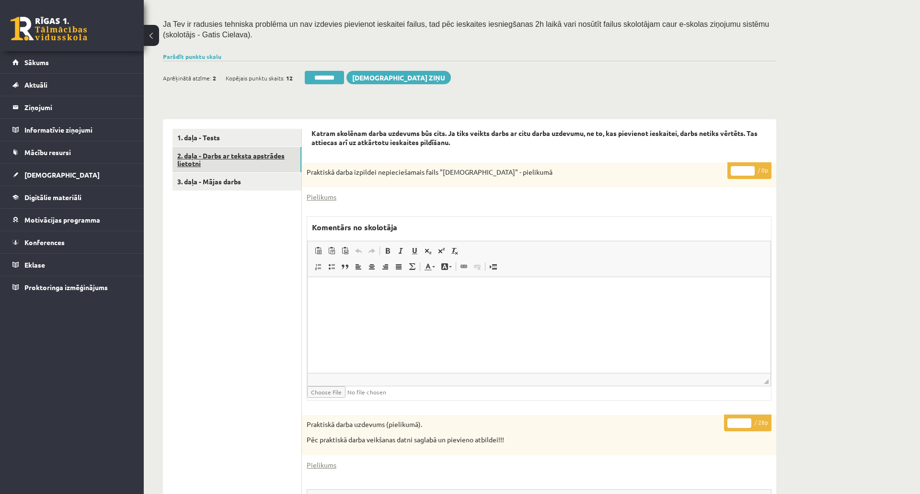
scroll to position [141, 0]
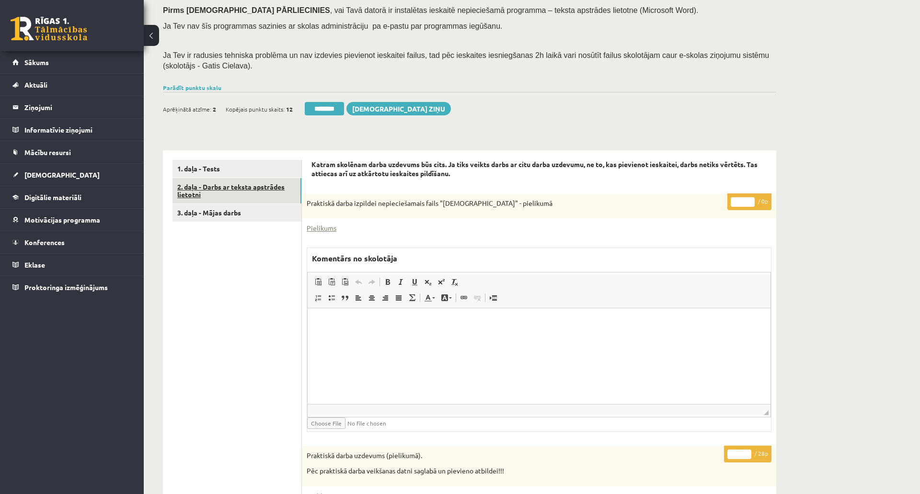
click at [249, 184] on link "2. daļa - Darbs ar teksta apstrādes lietotni" at bounding box center [236, 191] width 129 height 26
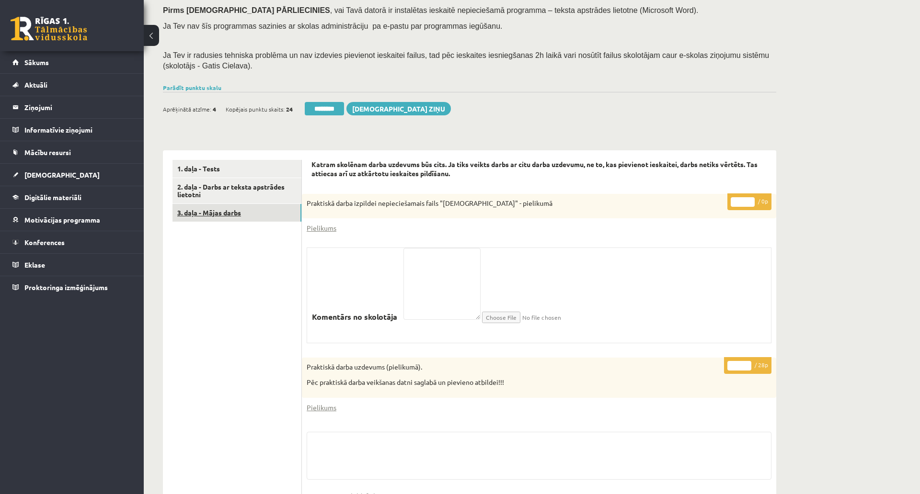
click at [223, 211] on link "3. daļa - Mājas darbs" at bounding box center [236, 213] width 129 height 18
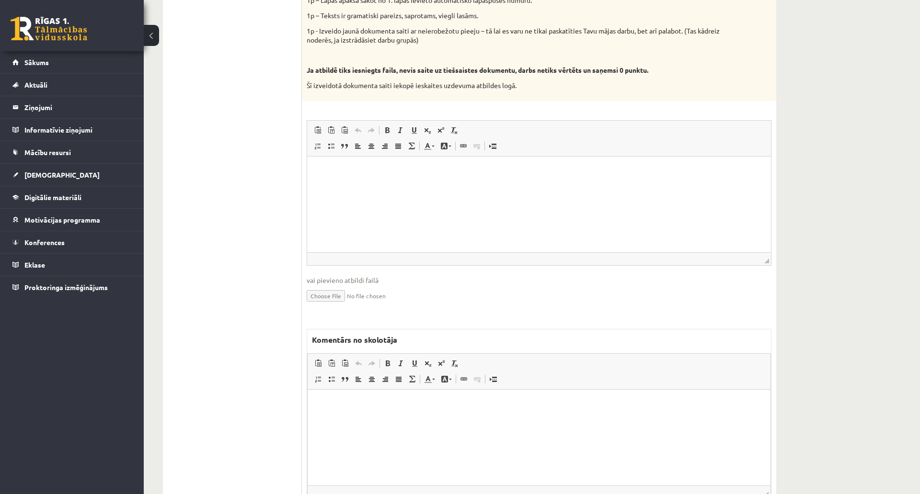
scroll to position [585, 0]
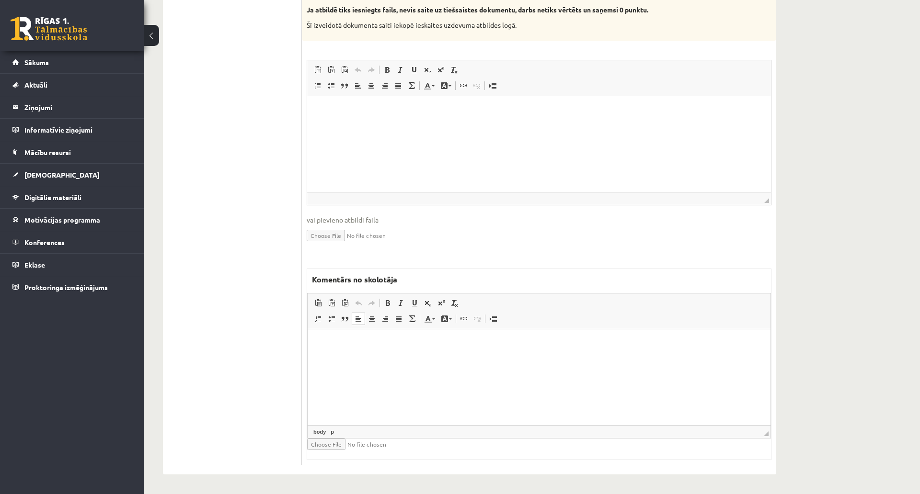
click at [479, 358] on html at bounding box center [539, 343] width 463 height 29
click at [508, 125] on html at bounding box center [539, 110] width 464 height 29
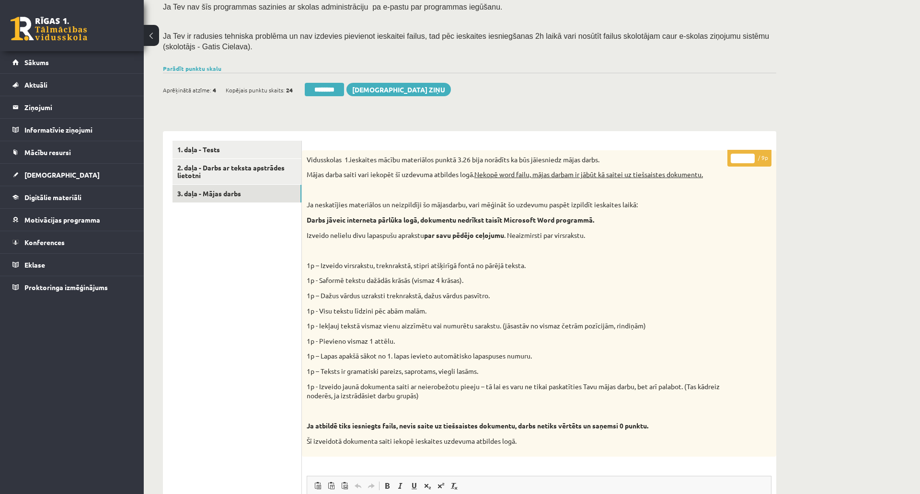
scroll to position [160, 0]
click at [218, 178] on link "2. daļa - Darbs ar teksta apstrādes lietotni" at bounding box center [236, 173] width 129 height 26
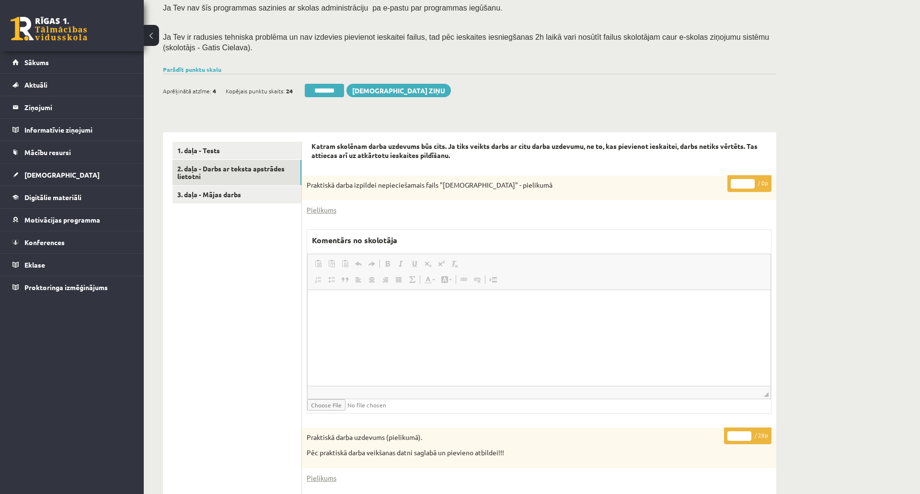
scroll to position [0, 0]
click at [231, 172] on link "2. daļa - Darbs ar teksta apstrādes lietotni" at bounding box center [236, 173] width 129 height 26
click at [232, 165] on link "2. daļa - Darbs ar teksta apstrādes lietotni" at bounding box center [236, 173] width 129 height 26
click at [336, 88] on input "********" at bounding box center [324, 90] width 39 height 13
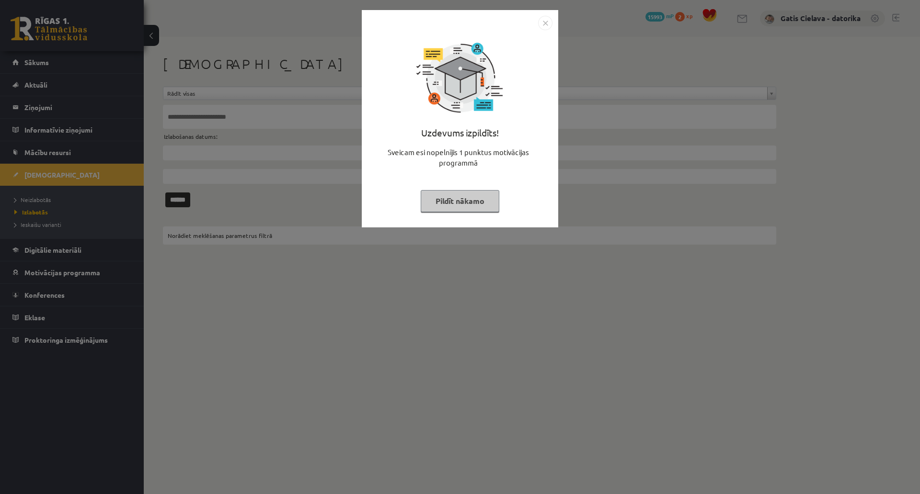
drag, startPoint x: 493, startPoint y: 205, endPoint x: 476, endPoint y: 185, distance: 26.5
click at [492, 206] on button "Pildīt nākamo" at bounding box center [460, 201] width 79 height 22
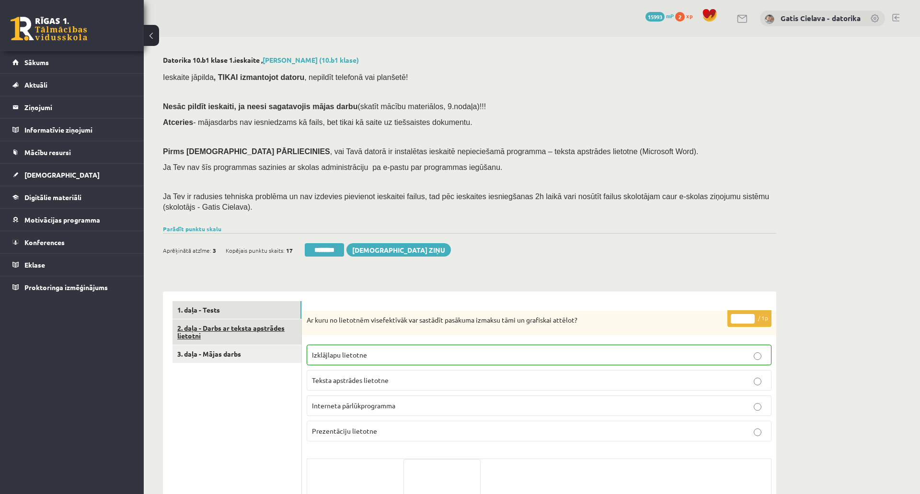
click at [229, 326] on link "2. daļa - Darbs ar teksta apstrādes lietotni" at bounding box center [236, 333] width 129 height 26
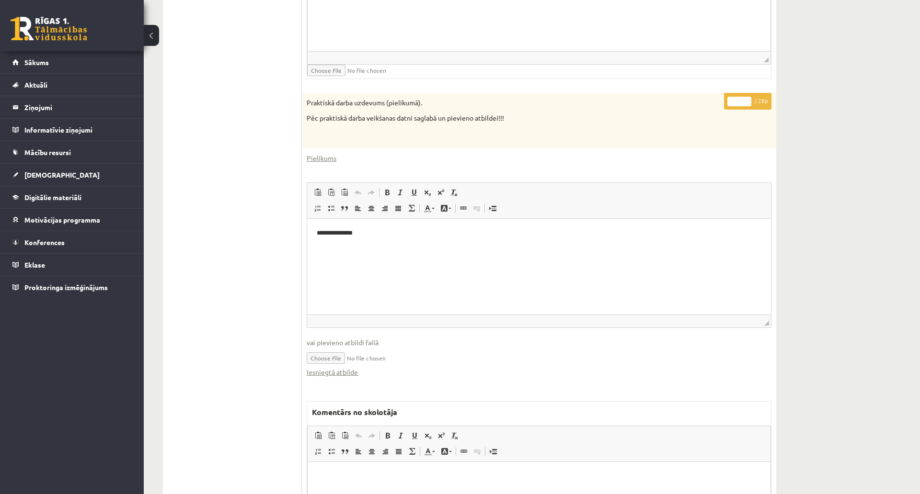
scroll to position [476, 0]
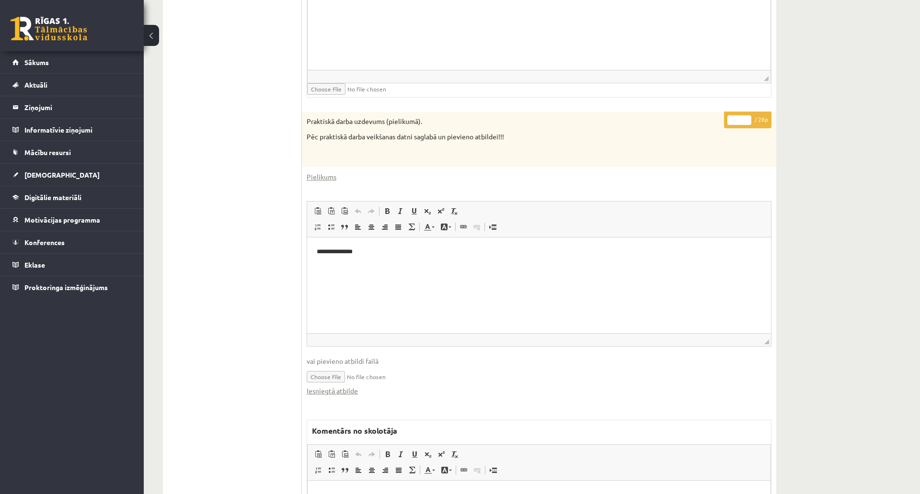
drag, startPoint x: 741, startPoint y: 117, endPoint x: 725, endPoint y: 118, distance: 15.9
click at [725, 118] on p "* / 28p" at bounding box center [747, 120] width 47 height 17
type input "**"
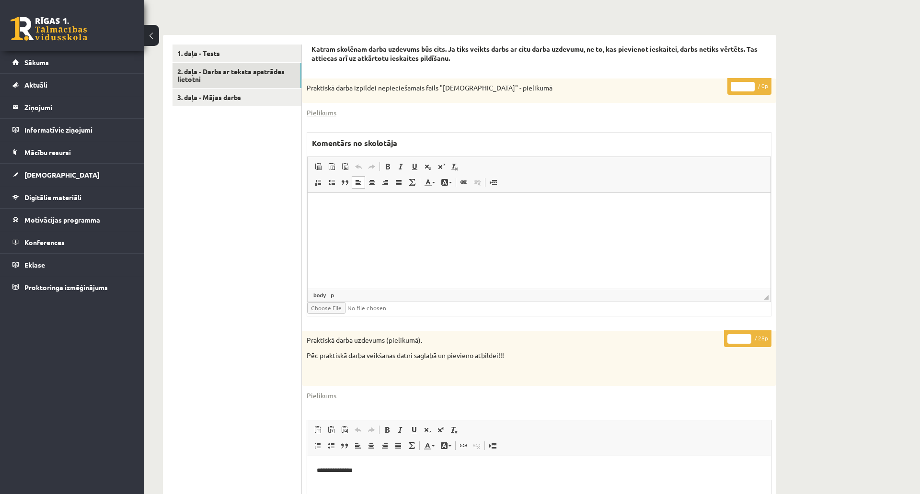
scroll to position [209, 0]
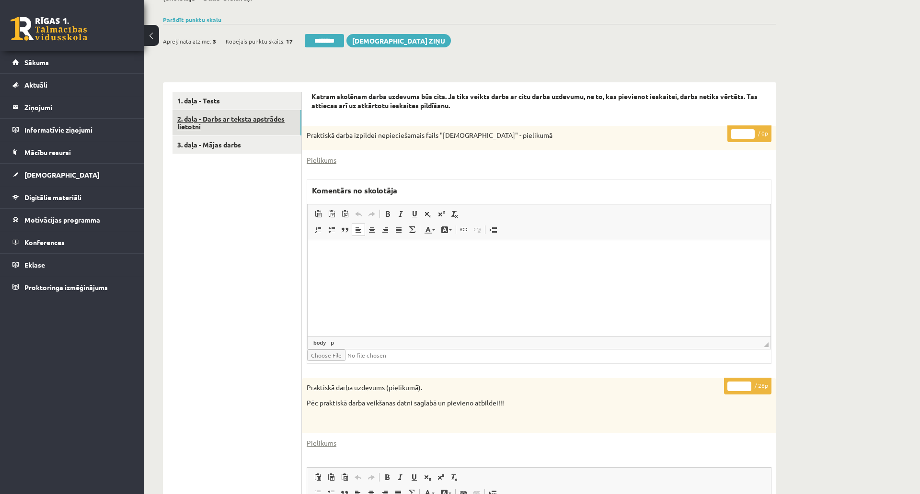
click at [277, 116] on link "2. daļa - Darbs ar teksta apstrādes lietotni" at bounding box center [236, 123] width 129 height 26
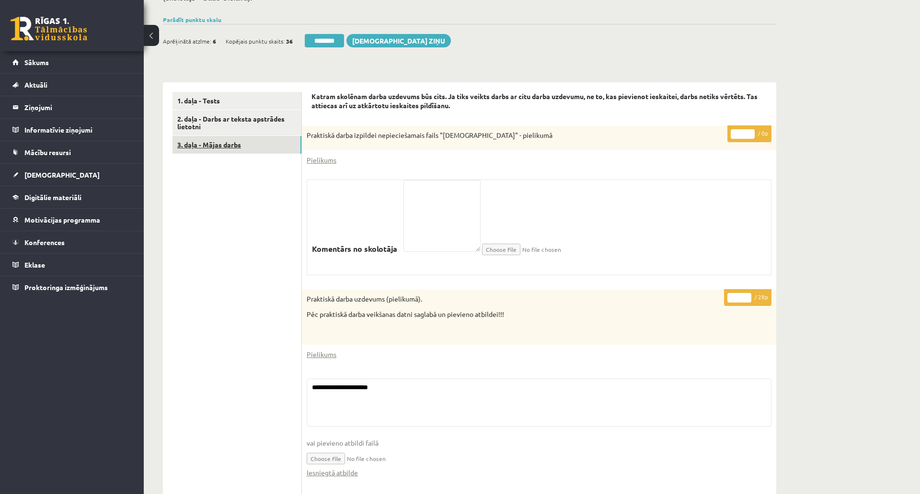
click at [235, 148] on link "3. daļa - Mājas darbs" at bounding box center [236, 145] width 129 height 18
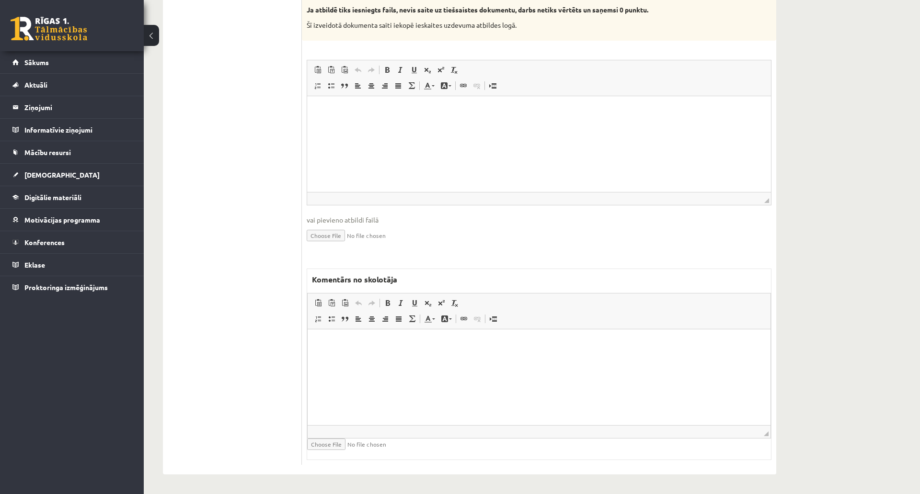
scroll to position [582, 0]
click at [473, 353] on html at bounding box center [539, 343] width 463 height 29
click at [482, 192] on span "◢ Elementa ceļš" at bounding box center [539, 198] width 464 height 13
click at [478, 125] on html at bounding box center [539, 110] width 464 height 29
click at [610, 125] on html at bounding box center [539, 110] width 464 height 29
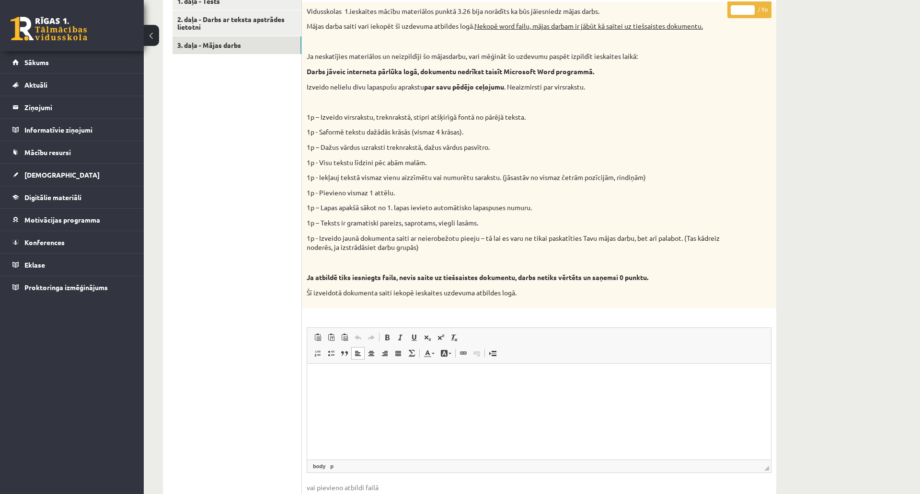
scroll to position [209, 0]
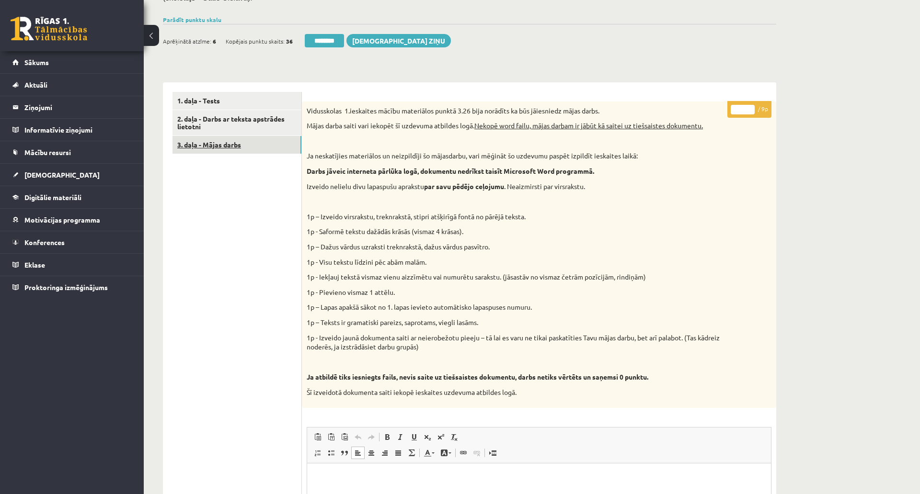
click at [250, 140] on link "3. daļa - Mājas darbs" at bounding box center [236, 145] width 129 height 18
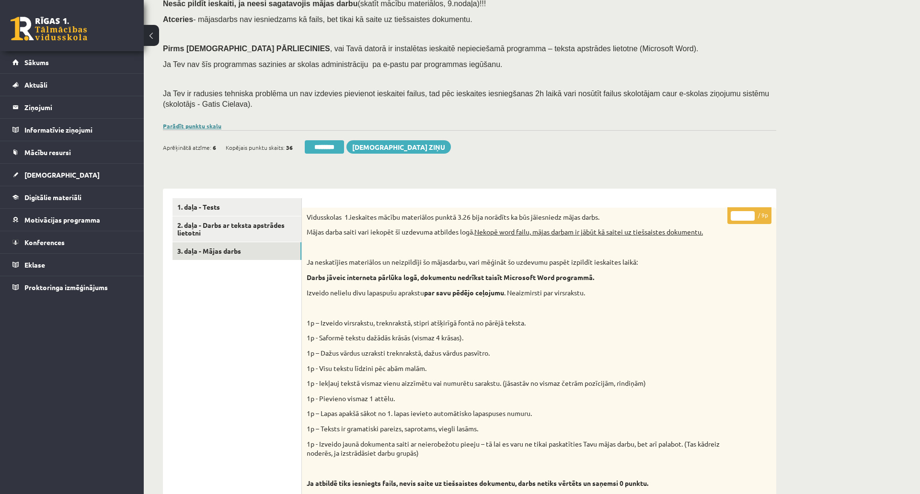
scroll to position [0, 0]
click at [200, 123] on link "Parādīt punktu skalu" at bounding box center [192, 126] width 58 height 8
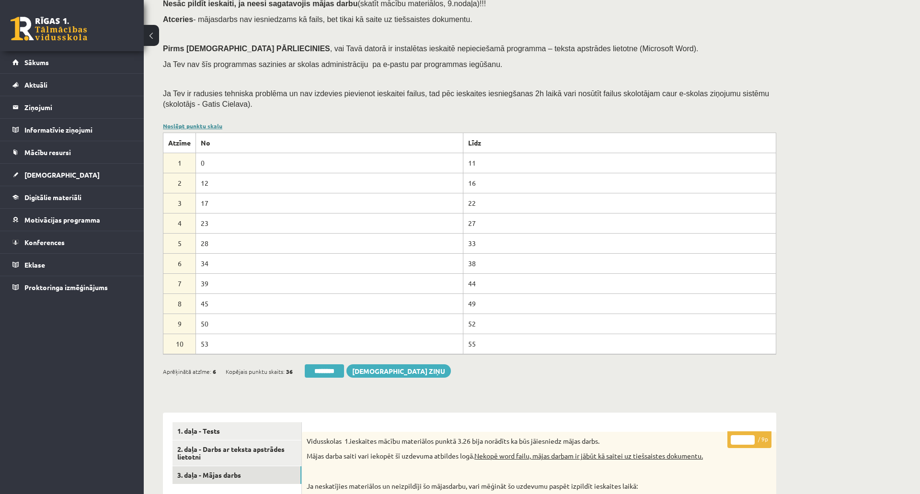
click at [200, 123] on link "Noslēpt punktu skalu" at bounding box center [192, 126] width 59 height 8
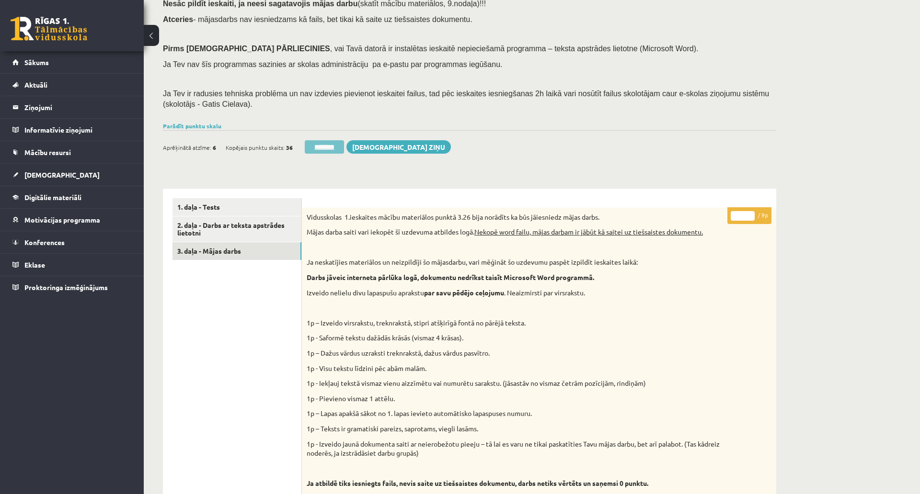
click at [322, 144] on input "********" at bounding box center [324, 146] width 39 height 13
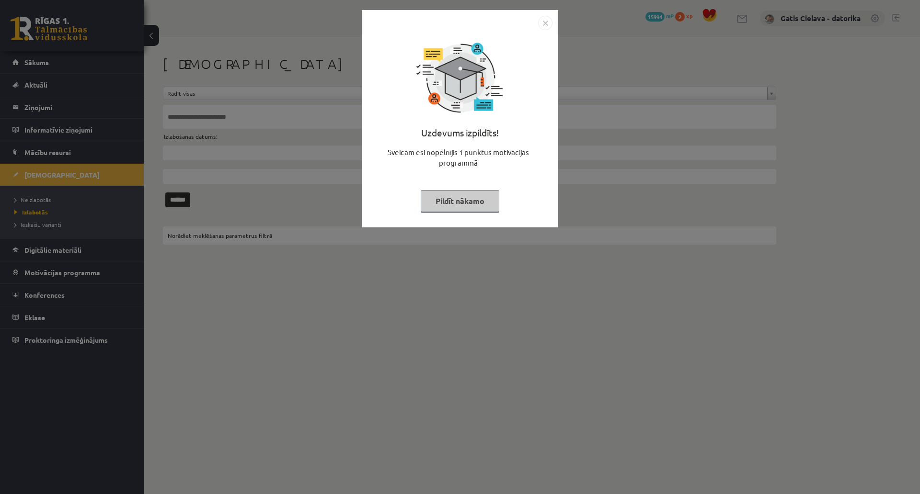
click at [499, 197] on button "Pildīt nākamo" at bounding box center [460, 201] width 79 height 22
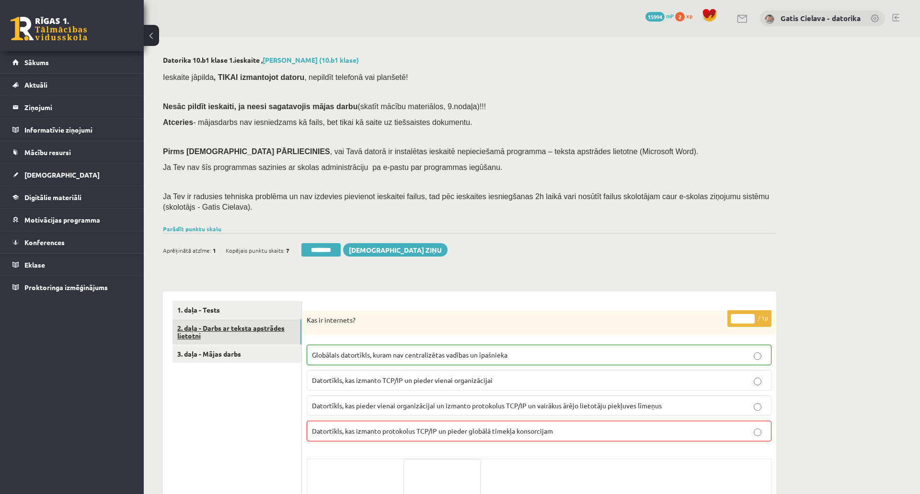
click at [205, 331] on link "2. daļa - Darbs ar teksta apstrādes lietotni" at bounding box center [236, 333] width 129 height 26
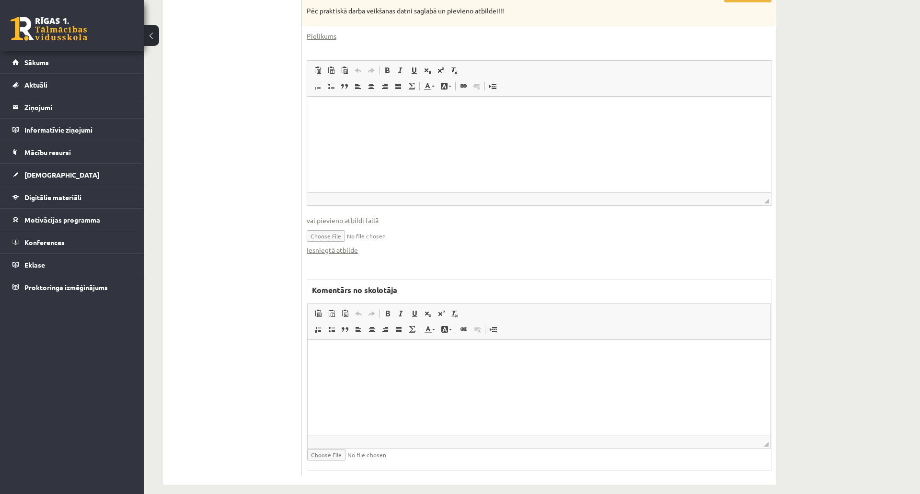
scroll to position [620, 0]
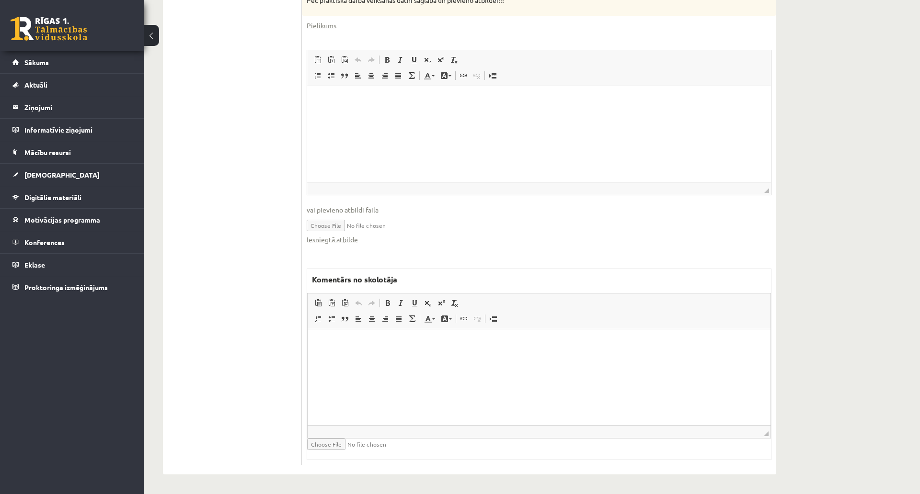
click at [419, 355] on html at bounding box center [539, 343] width 463 height 29
click at [515, 115] on html at bounding box center [539, 100] width 464 height 29
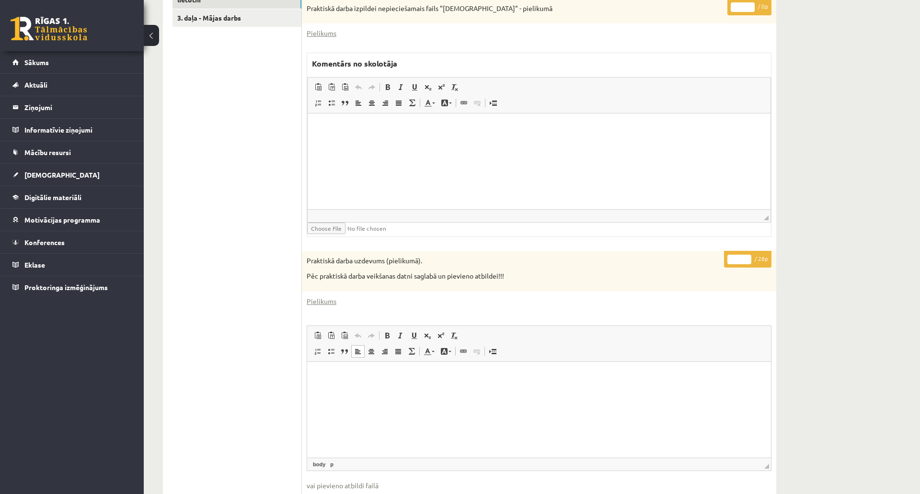
scroll to position [301, 0]
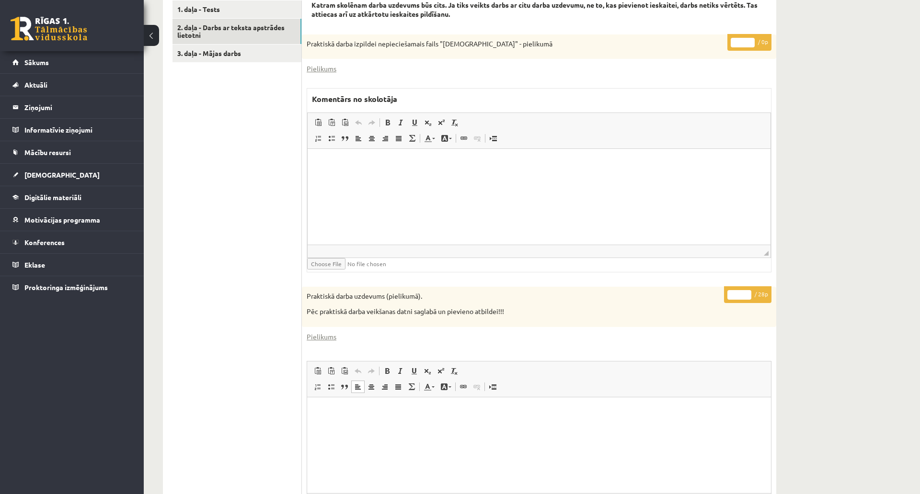
drag, startPoint x: 736, startPoint y: 293, endPoint x: 725, endPoint y: 293, distance: 11.0
click at [725, 293] on p "* / 28p" at bounding box center [747, 294] width 47 height 17
type input "*"
click at [644, 178] on html at bounding box center [539, 163] width 463 height 29
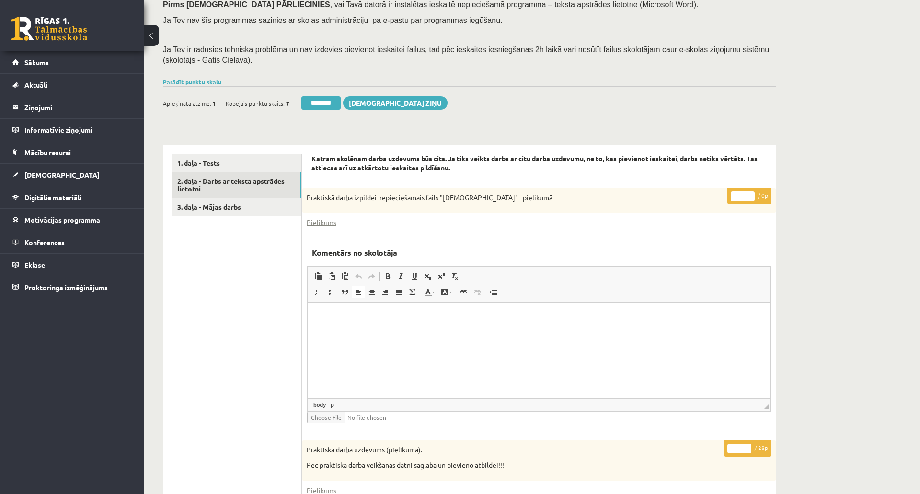
scroll to position [141, 0]
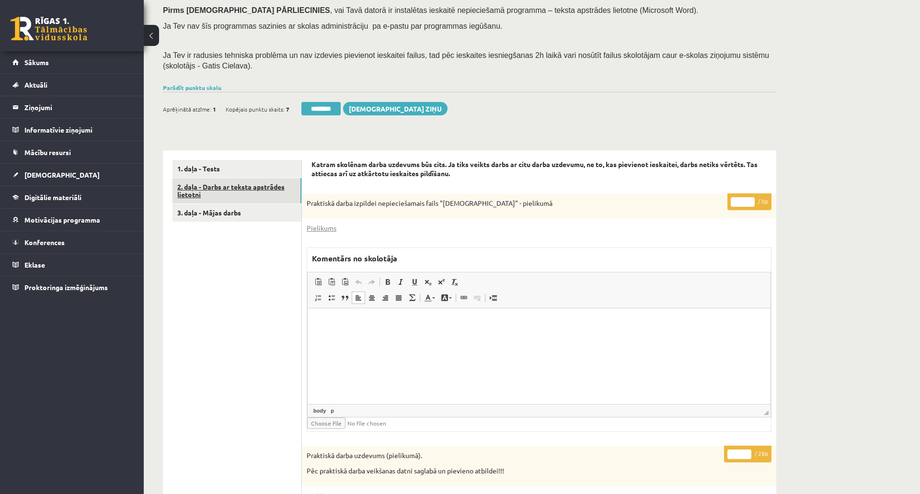
click at [264, 191] on link "2. daļa - Darbs ar teksta apstrādes lietotni" at bounding box center [236, 191] width 129 height 26
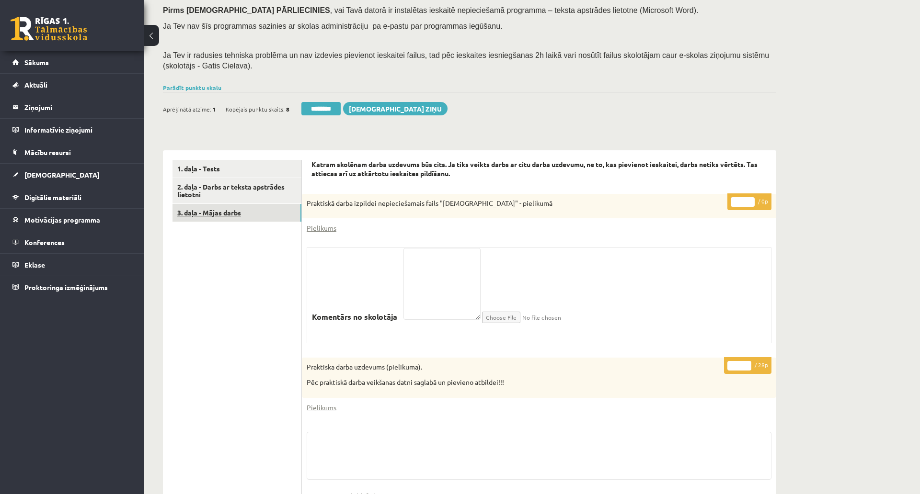
click at [234, 208] on link "3. daļa - Mājas darbs" at bounding box center [236, 213] width 129 height 18
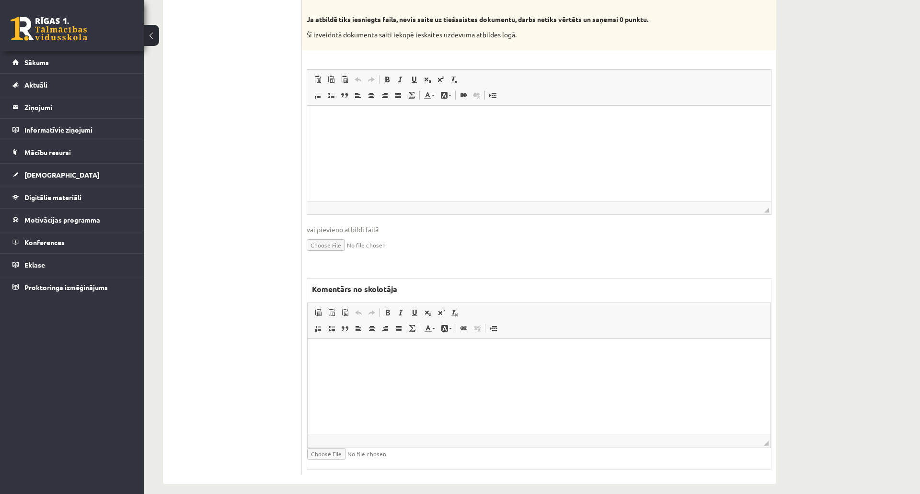
scroll to position [585, 0]
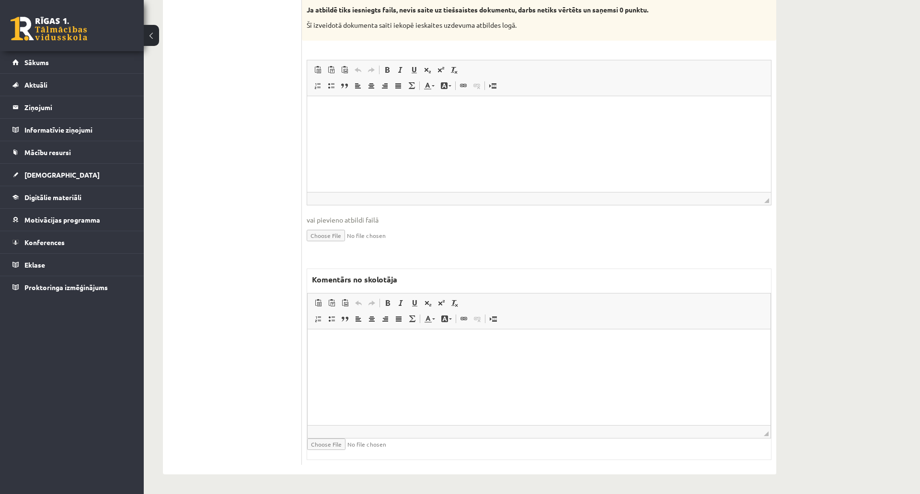
click at [434, 354] on html at bounding box center [539, 343] width 463 height 29
click at [467, 125] on html at bounding box center [539, 110] width 464 height 29
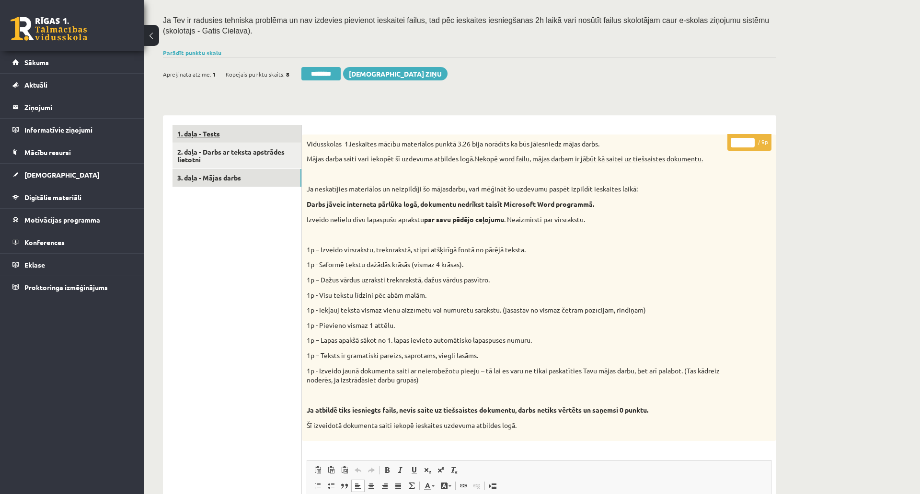
scroll to position [160, 0]
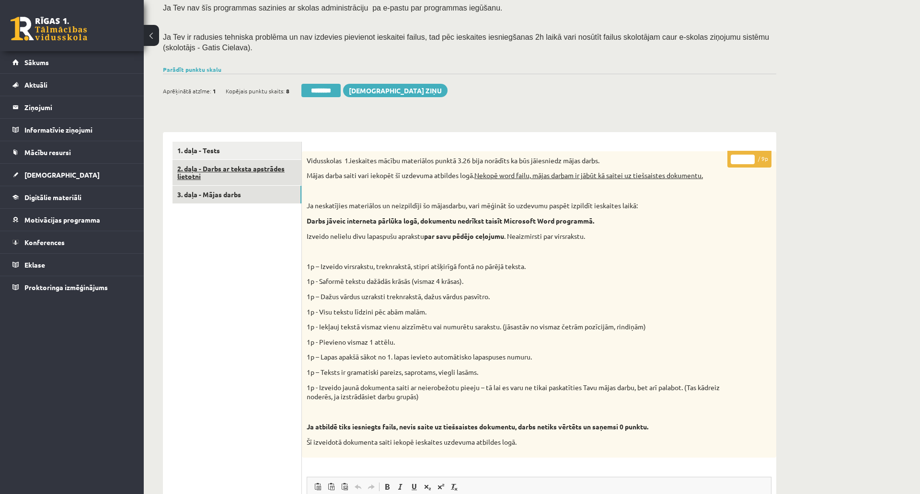
click at [254, 173] on link "2. daļa - Darbs ar teksta apstrādes lietotni" at bounding box center [236, 173] width 129 height 26
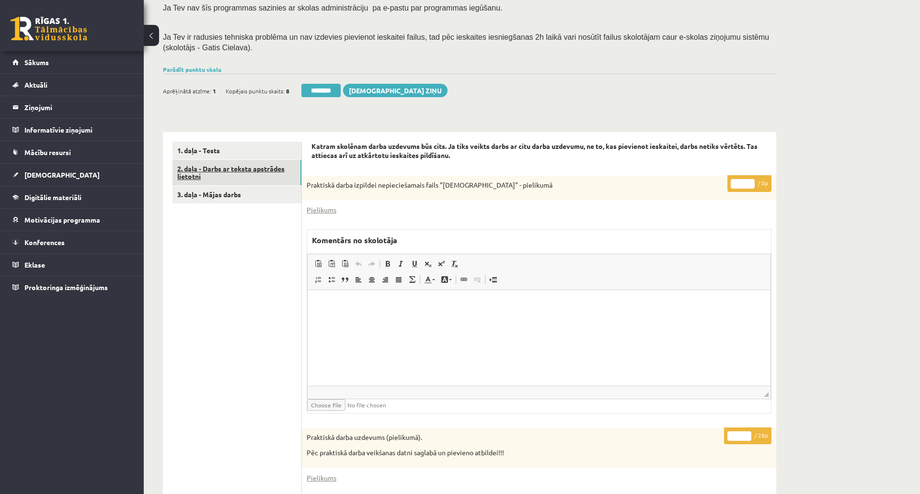
scroll to position [0, 0]
click at [270, 172] on link "2. daļa - Darbs ar teksta apstrādes lietotni" at bounding box center [236, 173] width 129 height 26
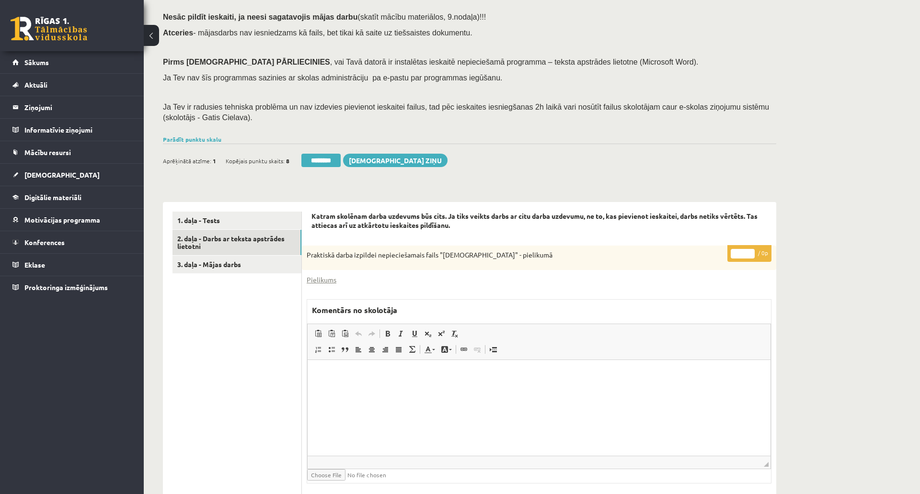
scroll to position [88, 0]
click at [227, 263] on link "3. daļa - Mājas darbs" at bounding box center [236, 266] width 129 height 18
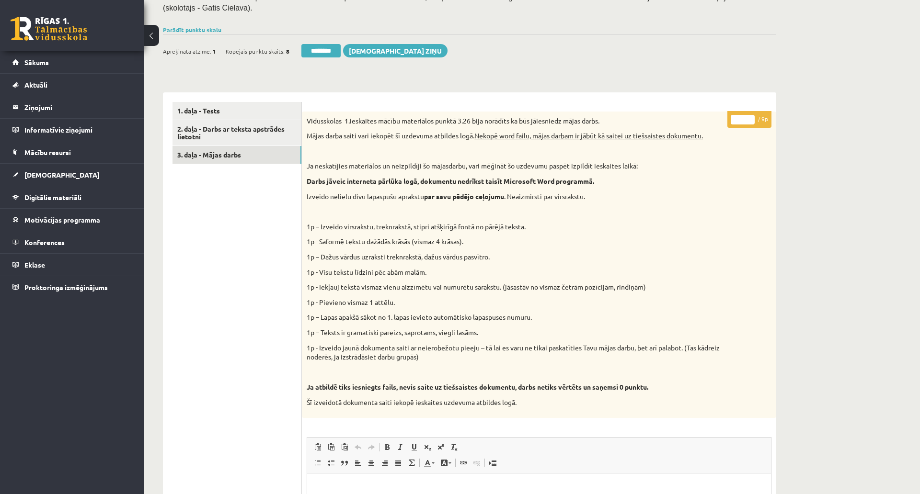
scroll to position [106, 0]
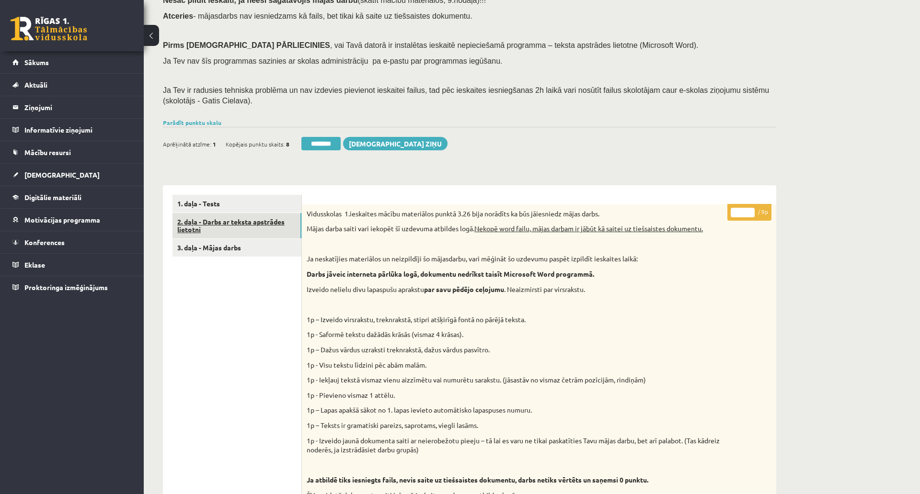
click at [246, 222] on link "2. daļa - Darbs ar teksta apstrādes lietotni" at bounding box center [236, 226] width 129 height 26
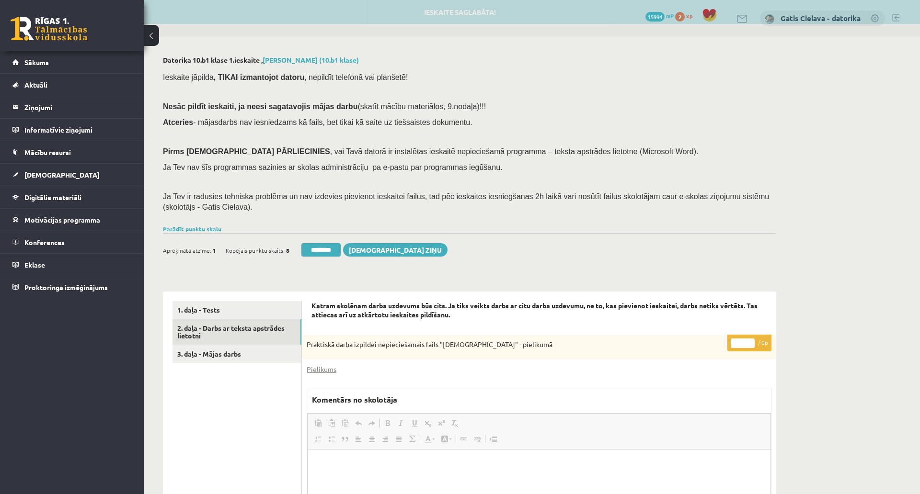
scroll to position [0, 0]
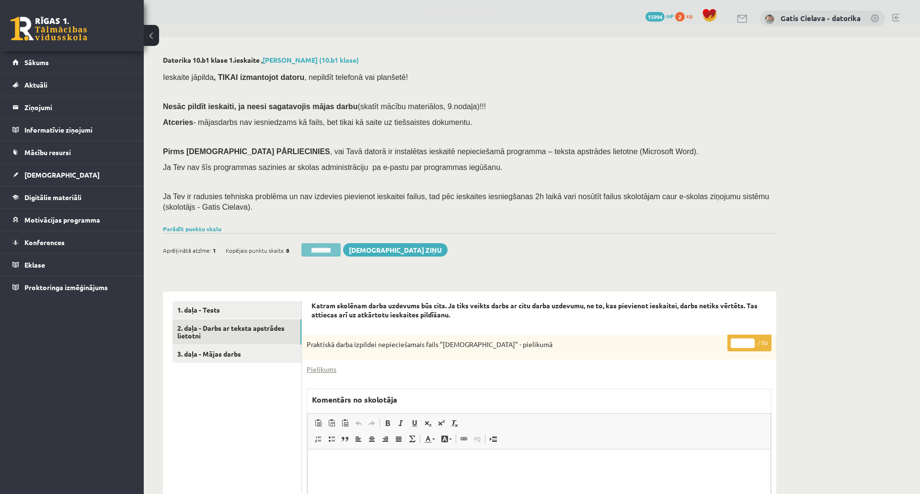
click at [335, 245] on input "********" at bounding box center [320, 249] width 39 height 13
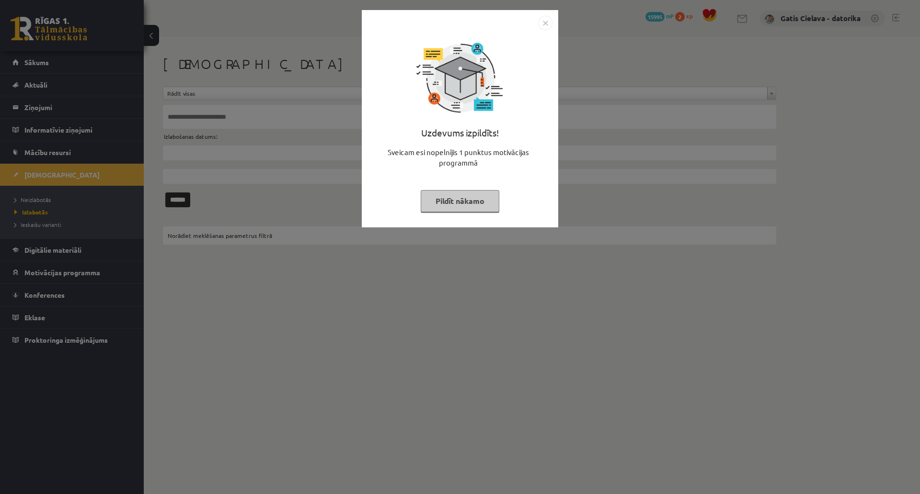
click at [490, 194] on button "Pildīt nākamo" at bounding box center [460, 201] width 79 height 22
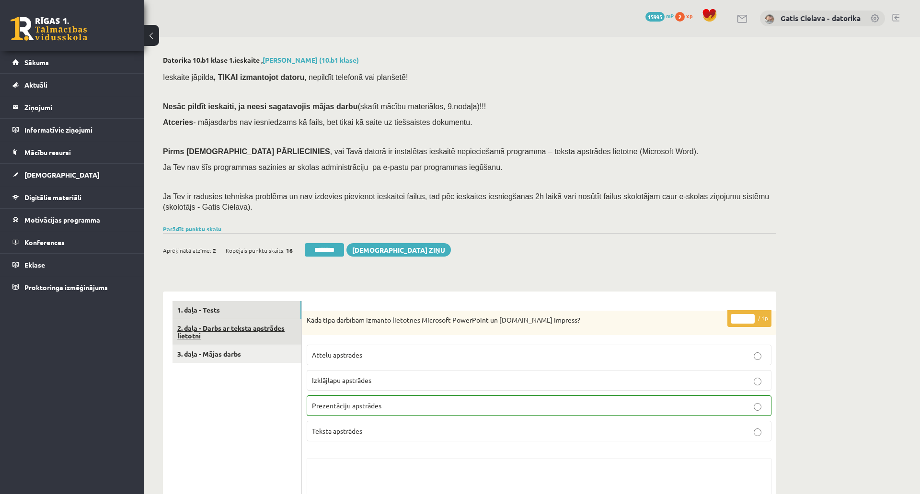
click at [252, 322] on link "2. daļa - Darbs ar teksta apstrādes lietotni" at bounding box center [236, 333] width 129 height 26
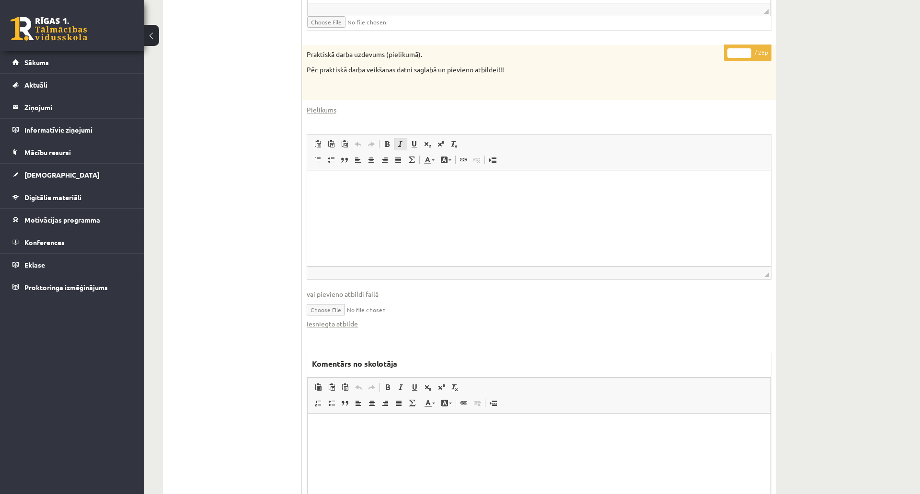
scroll to position [479, 0]
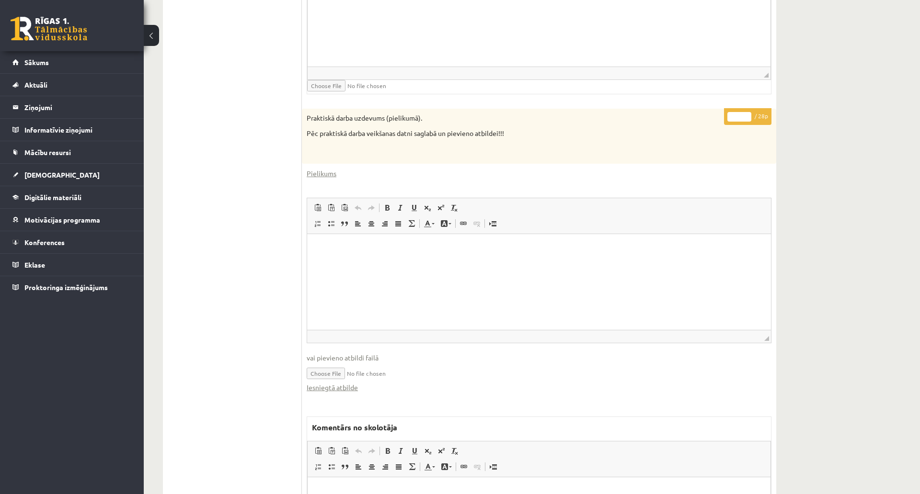
drag, startPoint x: 738, startPoint y: 112, endPoint x: 717, endPoint y: 116, distance: 21.5
click at [717, 116] on div "* / 28p Praktiskā darba uzdevums (pielikumā). Pēc praktiskā darba veikšanas dat…" at bounding box center [539, 361] width 474 height 504
type input "**"
click at [818, 65] on div "Datorika 10.b1 klase 1.ieskaite , [PERSON_NAME] (10.b1 klase) Ieskaite jāpilda …" at bounding box center [532, 100] width 776 height 1084
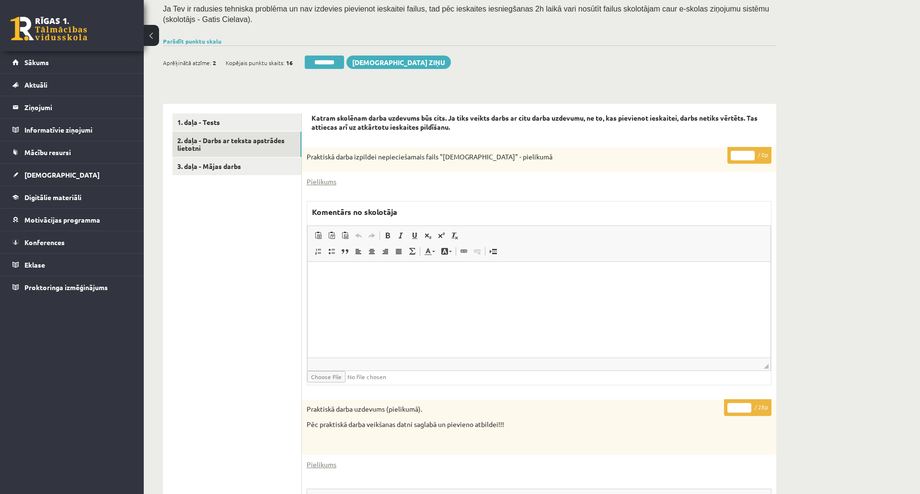
scroll to position [160, 0]
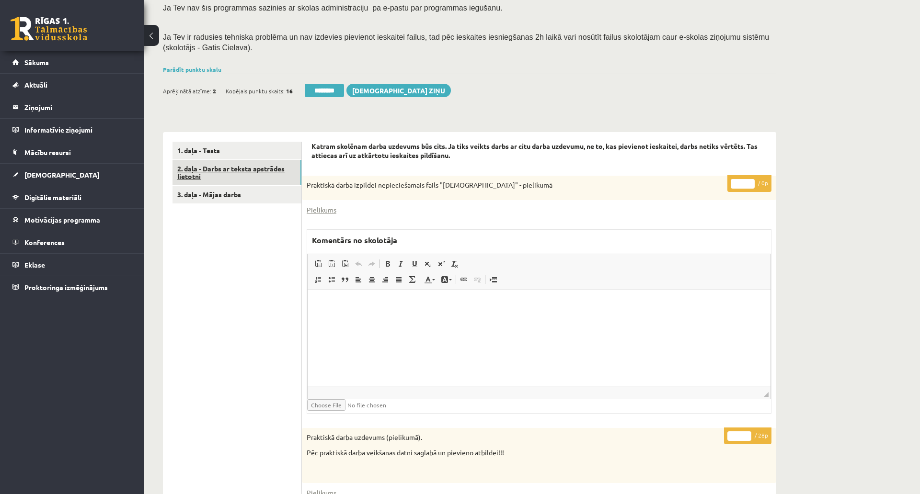
click at [266, 166] on link "2. daļa - Darbs ar teksta apstrādes lietotni" at bounding box center [236, 173] width 129 height 26
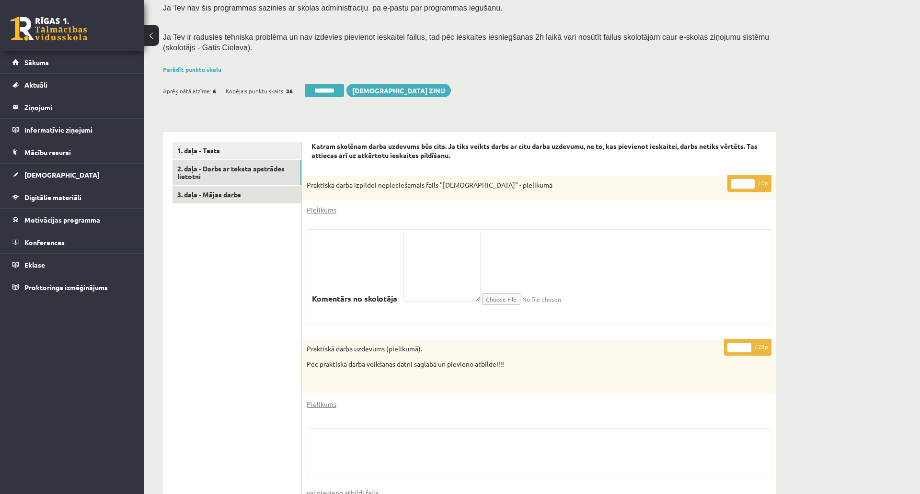
click at [235, 193] on link "3. daļa - Mājas darbs" at bounding box center [236, 195] width 129 height 18
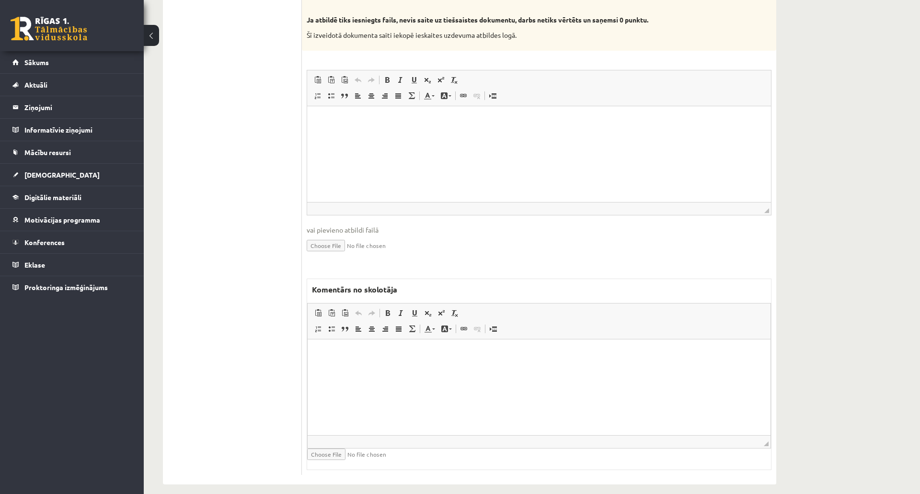
scroll to position [585, 0]
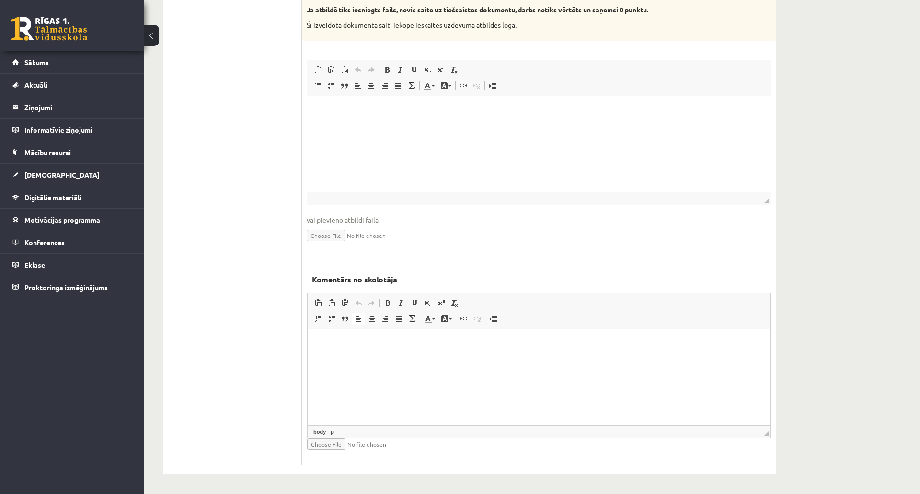
drag, startPoint x: 548, startPoint y: 370, endPoint x: 544, endPoint y: 340, distance: 30.4
click at [548, 358] on html at bounding box center [539, 343] width 463 height 29
click at [435, 125] on html at bounding box center [539, 110] width 464 height 29
click at [490, 125] on html at bounding box center [539, 110] width 464 height 29
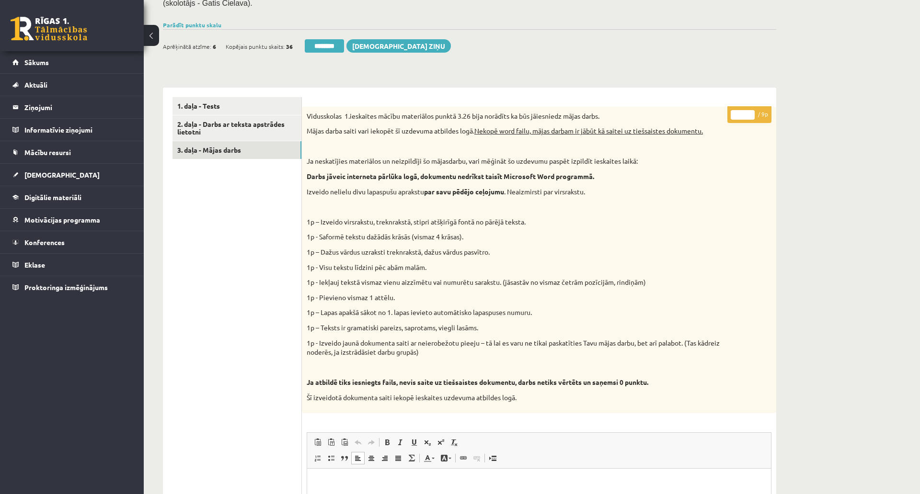
scroll to position [160, 0]
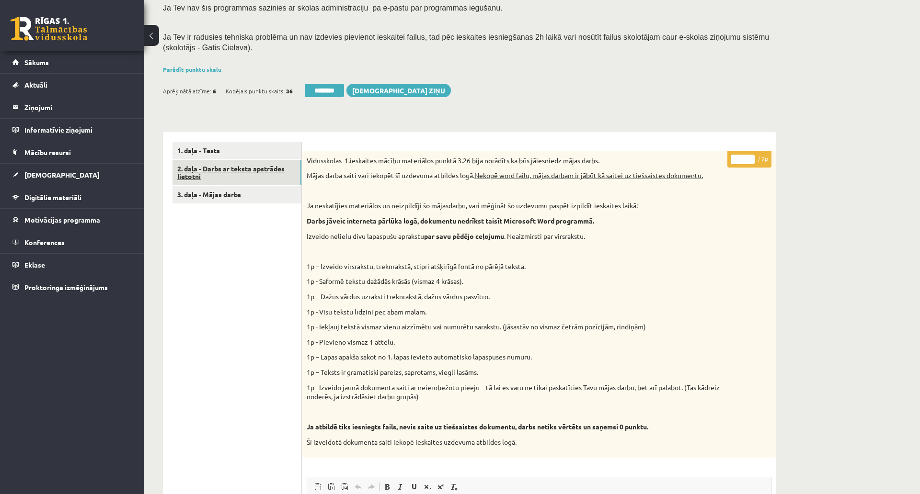
click at [262, 170] on link "2. daļa - Darbs ar teksta apstrādes lietotni" at bounding box center [236, 173] width 129 height 26
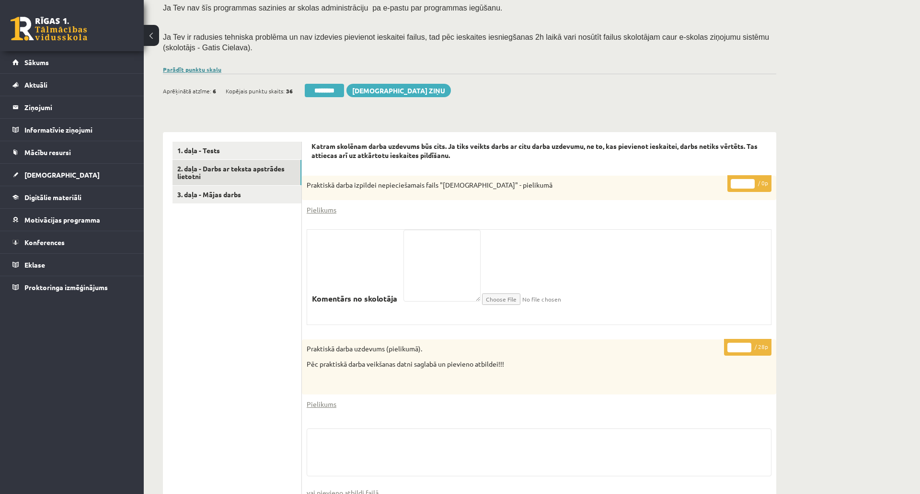
click at [205, 69] on link "Parādīt punktu skalu" at bounding box center [192, 70] width 58 height 8
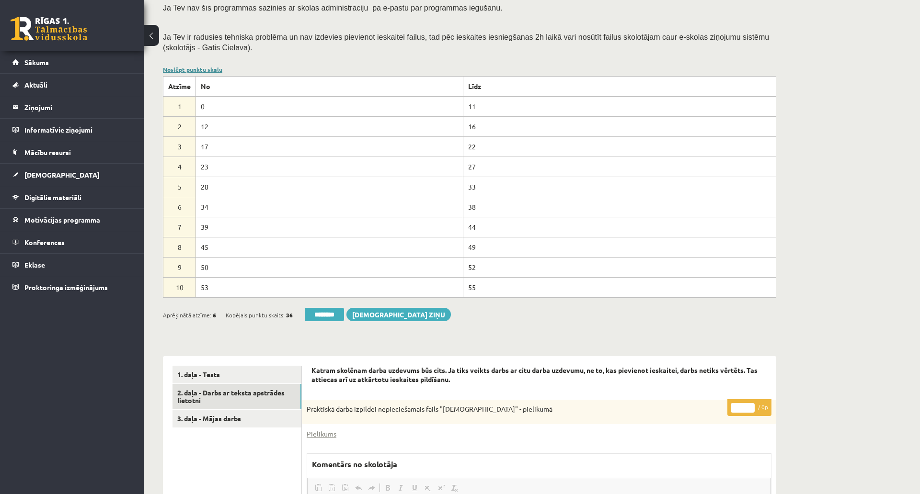
scroll to position [0, 0]
click at [205, 69] on link "Noslēpt punktu skalu" at bounding box center [192, 70] width 59 height 8
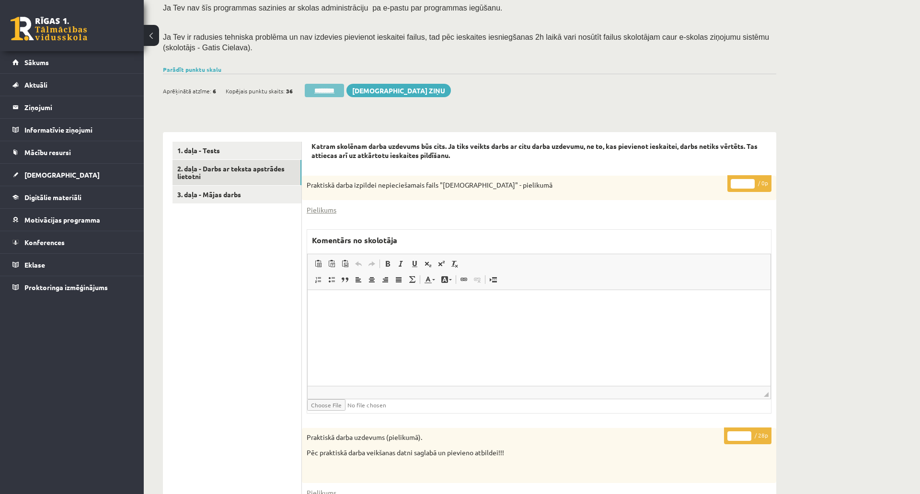
click at [319, 87] on input "********" at bounding box center [324, 90] width 39 height 13
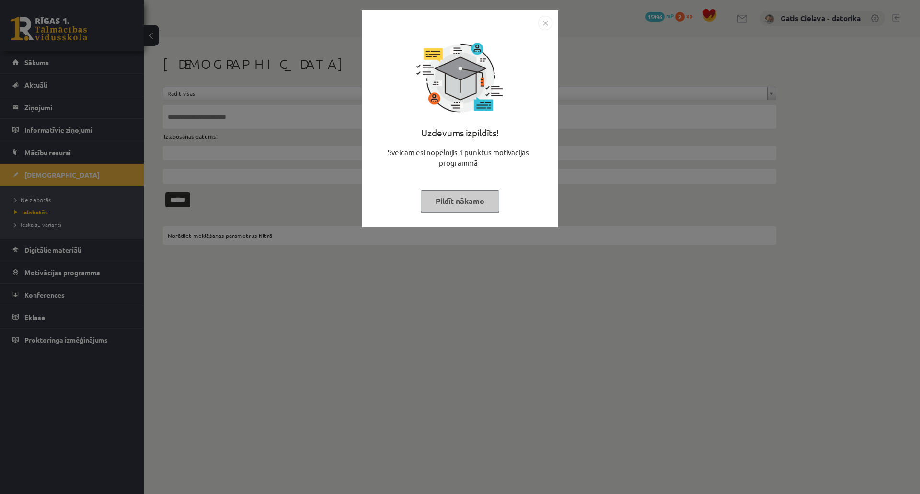
click at [490, 212] on button "Pildīt nākamo" at bounding box center [460, 201] width 79 height 22
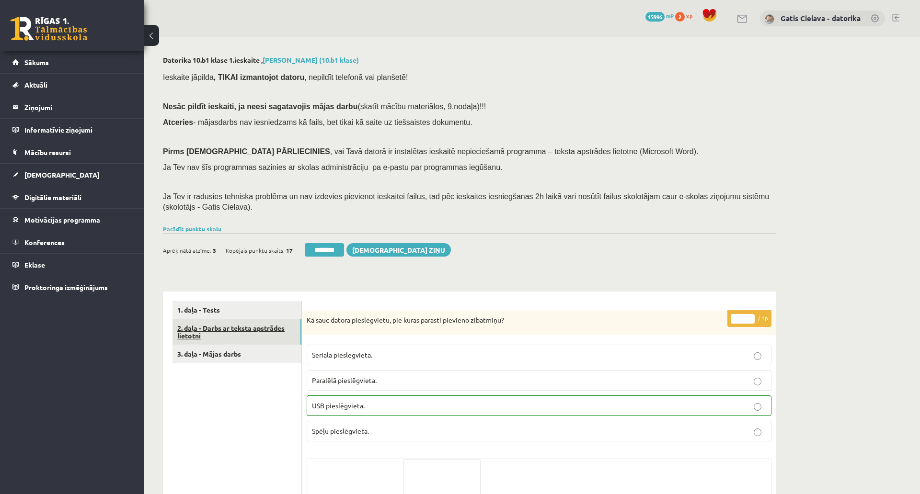
click at [241, 324] on link "2. daļa - Darbs ar teksta apstrādes lietotni" at bounding box center [236, 333] width 129 height 26
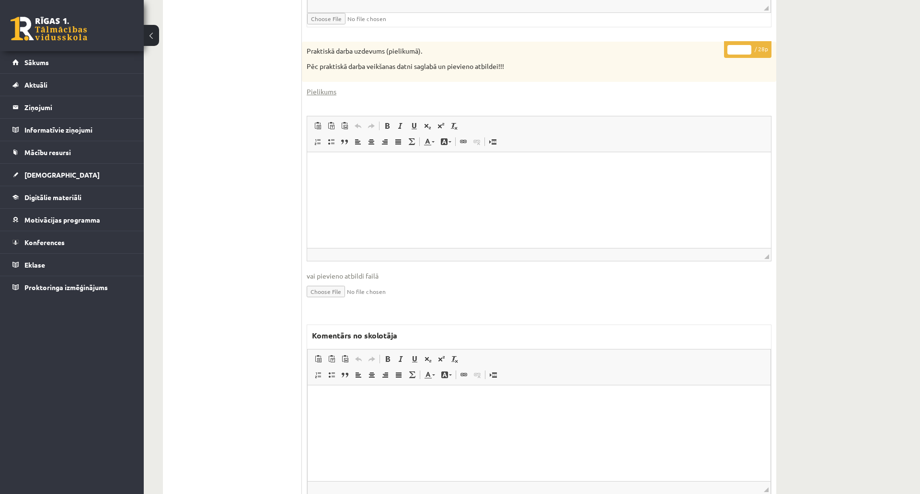
scroll to position [585, 0]
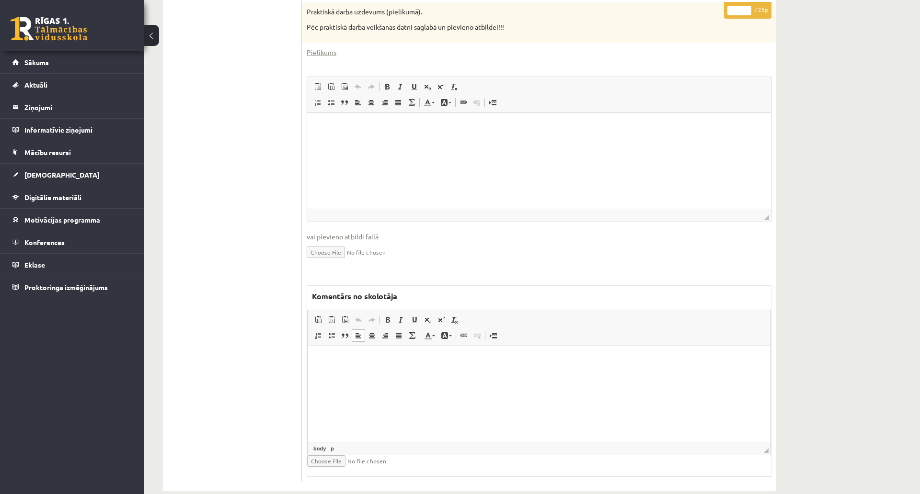
drag, startPoint x: 449, startPoint y: 365, endPoint x: 767, endPoint y: 642, distance: 422.1
click at [449, 365] on p "Bagātinātā teksta redaktors, wiswyg-editor-47433782527440-1758287335-362" at bounding box center [539, 360] width 444 height 10
click at [458, 142] on html at bounding box center [539, 127] width 464 height 29
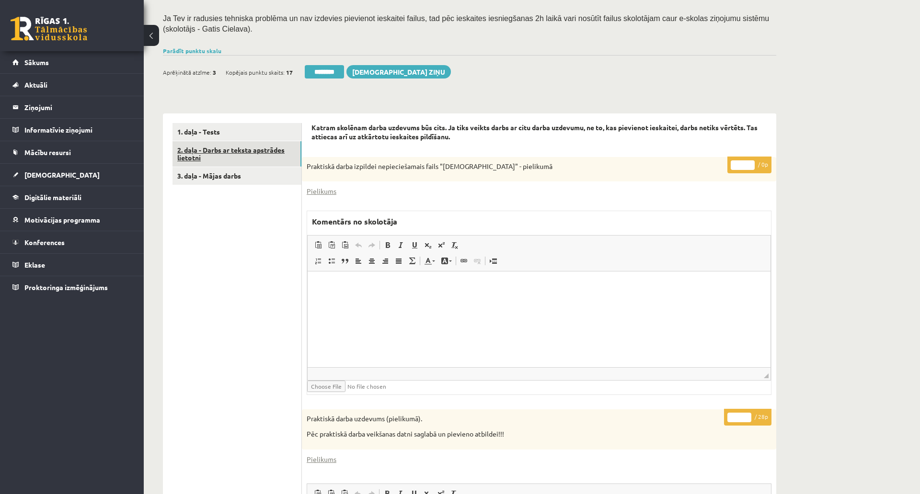
scroll to position [160, 0]
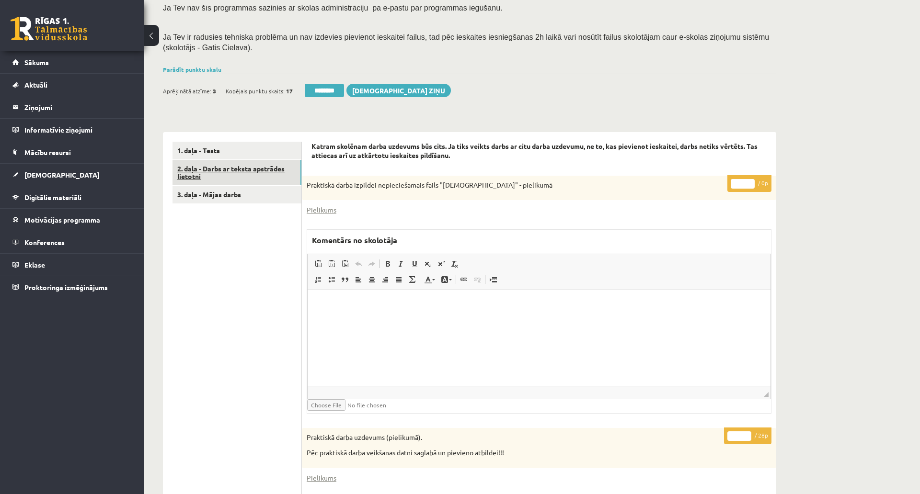
click at [258, 165] on link "2. daļa - Darbs ar teksta apstrādes lietotni" at bounding box center [236, 173] width 129 height 26
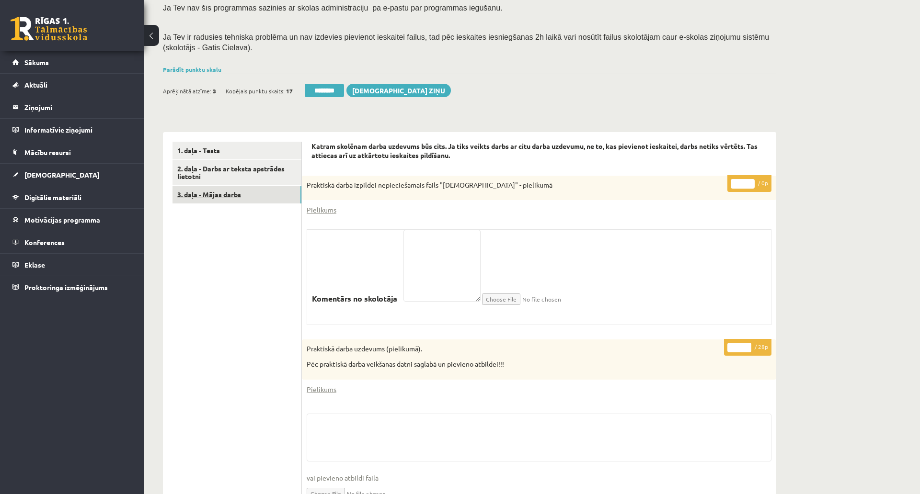
click at [232, 191] on link "3. daļa - Mājas darbs" at bounding box center [236, 195] width 129 height 18
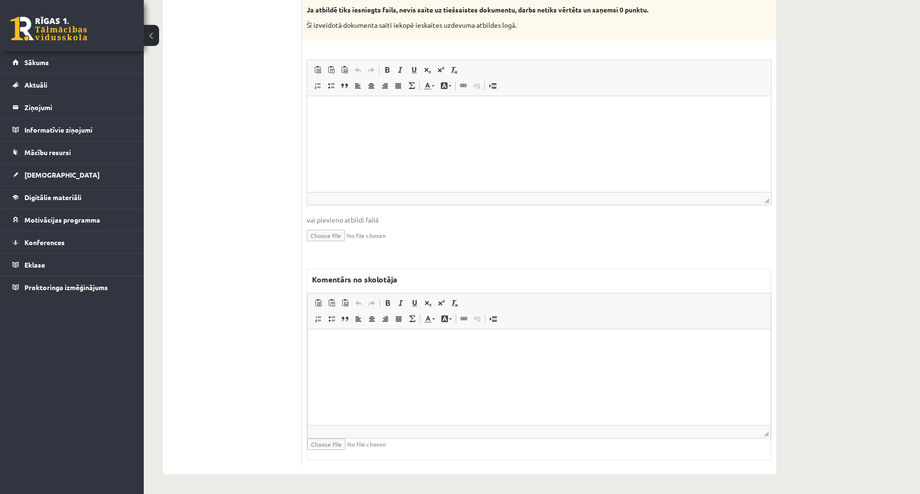
scroll to position [585, 0]
click at [503, 358] on html at bounding box center [539, 343] width 463 height 29
click at [475, 125] on html at bounding box center [539, 110] width 464 height 29
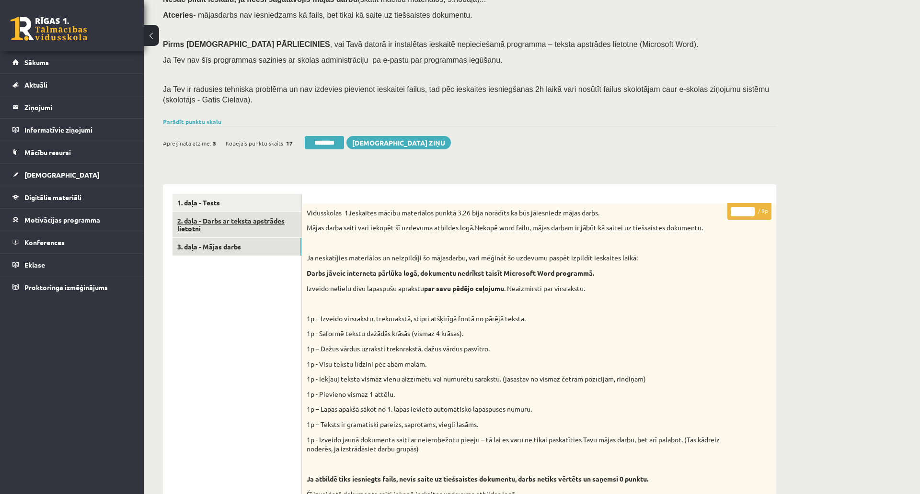
scroll to position [106, 0]
click at [260, 221] on link "2. daļa - Darbs ar teksta apstrādes lietotni" at bounding box center [236, 226] width 129 height 26
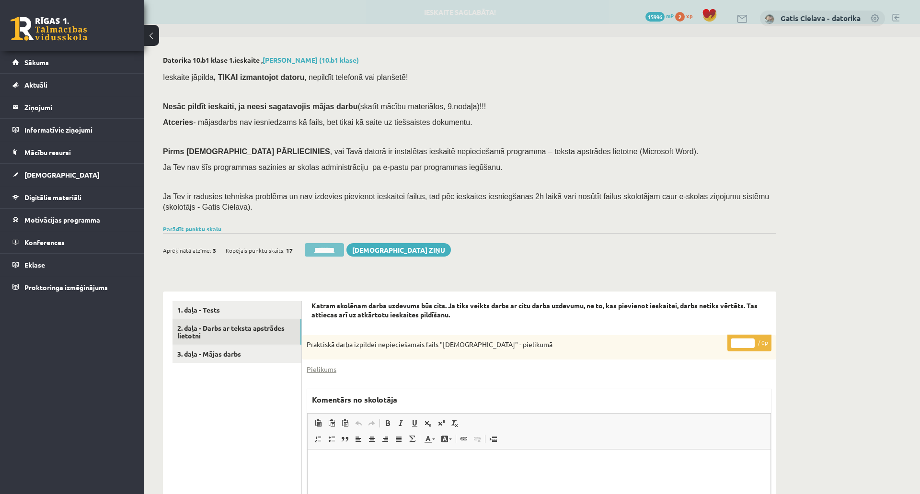
scroll to position [0, 0]
click at [331, 247] on input "********" at bounding box center [324, 249] width 39 height 13
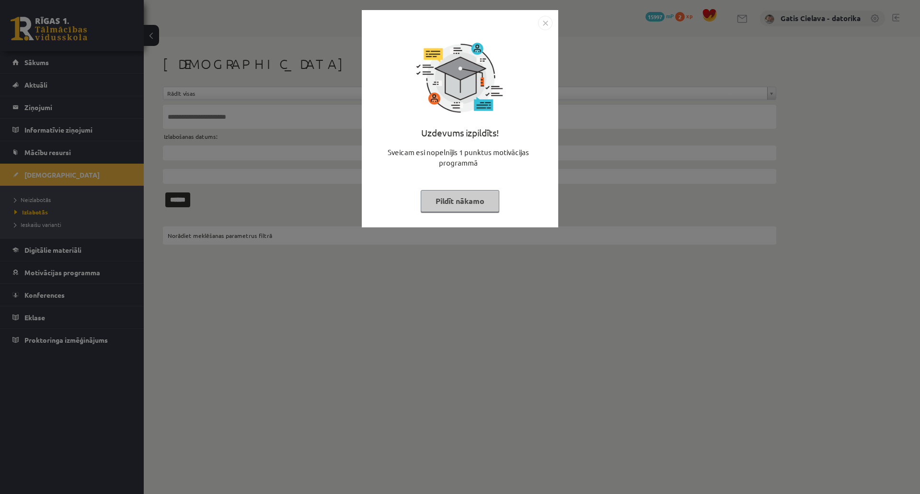
click at [497, 200] on button "Pildīt nākamo" at bounding box center [460, 201] width 79 height 22
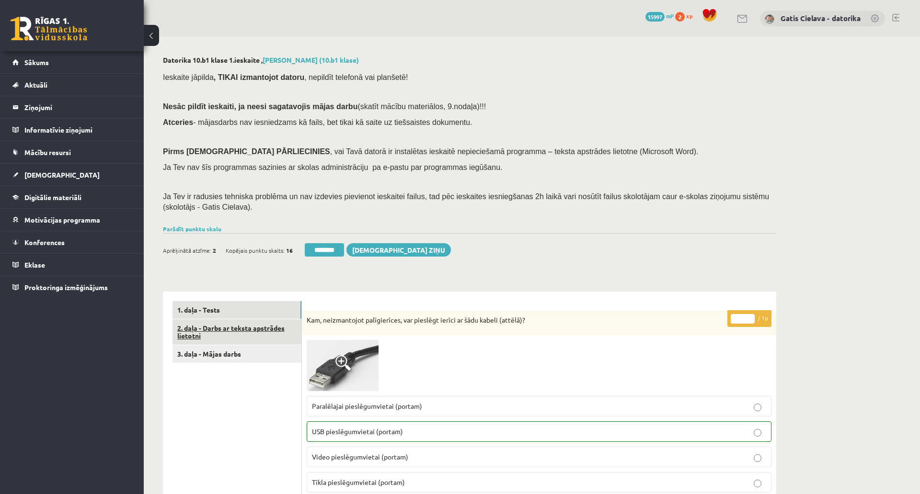
click at [236, 328] on link "2. daļa - Darbs ar teksta apstrādes lietotni" at bounding box center [236, 333] width 129 height 26
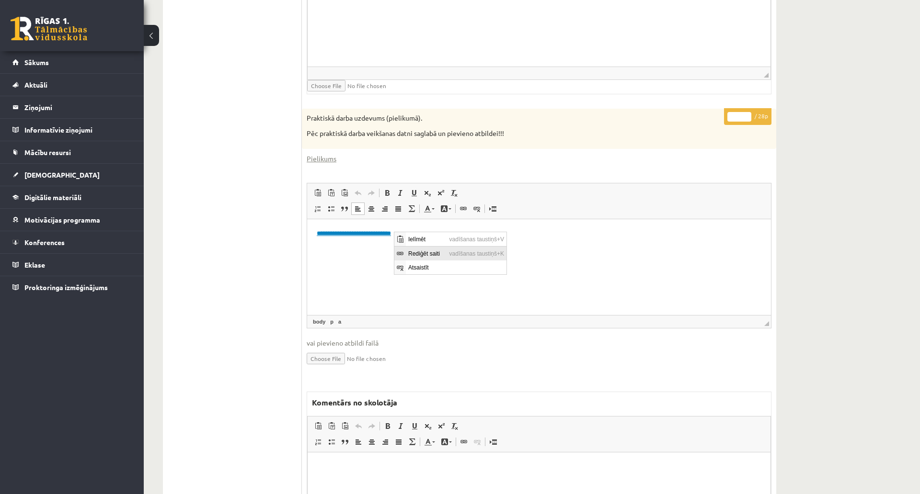
click at [433, 253] on span "Rediģēt saiti" at bounding box center [426, 254] width 41 height 14
select select "********"
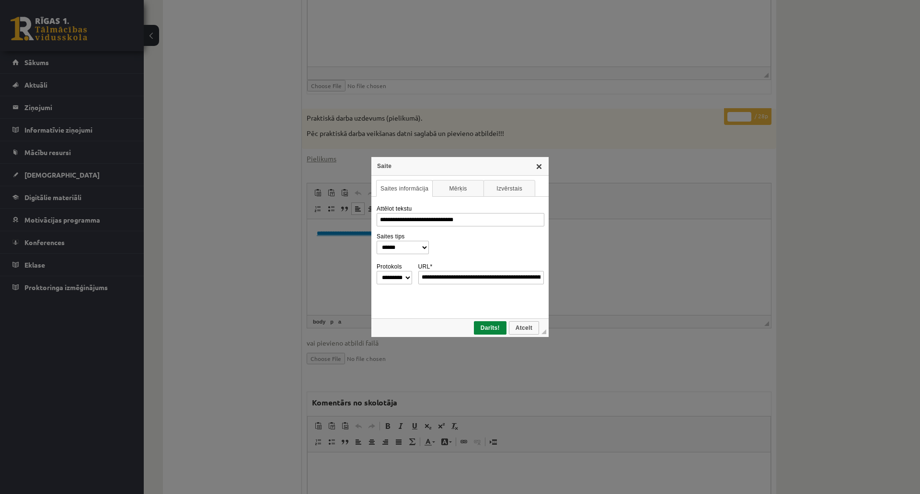
click at [543, 163] on link "X" at bounding box center [539, 166] width 8 height 8
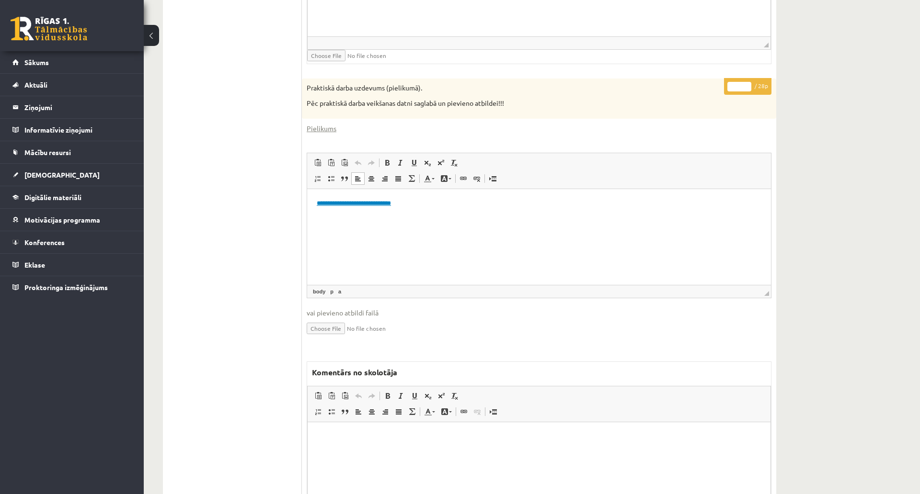
scroll to position [610, 0]
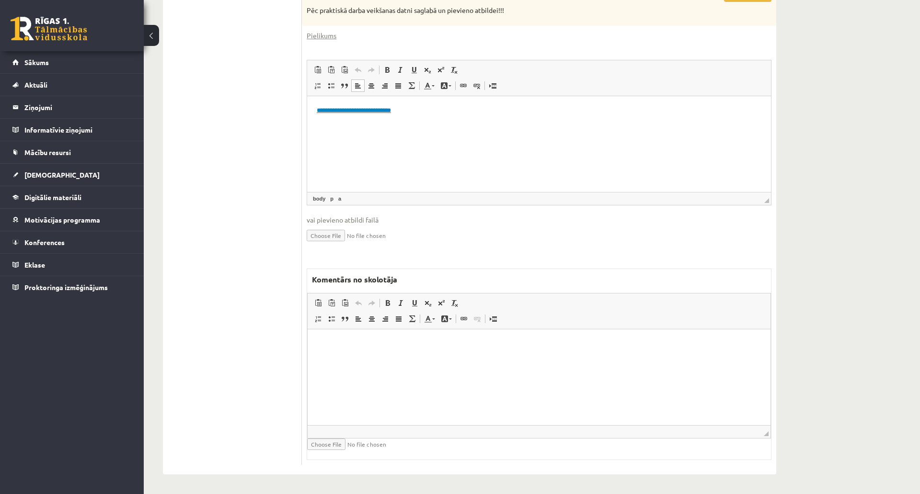
click at [329, 439] on input "file" at bounding box center [364, 444] width 114 height 11
type input "**********"
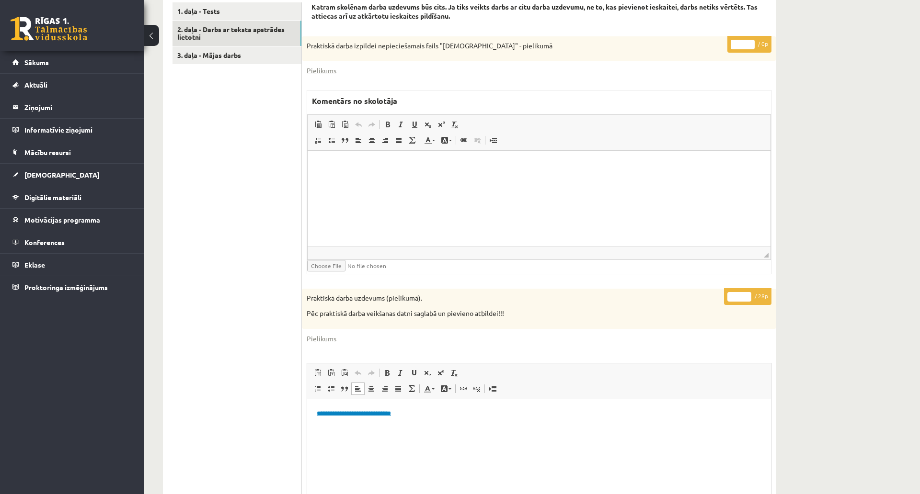
scroll to position [398, 0]
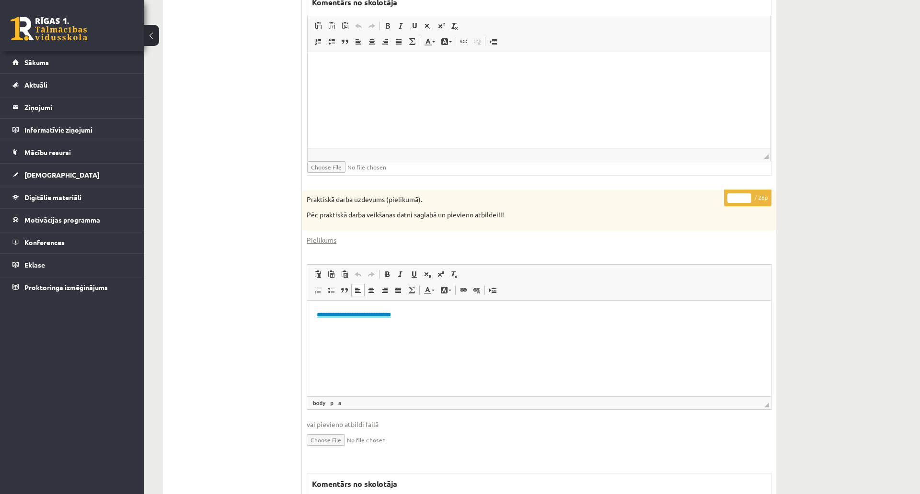
drag, startPoint x: 732, startPoint y: 194, endPoint x: 719, endPoint y: 195, distance: 13.0
click at [719, 195] on div "**********" at bounding box center [539, 436] width 474 height 492
type input "**"
click at [679, 81] on html at bounding box center [539, 66] width 463 height 29
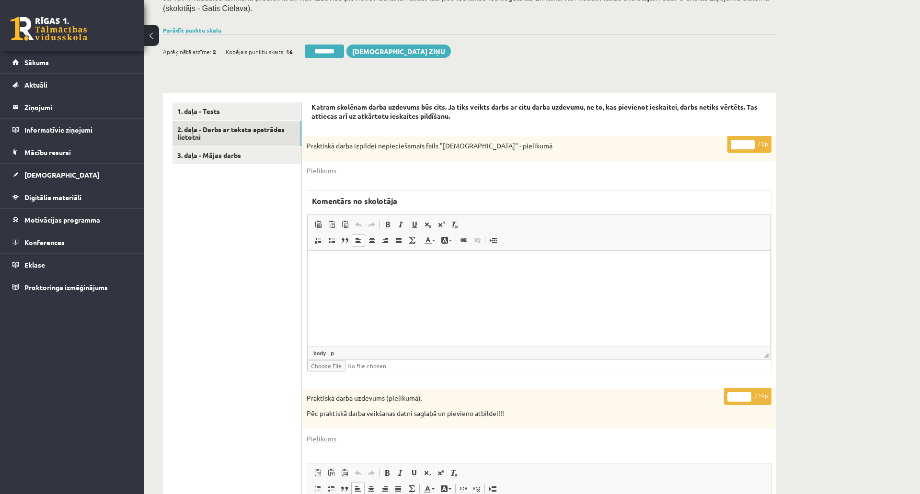
scroll to position [184, 0]
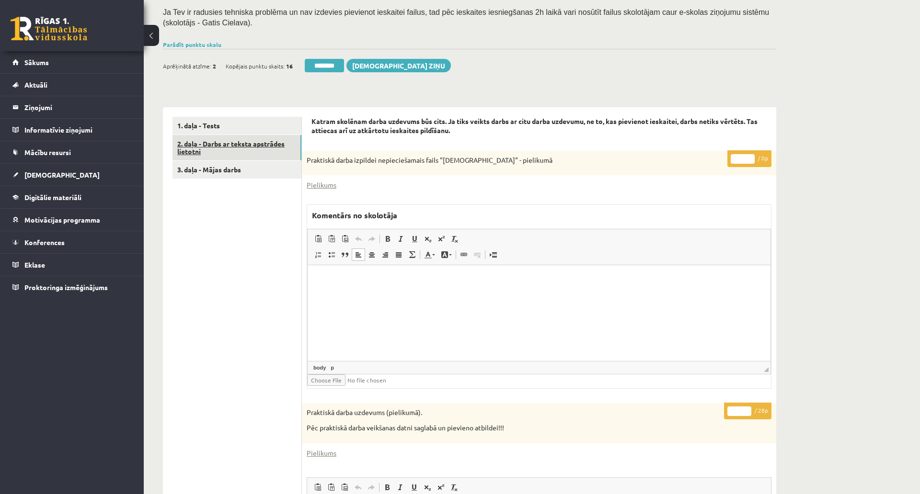
click at [237, 149] on link "2. daļa - Darbs ar teksta apstrādes lietotni" at bounding box center [236, 148] width 129 height 26
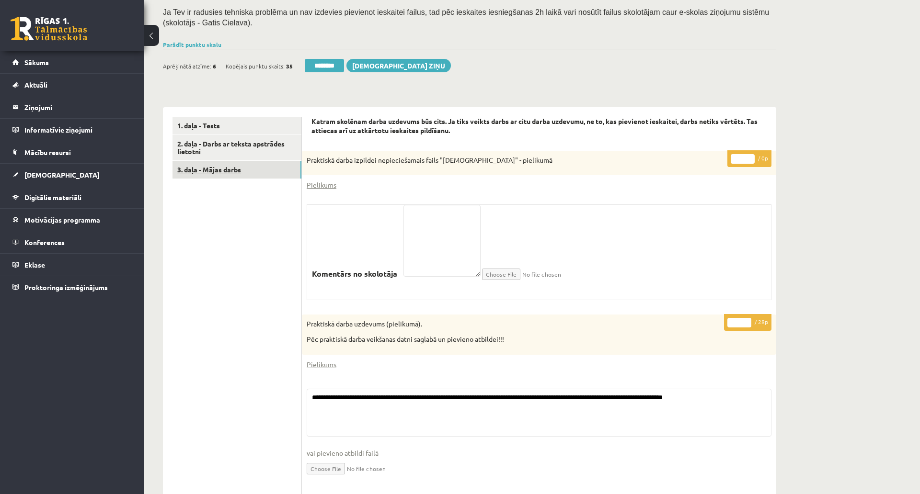
click at [232, 168] on link "3. daļa - Mājas darbs" at bounding box center [236, 170] width 129 height 18
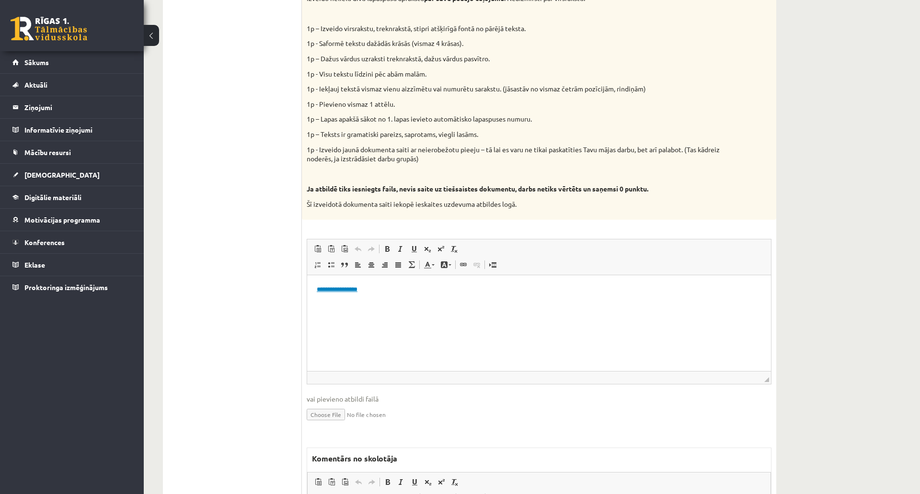
scroll to position [0, 0]
drag, startPoint x: 364, startPoint y: 294, endPoint x: 612, endPoint y: 568, distance: 370.0
click at [307, 288] on html "**********" at bounding box center [539, 289] width 464 height 29
drag, startPoint x: 326, startPoint y: 294, endPoint x: 344, endPoint y: 289, distance: 18.4
click at [378, 340] on span "Rediģēt saiti" at bounding box center [376, 340] width 41 height 14
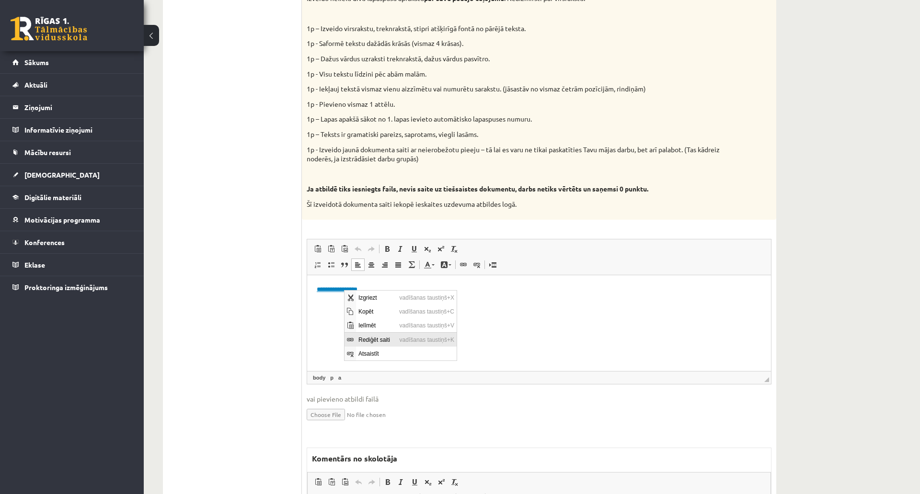
select select "********"
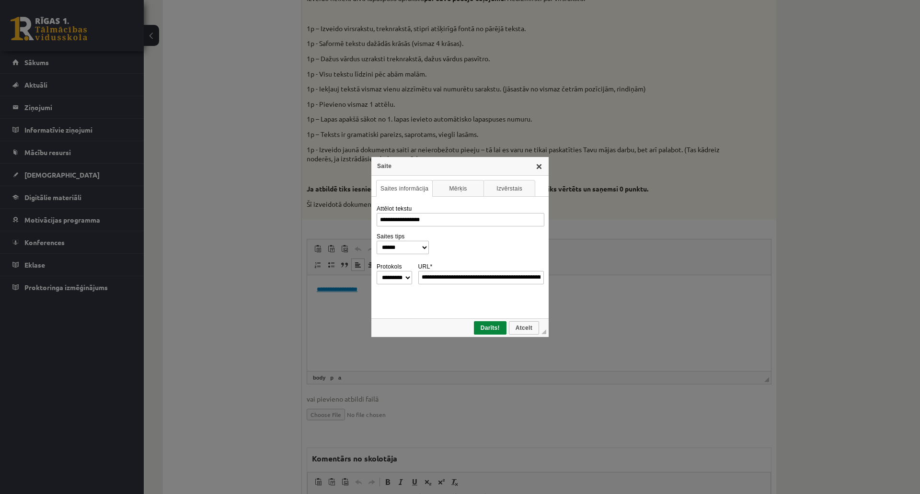
click at [543, 162] on link "X" at bounding box center [539, 166] width 8 height 8
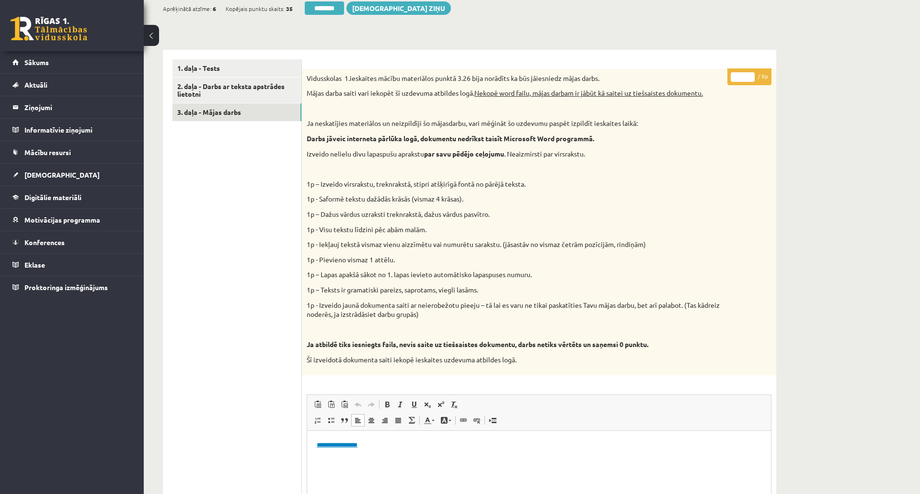
scroll to position [238, 0]
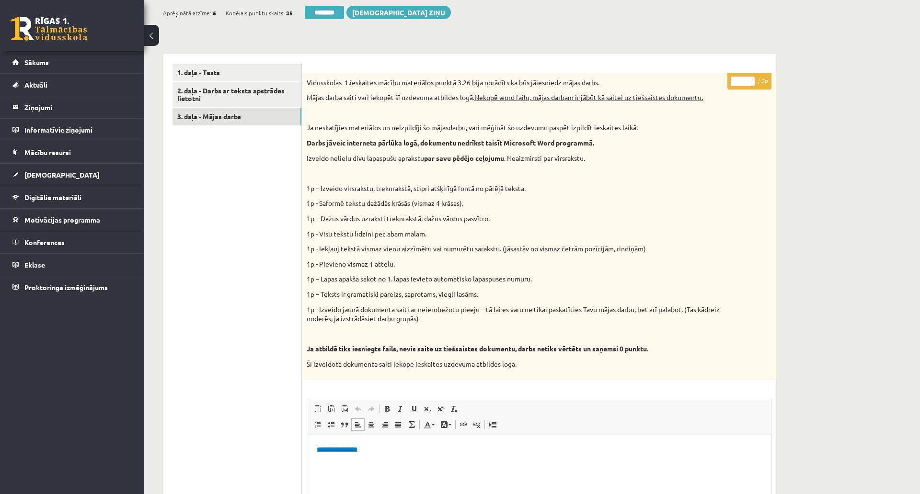
drag, startPoint x: 745, startPoint y: 75, endPoint x: 727, endPoint y: 74, distance: 18.2
click at [728, 74] on p "* / 9p" at bounding box center [749, 81] width 44 height 17
drag, startPoint x: 743, startPoint y: 78, endPoint x: 731, endPoint y: 80, distance: 12.2
click at [731, 80] on input "*" at bounding box center [743, 82] width 24 height 10
type input "*"
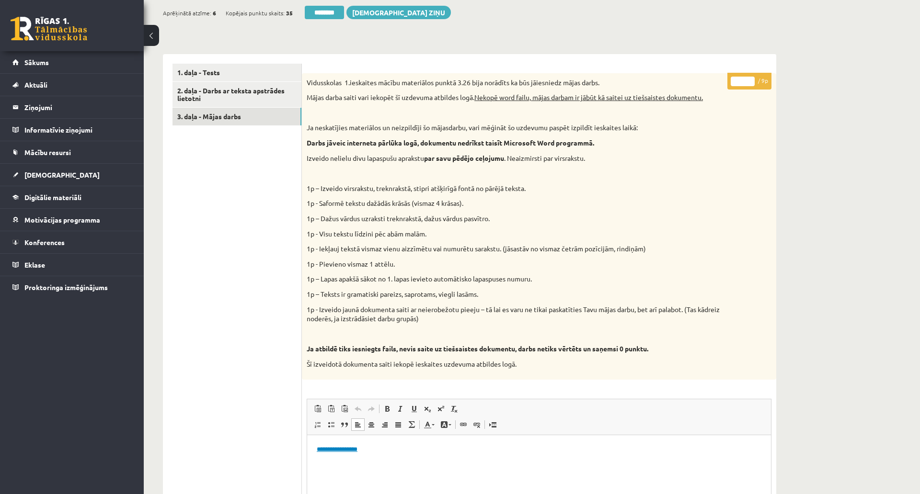
click at [812, 78] on div "Datorika 10.b1 klase 1.ieskaite , Emilija Konakova (10.b1 klase) Ieskaite jāpil…" at bounding box center [532, 316] width 776 height 1034
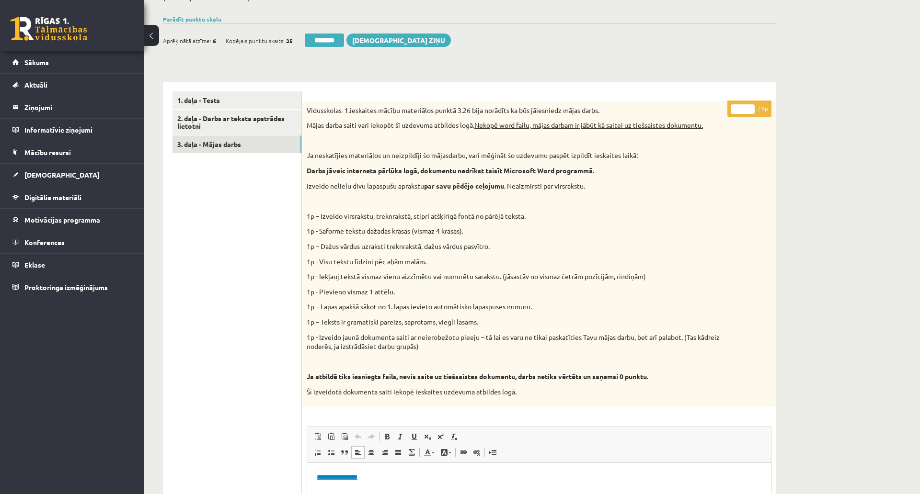
scroll to position [184, 0]
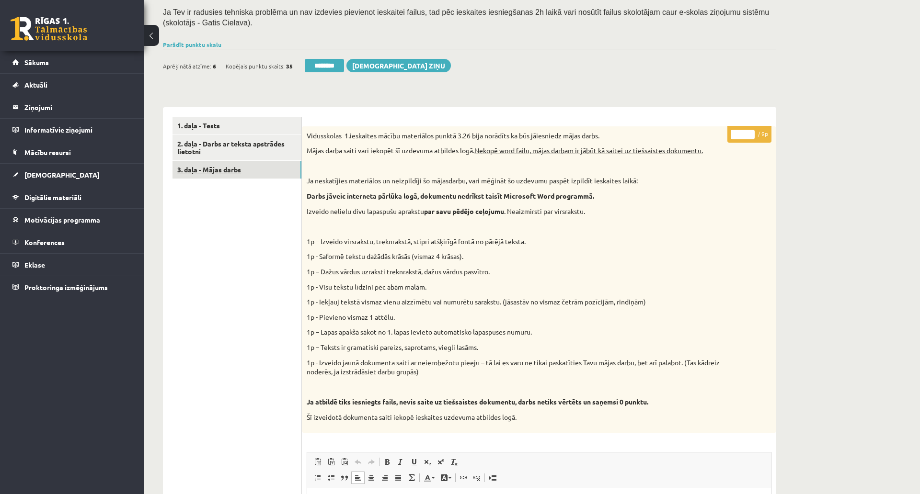
click at [222, 166] on link "3. daļa - Mājas darbs" at bounding box center [236, 170] width 129 height 18
click at [212, 45] on link "Parādīt punktu skalu" at bounding box center [192, 45] width 58 height 8
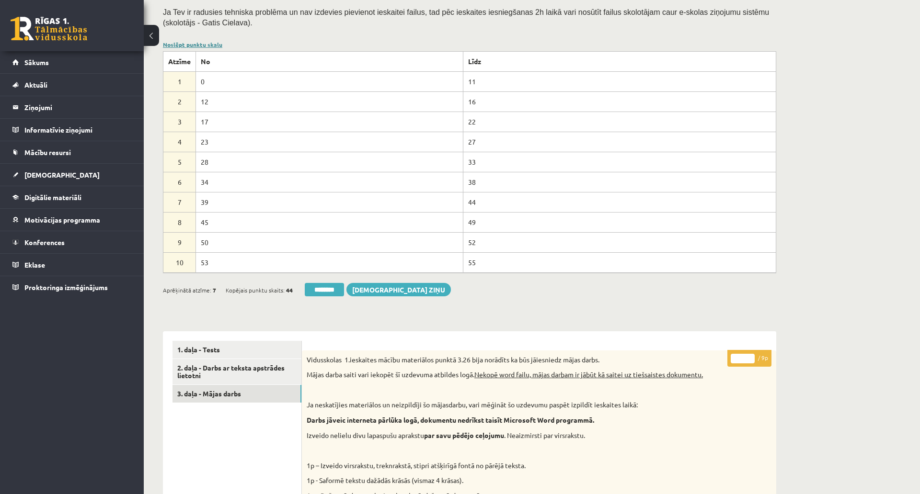
click at [211, 45] on link "Noslēpt punktu skalu" at bounding box center [192, 45] width 59 height 8
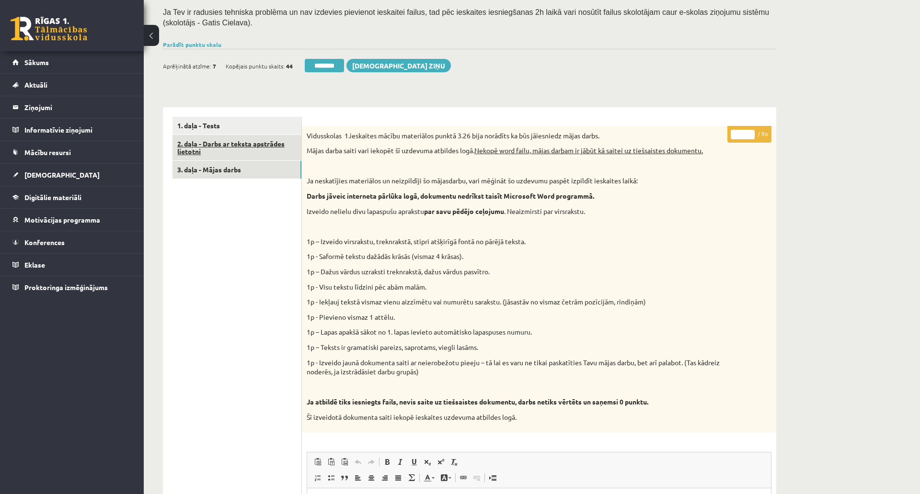
click at [226, 143] on link "2. daļa - Darbs ar teksta apstrādes lietotni" at bounding box center [236, 148] width 129 height 26
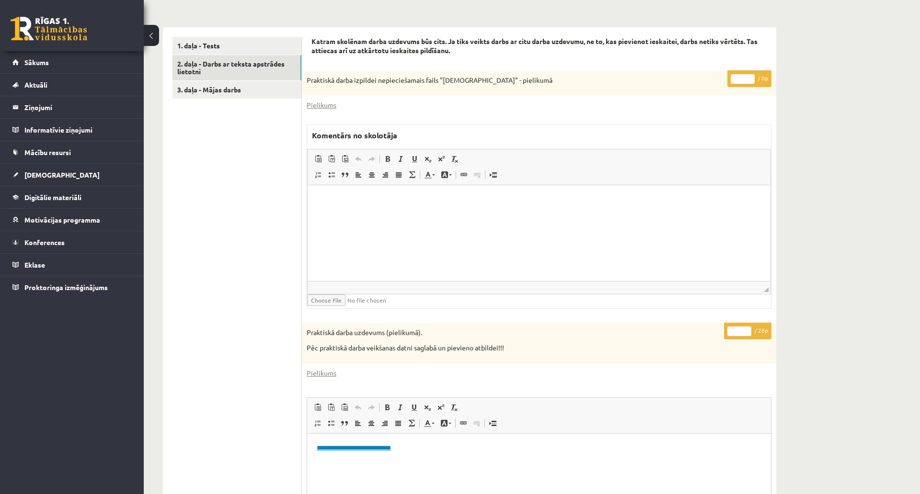
scroll to position [291, 0]
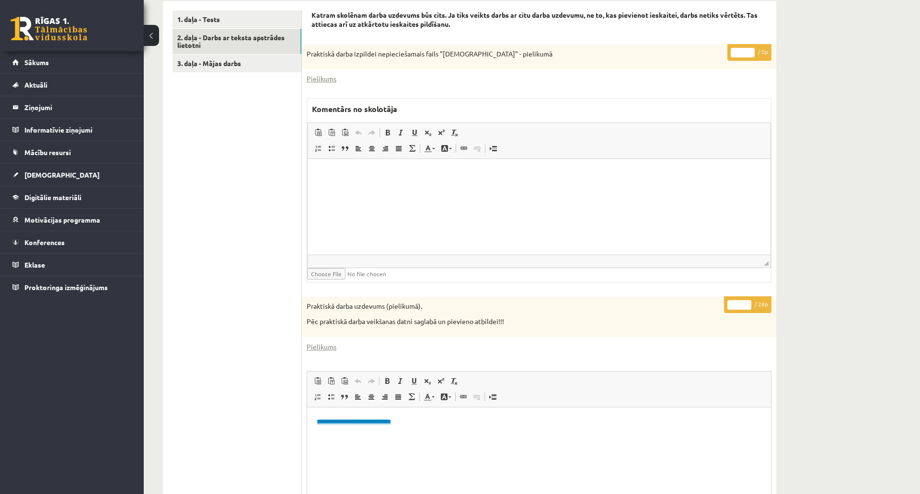
type input "**"
click at [749, 300] on input "**" at bounding box center [739, 305] width 24 height 10
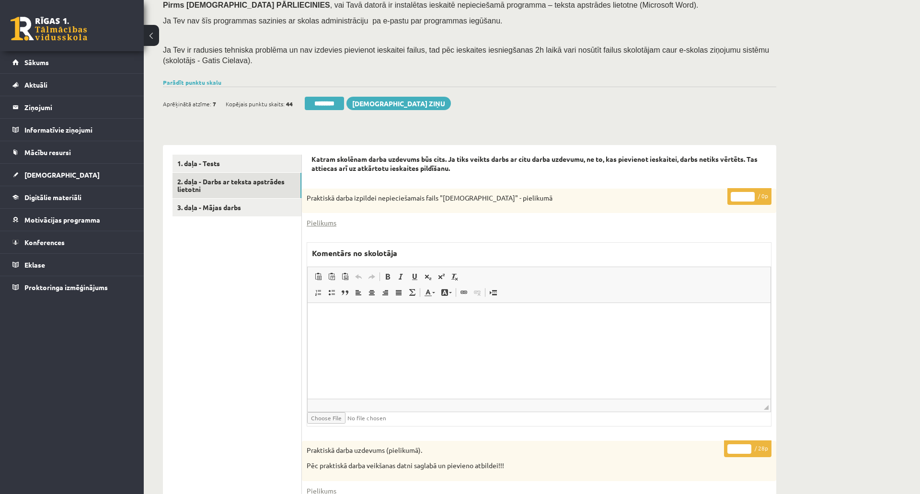
scroll to position [131, 0]
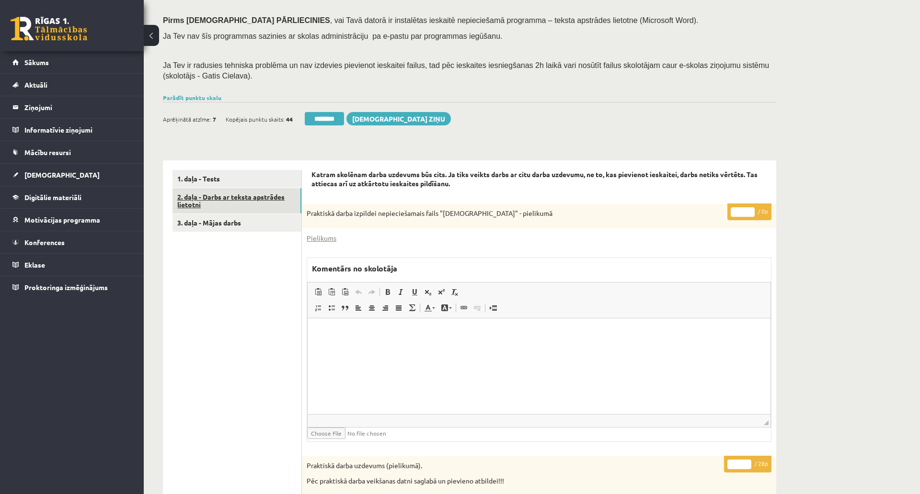
click at [263, 207] on link "2. daļa - Darbs ar teksta apstrādes lietotni" at bounding box center [236, 201] width 129 height 26
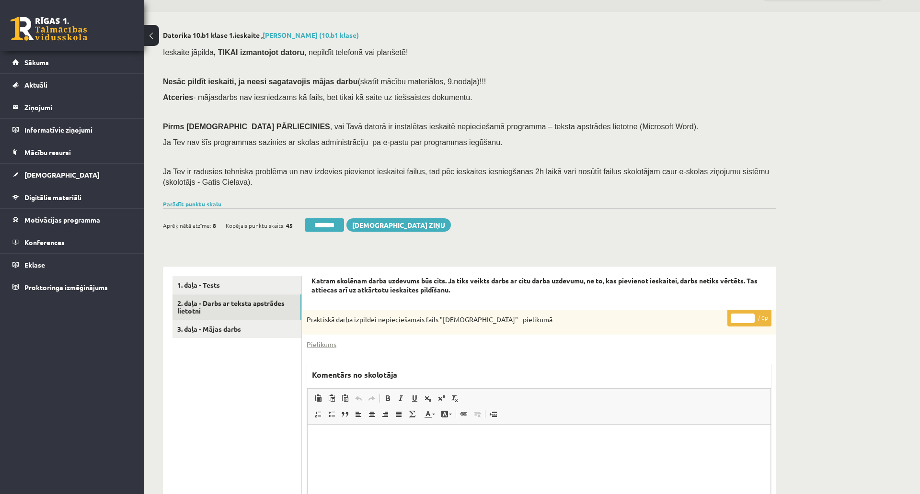
scroll to position [0, 0]
click at [331, 226] on input "********" at bounding box center [324, 224] width 39 height 13
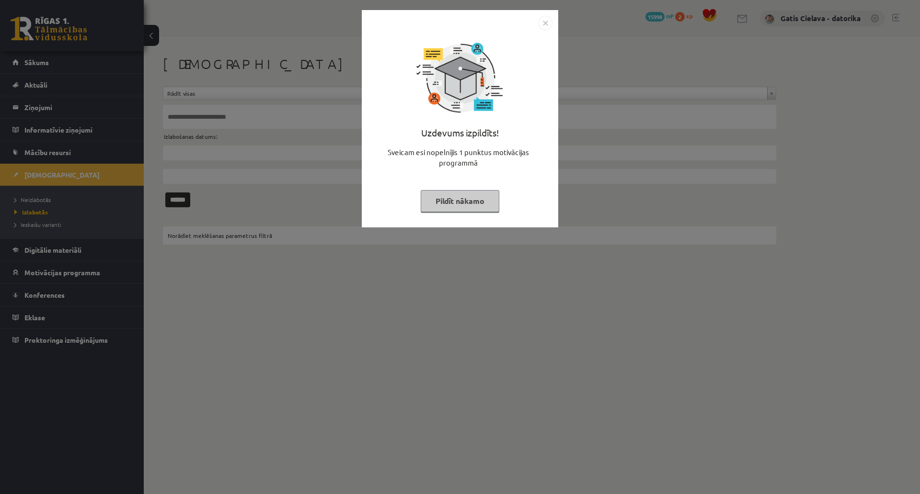
click at [499, 205] on button "Pildīt nākamo" at bounding box center [460, 201] width 79 height 22
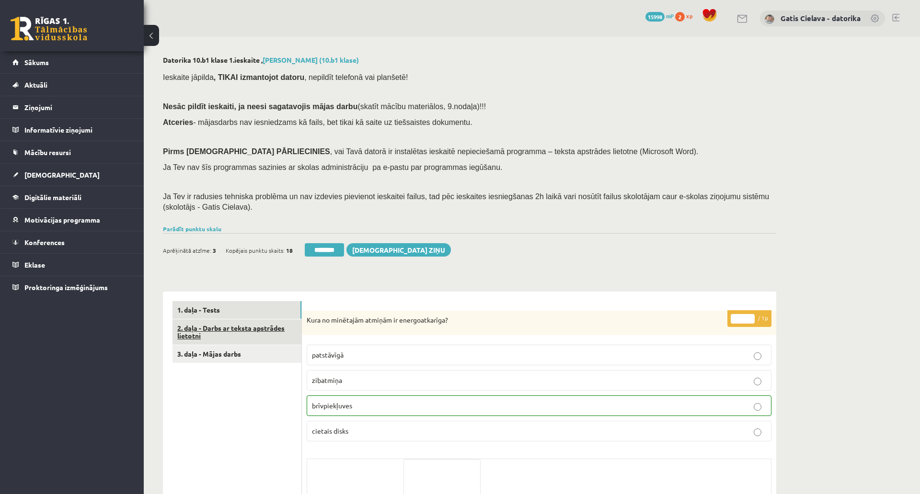
click at [235, 331] on link "2. daļa - Darbs ar teksta apstrādes lietotni" at bounding box center [236, 333] width 129 height 26
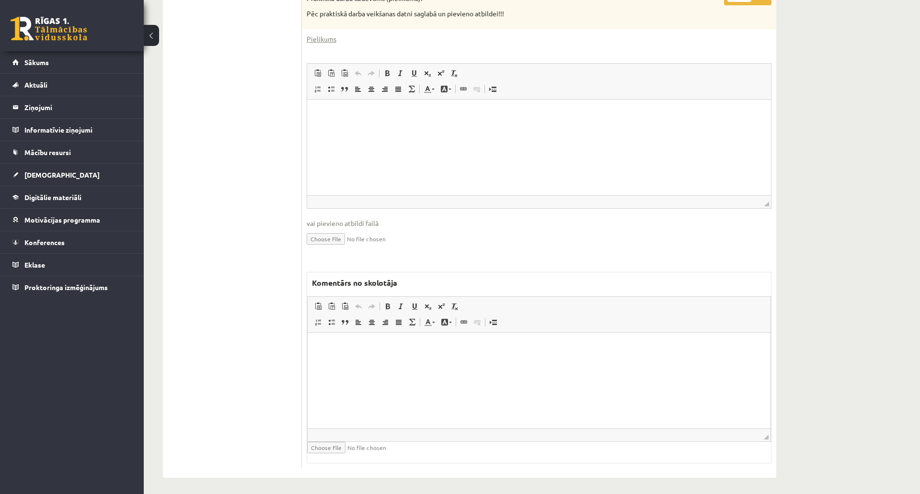
scroll to position [610, 0]
click at [471, 358] on html at bounding box center [539, 343] width 463 height 29
click at [459, 125] on html at bounding box center [539, 110] width 464 height 29
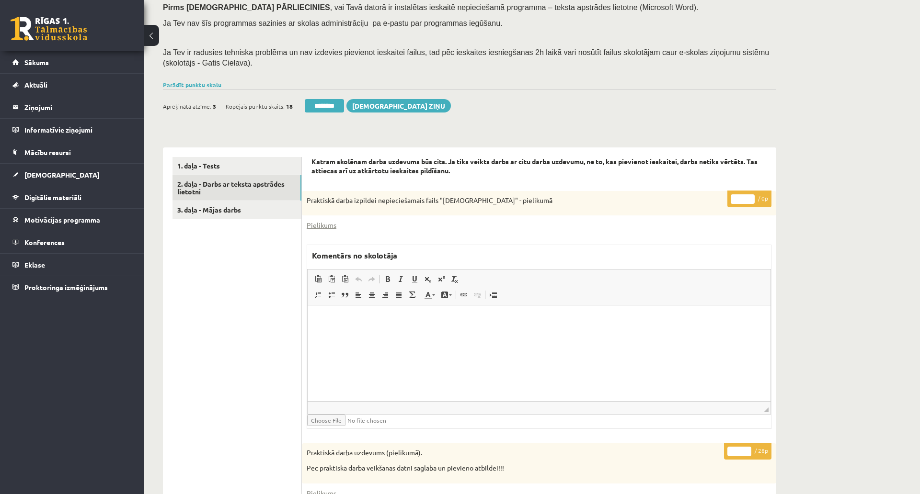
scroll to position [131, 0]
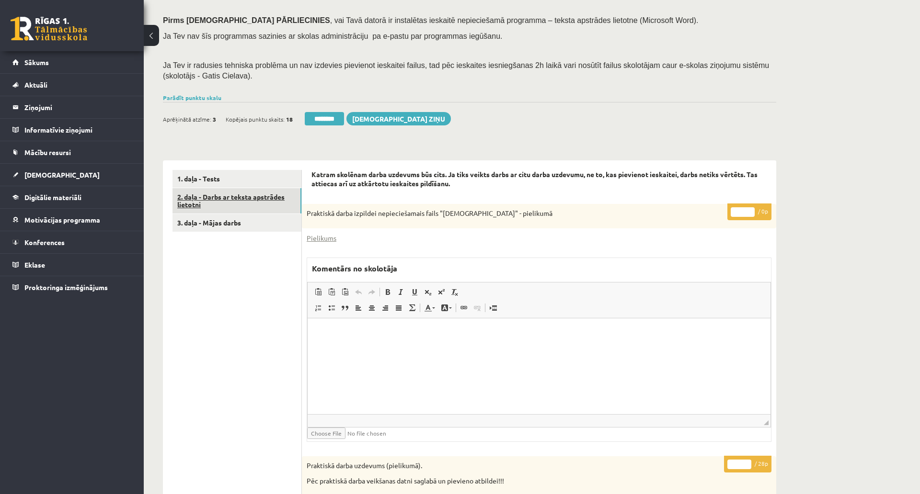
click at [245, 198] on link "2. daļa - Darbs ar teksta apstrādes lietotni" at bounding box center [236, 201] width 129 height 26
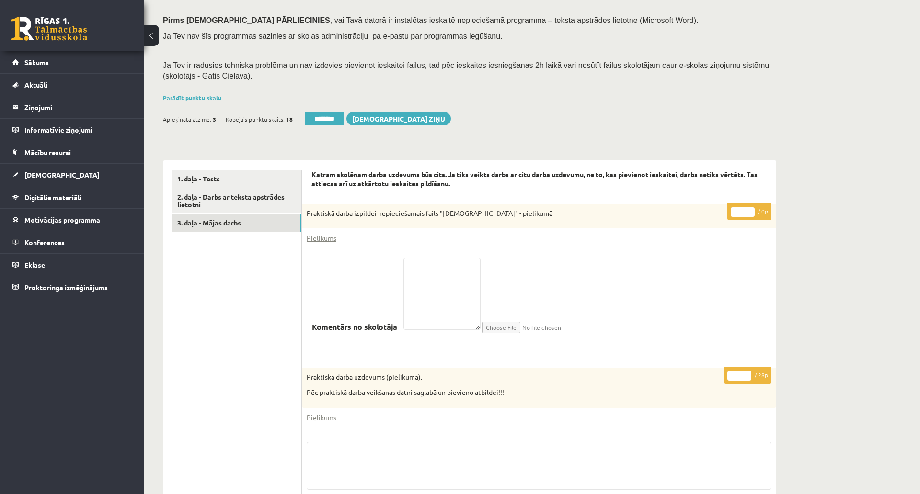
click at [231, 218] on link "3. daļa - Mājas darbs" at bounding box center [236, 223] width 129 height 18
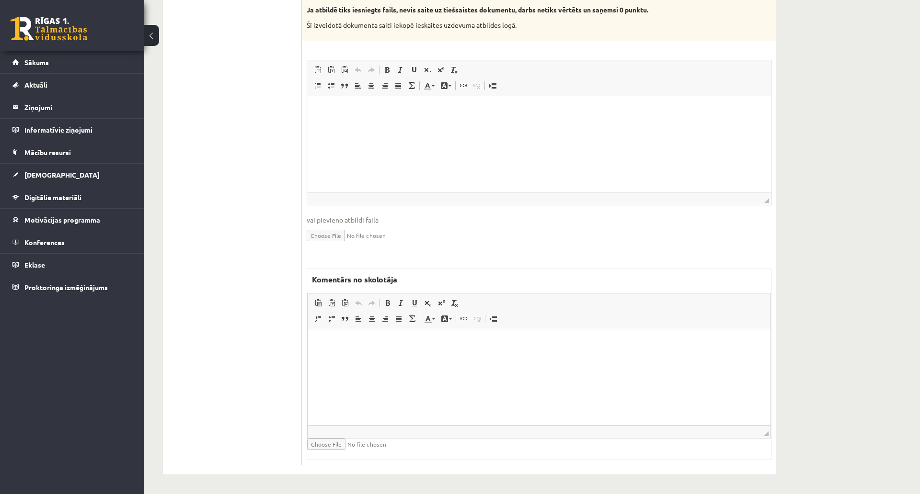
scroll to position [585, 0]
click at [444, 352] on html at bounding box center [539, 343] width 463 height 29
click at [452, 125] on html at bounding box center [539, 110] width 464 height 29
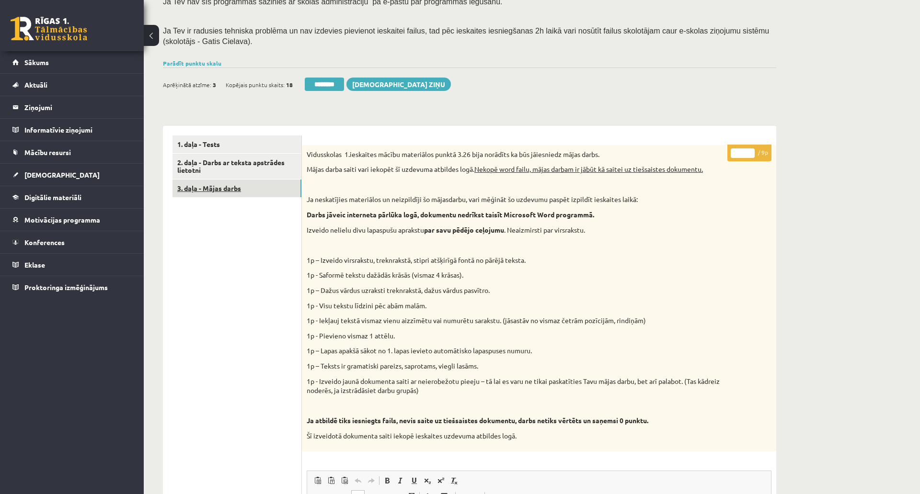
scroll to position [160, 0]
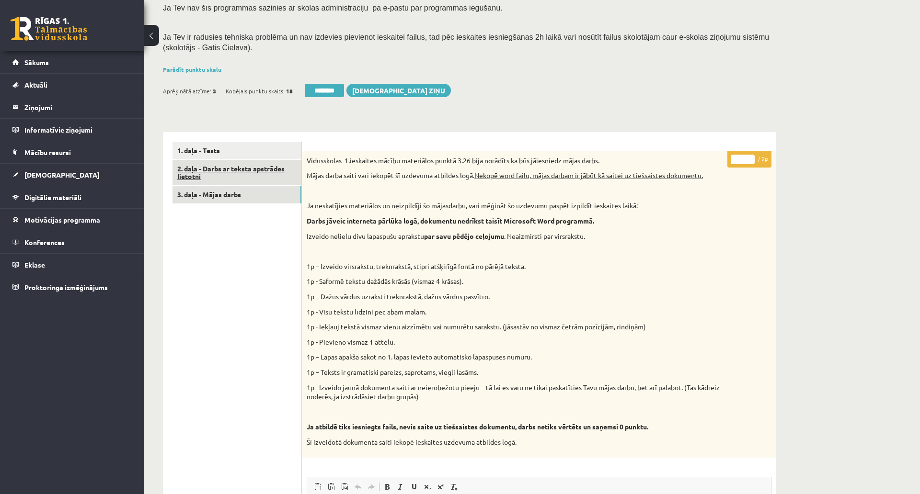
click at [255, 174] on link "2. daļa - Darbs ar teksta apstrādes lietotni" at bounding box center [236, 173] width 129 height 26
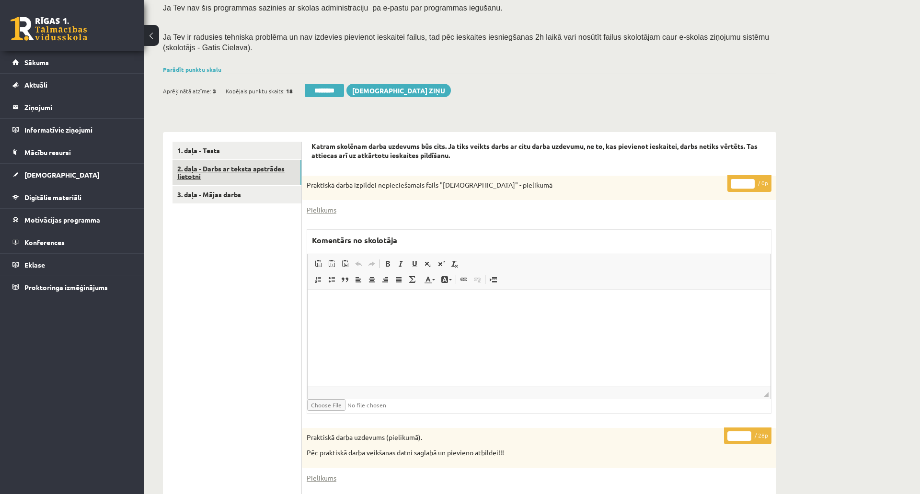
scroll to position [0, 0]
click at [267, 173] on link "2. daļa - Darbs ar teksta apstrādes lietotni" at bounding box center [236, 173] width 129 height 26
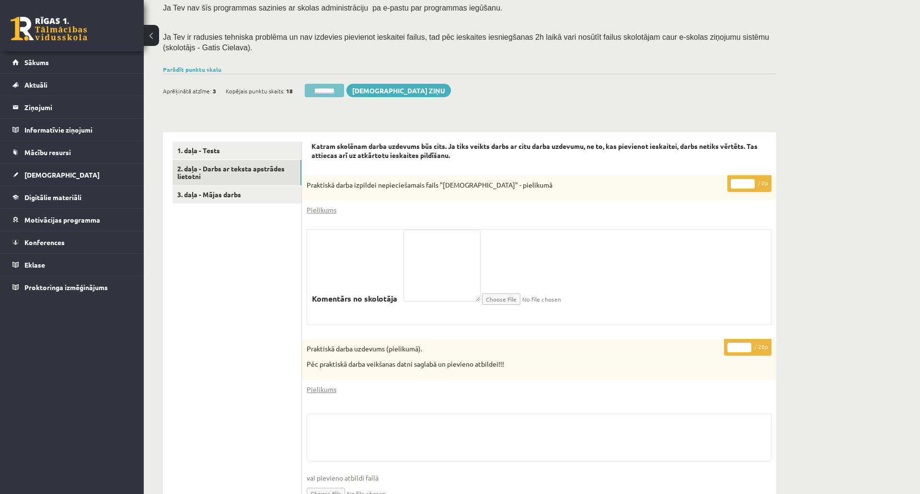
click at [329, 88] on input "********" at bounding box center [324, 90] width 39 height 13
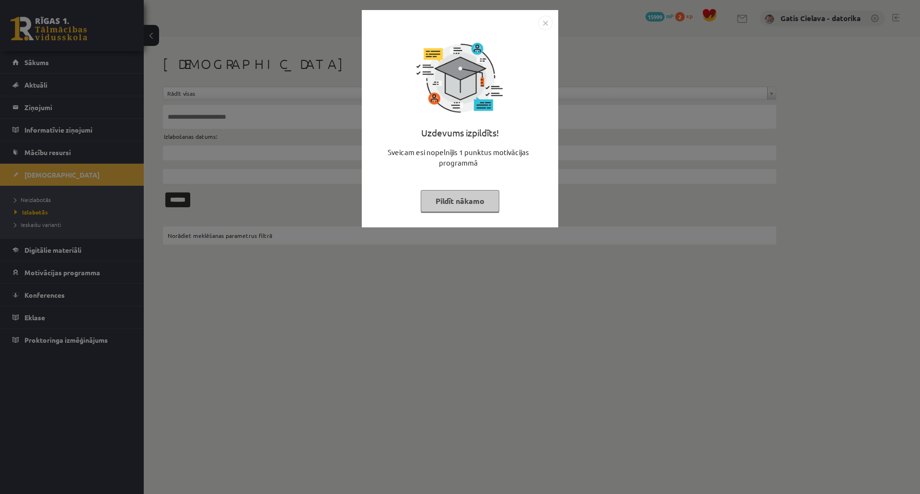
click at [499, 195] on button "Pildīt nākamo" at bounding box center [460, 201] width 79 height 22
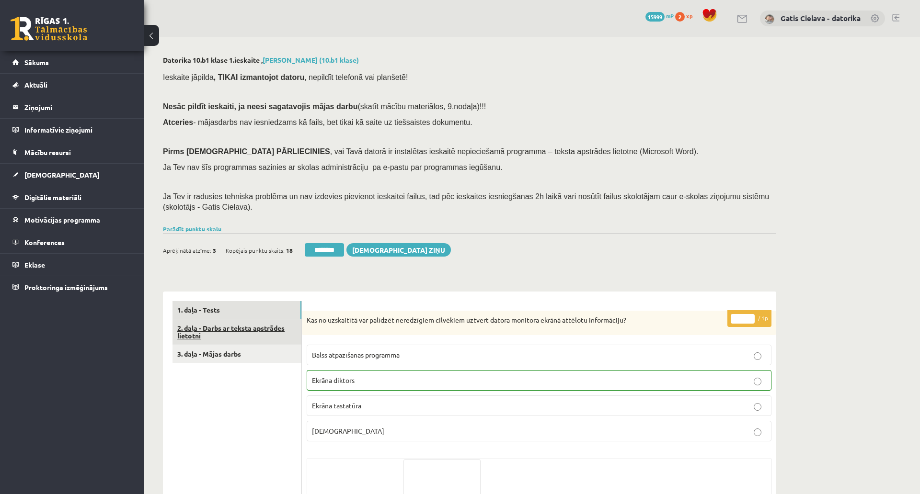
click at [243, 324] on link "2. daļa - Darbs ar teksta apstrādes lietotni" at bounding box center [236, 333] width 129 height 26
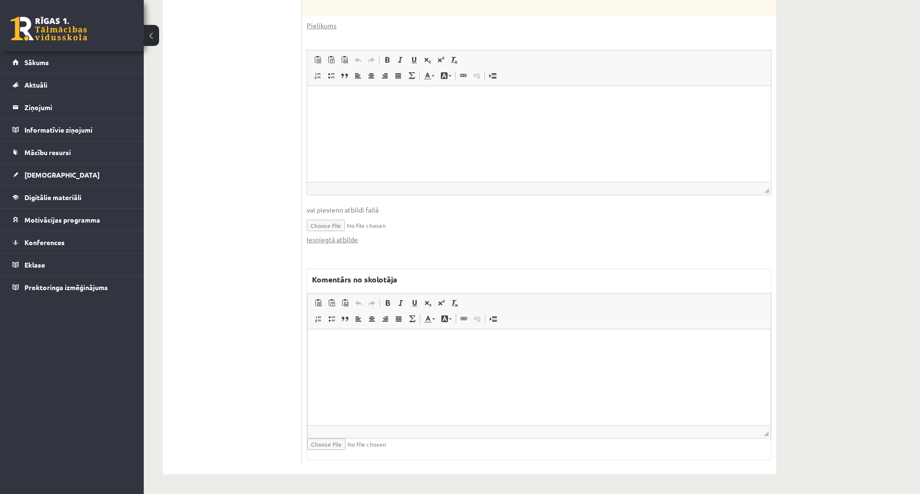
scroll to position [476, 0]
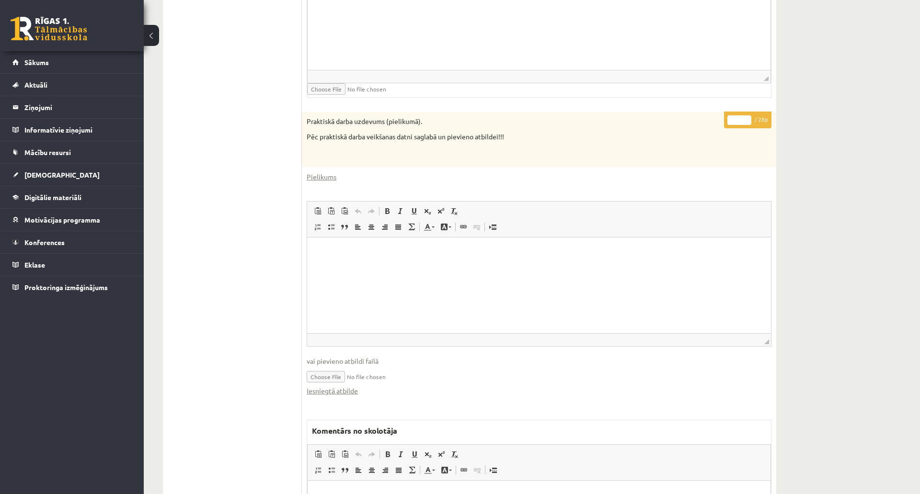
drag, startPoint x: 739, startPoint y: 118, endPoint x: 725, endPoint y: 119, distance: 13.9
click at [727, 119] on input "*" at bounding box center [739, 120] width 24 height 10
type input "**"
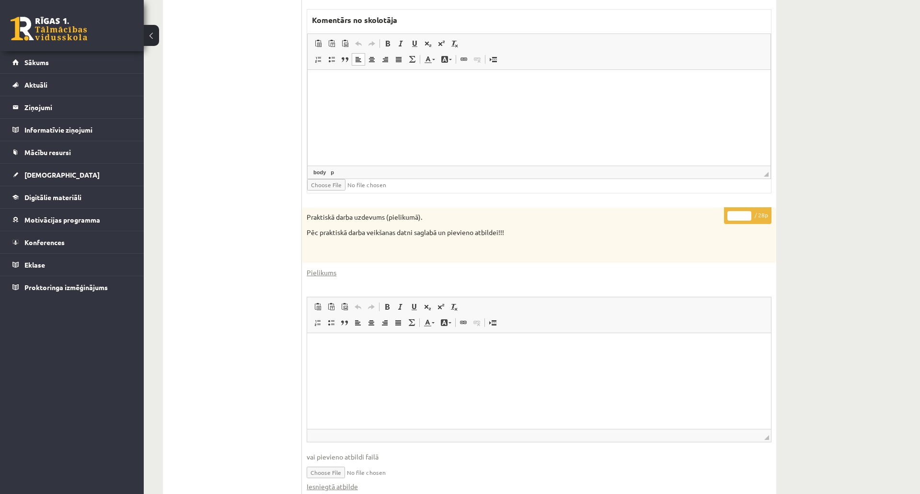
scroll to position [263, 0]
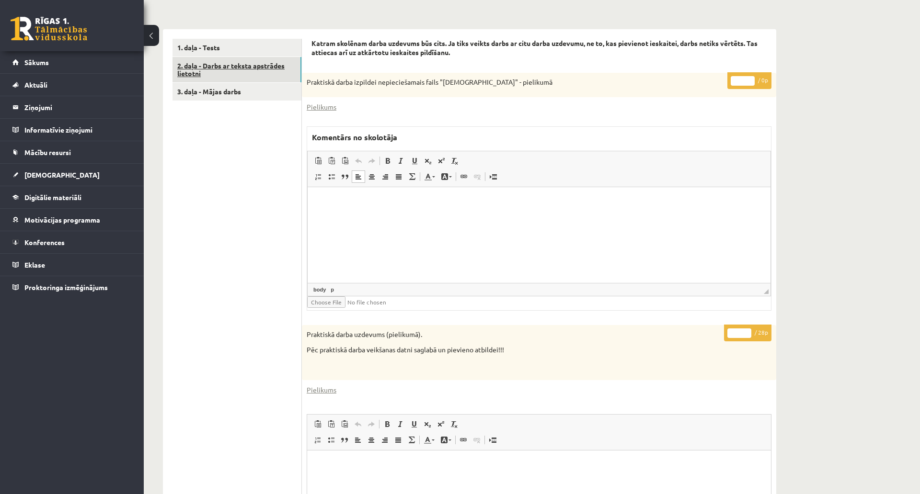
click at [268, 69] on link "2. daļa - Darbs ar teksta apstrādes lietotni" at bounding box center [236, 70] width 129 height 26
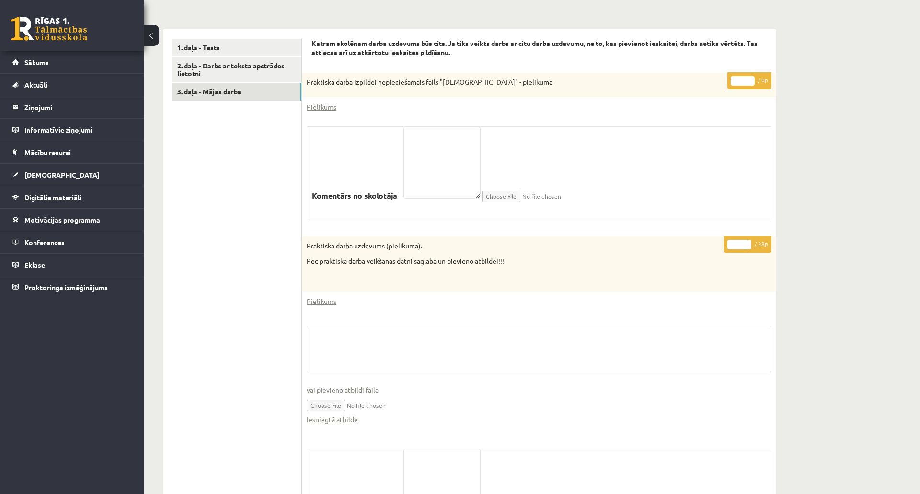
click at [232, 89] on link "3. daļa - Mājas darbs" at bounding box center [236, 92] width 129 height 18
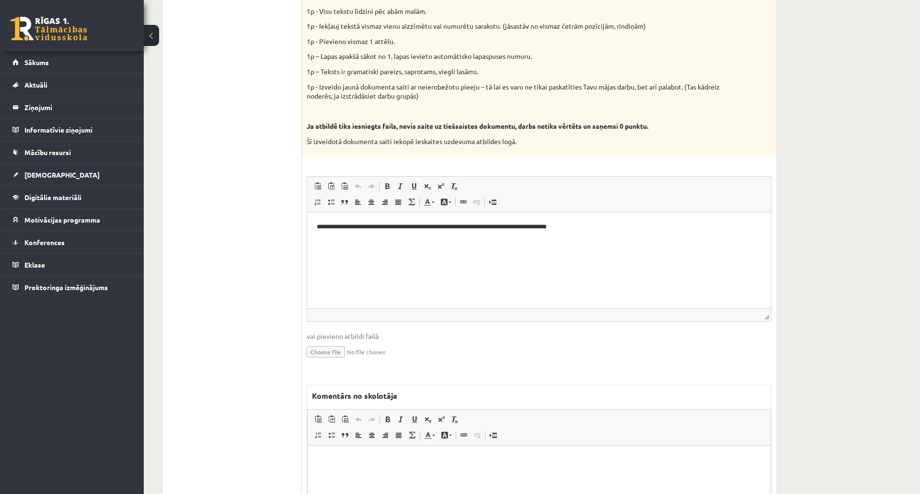
scroll to position [476, 0]
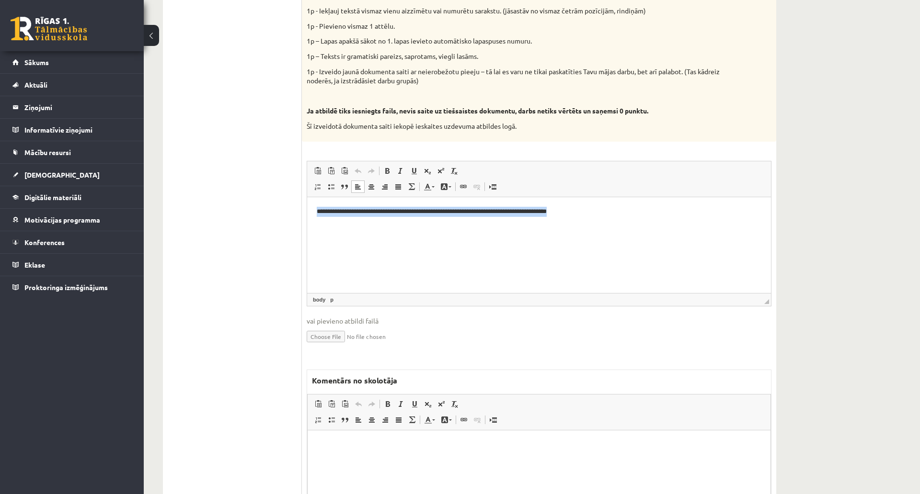
drag, startPoint x: 665, startPoint y: 213, endPoint x: 286, endPoint y: 186, distance: 379.9
click at [307, 197] on html "**********" at bounding box center [539, 211] width 464 height 29
copy p "**********"
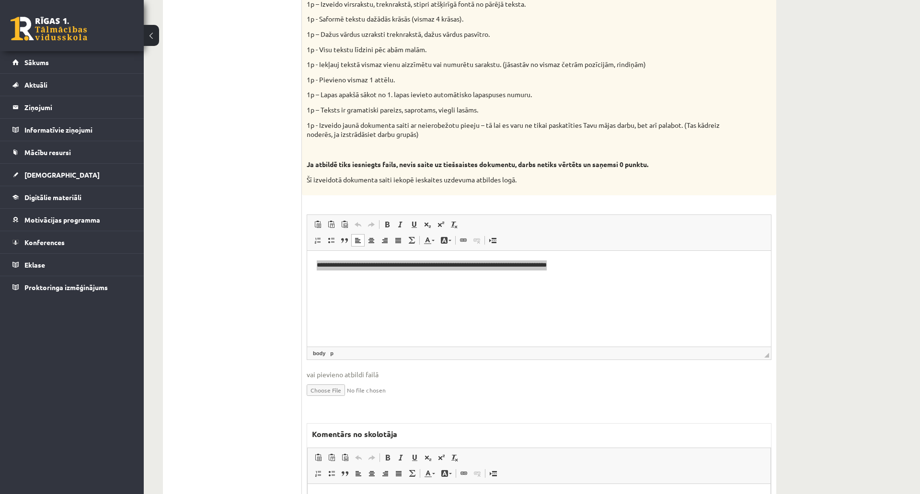
scroll to position [369, 0]
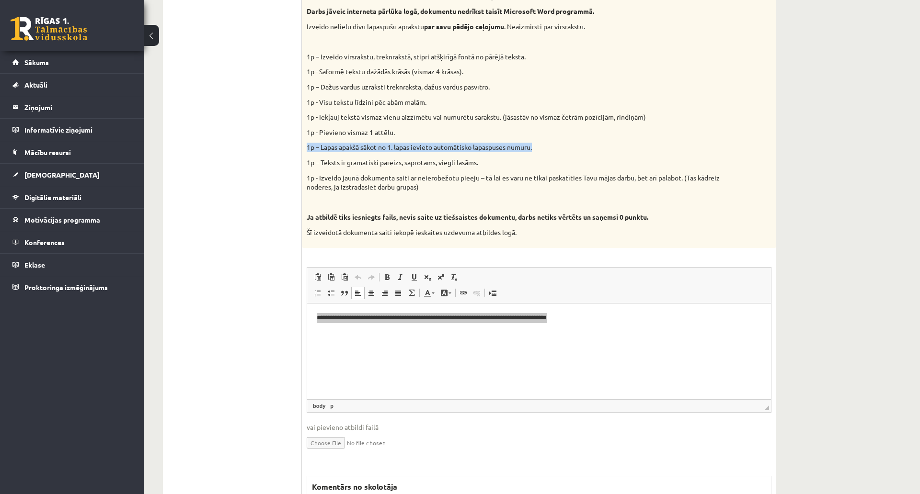
drag, startPoint x: 546, startPoint y: 149, endPoint x: 305, endPoint y: 149, distance: 241.4
click at [305, 149] on div "Vidusskolas 1.ieskaites mācību materiālos punktā 3.26 bija norādīts ka būs jāie…" at bounding box center [539, 95] width 474 height 307
copy p "1p – Lapas apakšā sākot no 1. lapas ievieto automātisko lapaspuses numuru."
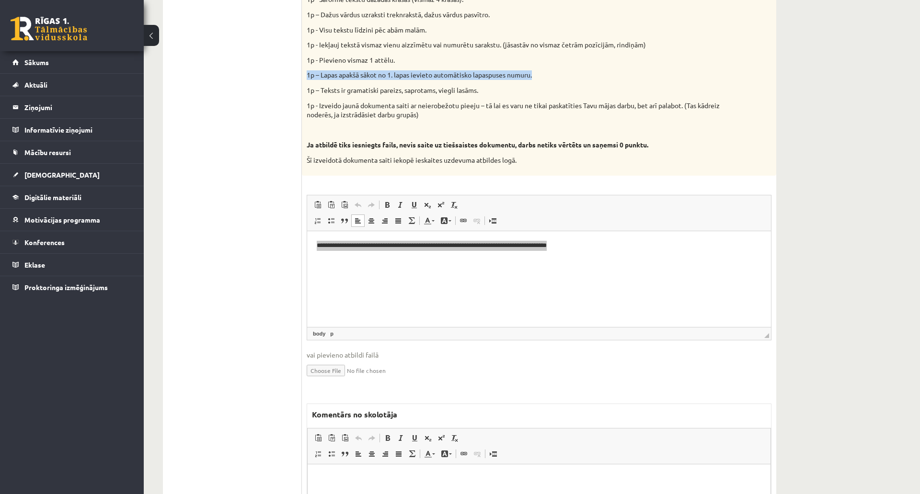
scroll to position [585, 0]
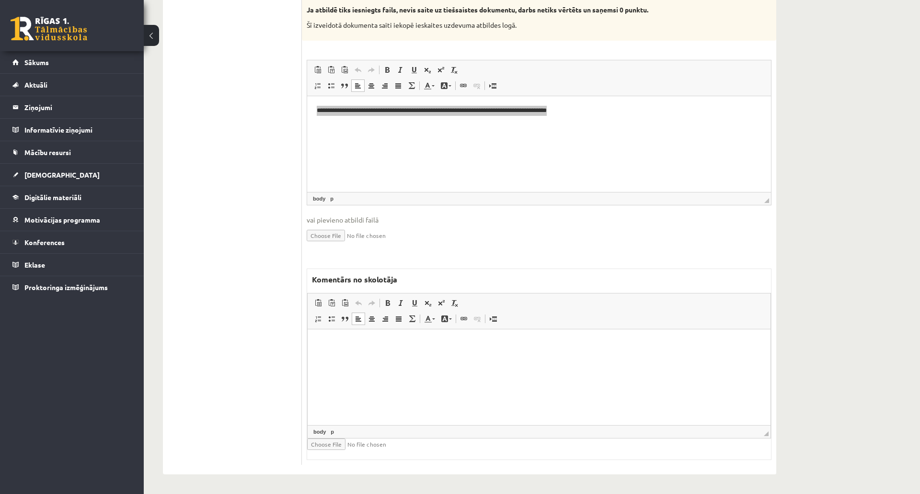
drag, startPoint x: 405, startPoint y: 354, endPoint x: 456, endPoint y: 346, distance: 51.4
click at [419, 354] on html at bounding box center [539, 343] width 463 height 29
click at [358, 356] on p "**********" at bounding box center [539, 360] width 444 height 10
drag, startPoint x: 358, startPoint y: 355, endPoint x: 696, endPoint y: 637, distance: 439.4
click at [358, 355] on p "**********" at bounding box center [539, 360] width 444 height 10
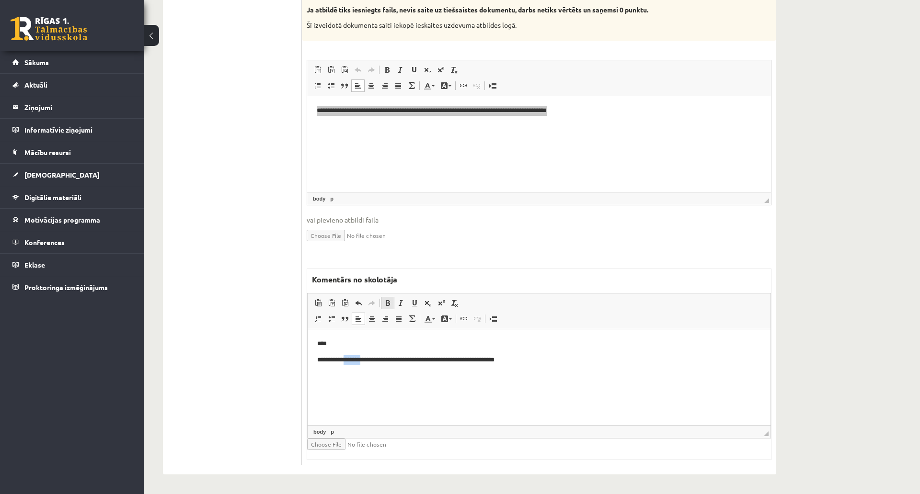
click at [386, 299] on span at bounding box center [388, 303] width 8 height 8
drag, startPoint x: 468, startPoint y: 361, endPoint x: 517, endPoint y: 351, distance: 50.3
click at [470, 360] on p "**********" at bounding box center [539, 360] width 444 height 10
click at [595, 125] on html "**********" at bounding box center [539, 110] width 464 height 29
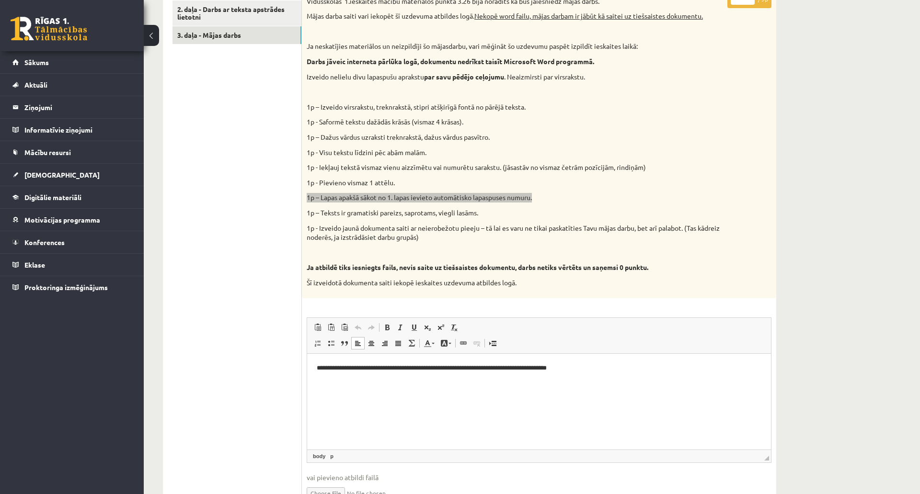
scroll to position [213, 0]
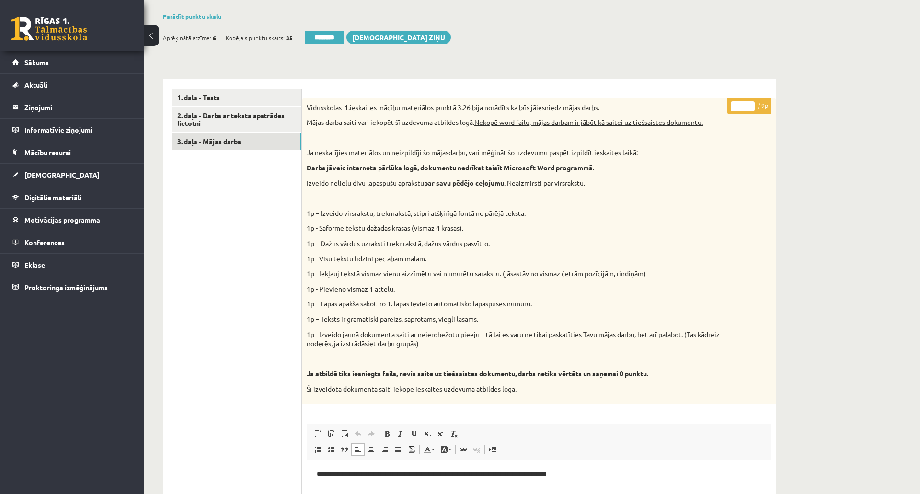
drag, startPoint x: 741, startPoint y: 103, endPoint x: 731, endPoint y: 106, distance: 10.6
click at [731, 106] on input "*" at bounding box center [743, 107] width 24 height 10
type input "*"
click at [744, 53] on div "Datorika 10.b1 klase 1.ieskaite , Diana Aleksandrova (10.b1 klase) Ieskaite jāp…" at bounding box center [470, 341] width 652 height 1034
click at [232, 137] on link "3. daļa - Mājas darbs" at bounding box center [236, 142] width 129 height 18
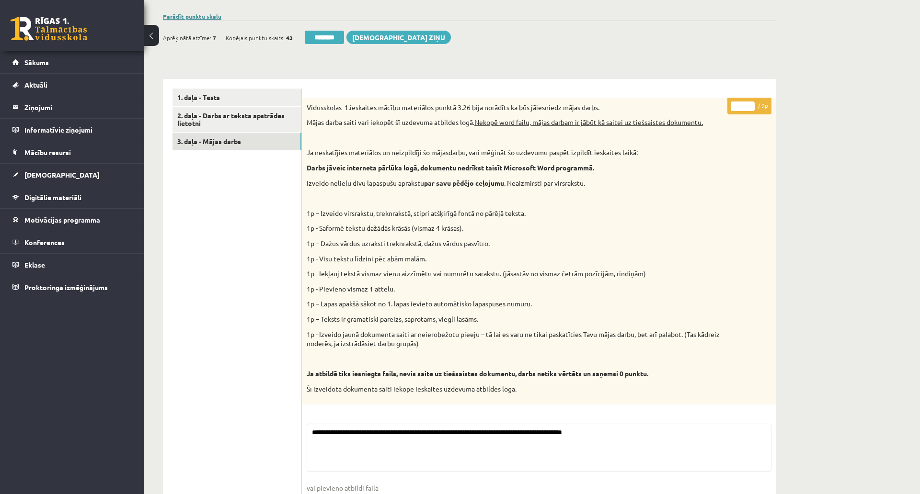
click at [211, 14] on link "Parādīt punktu skalu" at bounding box center [192, 16] width 58 height 8
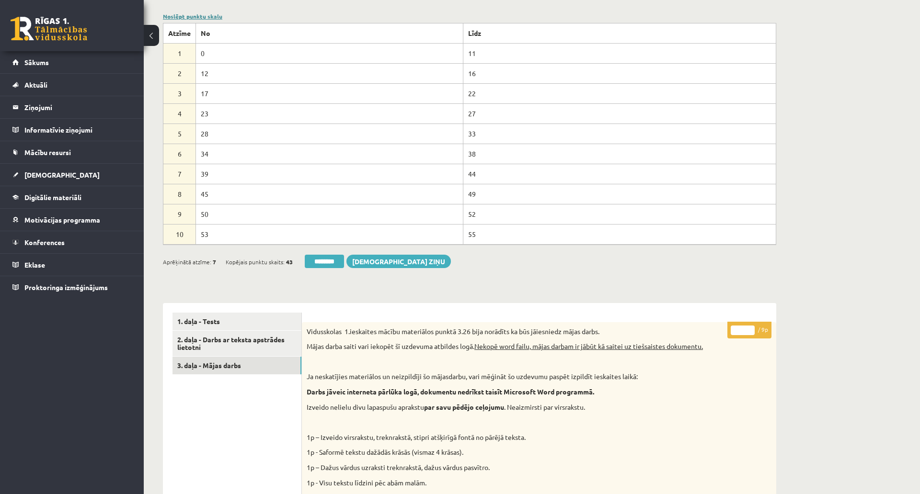
scroll to position [0, 0]
click at [211, 14] on link "Noslēpt punktu skalu" at bounding box center [192, 16] width 59 height 8
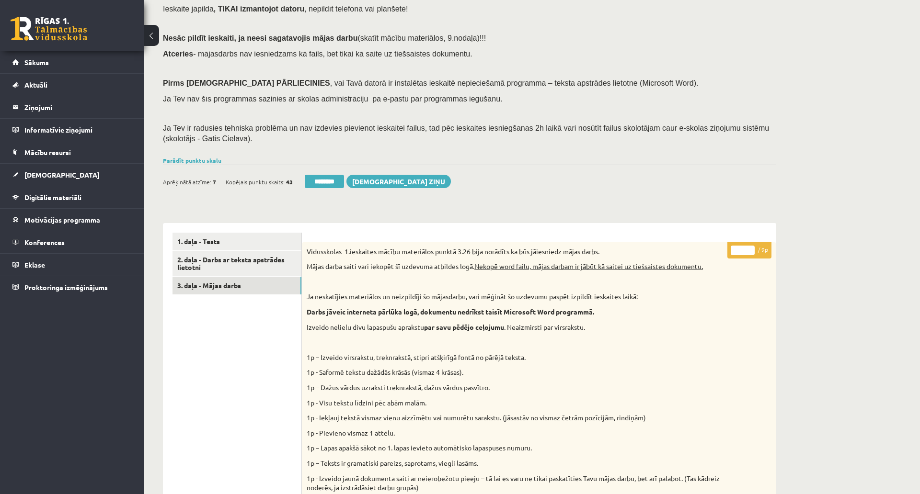
scroll to position [53, 0]
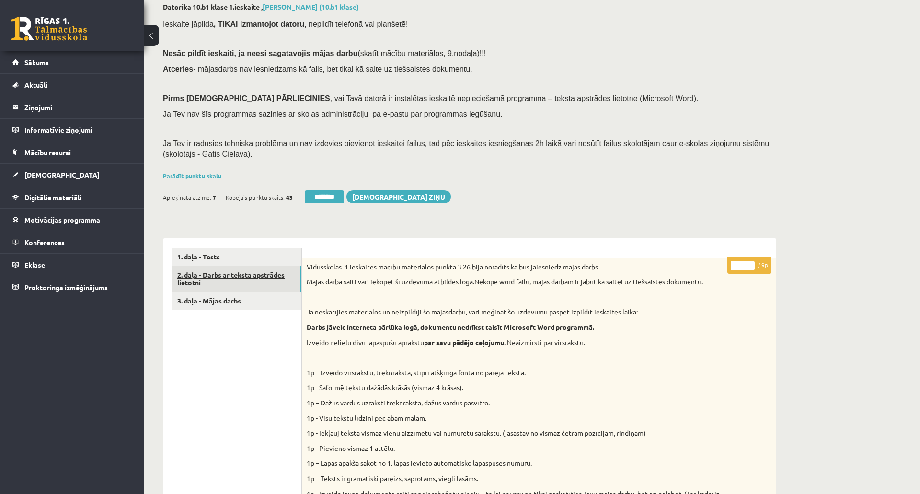
click at [252, 279] on link "2. daļa - Darbs ar teksta apstrādes lietotni" at bounding box center [236, 279] width 129 height 26
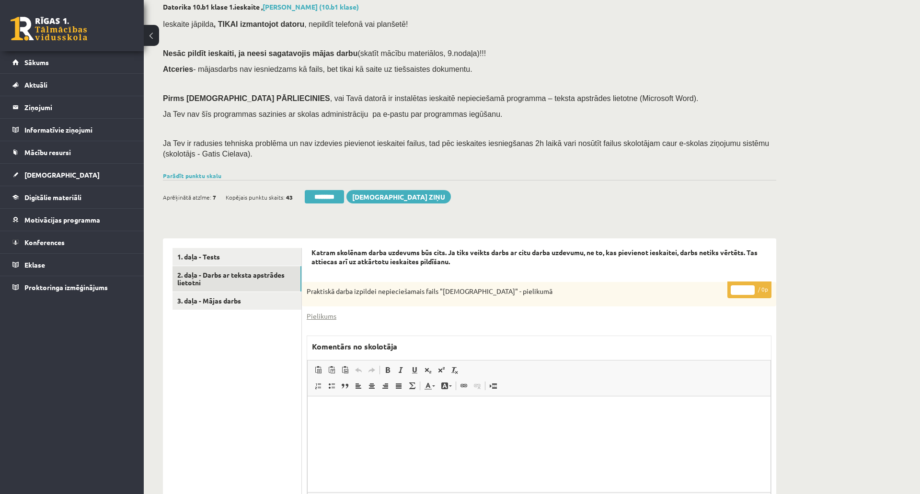
scroll to position [0, 0]
click at [332, 194] on input "********" at bounding box center [324, 196] width 39 height 13
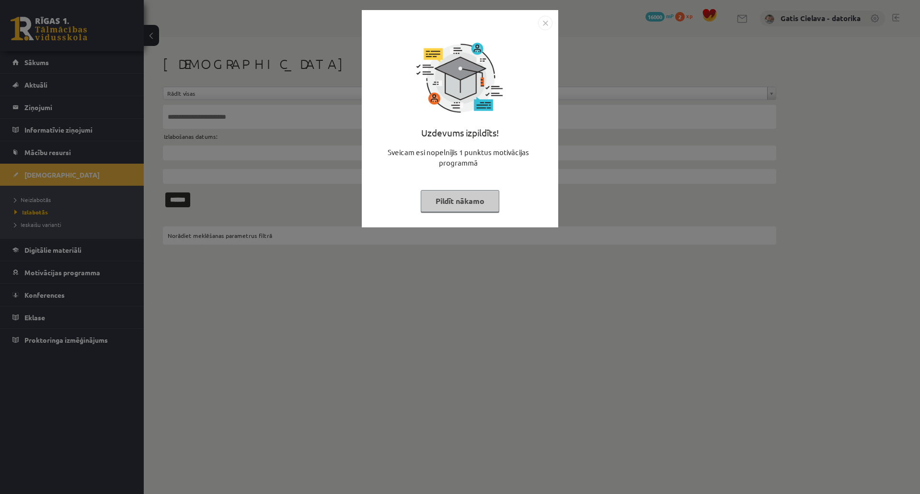
click at [499, 198] on button "Pildīt nākamo" at bounding box center [460, 201] width 79 height 22
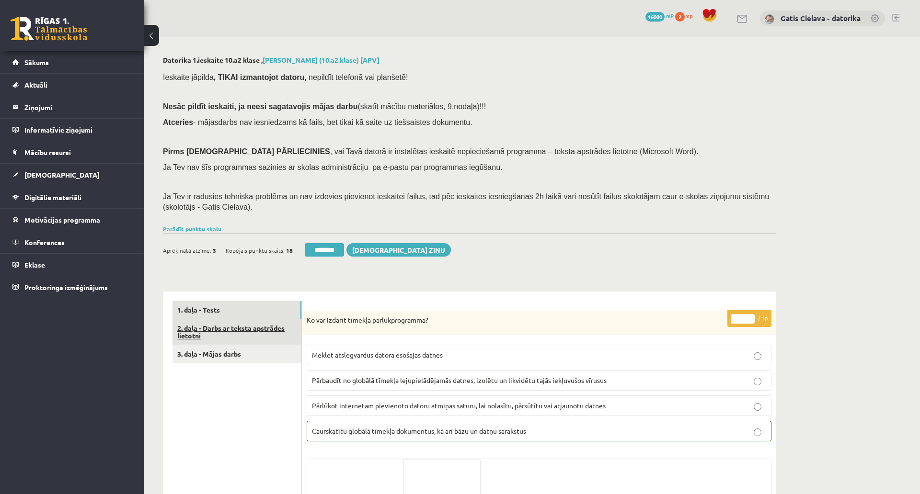
click at [233, 327] on link "2. daļa - Darbs ar teksta apstrādes lietotni" at bounding box center [236, 333] width 129 height 26
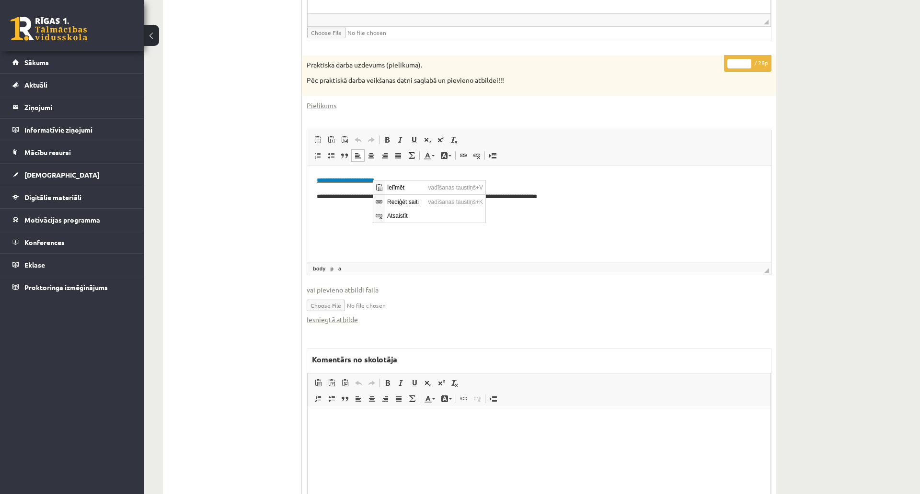
click at [624, 194] on p "**********" at bounding box center [539, 197] width 445 height 10
drag, startPoint x: 625, startPoint y: 194, endPoint x: 294, endPoint y: 195, distance: 330.6
click at [307, 195] on html "**********" at bounding box center [539, 188] width 464 height 45
copy p "**********"
click at [412, 201] on span "Rediģēt saiti" at bounding box center [409, 201] width 41 height 14
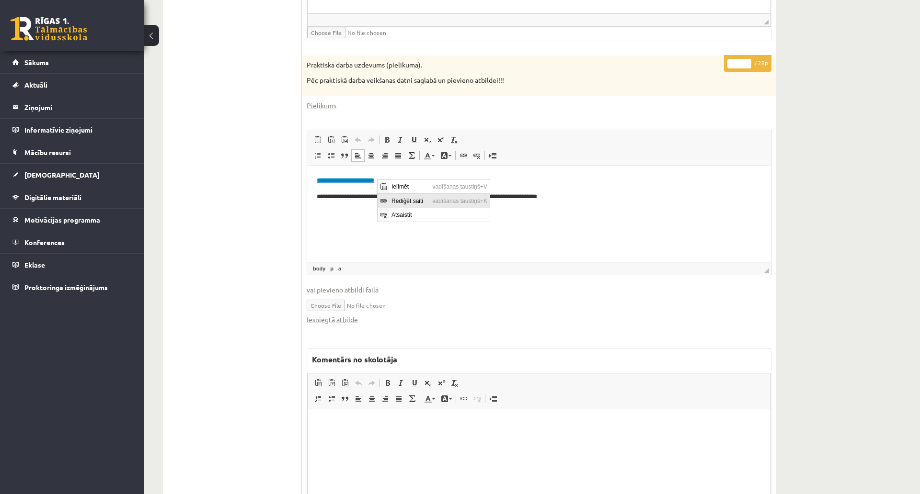
select select "********"
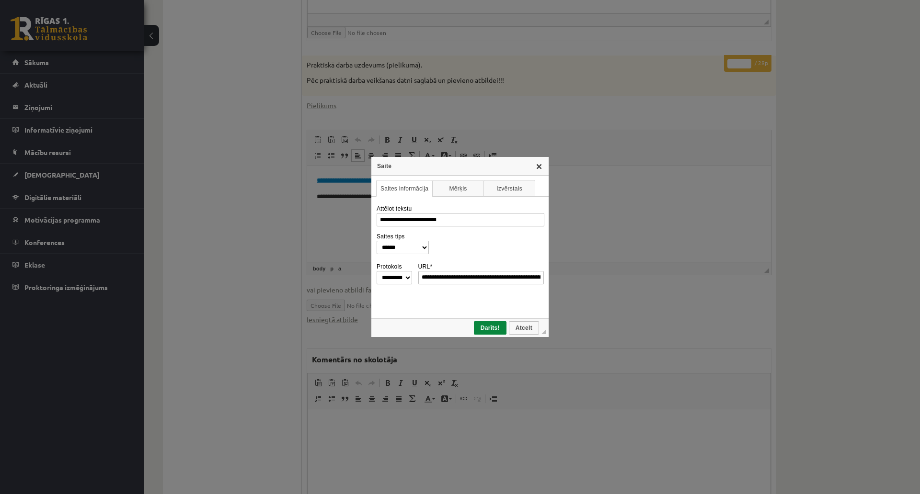
click at [543, 164] on link "X" at bounding box center [539, 166] width 8 height 8
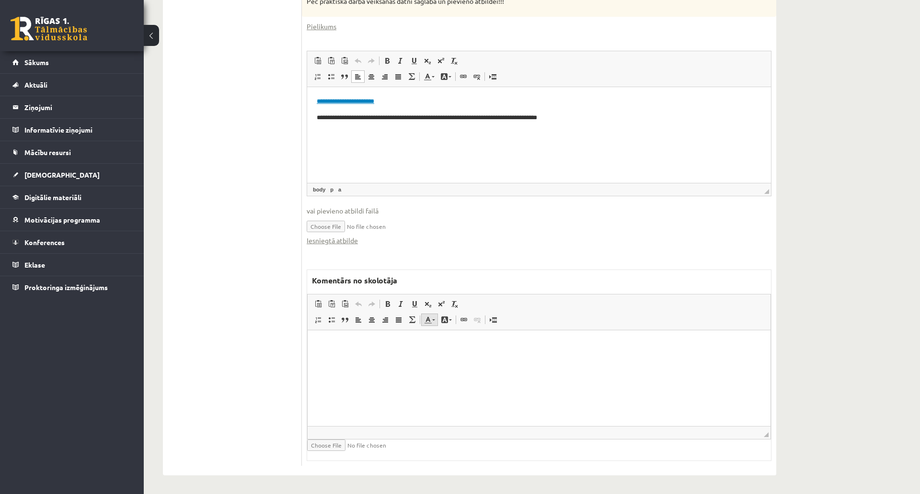
scroll to position [620, 0]
click at [330, 439] on input "file" at bounding box center [364, 444] width 114 height 11
type input "**********"
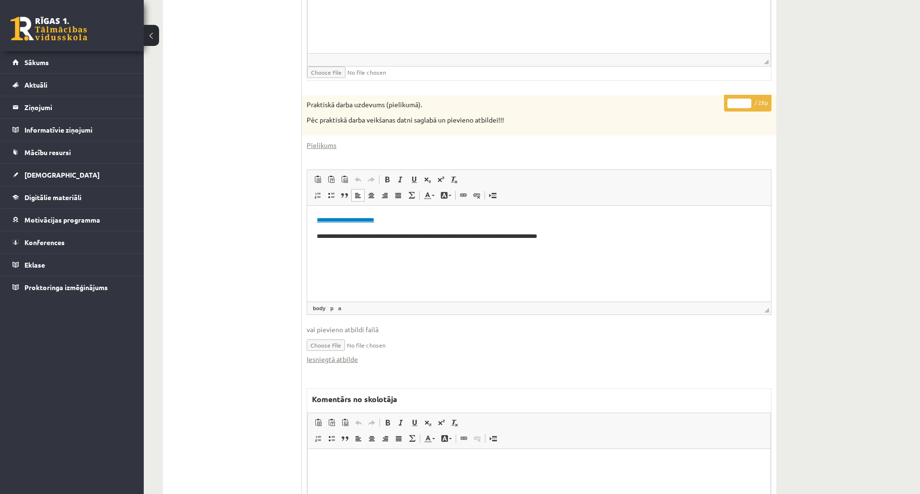
scroll to position [461, 0]
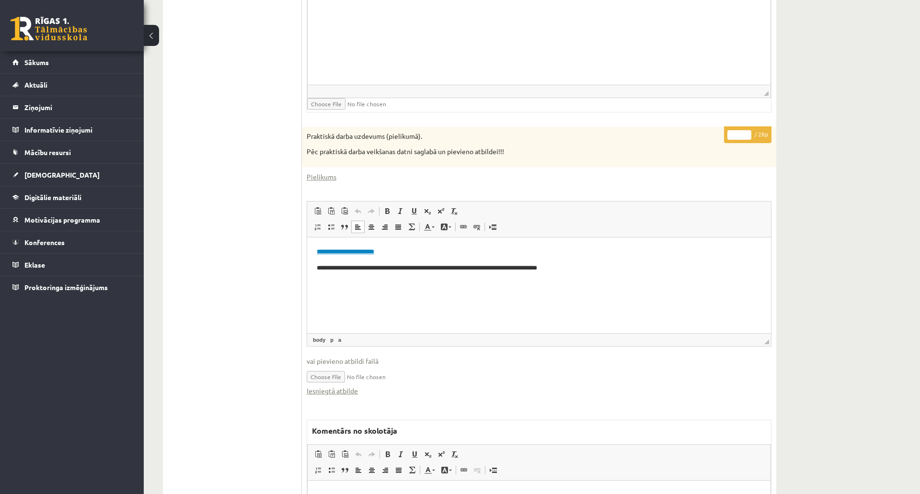
drag, startPoint x: 739, startPoint y: 136, endPoint x: 717, endPoint y: 133, distance: 21.7
click at [717, 133] on div "**********" at bounding box center [539, 378] width 474 height 502
type input "**"
click at [689, 19] on html at bounding box center [539, 3] width 463 height 29
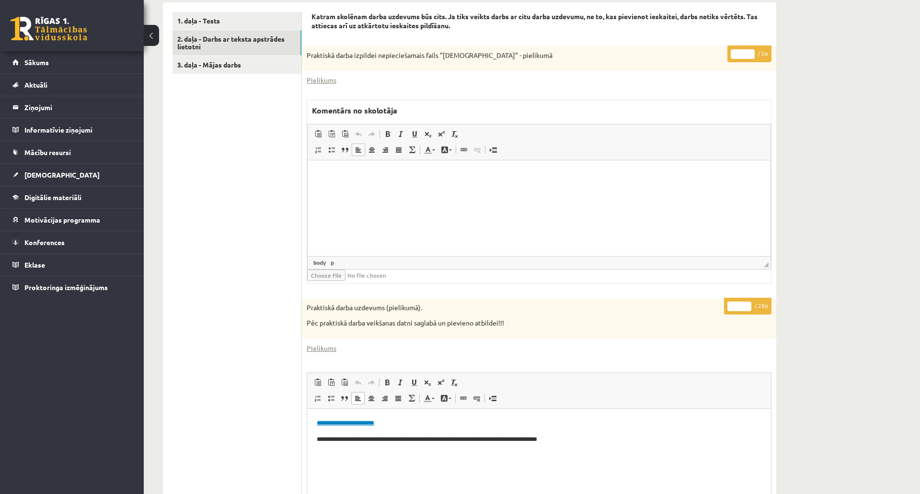
scroll to position [194, 0]
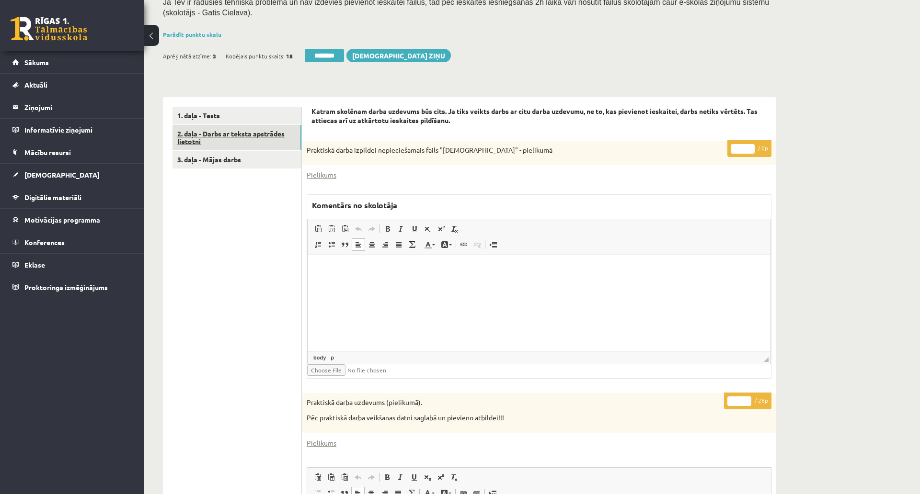
click at [249, 132] on link "2. daļa - Darbs ar teksta apstrādes lietotni" at bounding box center [236, 138] width 129 height 26
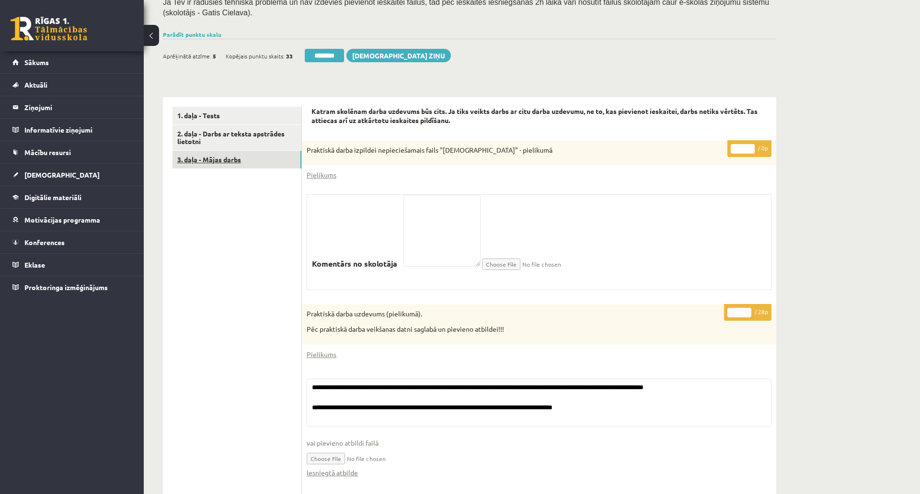
click at [224, 163] on link "3. daļa - Mājas darbs" at bounding box center [236, 160] width 129 height 18
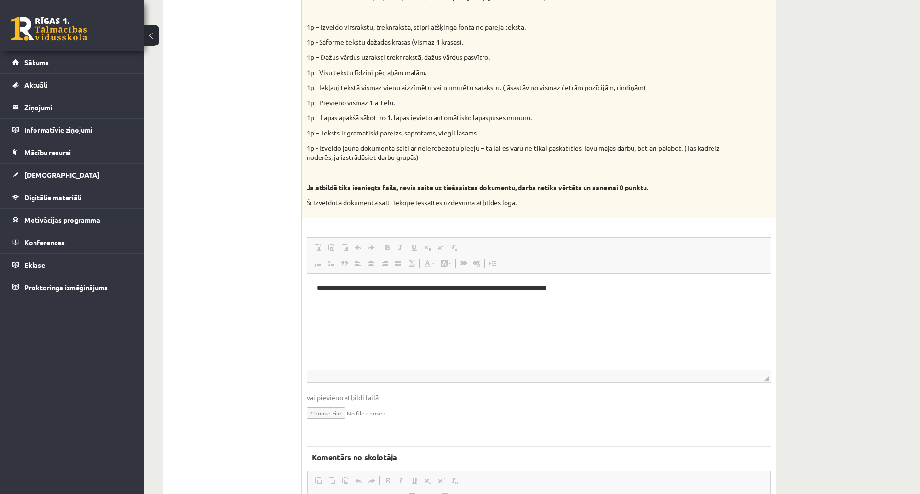
scroll to position [0, 0]
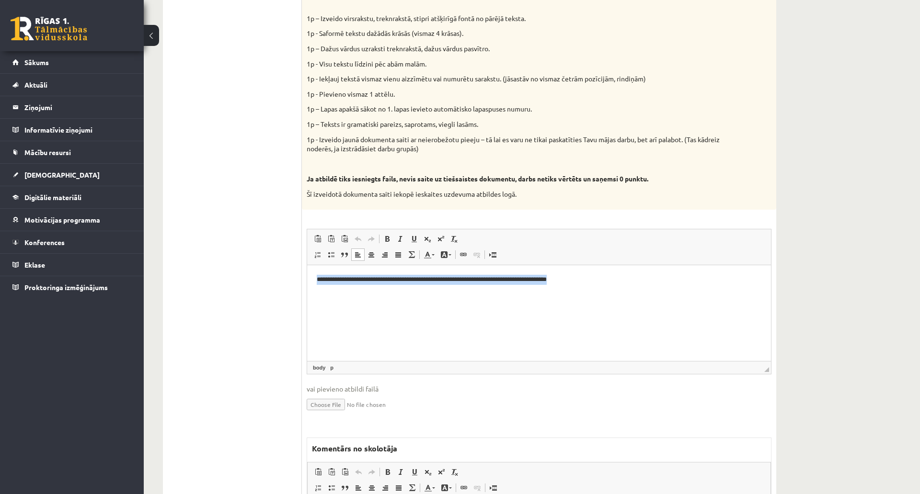
drag, startPoint x: 622, startPoint y: 280, endPoint x: 583, endPoint y: 534, distance: 256.4
click at [307, 268] on html "**********" at bounding box center [539, 279] width 464 height 29
copy p "**********"
drag, startPoint x: 430, startPoint y: 146, endPoint x: 450, endPoint y: 149, distance: 20.7
click at [434, 146] on p "1p - Izveido jaunā dokumenta saiti ar neierobežotu pieeju – tā lai es varu ne t…" at bounding box center [515, 144] width 417 height 19
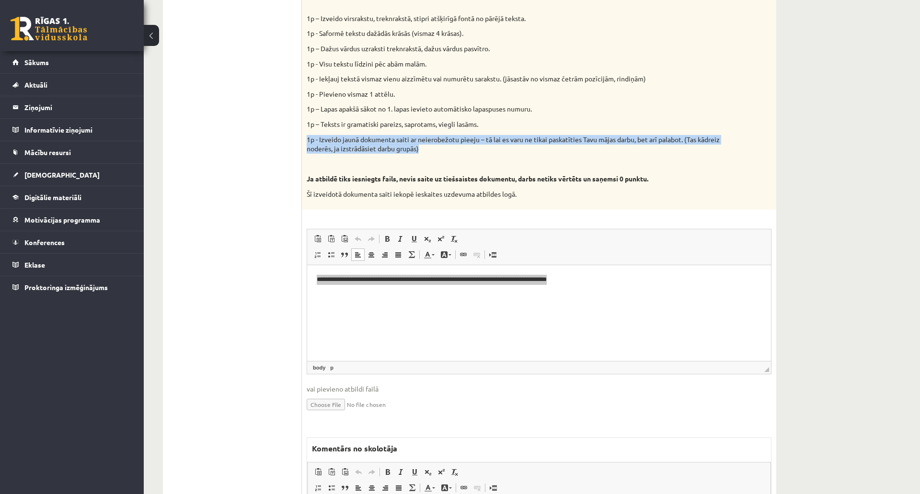
drag, startPoint x: 453, startPoint y: 149, endPoint x: 306, endPoint y: 140, distance: 147.8
click at [306, 140] on div "Vidusskolas 1.ieskaites mācību materiālos punktā 3.26 bija norādīts ka būs jāie…" at bounding box center [539, 56] width 474 height 307
copy p "1p - Izveido jaunā dokumenta saiti ar neierobežotu pieeju – tā lai es varu ne t…"
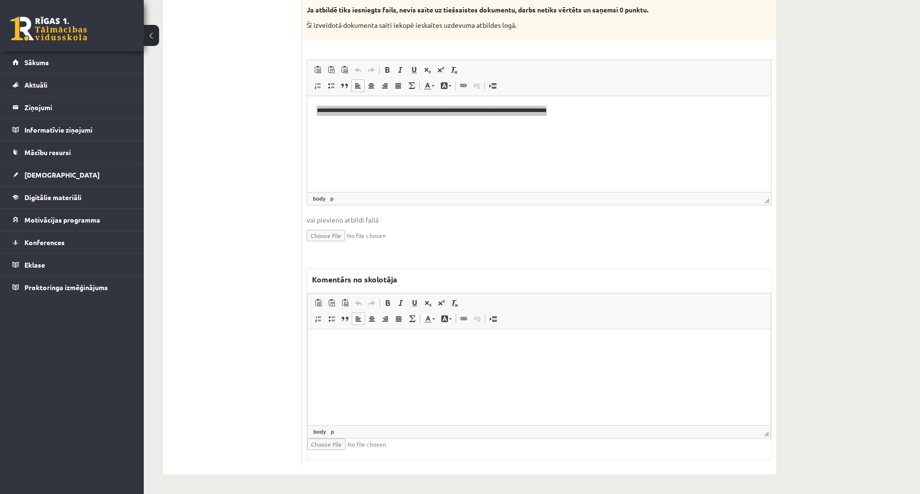
drag, startPoint x: 442, startPoint y: 377, endPoint x: 490, endPoint y: 361, distance: 50.9
click at [454, 358] on html at bounding box center [539, 343] width 463 height 29
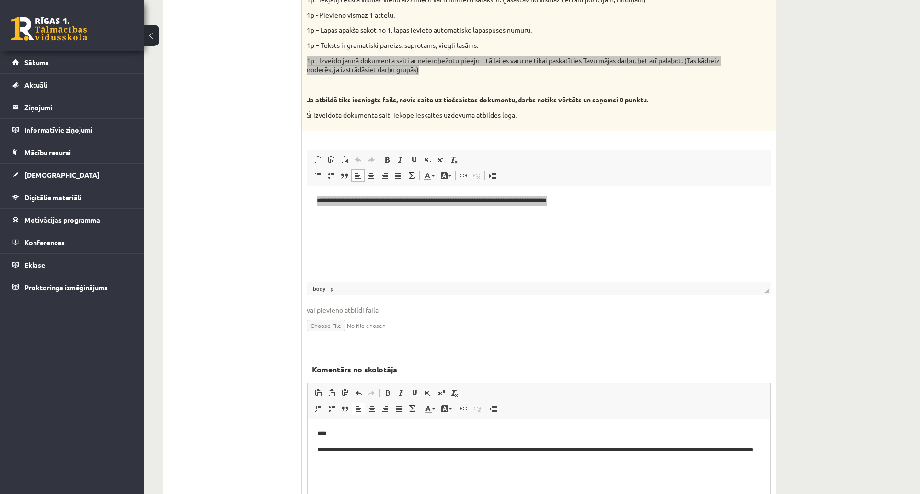
scroll to position [266, 0]
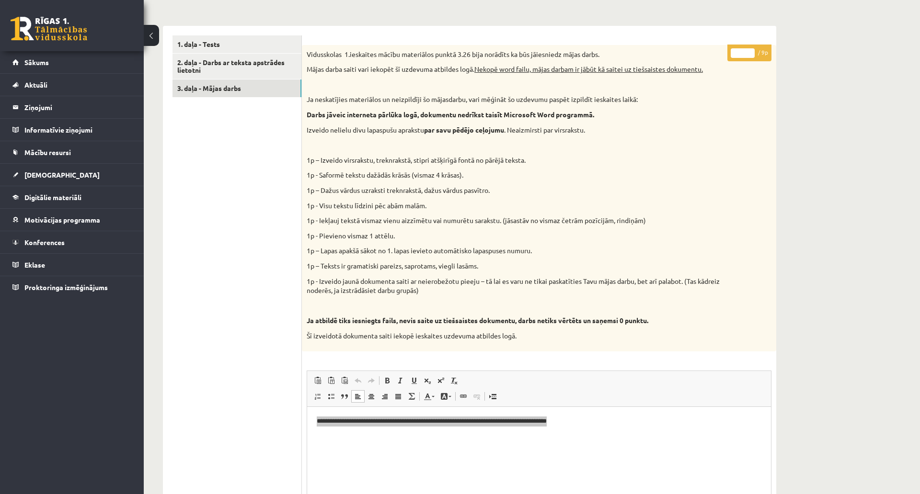
drag, startPoint x: 743, startPoint y: 52, endPoint x: 731, endPoint y: 51, distance: 11.5
click at [731, 51] on input "*" at bounding box center [743, 53] width 24 height 10
type input "*"
drag, startPoint x: 790, startPoint y: 70, endPoint x: 842, endPoint y: 83, distance: 52.8
click at [791, 71] on div "Datorika 1.ieskaite 10.a2 klase , Vladislava Vlasova (10.a2 klase) [APV] Ieskai…" at bounding box center [470, 288] width 652 height 1034
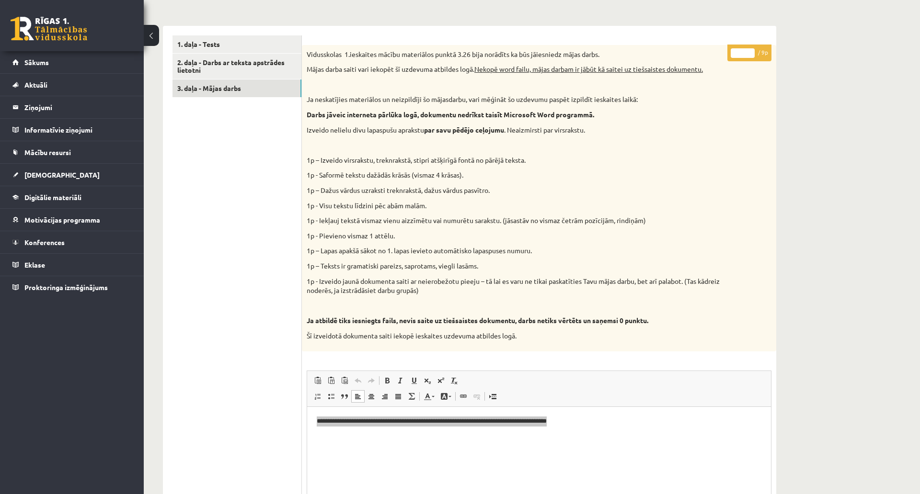
click at [793, 150] on div "Datorika 1.ieskaite 10.a2 klase , Vladislava Vlasova (10.a2 klase) [APV] Ieskai…" at bounding box center [470, 288] width 652 height 1034
click at [216, 86] on link "3. daļa - Mājas darbs" at bounding box center [236, 89] width 129 height 18
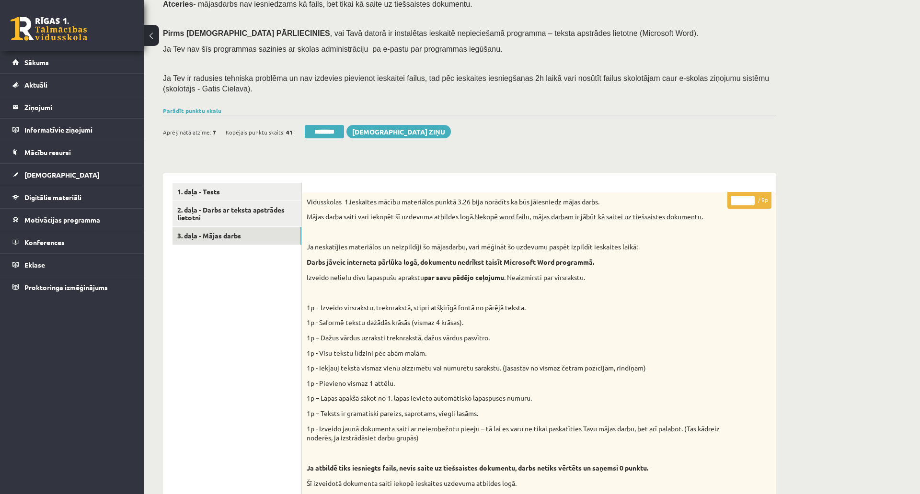
scroll to position [106, 0]
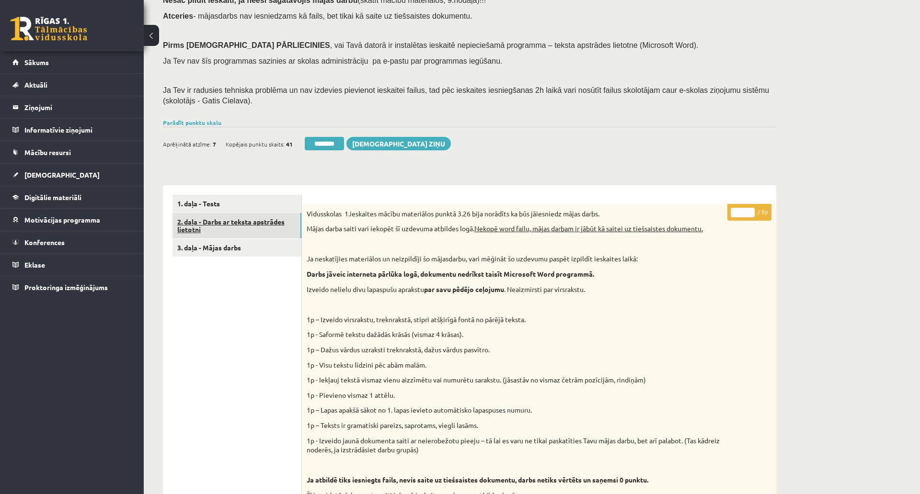
click at [218, 228] on link "2. daļa - Darbs ar teksta apstrādes lietotni" at bounding box center [236, 226] width 129 height 26
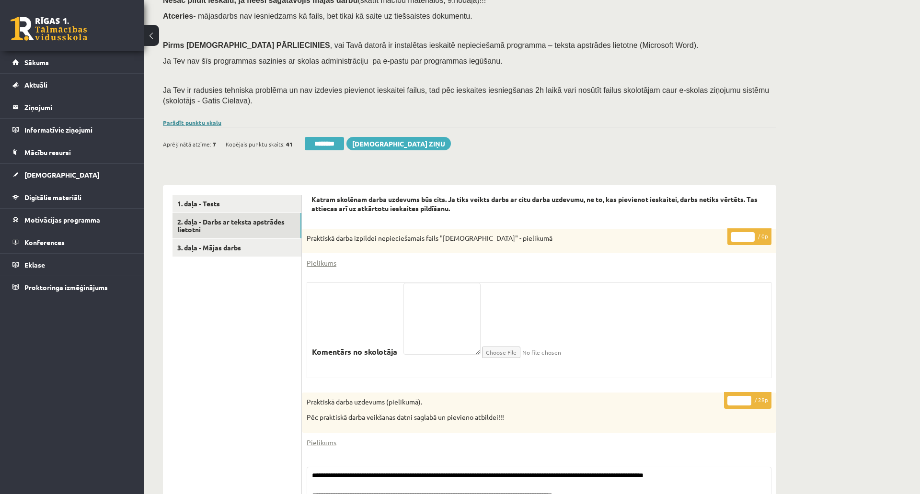
click at [197, 120] on link "Parādīt punktu skalu" at bounding box center [192, 123] width 58 height 8
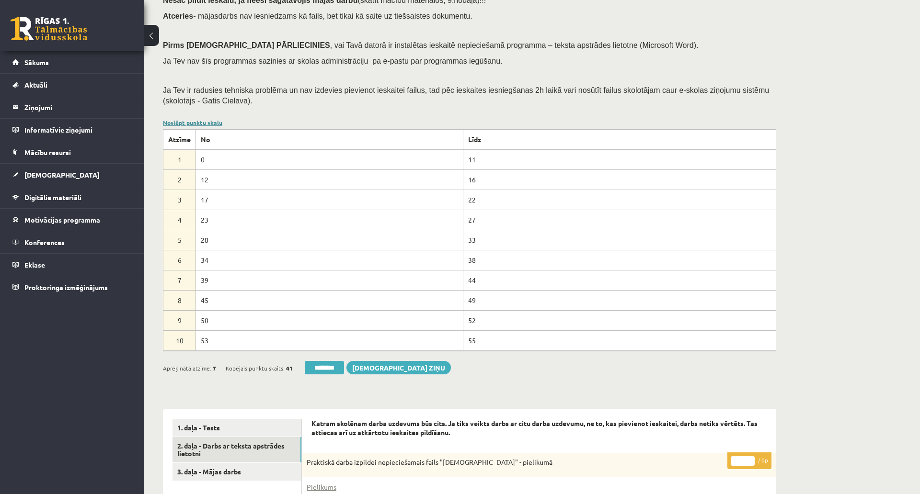
scroll to position [0, 0]
click at [197, 120] on link "Noslēpt punktu skalu" at bounding box center [192, 123] width 59 height 8
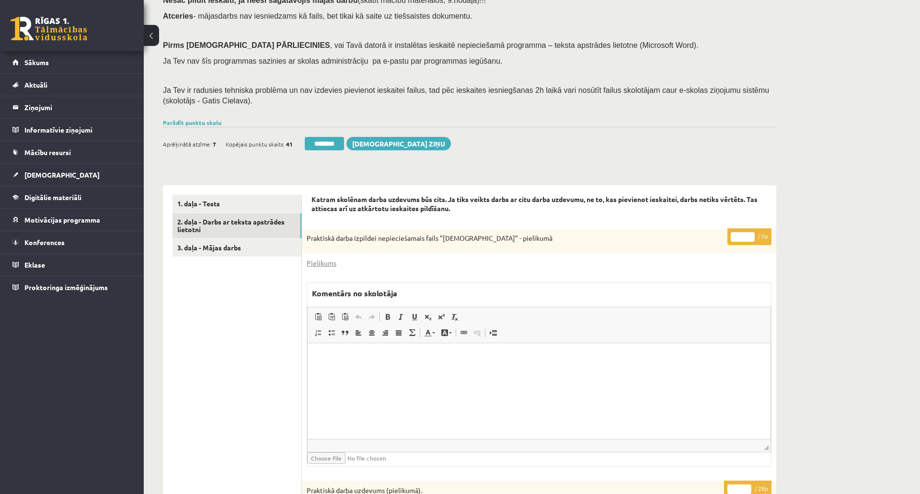
drag, startPoint x: 326, startPoint y: 147, endPoint x: 560, endPoint y: 35, distance: 258.6
click at [326, 147] on input "********" at bounding box center [324, 143] width 39 height 13
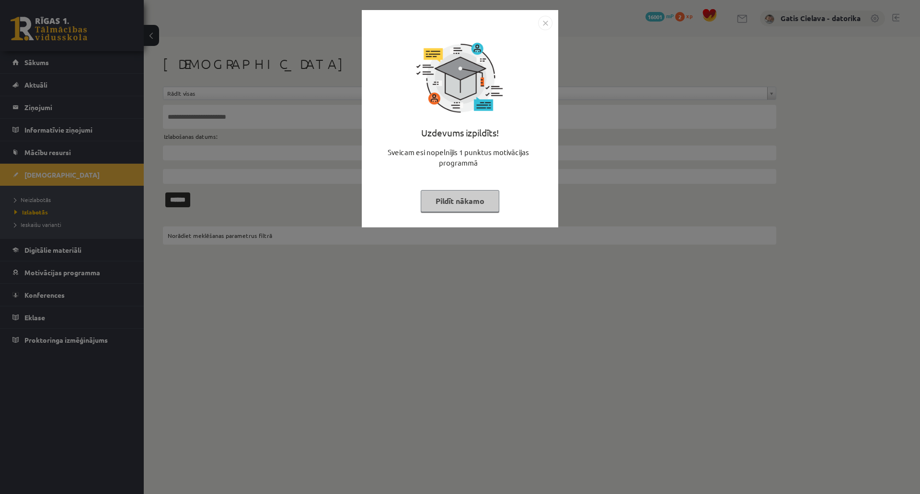
click at [499, 201] on button "Pildīt nākamo" at bounding box center [460, 201] width 79 height 22
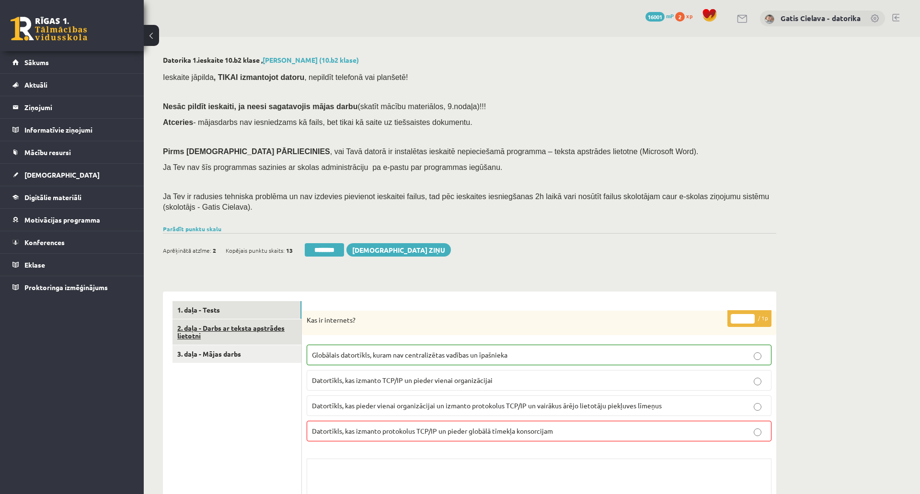
click at [226, 326] on link "2. daļa - Darbs ar teksta apstrādes lietotni" at bounding box center [236, 333] width 129 height 26
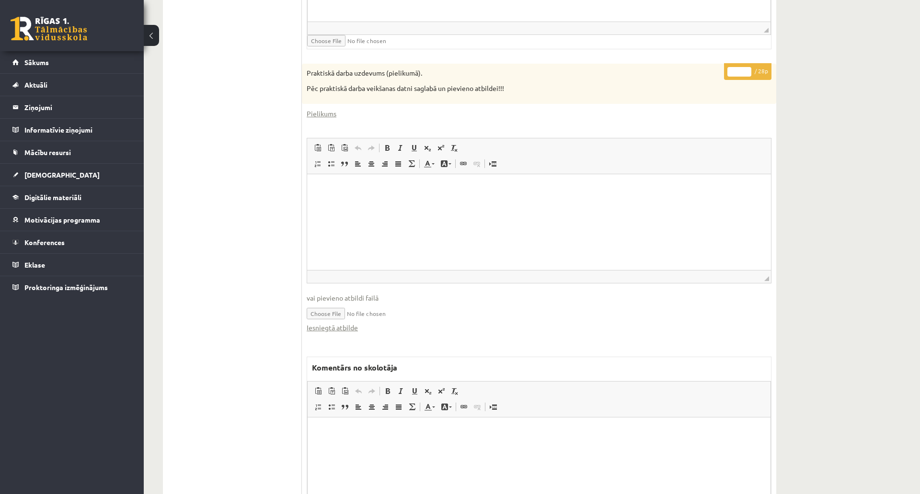
scroll to position [501, 0]
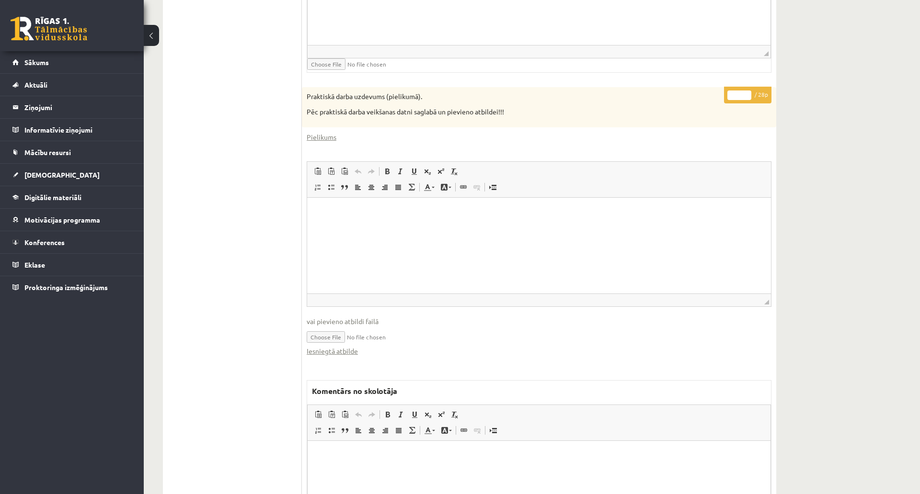
drag, startPoint x: 739, startPoint y: 93, endPoint x: 722, endPoint y: 93, distance: 16.8
click at [725, 93] on p "* / 28p" at bounding box center [747, 95] width 47 height 17
type input "**"
drag, startPoint x: 821, startPoint y: 58, endPoint x: 806, endPoint y: 73, distance: 21.0
click at [822, 58] on div "Datorika 1.ieskaite 10.b2 klase , [PERSON_NAME] (10.b2 klase) Ieskaite jāpilda …" at bounding box center [532, 70] width 776 height 1069
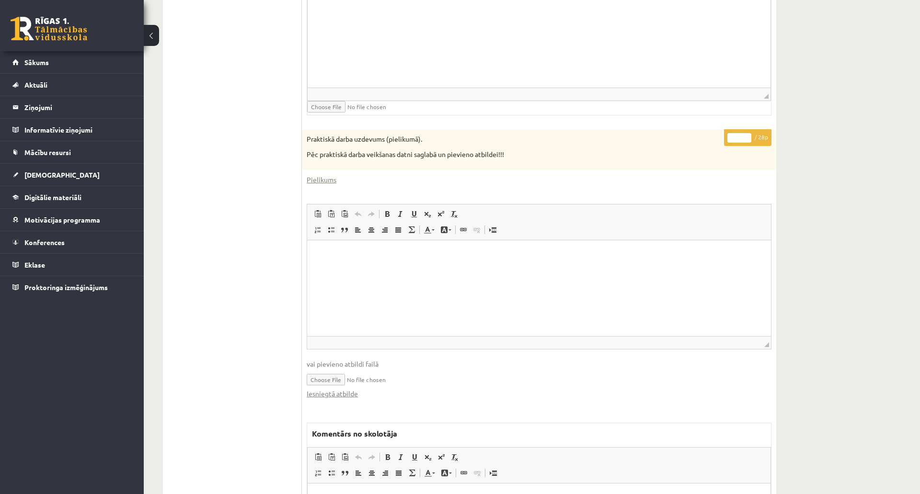
scroll to position [235, 0]
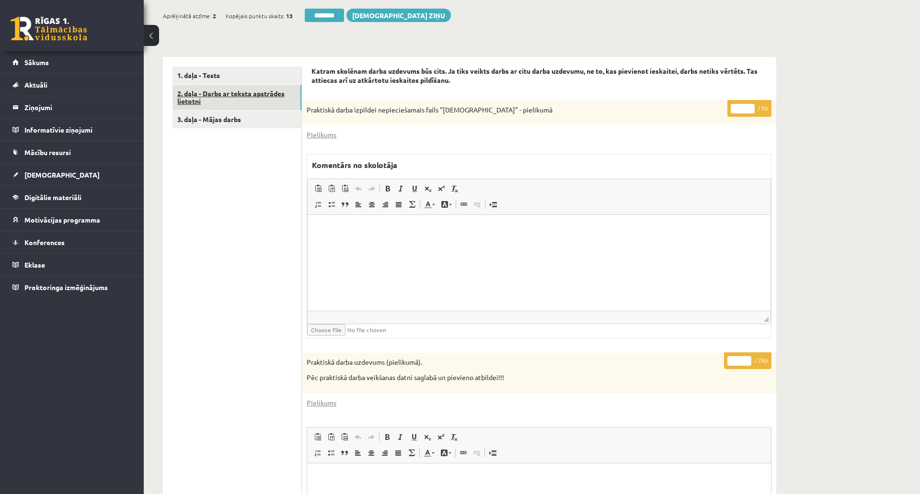
click at [256, 96] on link "2. daļa - Darbs ar teksta apstrādes lietotni" at bounding box center [236, 98] width 129 height 26
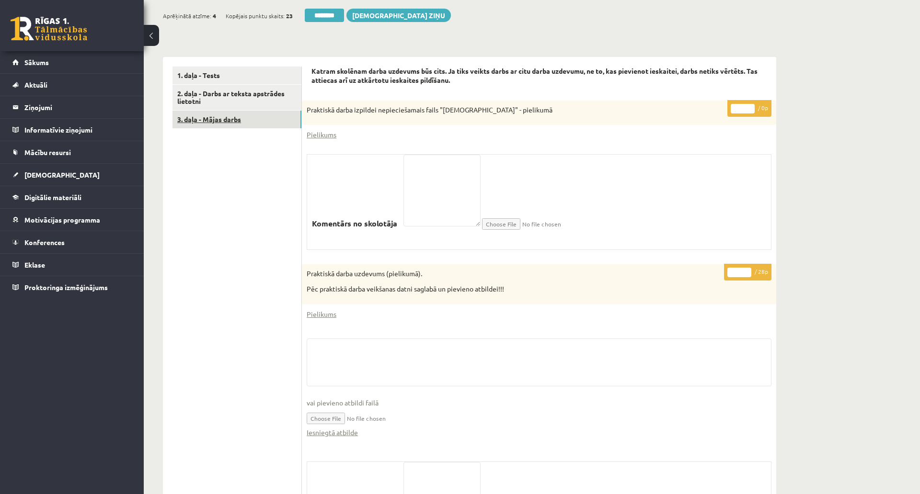
click at [233, 116] on link "3. daļa - Mājas darbs" at bounding box center [236, 120] width 129 height 18
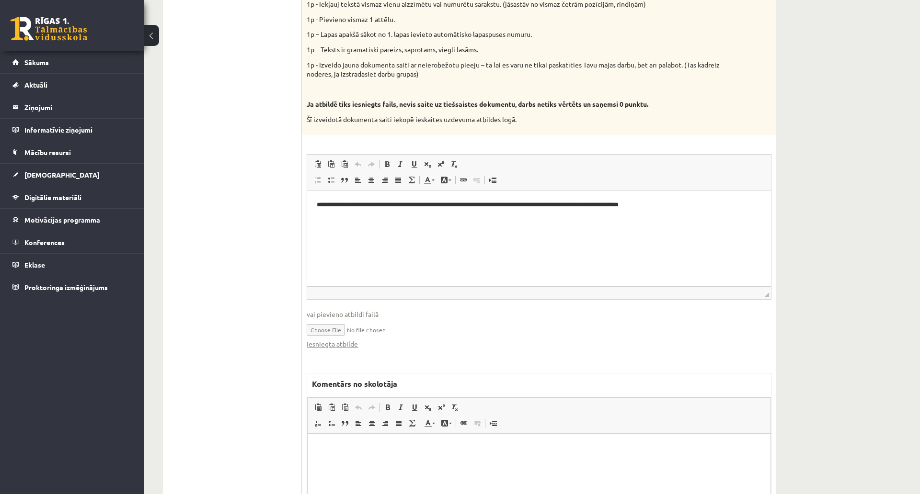
scroll to position [501, 0]
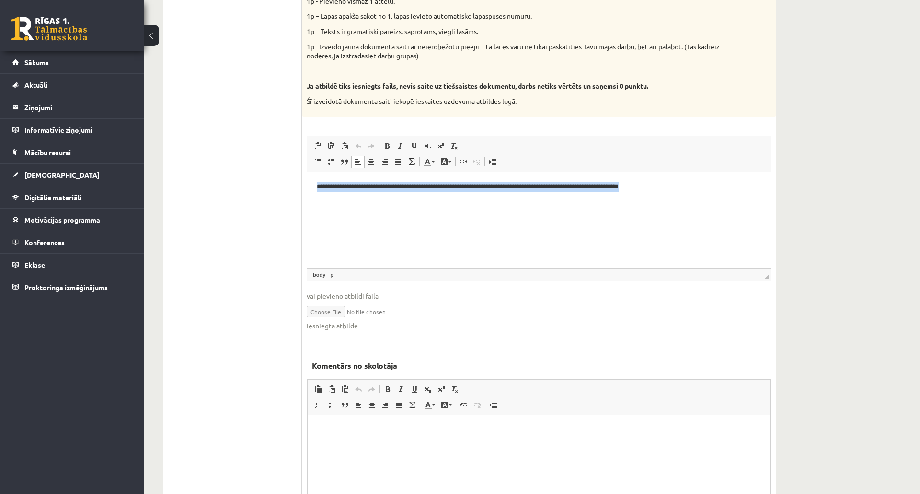
drag, startPoint x: 728, startPoint y: 186, endPoint x: 280, endPoint y: 190, distance: 447.9
click at [307, 190] on html "**********" at bounding box center [539, 186] width 464 height 29
copy p "**********"
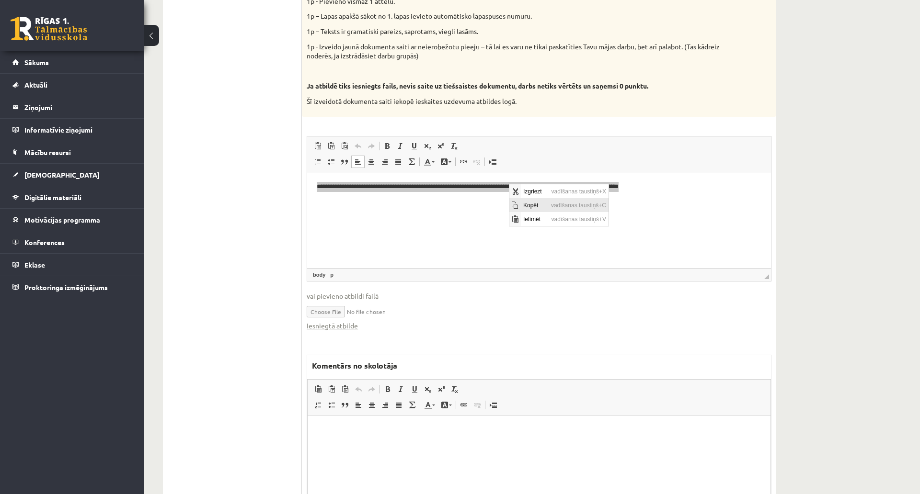
click at [537, 206] on span "Kopēt" at bounding box center [535, 205] width 28 height 14
copy p "**********"
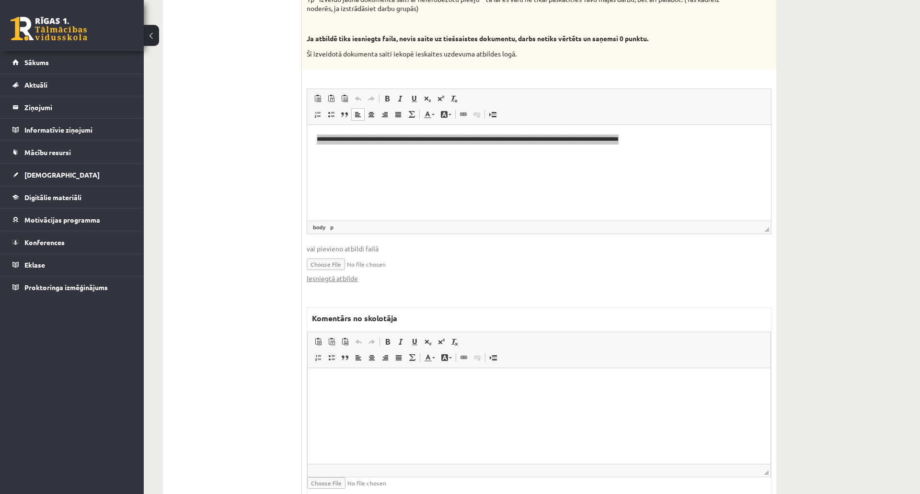
scroll to position [595, 0]
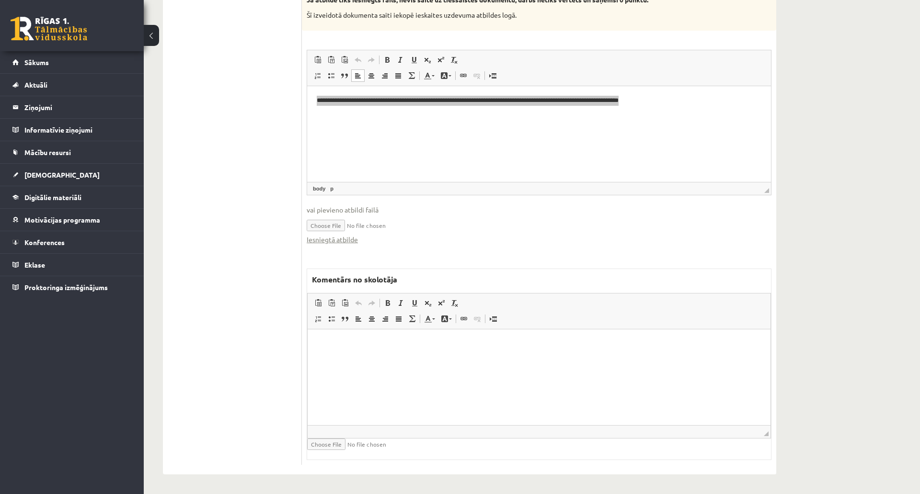
click at [409, 358] on html at bounding box center [539, 343] width 463 height 29
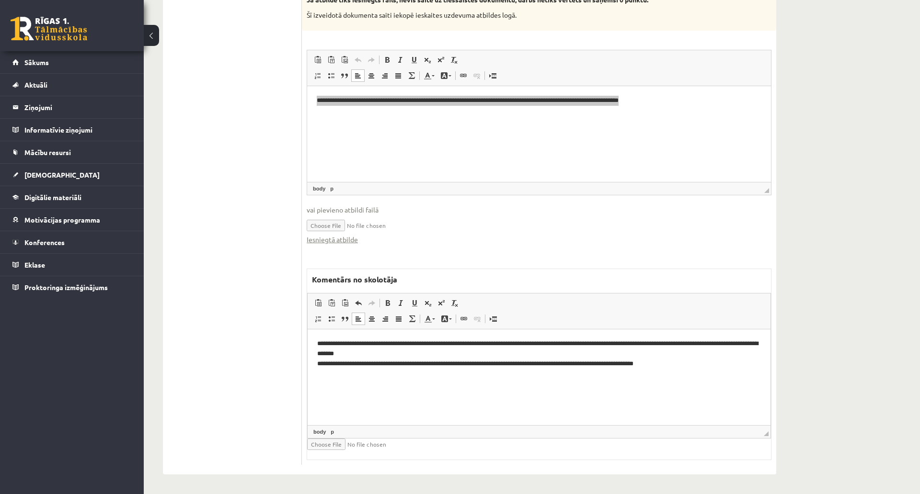
click at [391, 341] on p "**********" at bounding box center [539, 359] width 444 height 40
click at [475, 362] on p "**********" at bounding box center [539, 359] width 444 height 40
click at [507, 370] on p "**********" at bounding box center [539, 359] width 444 height 40
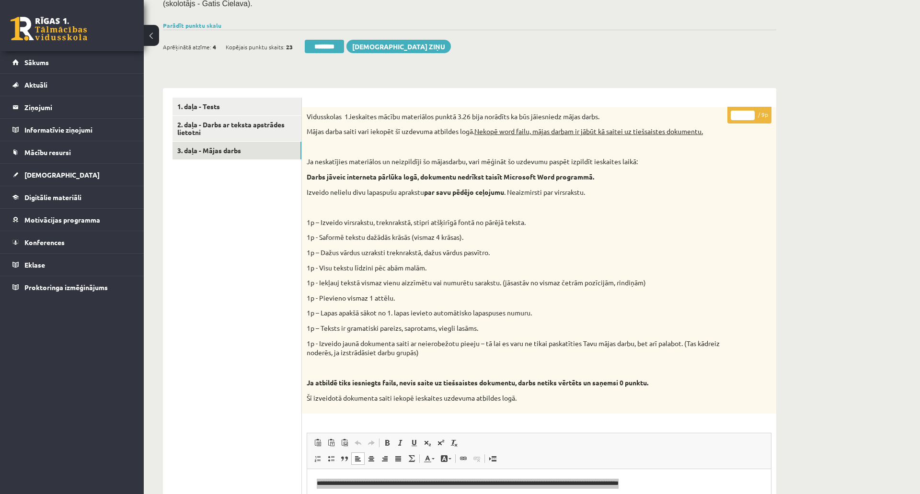
scroll to position [223, 0]
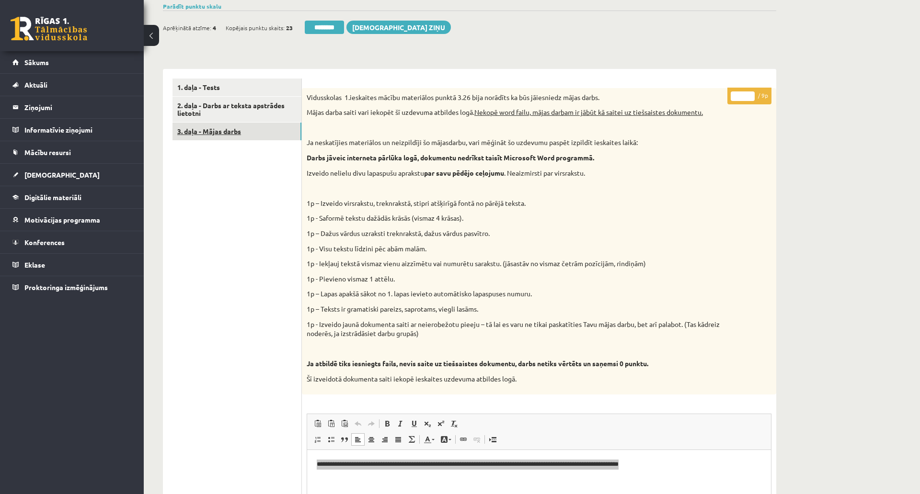
click at [244, 130] on link "3. daļa - Mājas darbs" at bounding box center [236, 132] width 129 height 18
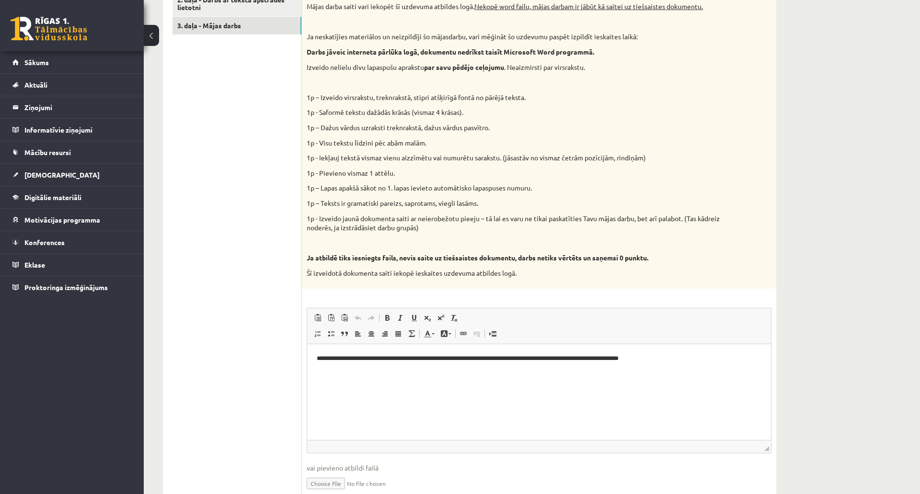
scroll to position [329, 0]
drag, startPoint x: 573, startPoint y: 396, endPoint x: 581, endPoint y: 360, distance: 36.3
click at [573, 373] on html "**********" at bounding box center [539, 357] width 464 height 29
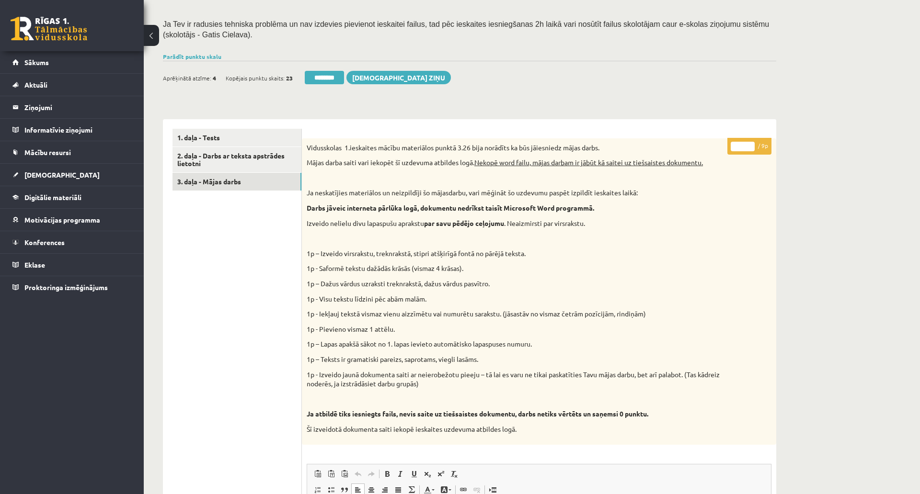
scroll to position [170, 0]
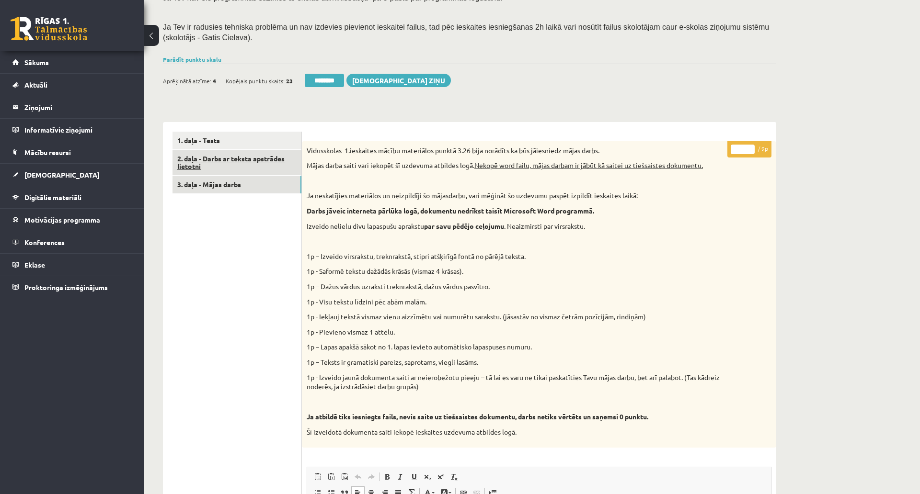
click at [240, 157] on link "2. daļa - Darbs ar teksta apstrādes lietotni" at bounding box center [236, 163] width 129 height 26
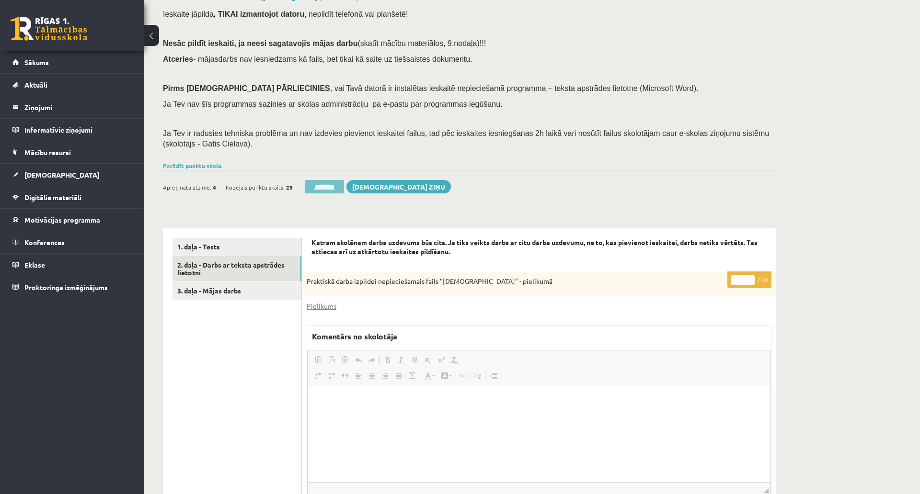
scroll to position [0, 0]
click at [332, 183] on input "********" at bounding box center [324, 186] width 39 height 13
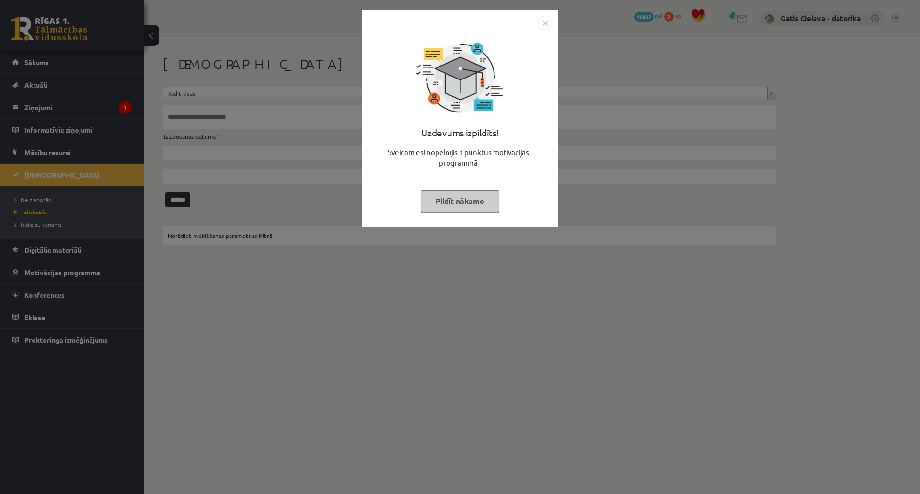
click at [499, 203] on button "Pildīt nākamo" at bounding box center [460, 201] width 79 height 22
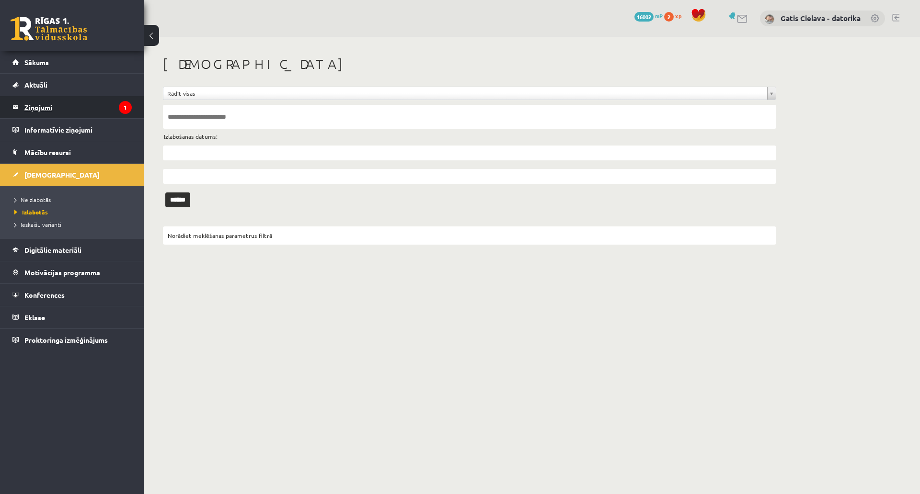
click at [54, 103] on legend "Ziņojumi 1" at bounding box center [77, 107] width 107 height 22
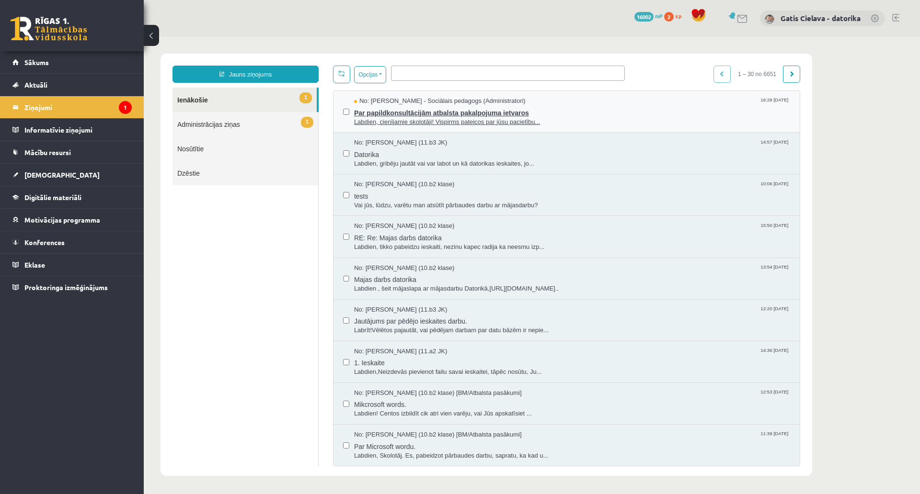
click at [448, 115] on span "Par papildkonsultācijām atbalsta pakalpojuma ietvaros" at bounding box center [572, 112] width 436 height 12
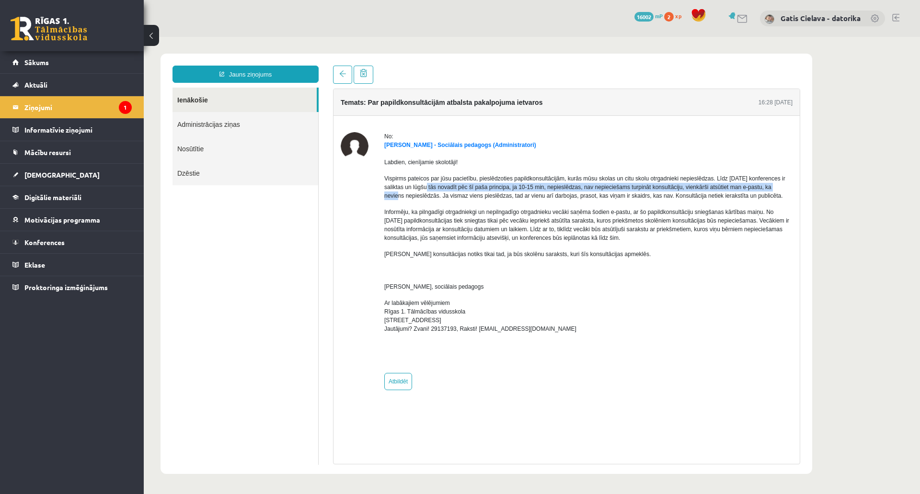
drag, startPoint x: 429, startPoint y: 185, endPoint x: 768, endPoint y: 183, distance: 339.2
click at [768, 183] on p "Vispirms pateicos par jūsu pacietību, pieslēdzoties papildkonsultācijām, kurās …" at bounding box center [588, 187] width 408 height 26
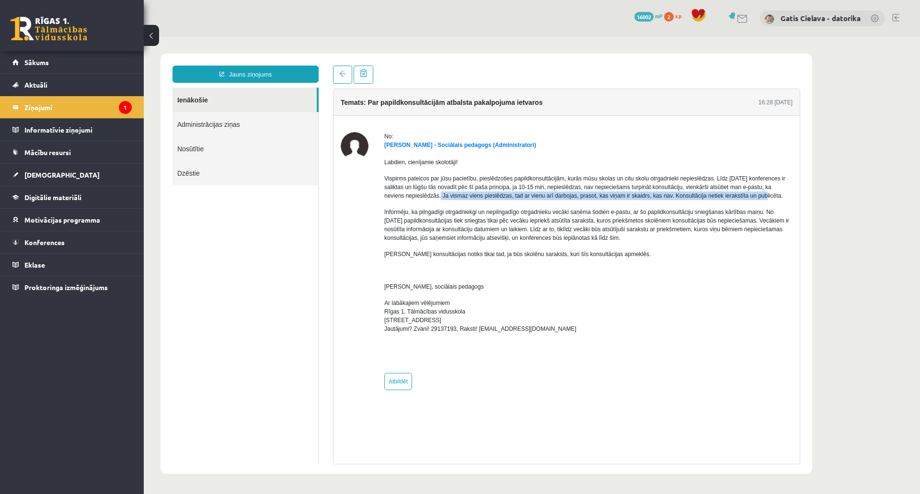
drag, startPoint x: 408, startPoint y: 193, endPoint x: 723, endPoint y: 194, distance: 315.2
click at [723, 194] on p "Vispirms pateicos par jūsu pacietību, pieslēdzoties papildkonsultācijām, kurās …" at bounding box center [588, 187] width 408 height 26
drag, startPoint x: 419, startPoint y: 211, endPoint x: 753, endPoint y: 211, distance: 333.4
click at [753, 211] on p "Informēju, ka pilngadīgi otrgadniekgi un nepilngadīgo otrgadnieku vecāki saņēma…" at bounding box center [588, 225] width 408 height 34
click at [658, 236] on p "Informēju, ka pilngadīgi otrgadniekgi un nepilngadīgo otrgadnieku vecāki saņēma…" at bounding box center [588, 225] width 408 height 34
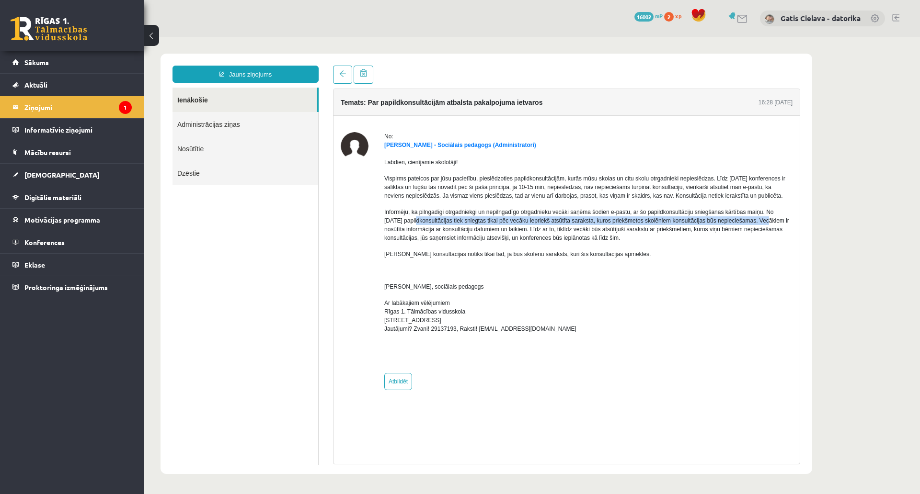
drag, startPoint x: 417, startPoint y: 220, endPoint x: 760, endPoint y: 219, distance: 343.0
click at [760, 219] on p "Informēju, ka pilngadīgi otrgadniekgi un nepilngadīgo otrgadnieku vecāki saņēma…" at bounding box center [588, 225] width 408 height 34
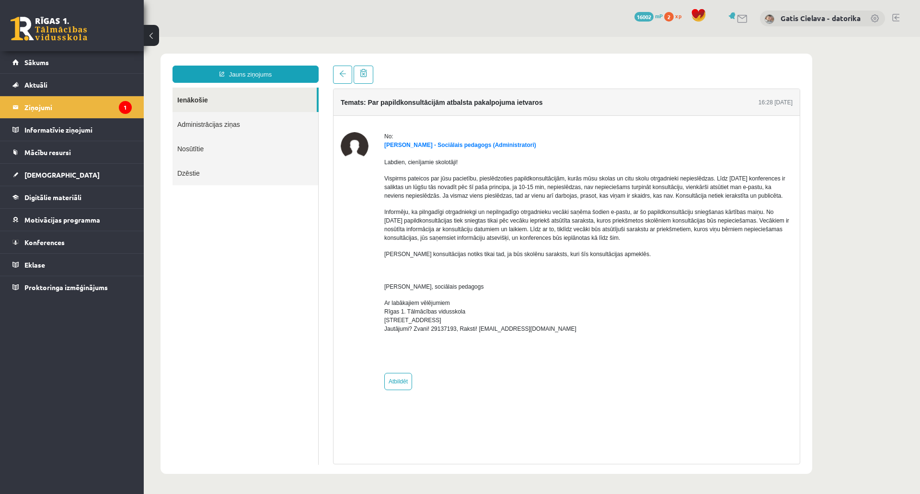
click at [673, 233] on p "Informēju, ka pilngadīgi otrgadniekgi un nepilngadīgo otrgadnieku vecāki saņēma…" at bounding box center [588, 225] width 408 height 34
drag, startPoint x: 406, startPoint y: 229, endPoint x: 701, endPoint y: 240, distance: 295.3
click at [750, 228] on p "Informēju, ka pilngadīgi otrgadniekgi un nepilngadīgo otrgadnieku vecāki saņēma…" at bounding box center [588, 225] width 408 height 34
click at [662, 235] on p "Informēju, ka pilngadīgi otrgadniekgi un nepilngadīgo otrgadnieku vecāki saņēma…" at bounding box center [588, 225] width 408 height 34
drag, startPoint x: 412, startPoint y: 254, endPoint x: 576, endPoint y: 251, distance: 163.9
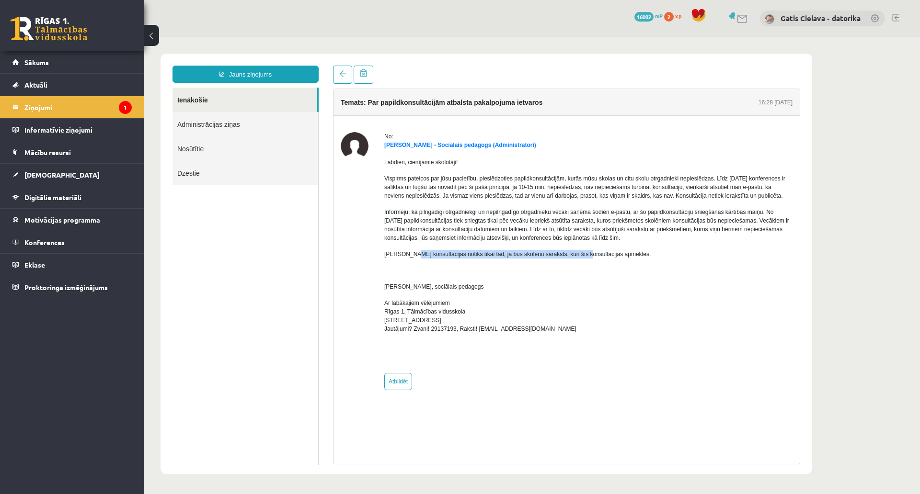
click at [576, 251] on p "Oktobrī konsultācijas notiks tikai tad, ja būs skolēnu saraksts, kuri šīs konsu…" at bounding box center [588, 254] width 408 height 9
click at [564, 281] on div "Labdien, cienījamie skolotāji! Vispirms pateicos par jūsu pacietību, pieslēdzot…" at bounding box center [588, 257] width 408 height 217
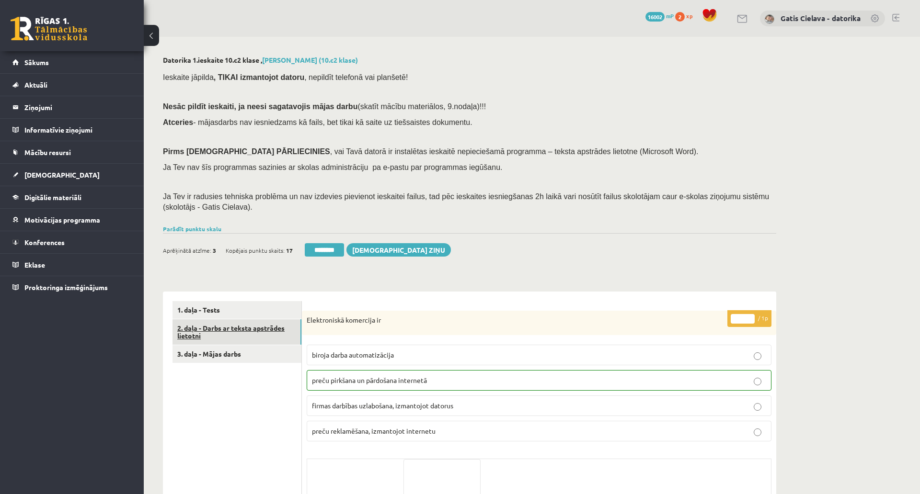
click at [244, 324] on link "2. daļa - Darbs ar teksta apstrādes lietotni" at bounding box center [236, 333] width 129 height 26
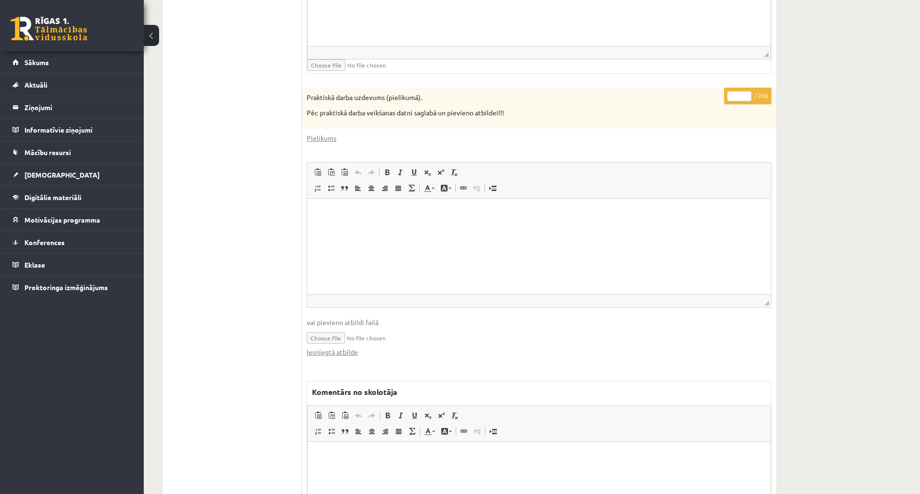
scroll to position [479, 0]
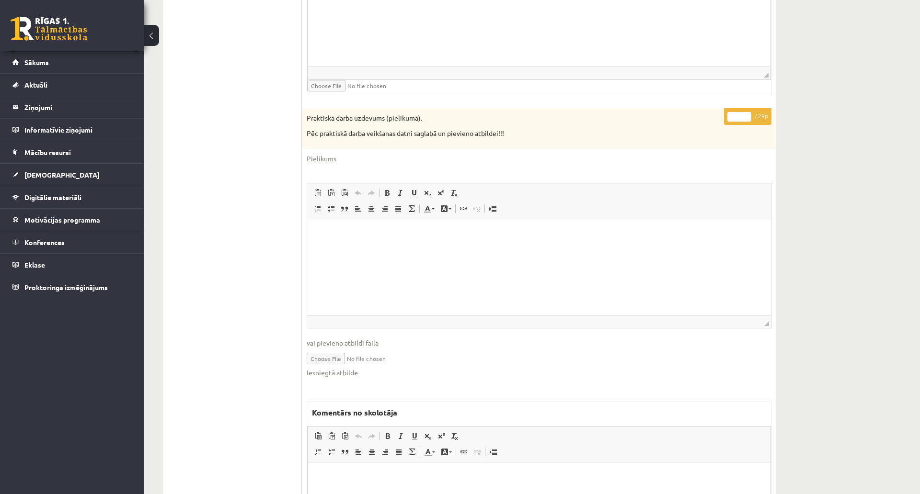
drag, startPoint x: 739, startPoint y: 112, endPoint x: 722, endPoint y: 114, distance: 17.4
click at [722, 114] on div "* / 28p Praktiskā darba uzdevums (pielikumā). Pēc praktiskā darba veikšanas dat…" at bounding box center [539, 353] width 474 height 489
type input "*"
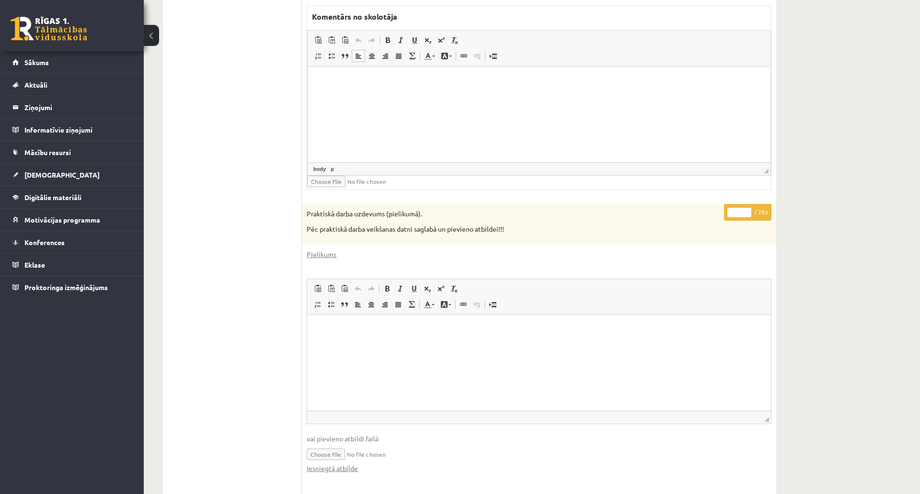
scroll to position [160, 0]
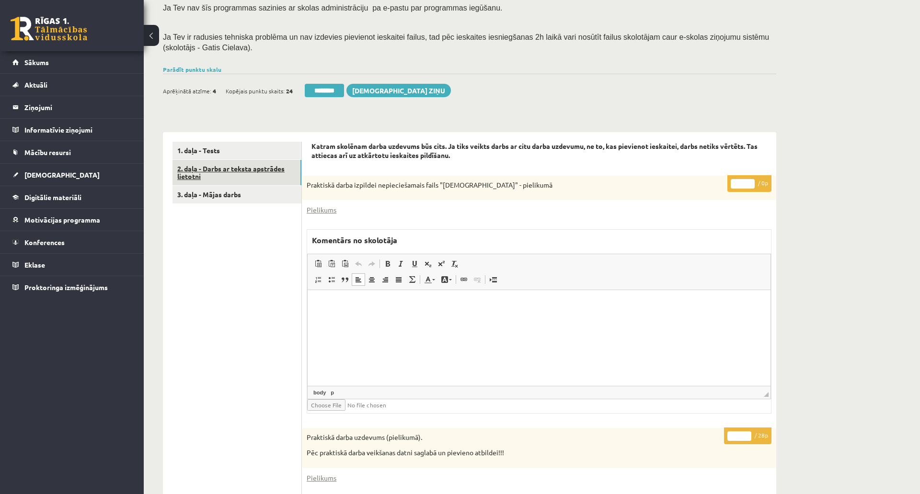
click at [228, 178] on link "2. daļa - Darbs ar teksta apstrādes lietotni" at bounding box center [236, 173] width 129 height 26
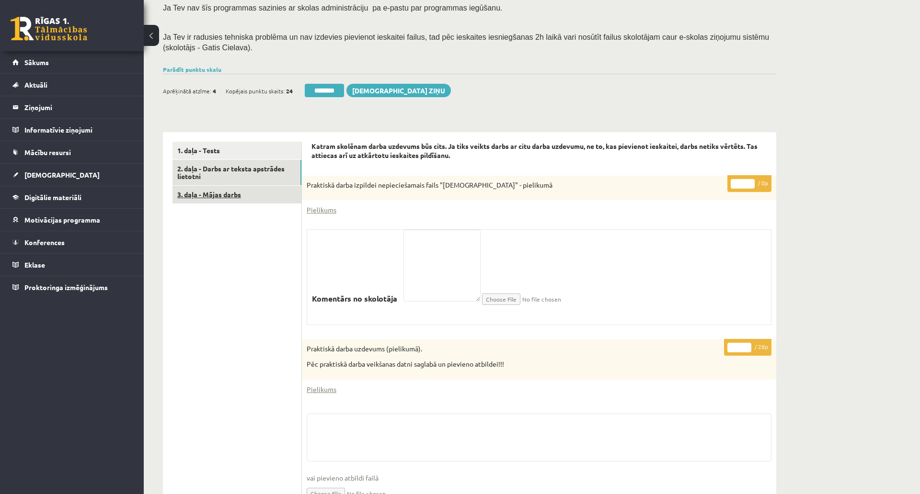
click at [230, 194] on link "3. daļa - Mājas darbs" at bounding box center [236, 195] width 129 height 18
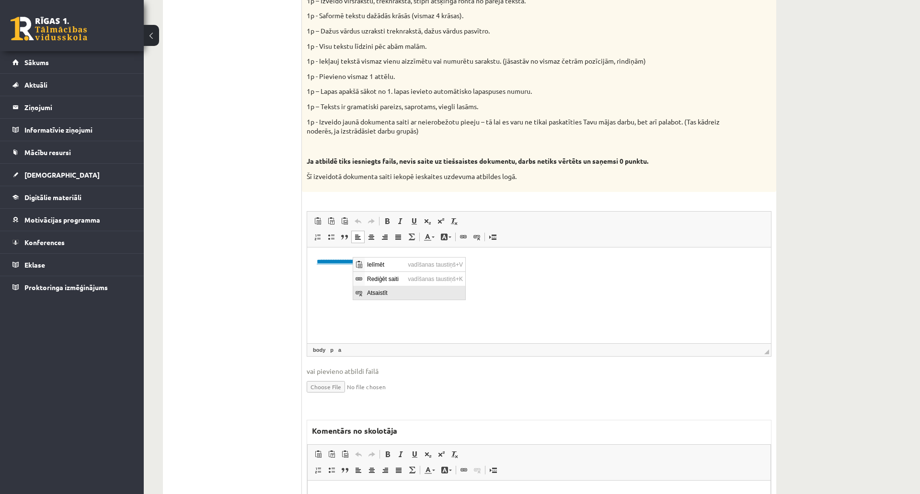
scroll to position [0, 0]
click at [392, 276] on span "Rediģēt saiti" at bounding box center [385, 279] width 41 height 14
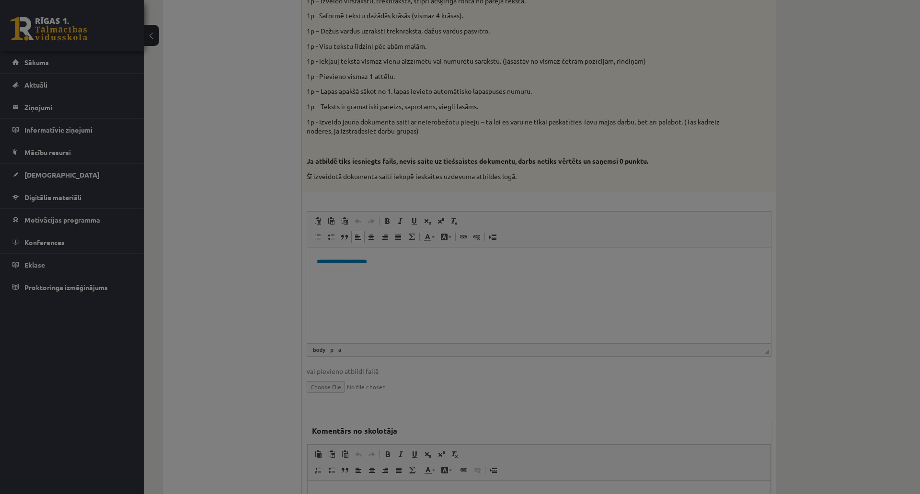
type input "**********"
select select "********"
type input "**********"
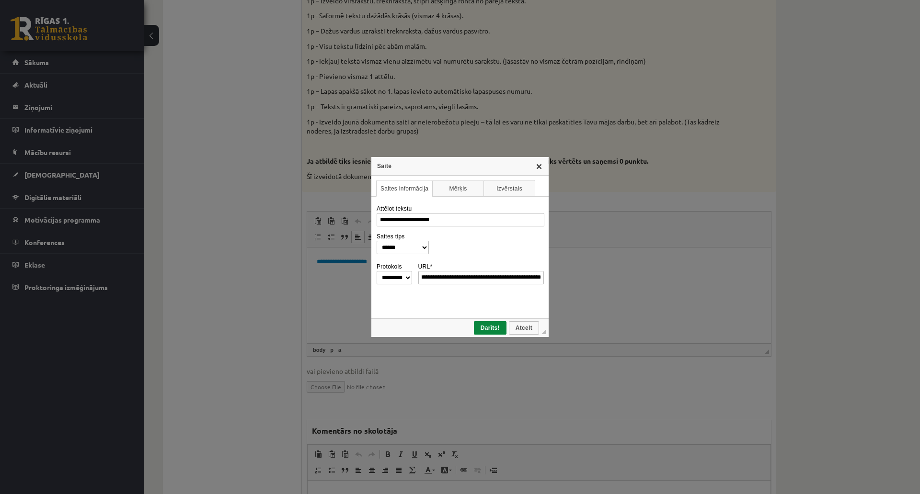
click at [543, 164] on link "X" at bounding box center [539, 166] width 8 height 8
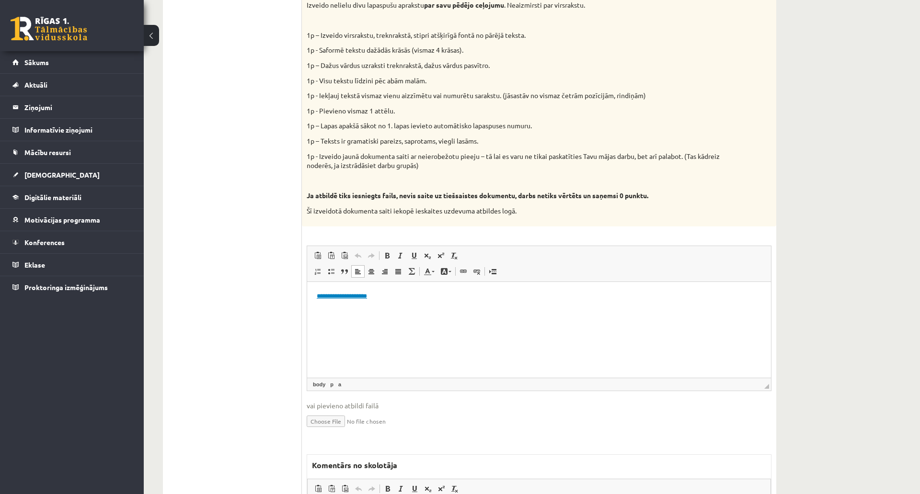
scroll to position [372, 0]
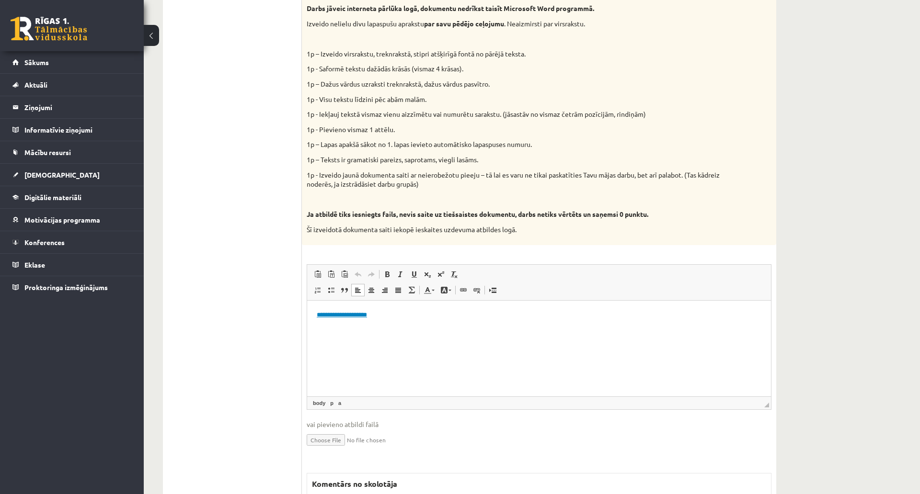
click at [465, 111] on p "1p - Iekļauj tekstā vismaz vienu aizzīmētu vai numurētu sarakstu. (jāsastāv no …" at bounding box center [515, 115] width 417 height 10
drag, startPoint x: 544, startPoint y: 143, endPoint x: 305, endPoint y: 145, distance: 239.1
click at [305, 145] on div "Vidusskolas 1.ieskaites mācību materiālos punktā 3.26 bija norādīts ka būs jāie…" at bounding box center [539, 92] width 474 height 307
click at [403, 113] on p "1p - Iekļauj tekstā vismaz vienu aizzīmētu vai numurētu sarakstu. (jāsastāv no …" at bounding box center [515, 115] width 417 height 10
drag, startPoint x: 648, startPoint y: 112, endPoint x: 304, endPoint y: 113, distance: 343.5
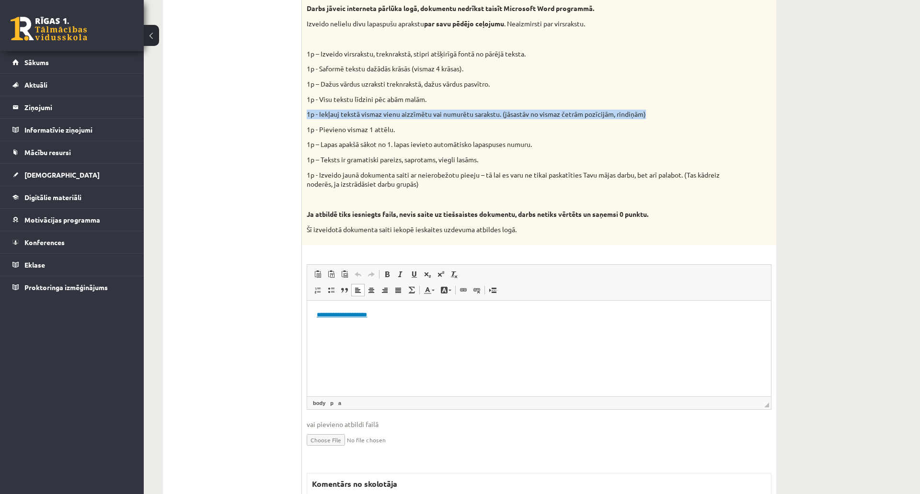
click at [304, 113] on div "Vidusskolas 1.ieskaites mācību materiālos punktā 3.26 bija norādīts ka būs jāie…" at bounding box center [539, 92] width 474 height 307
copy p "1p - Iekļauj tekstā vismaz vienu aizzīmētu vai numurētu sarakstu. (jāsastāv no …"
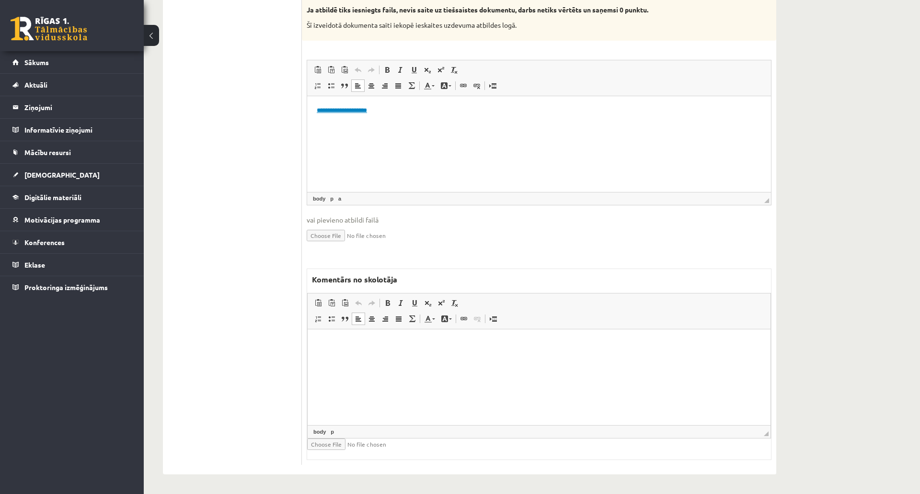
drag, startPoint x: 428, startPoint y: 383, endPoint x: 451, endPoint y: 377, distance: 23.8
click at [441, 358] on html at bounding box center [539, 343] width 463 height 29
click at [526, 125] on html "**********" at bounding box center [539, 110] width 464 height 29
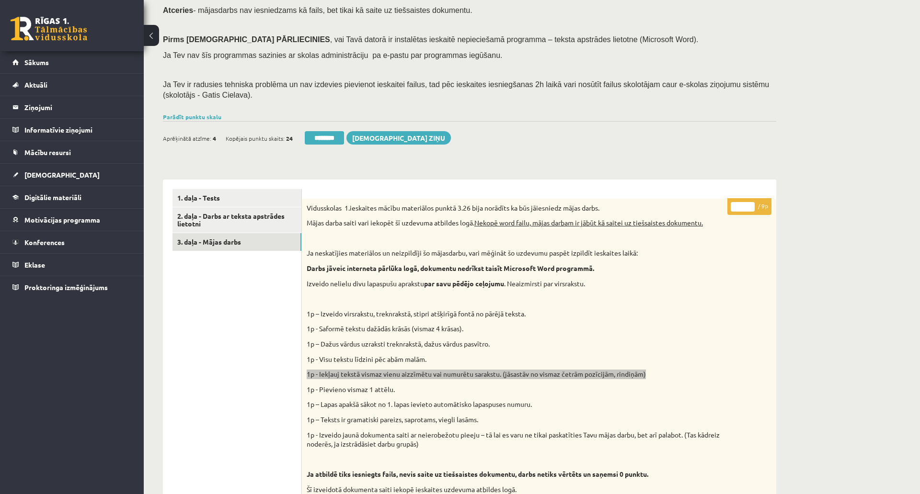
scroll to position [106, 0]
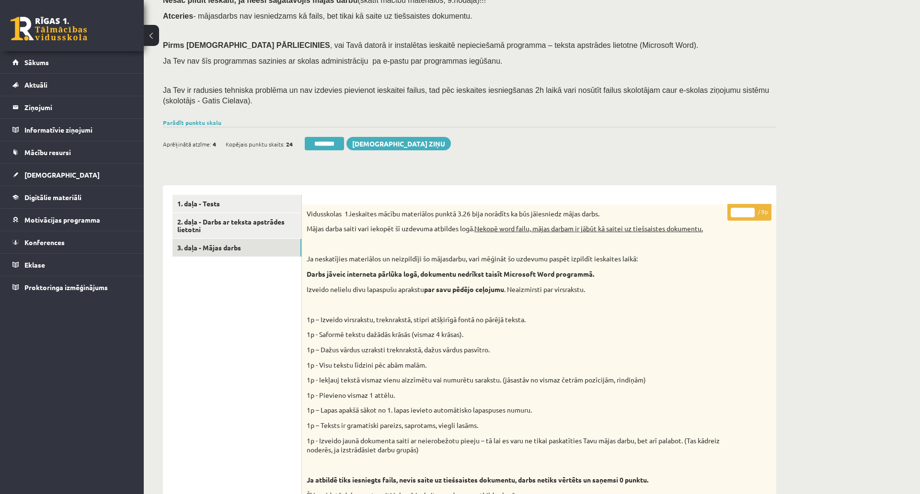
drag, startPoint x: 743, startPoint y: 208, endPoint x: 732, endPoint y: 206, distance: 11.1
click at [734, 206] on p "* / 9p" at bounding box center [749, 212] width 44 height 17
type input "*"
click at [743, 152] on div "Ieskaite saglabāta! Aprēķinātā atzīme: 4 Kopējais punktu skaits: 24 ******** Sū…" at bounding box center [469, 140] width 613 height 27
click at [226, 246] on link "3. daļa - Mājas darbs" at bounding box center [236, 248] width 129 height 18
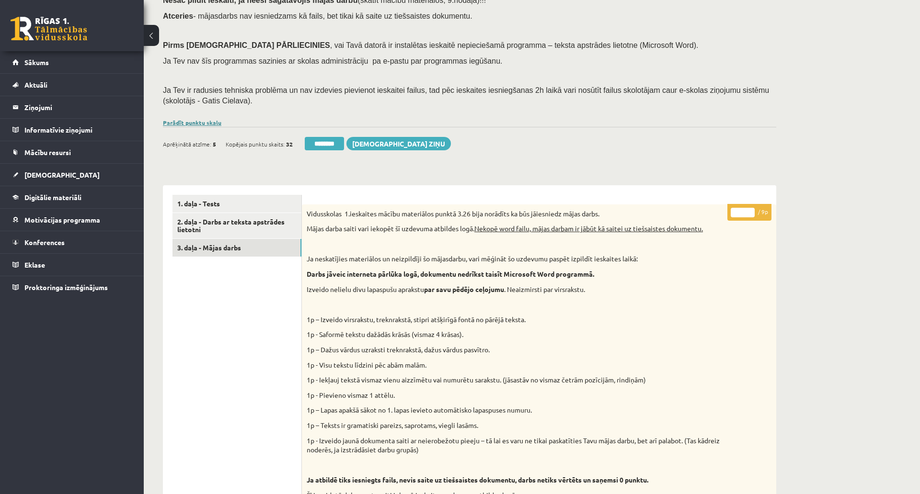
click at [212, 123] on link "Parādīt punktu skalu" at bounding box center [192, 123] width 58 height 8
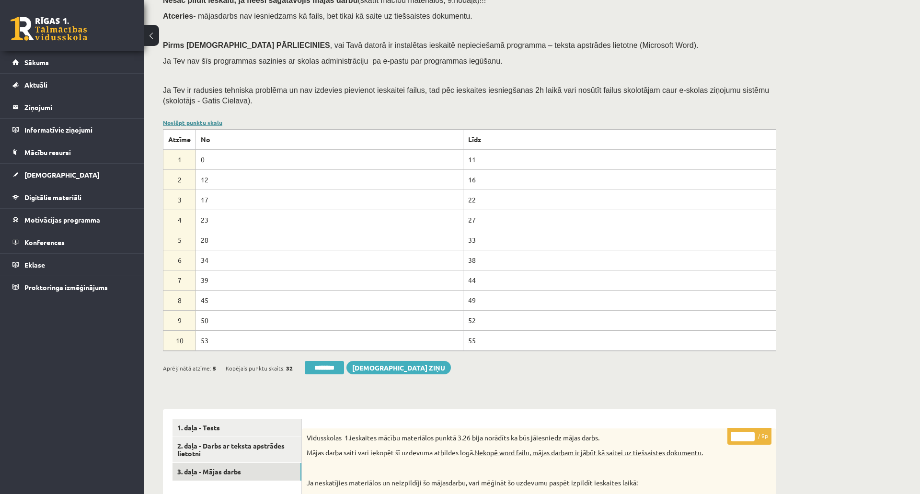
scroll to position [0, 0]
click at [212, 123] on link "Noslēpt punktu skalu" at bounding box center [192, 123] width 59 height 8
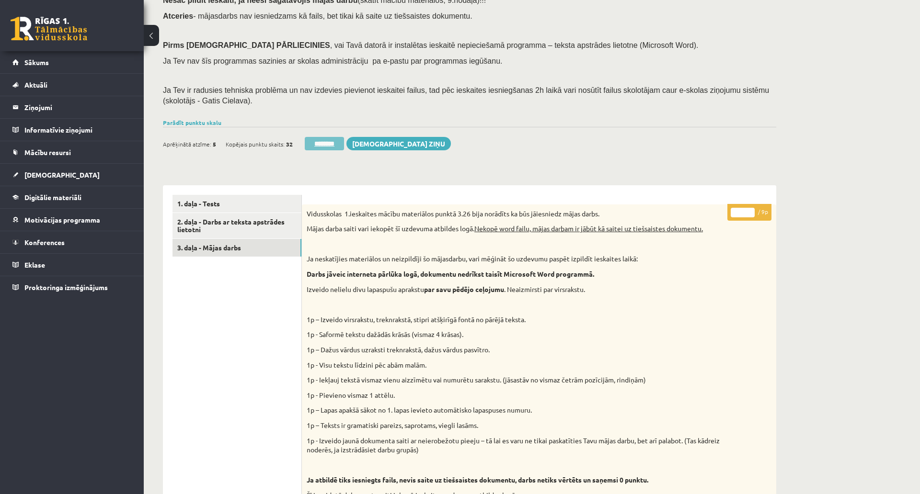
click at [332, 141] on input "********" at bounding box center [324, 143] width 39 height 13
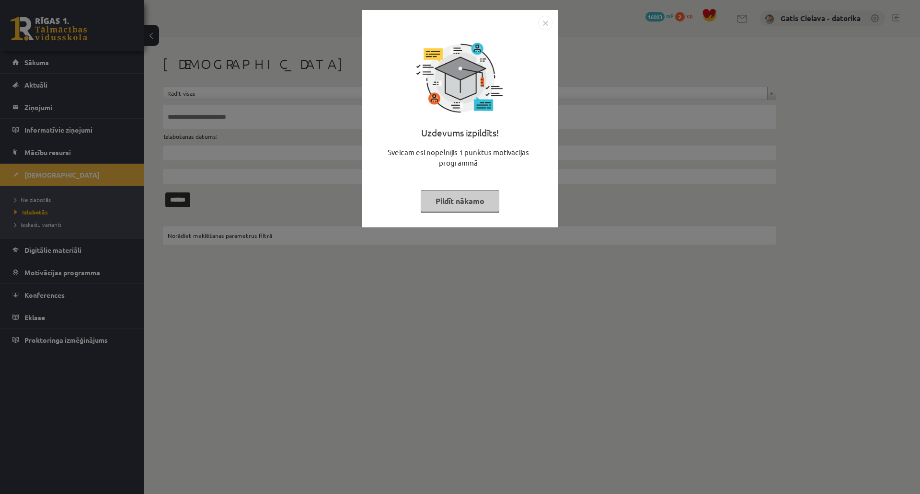
click at [499, 194] on button "Pildīt nākamo" at bounding box center [460, 201] width 79 height 22
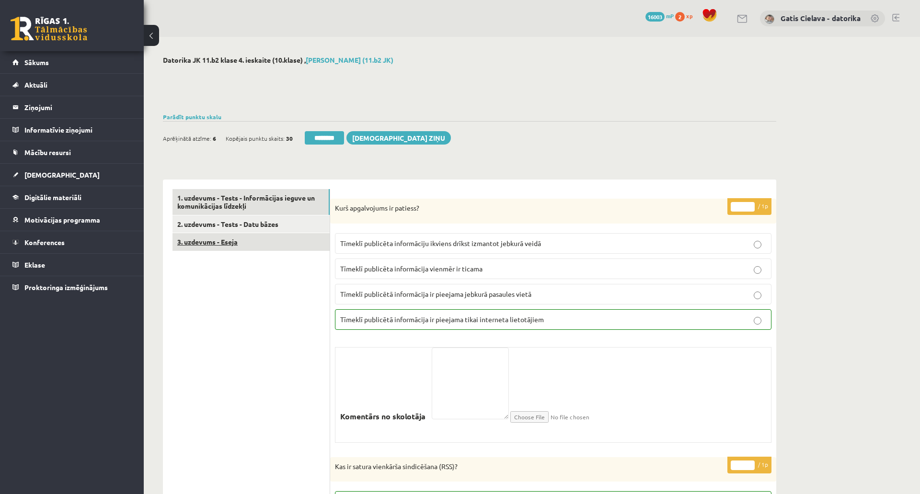
click at [228, 235] on link "3. uzdevums - Eseja" at bounding box center [250, 242] width 157 height 18
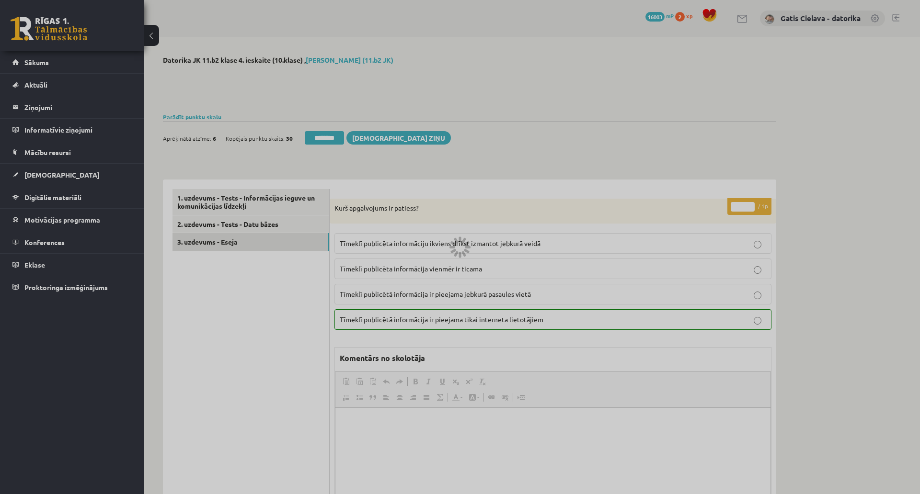
click at [231, 243] on div at bounding box center [460, 247] width 920 height 494
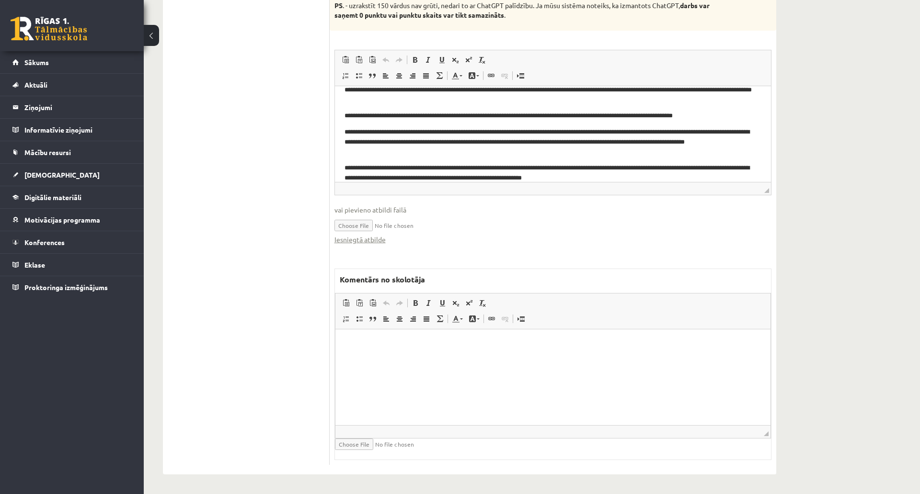
scroll to position [32, 0]
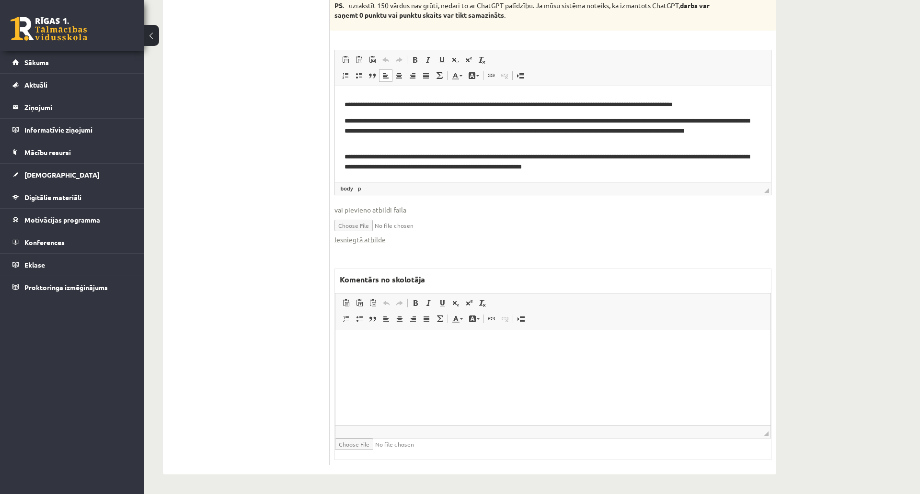
click at [589, 127] on p "**********" at bounding box center [548, 131] width 408 height 30
click at [436, 358] on html at bounding box center [552, 343] width 435 height 29
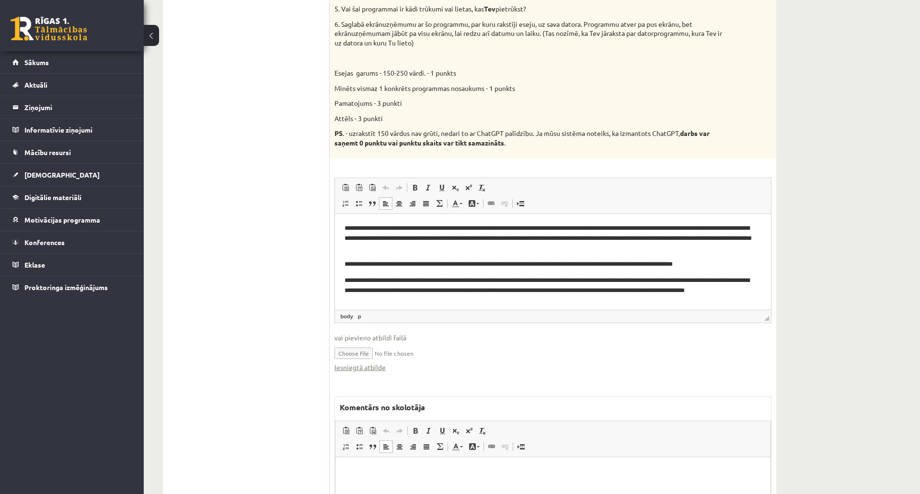
scroll to position [319, 0]
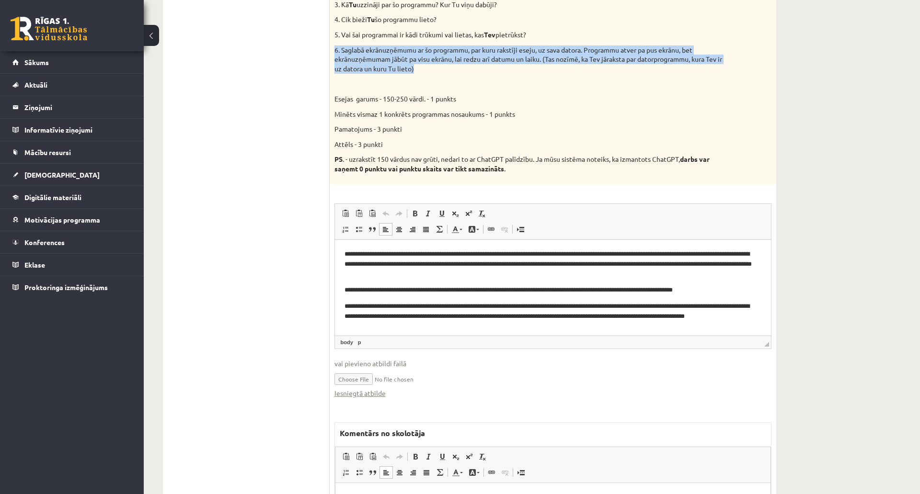
drag, startPoint x: 438, startPoint y: 69, endPoint x: 336, endPoint y: 53, distance: 103.7
click at [336, 53] on p "6. Saglabā ekrānuzņēmumu ar šo programmu, par kuru rakstīji eseju, uz sava dato…" at bounding box center [528, 60] width 389 height 28
copy p "6. Saglabā ekrānuzņēmumu ar šo programmu, par kuru rakstīji eseju, uz sava dato…"
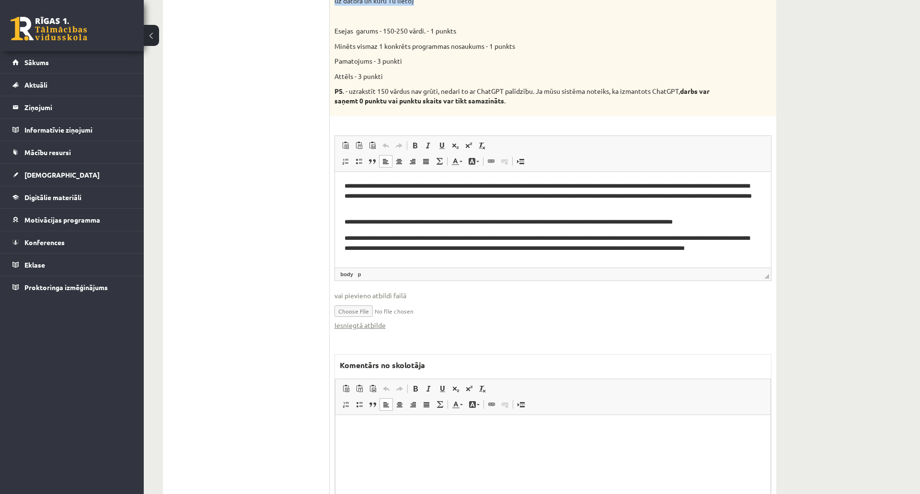
scroll to position [481, 0]
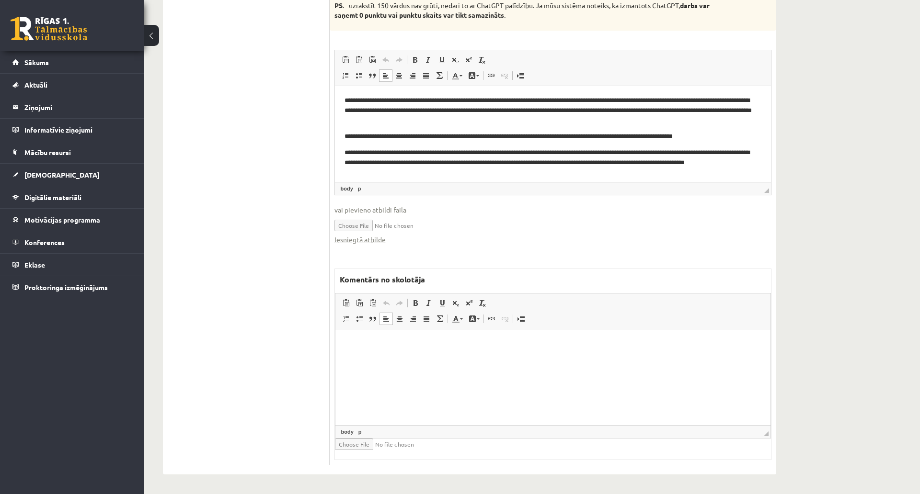
drag, startPoint x: 473, startPoint y: 353, endPoint x: 481, endPoint y: 352, distance: 8.2
click at [476, 352] on html at bounding box center [552, 343] width 435 height 29
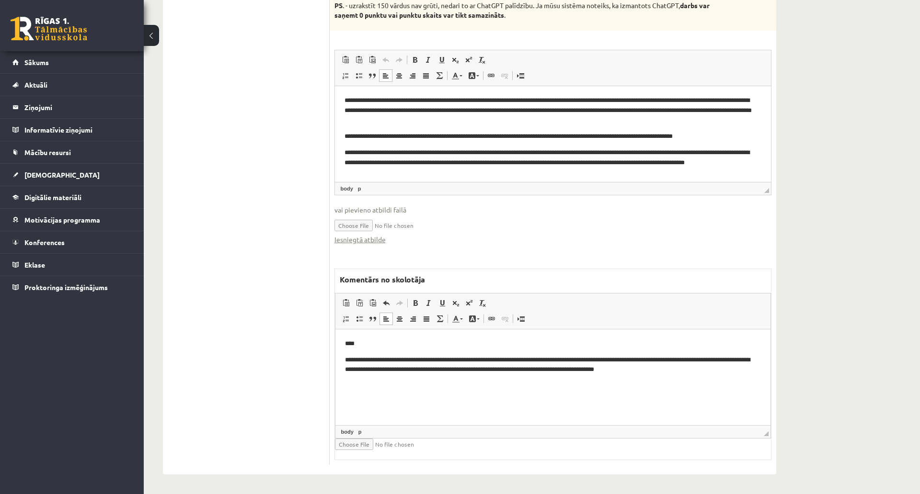
click at [548, 384] on html "**********" at bounding box center [552, 356] width 435 height 55
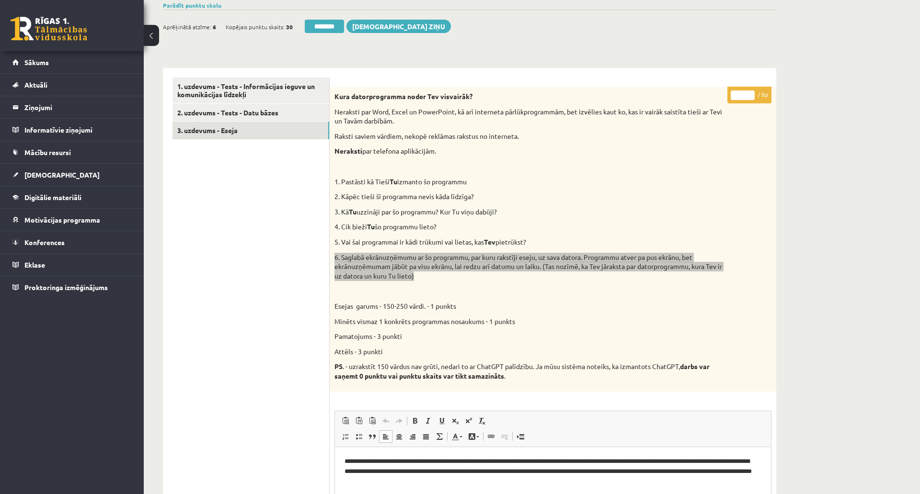
scroll to position [109, 0]
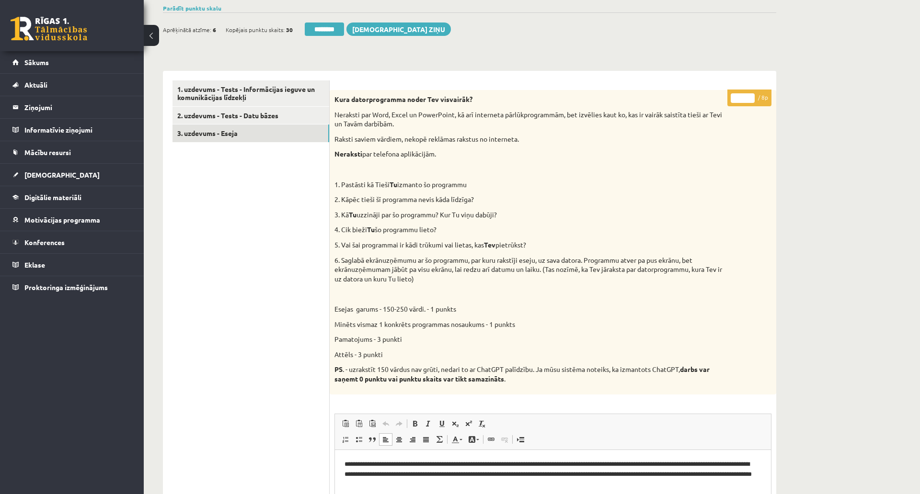
drag, startPoint x: 743, startPoint y: 98, endPoint x: 730, endPoint y: 98, distance: 12.9
click at [731, 98] on input "*" at bounding box center [743, 98] width 24 height 10
type input "*"
click at [696, 66] on div "**********" at bounding box center [469, 449] width 613 height 777
click at [224, 131] on link "3. uzdevums - Eseja" at bounding box center [250, 134] width 157 height 18
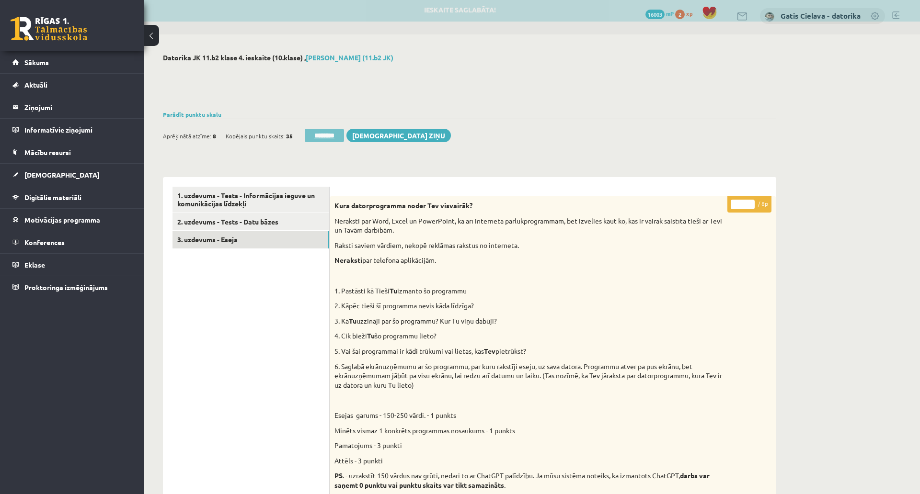
scroll to position [0, 0]
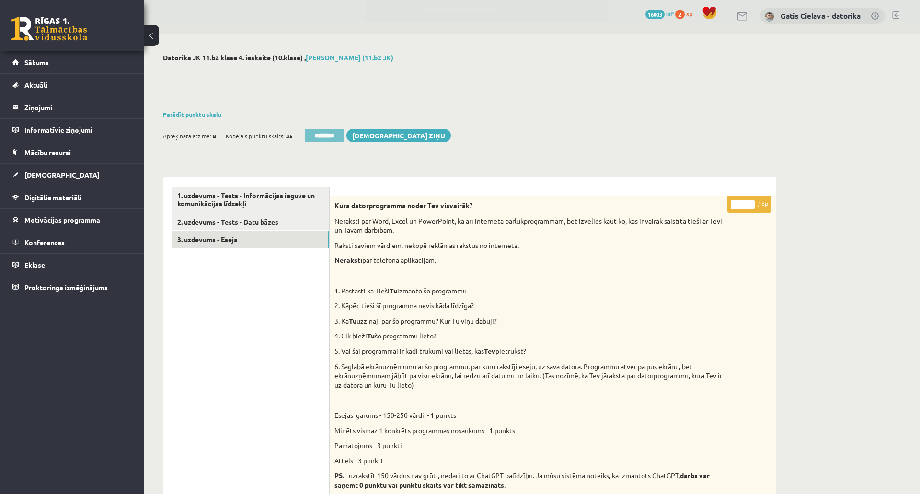
click at [327, 133] on input "********" at bounding box center [324, 135] width 39 height 13
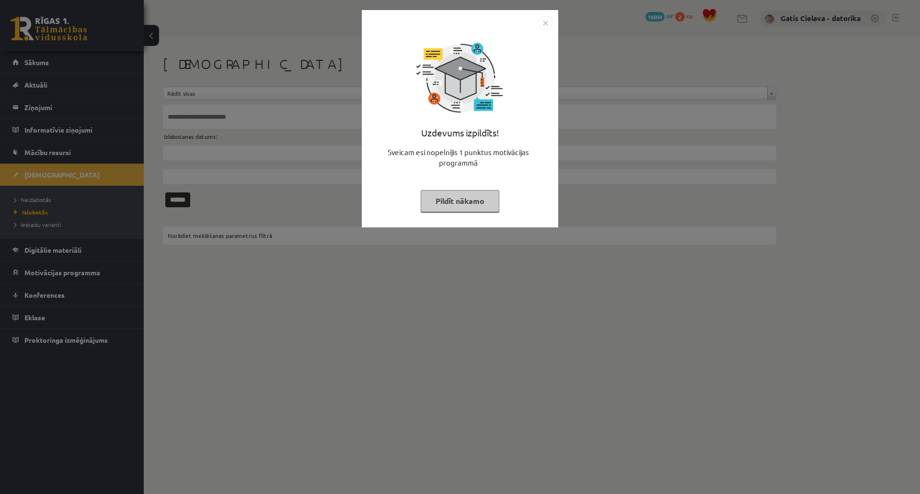
click at [499, 207] on button "Pildīt nākamo" at bounding box center [460, 201] width 79 height 22
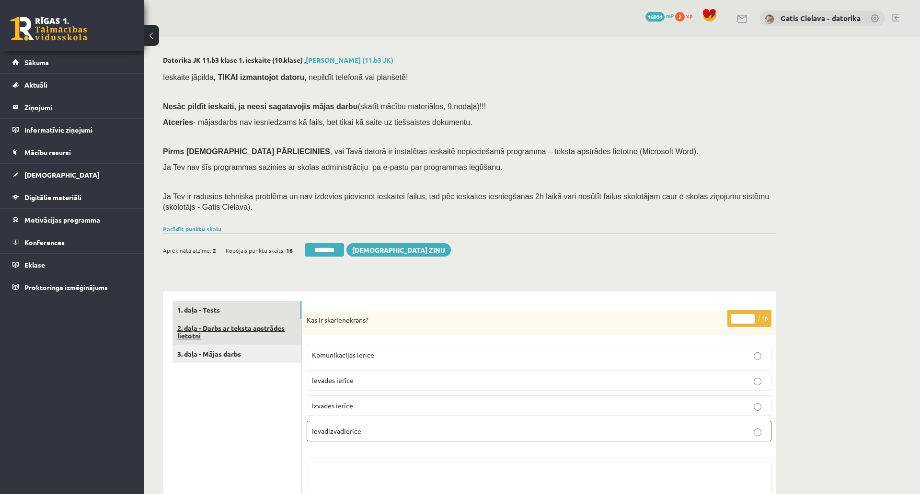
click at [242, 332] on link "2. daļa - Darbs ar teksta apstrādes lietotni" at bounding box center [236, 333] width 129 height 26
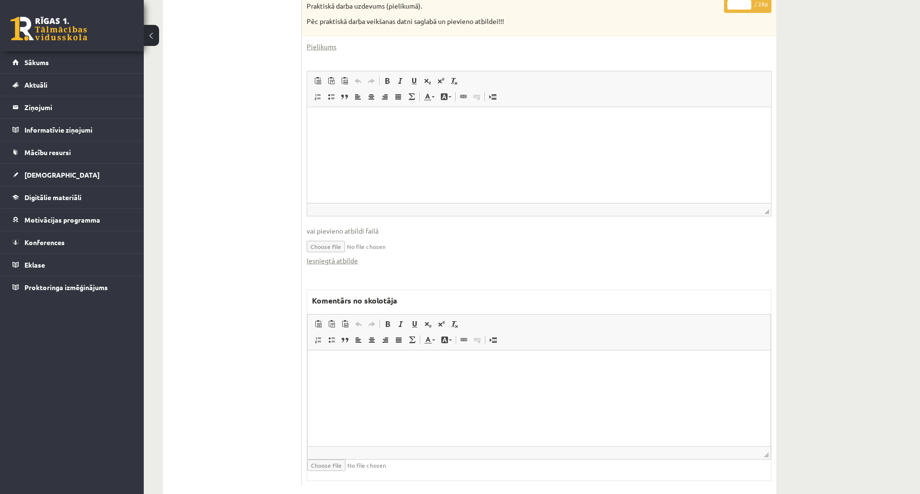
scroll to position [514, 0]
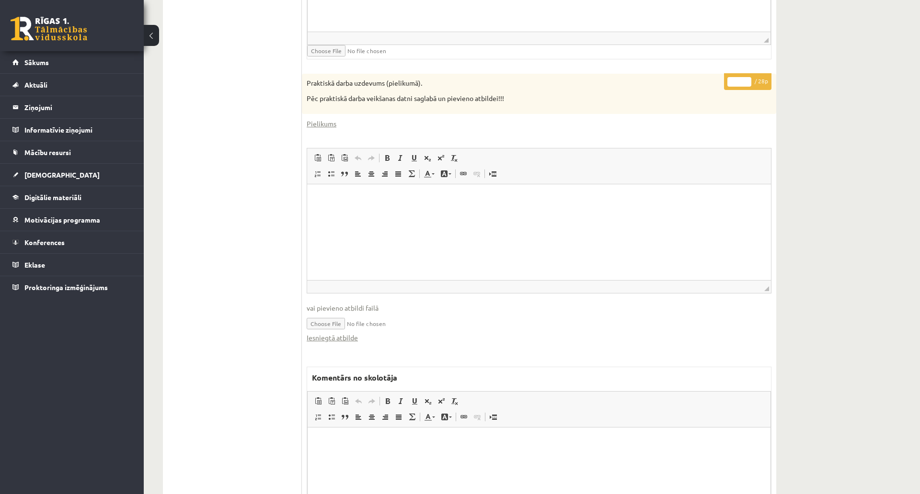
drag, startPoint x: 738, startPoint y: 81, endPoint x: 719, endPoint y: 81, distance: 19.2
click at [719, 81] on div "* / 28p Praktiskā darba uzdevums (pielikumā). Pēc praktiskā darba veikšanas dat…" at bounding box center [539, 318] width 474 height 489
click at [822, 70] on div "Datorika JK 11.b3 klase 1. ieskaite (10.klase) , [PERSON_NAME] (11.b3 JK) Ieska…" at bounding box center [532, 57] width 776 height 1069
click at [739, 78] on input "*" at bounding box center [739, 82] width 24 height 10
type input "**"
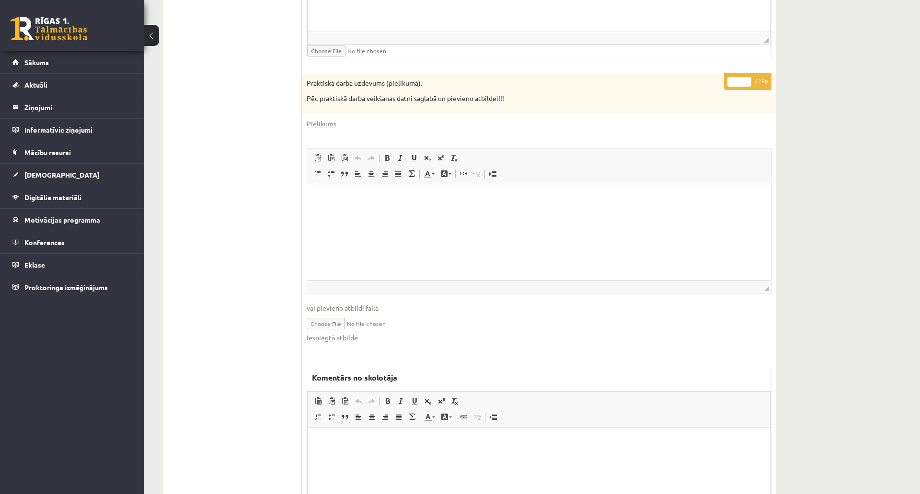
click at [823, 78] on div "Datorika JK 11.b3 klase 1. ieskaite (10.klase) , [PERSON_NAME] (11.b3 JK) Ieska…" at bounding box center [532, 57] width 776 height 1069
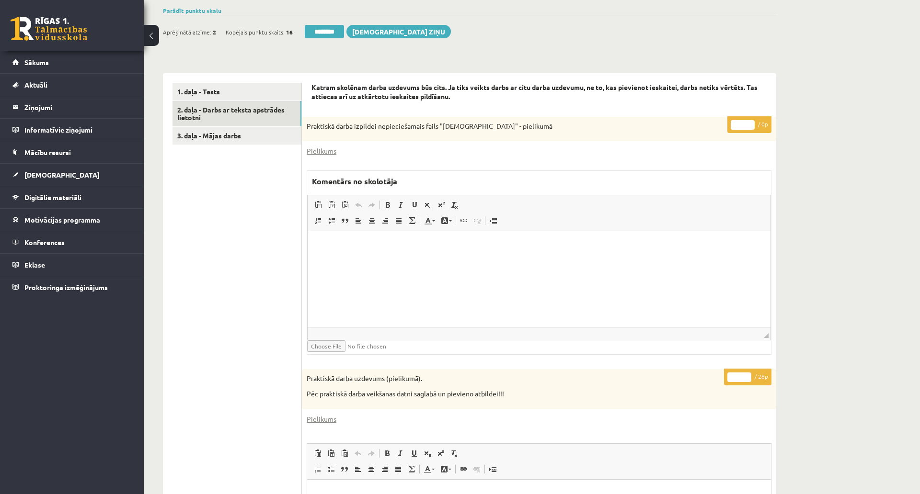
scroll to position [194, 0]
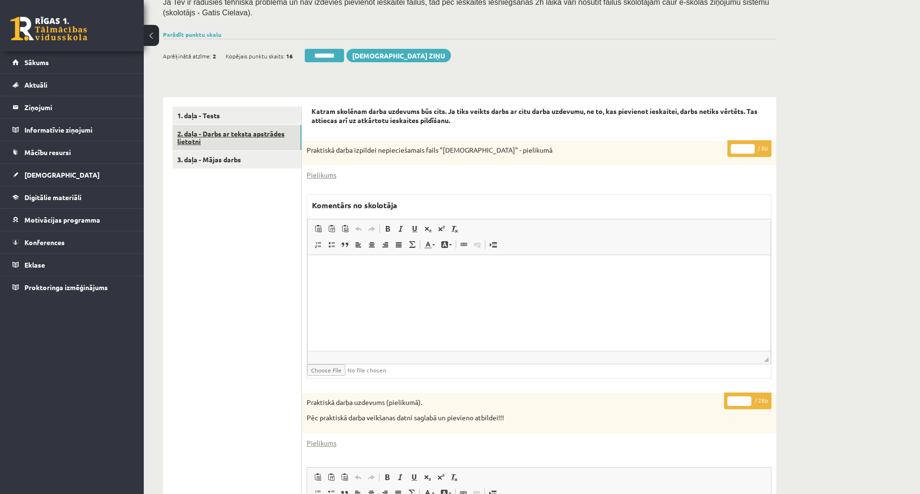
click at [251, 133] on link "2. daļa - Darbs ar teksta apstrādes lietotni" at bounding box center [236, 138] width 129 height 26
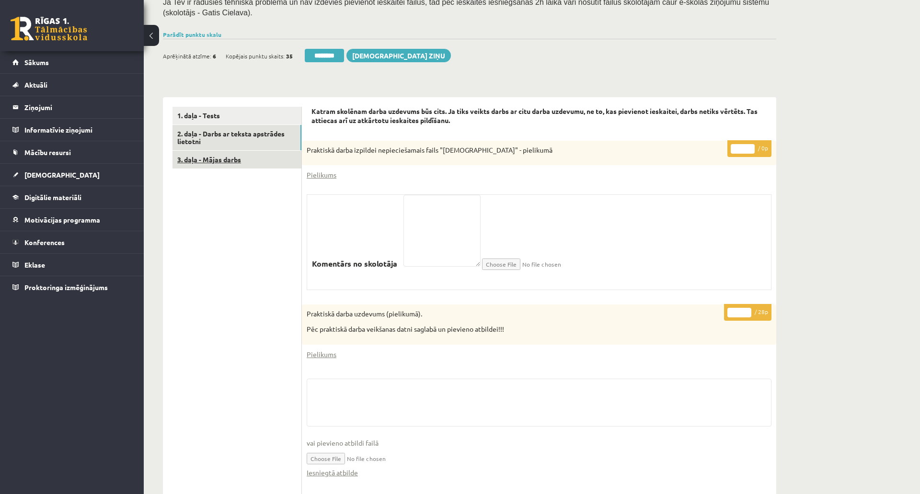
click at [227, 158] on link "3. daļa - Mājas darbs" at bounding box center [236, 160] width 129 height 18
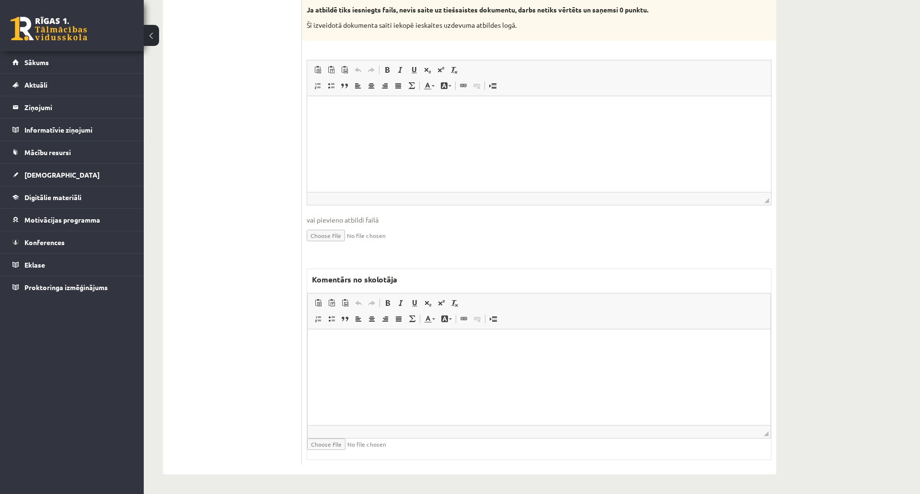
scroll to position [585, 0]
drag, startPoint x: 407, startPoint y: 368, endPoint x: 419, endPoint y: 330, distance: 40.8
click at [407, 358] on html at bounding box center [539, 343] width 463 height 29
click at [459, 125] on html at bounding box center [539, 110] width 464 height 29
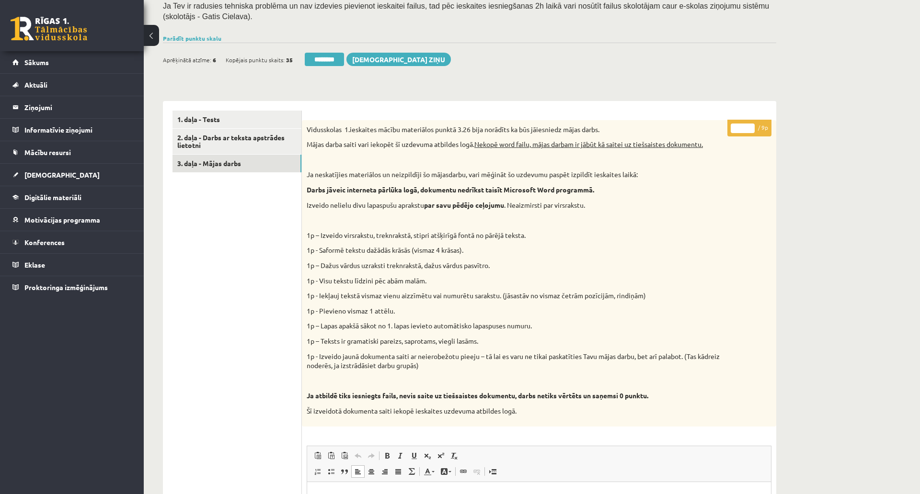
scroll to position [160, 0]
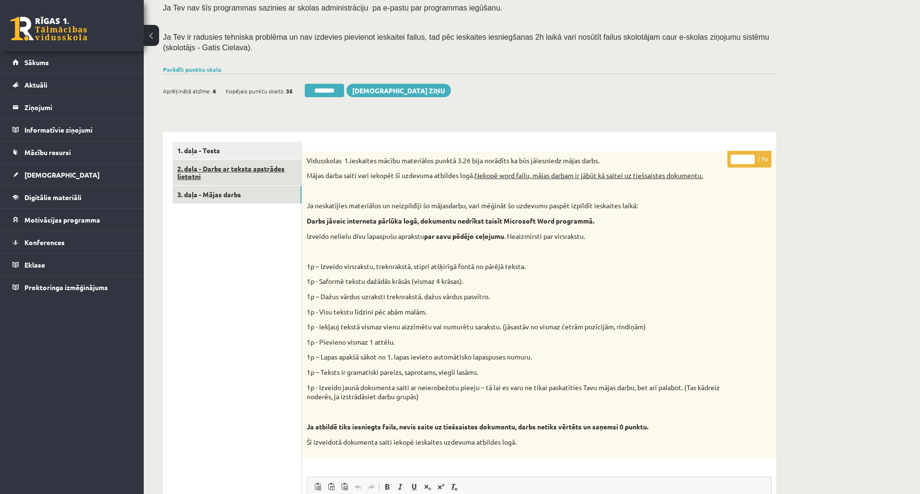
click at [251, 168] on link "2. daļa - Darbs ar teksta apstrādes lietotni" at bounding box center [236, 173] width 129 height 26
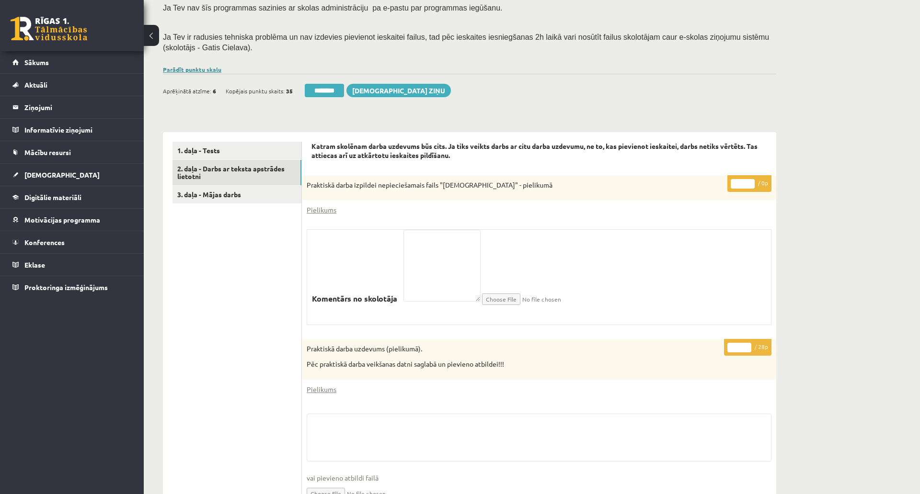
click at [206, 71] on link "Parādīt punktu skalu" at bounding box center [192, 70] width 58 height 8
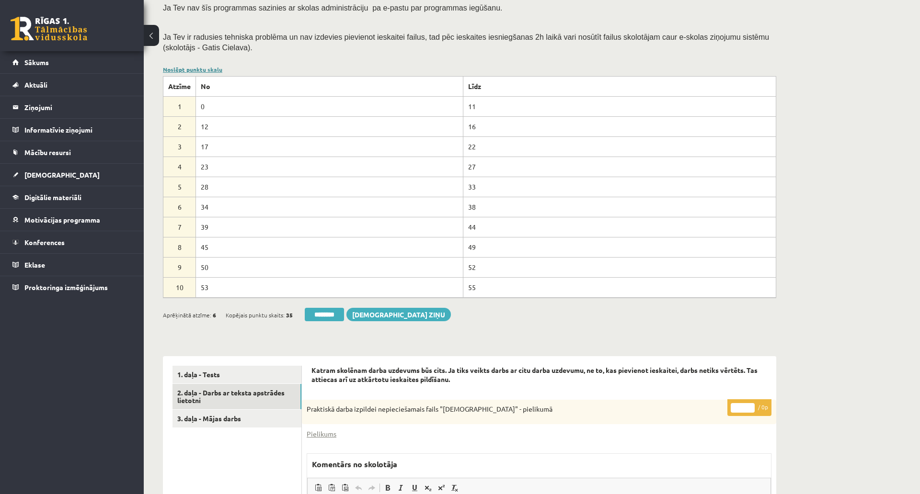
scroll to position [0, 0]
click at [206, 71] on link "Noslēpt punktu skalu" at bounding box center [192, 70] width 59 height 8
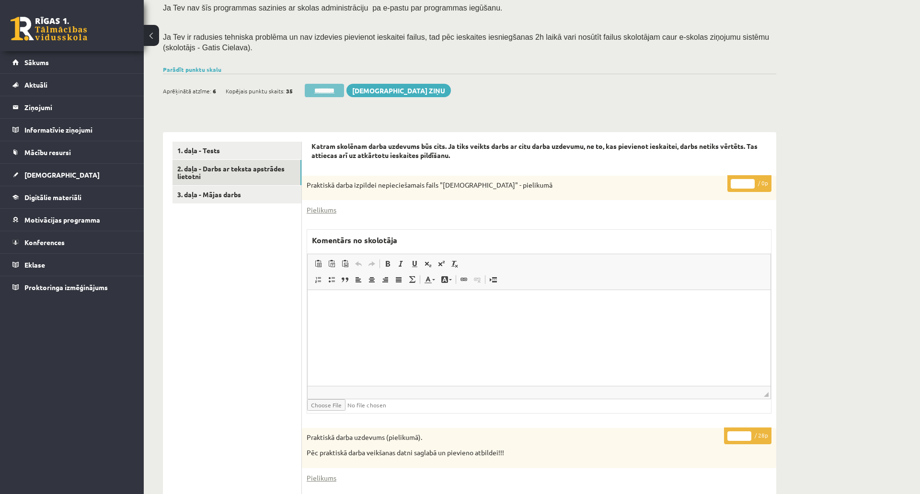
click at [322, 89] on input "********" at bounding box center [324, 90] width 39 height 13
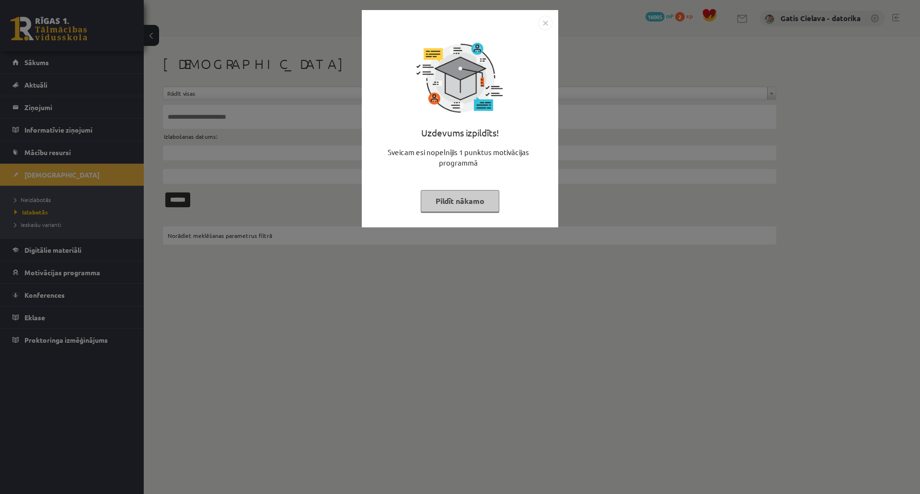
click at [499, 203] on button "Pildīt nākamo" at bounding box center [460, 201] width 79 height 22
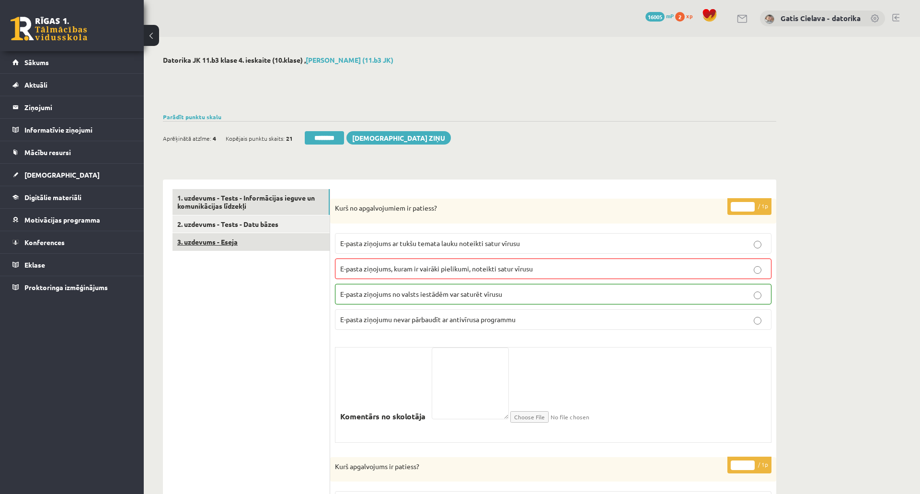
click at [219, 236] on link "3. uzdevums - Eseja" at bounding box center [250, 242] width 157 height 18
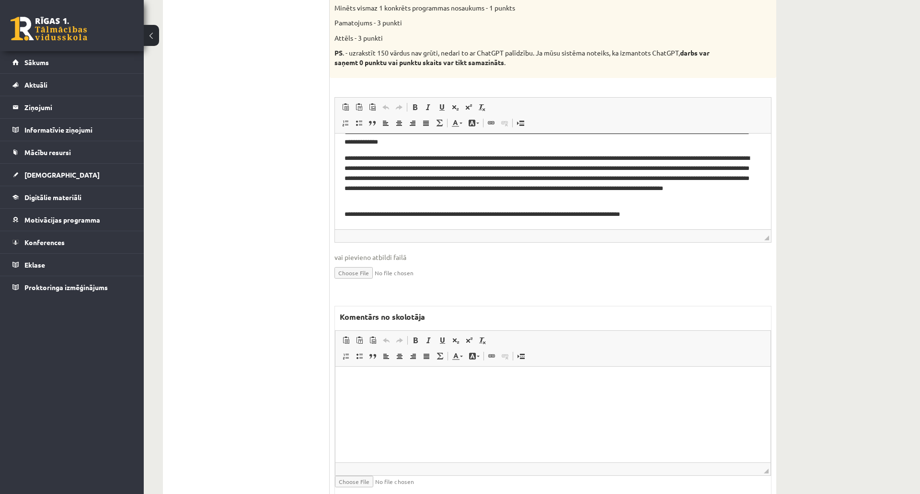
scroll to position [471, 0]
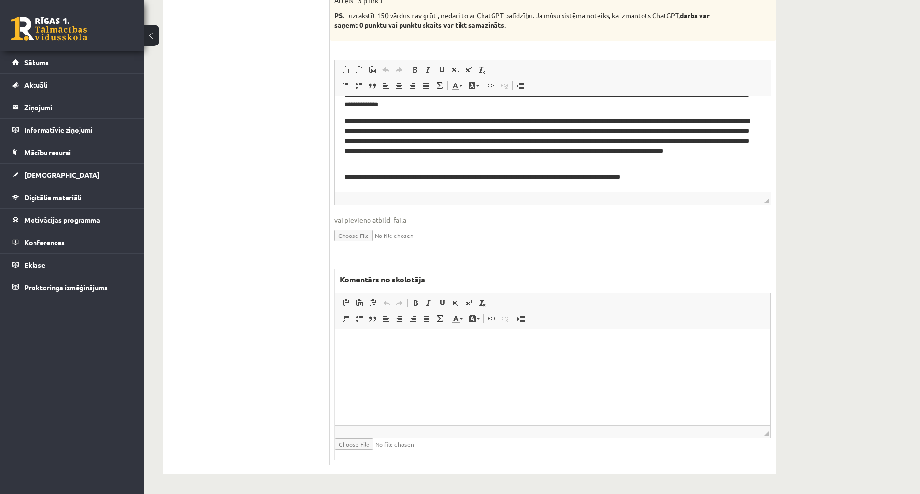
click at [479, 351] on html at bounding box center [552, 343] width 435 height 29
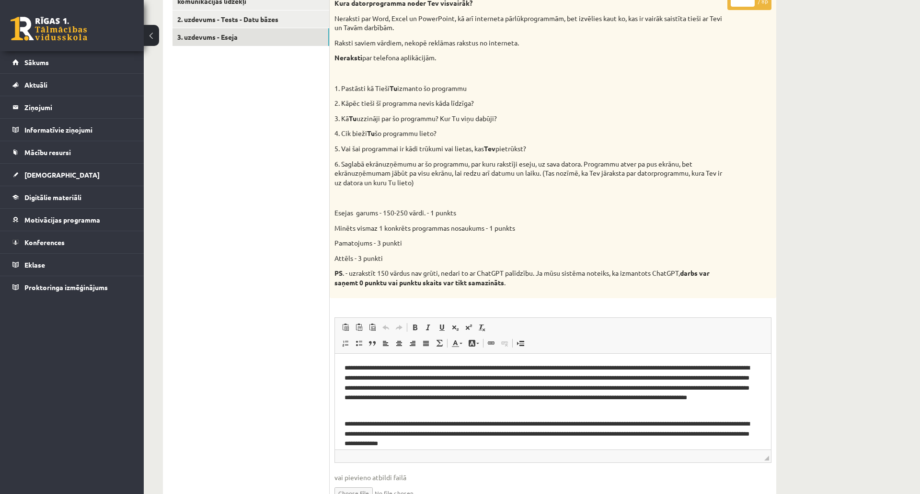
scroll to position [99, 0]
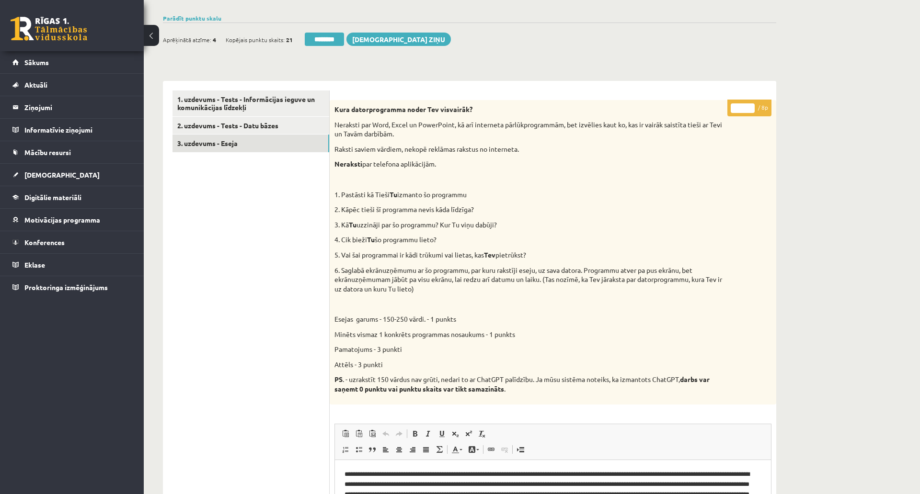
drag, startPoint x: 743, startPoint y: 109, endPoint x: 721, endPoint y: 103, distance: 23.5
click at [721, 103] on div "* / 8p Kura datorprogramma noder Tev visvairāk? Neraksti par Word, Excel un Pow…" at bounding box center [553, 464] width 447 height 729
type input "*"
click at [795, 76] on div "**********" at bounding box center [532, 398] width 776 height 920
click at [232, 139] on link "3. uzdevums - Eseja" at bounding box center [250, 144] width 157 height 18
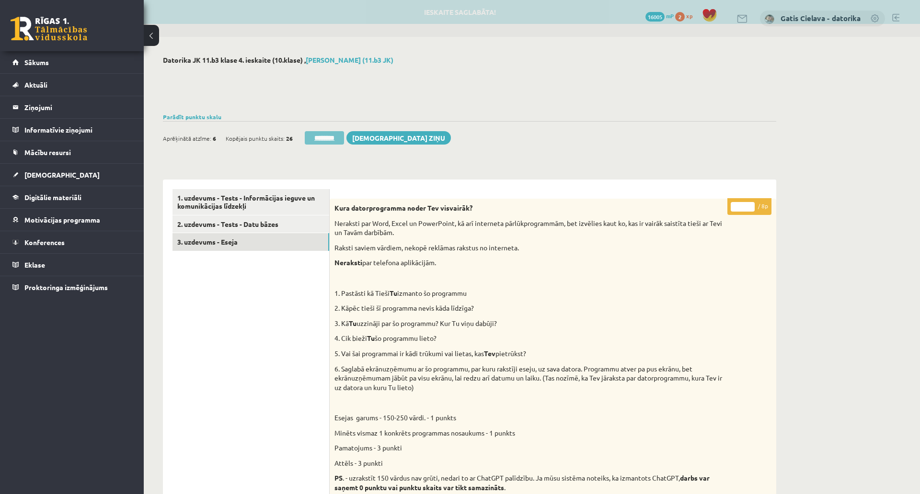
scroll to position [0, 0]
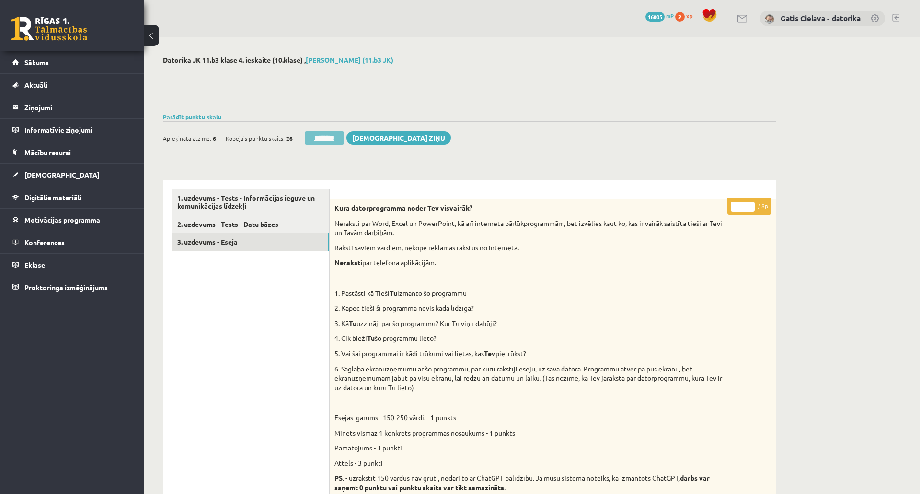
click at [332, 137] on input "********" at bounding box center [324, 137] width 39 height 13
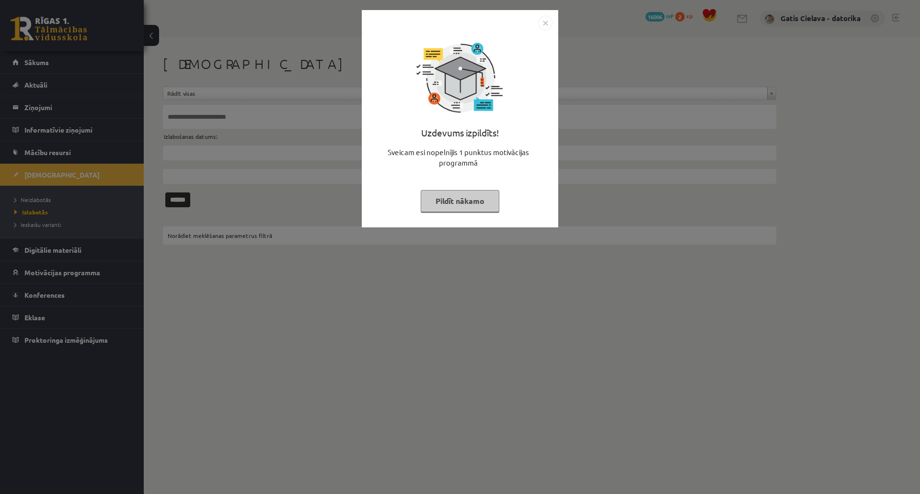
click at [499, 198] on button "Pildīt nākamo" at bounding box center [460, 201] width 79 height 22
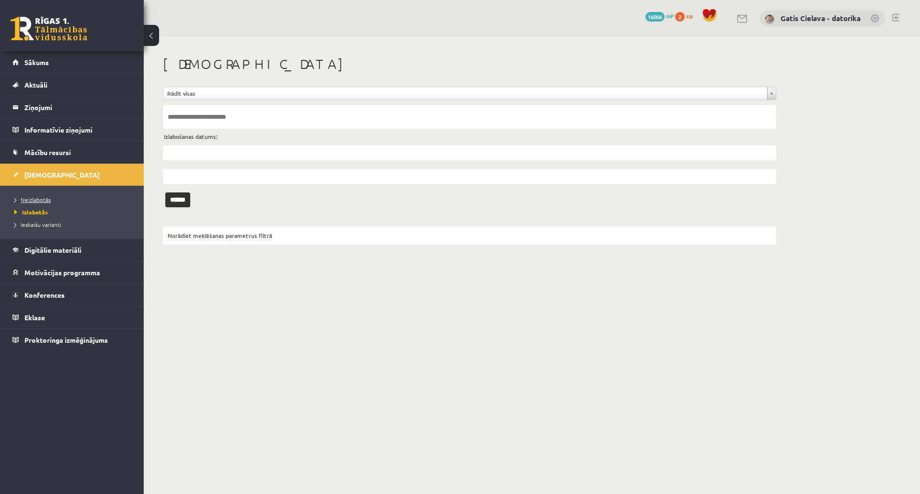
click at [45, 199] on span "Neizlabotās" at bounding box center [32, 200] width 36 height 8
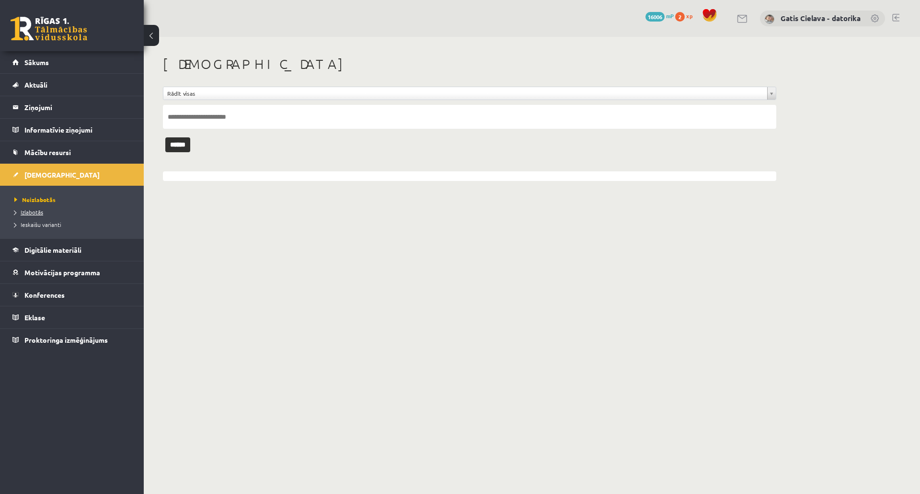
click at [41, 213] on span "Izlabotās" at bounding box center [28, 212] width 29 height 8
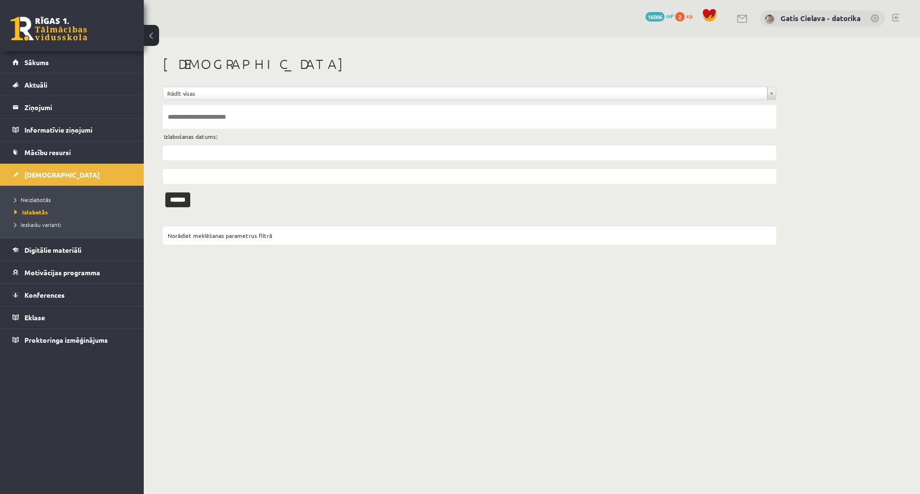
click at [180, 155] on input "text" at bounding box center [469, 153] width 613 height 15
click at [173, 195] on table "Su Mo Tu We Th Fr Sa 1 2 3 4 5 6 7 8 9 10 11 12 13 14 15 16 17 18 19 20 21 22 2…" at bounding box center [211, 216] width 94 height 83
click at [240, 223] on link "19" at bounding box center [238, 224] width 12 height 13
type input "**********"
click at [189, 195] on input "******" at bounding box center [177, 200] width 25 height 15
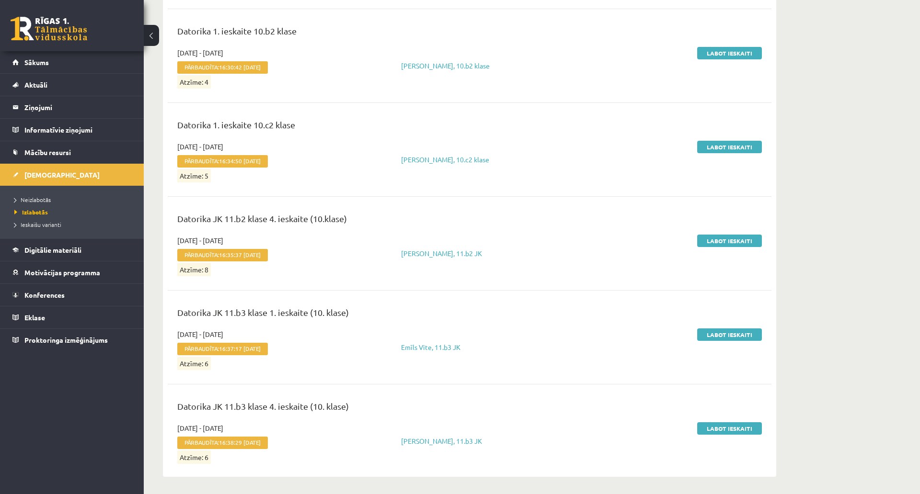
scroll to position [3785, 0]
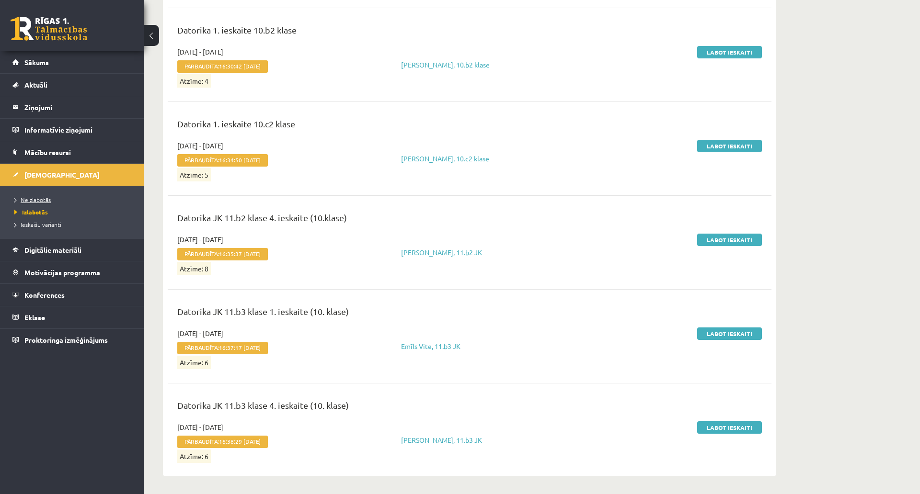
click at [45, 199] on span "Neizlabotās" at bounding box center [32, 200] width 36 height 8
